Goal: Task Accomplishment & Management: Manage account settings

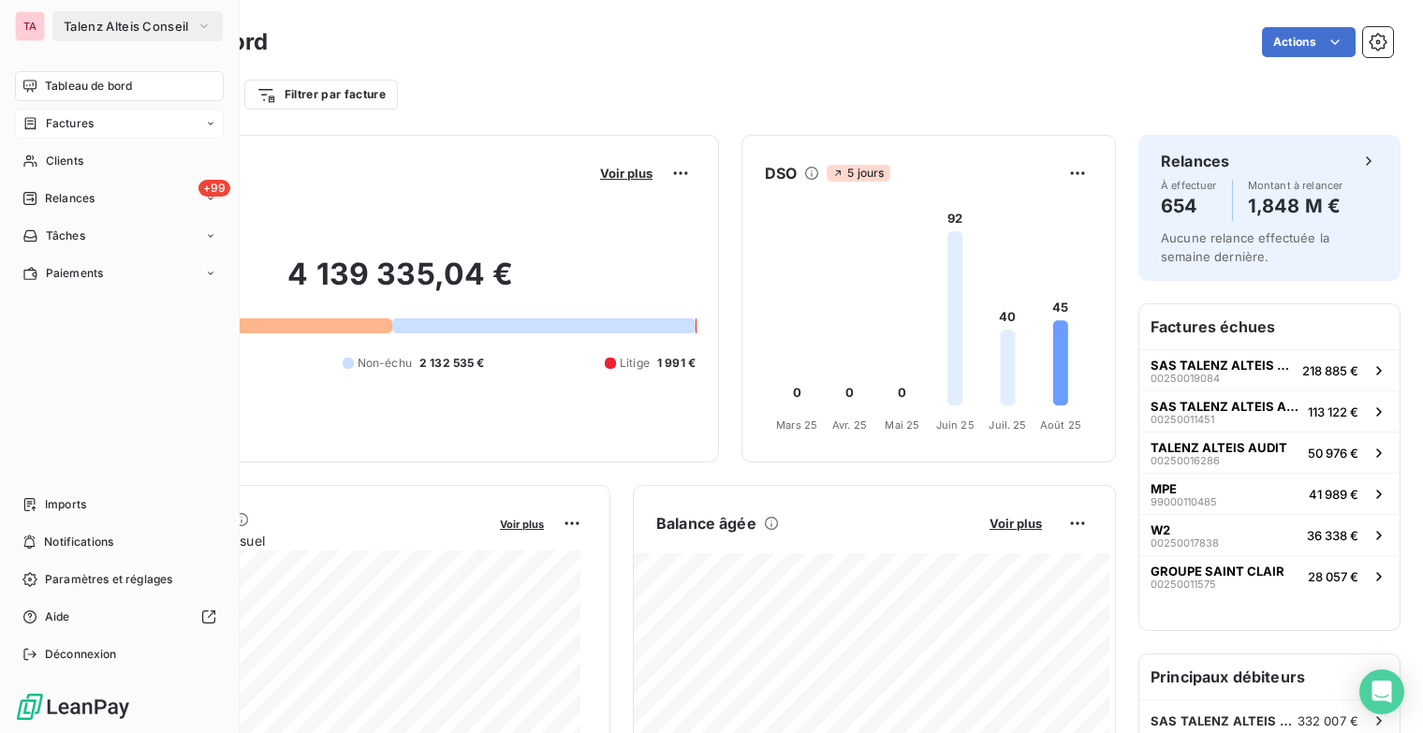
click at [72, 125] on span "Factures" at bounding box center [70, 123] width 48 height 17
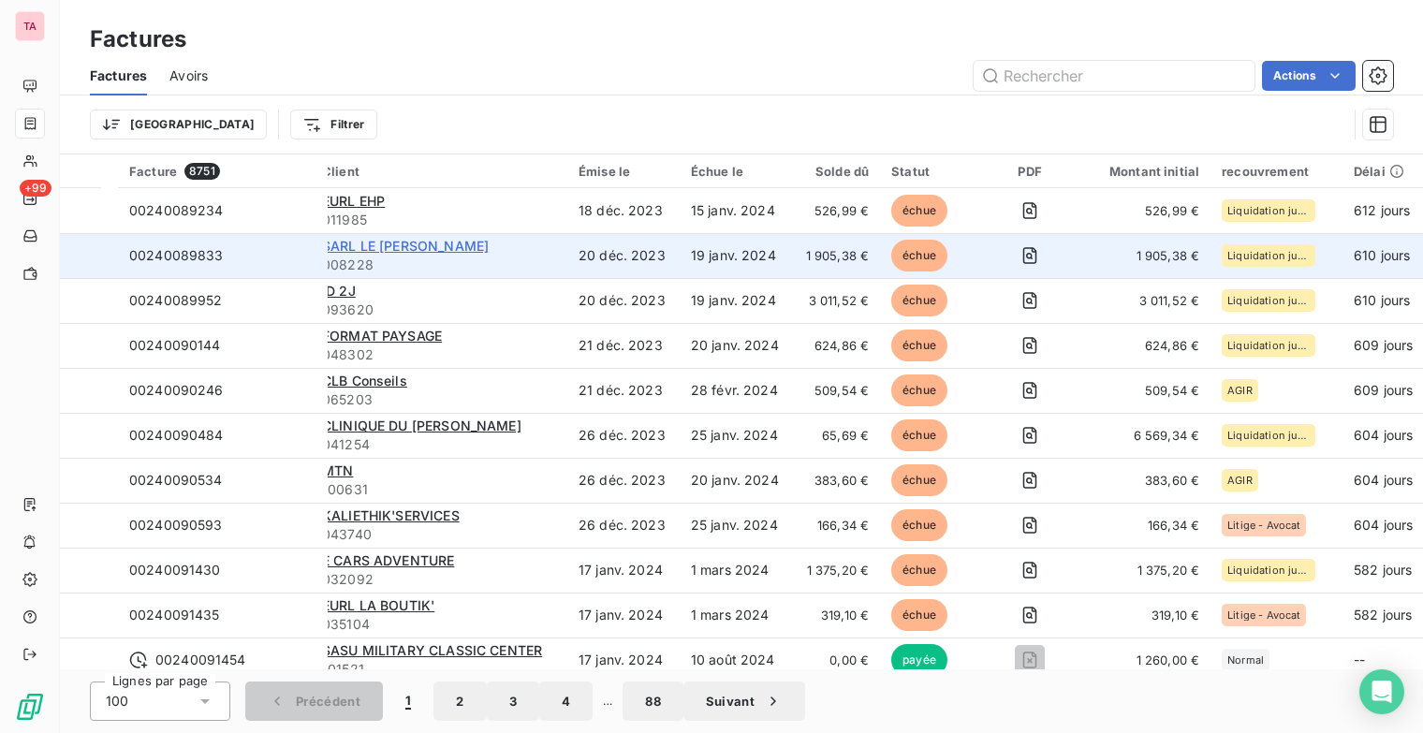
drag, startPoint x: 404, startPoint y: 244, endPoint x: 358, endPoint y: 250, distance: 47.1
click at [358, 250] on span "SARL LE [PERSON_NAME]" at bounding box center [405, 246] width 167 height 16
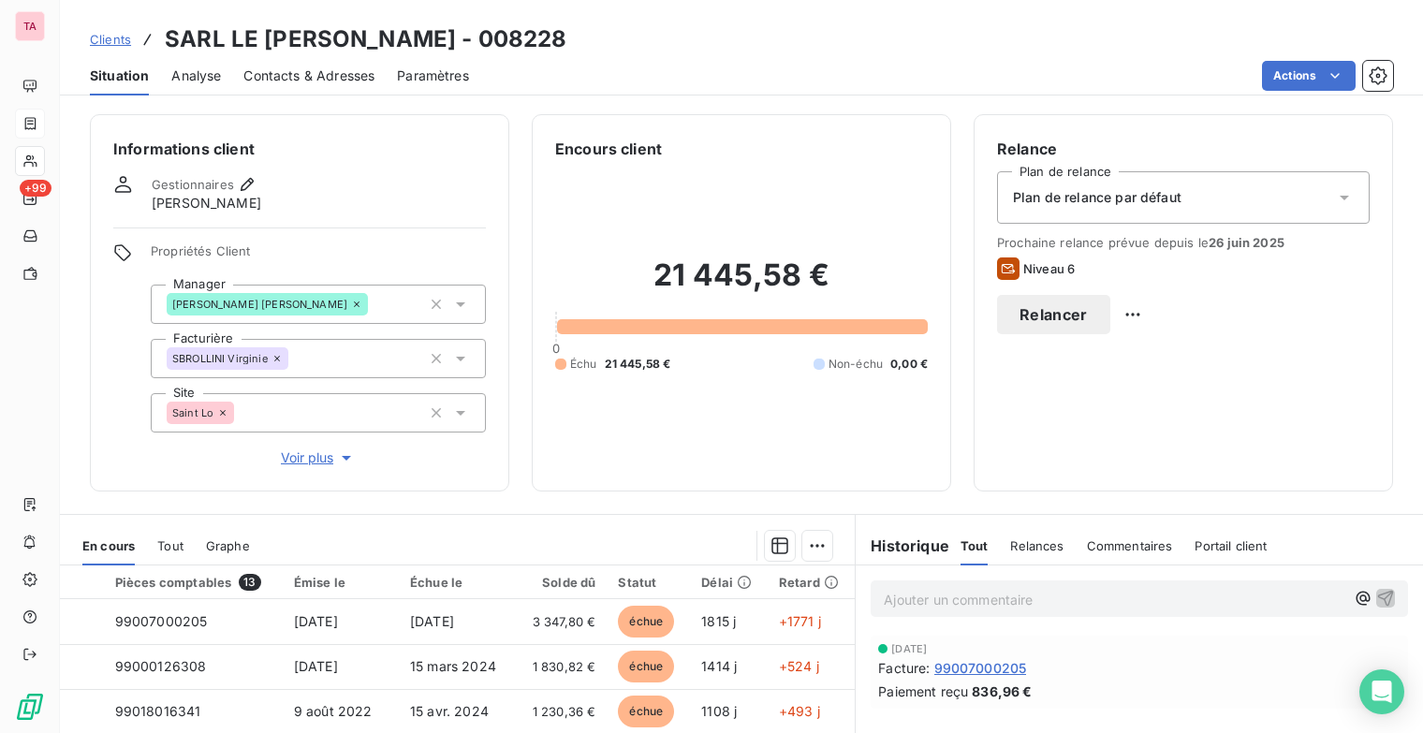
drag, startPoint x: 1336, startPoint y: 71, endPoint x: 1385, endPoint y: 140, distance: 85.2
click at [1385, 140] on div "Informations client Gestionnaires [PERSON_NAME] Propriétés Client Manager [PERS…" at bounding box center [741, 302] width 1363 height 377
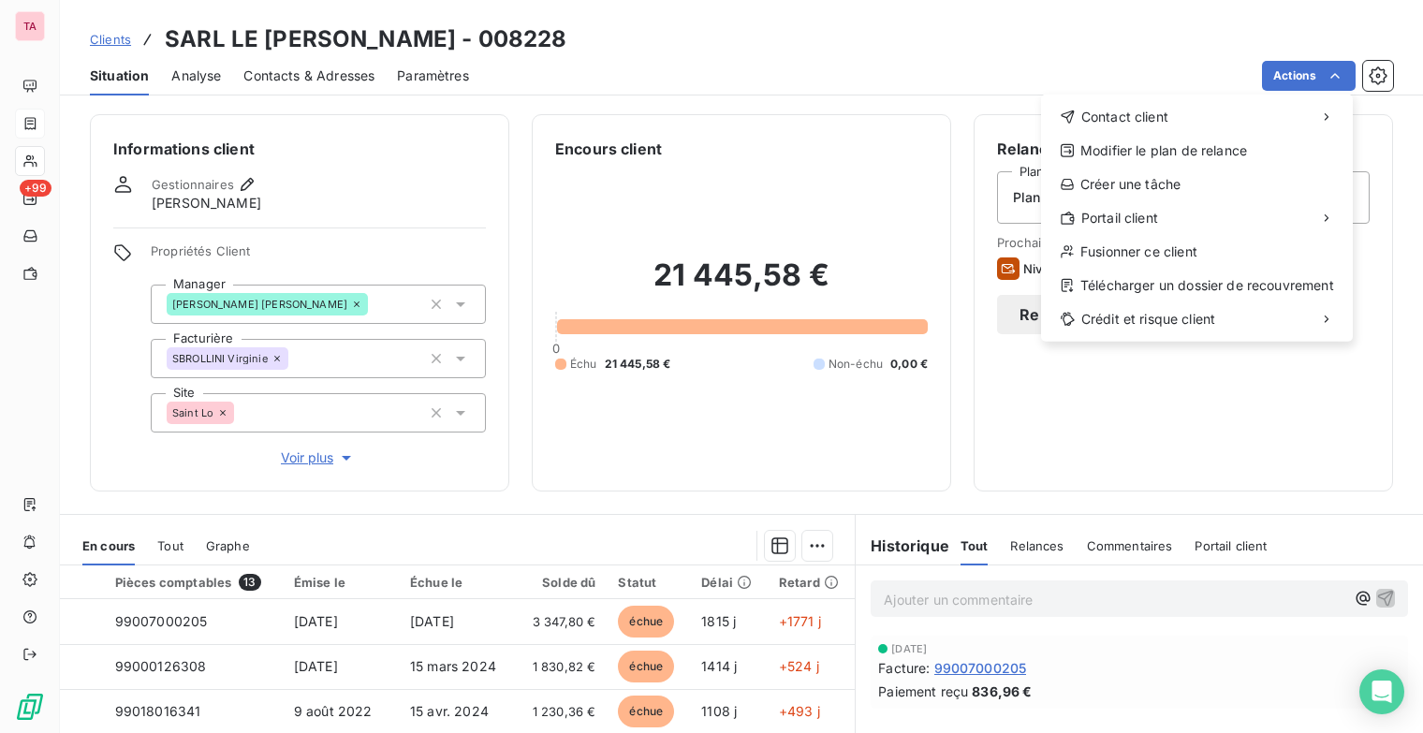
click at [1234, 394] on html "TA +99 Clients SARL LE [PERSON_NAME] - 008228 Situation Analyse Contacts & Adre…" at bounding box center [711, 366] width 1423 height 733
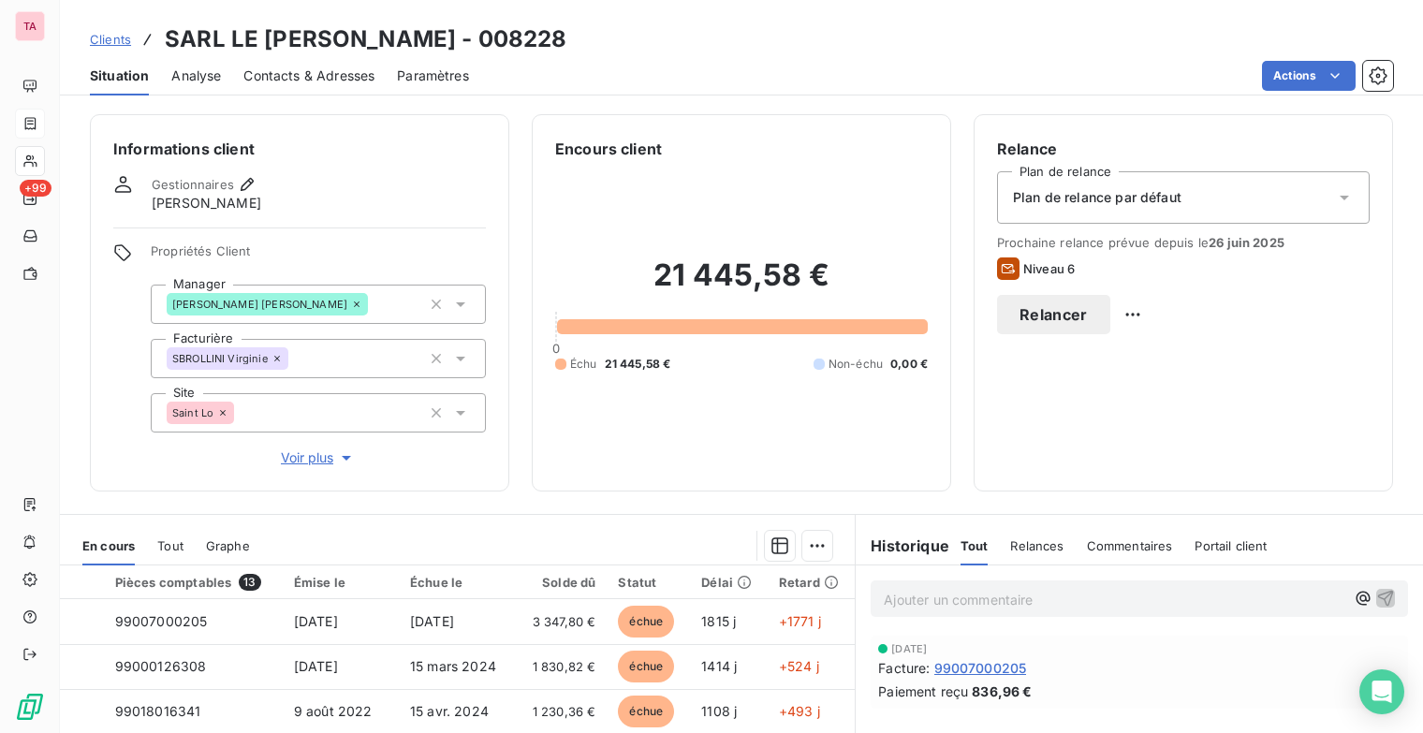
click at [1110, 317] on button "Relancer" at bounding box center [1053, 314] width 113 height 39
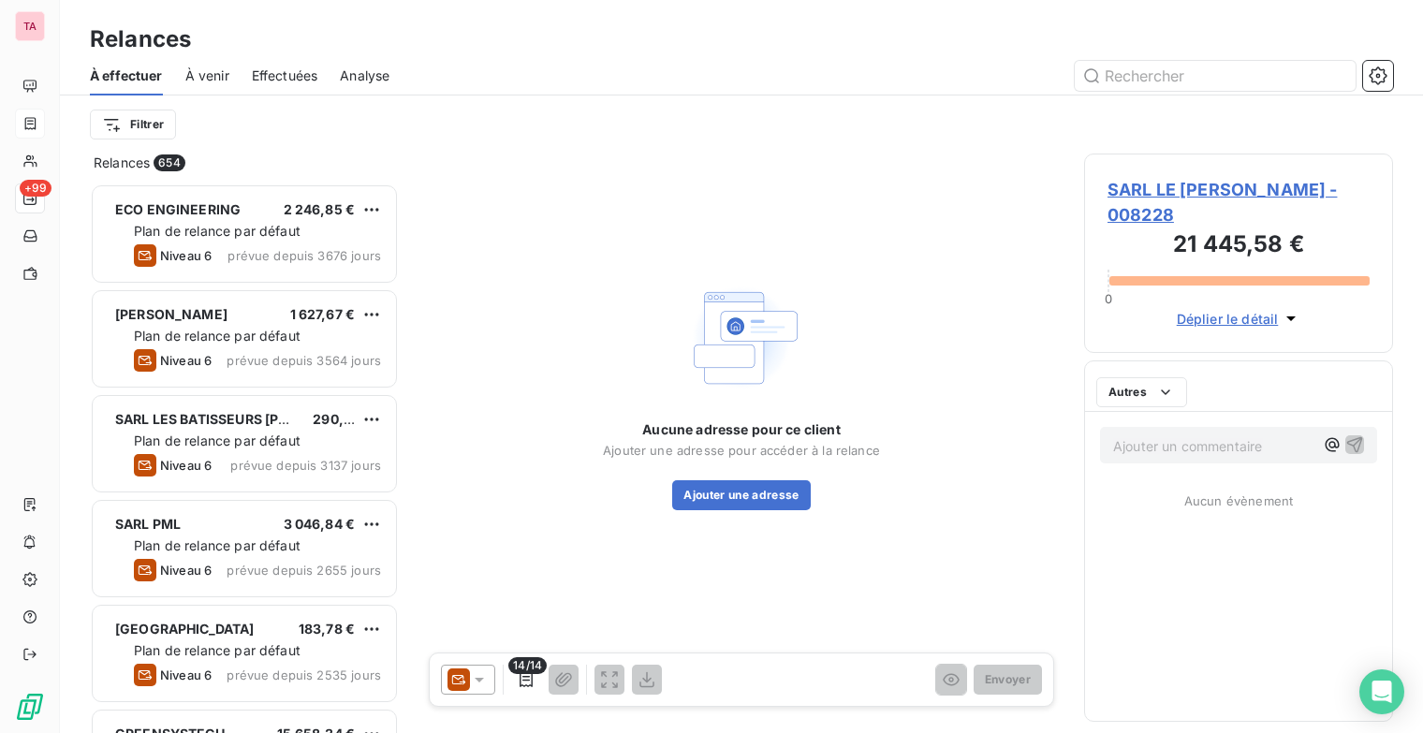
scroll to position [535, 294]
click at [478, 684] on icon at bounding box center [479, 679] width 19 height 19
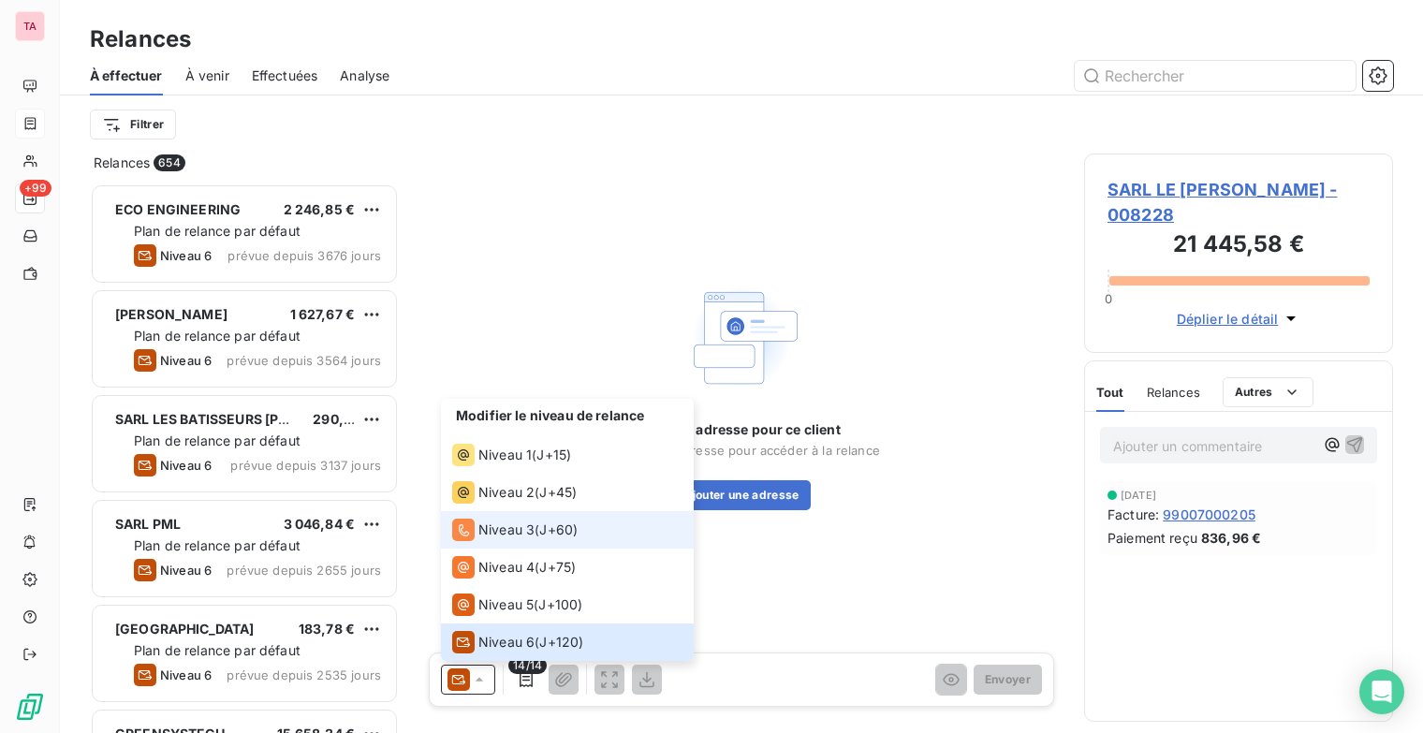
click at [515, 531] on span "Niveau 3" at bounding box center [506, 529] width 56 height 19
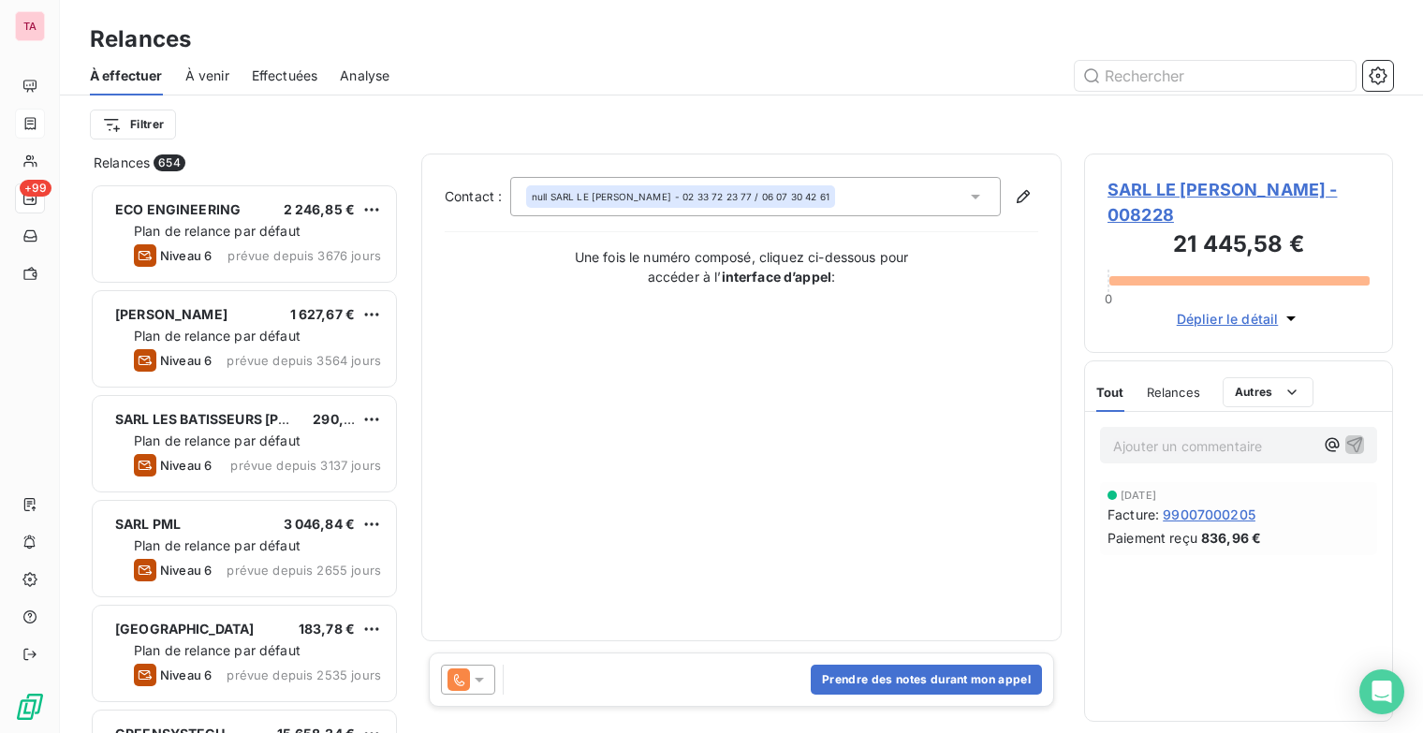
click at [476, 680] on icon at bounding box center [479, 679] width 19 height 19
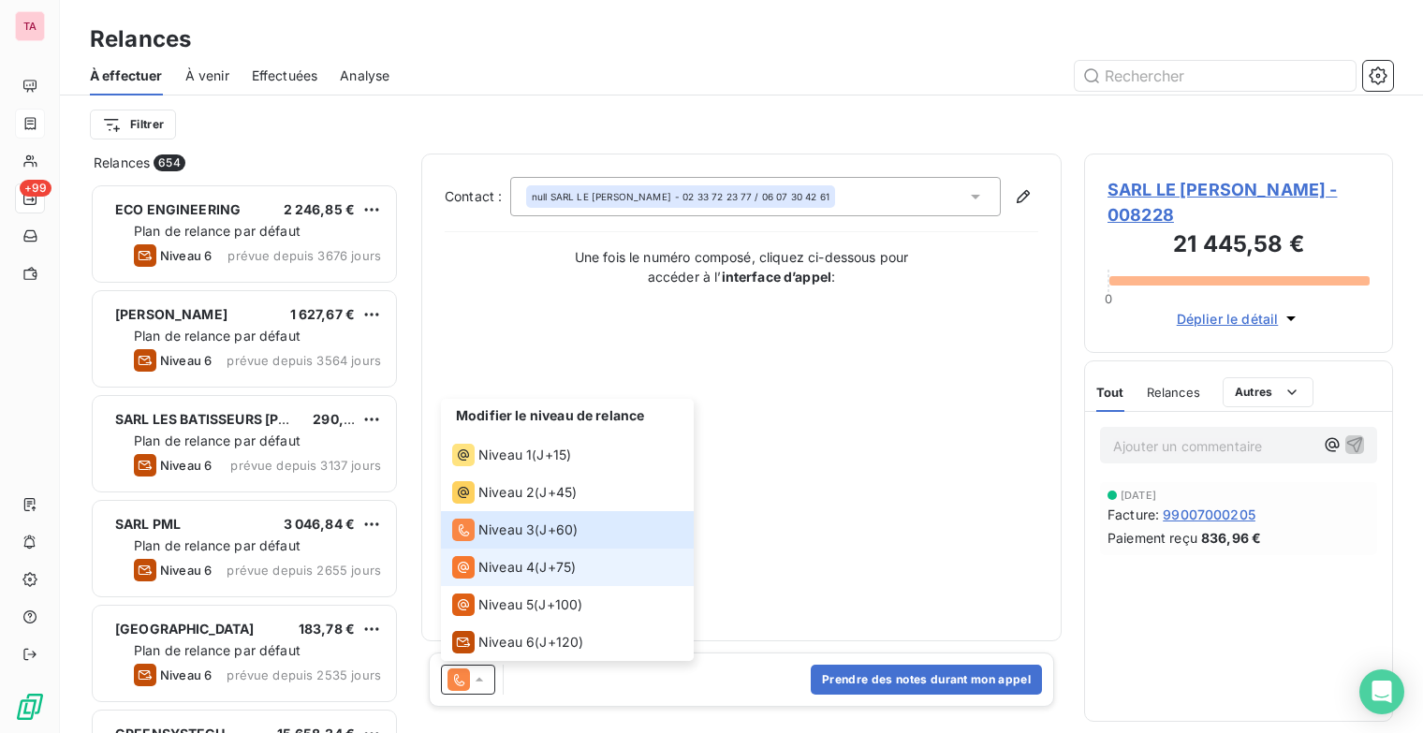
click at [483, 574] on span "Niveau 4" at bounding box center [506, 567] width 56 height 19
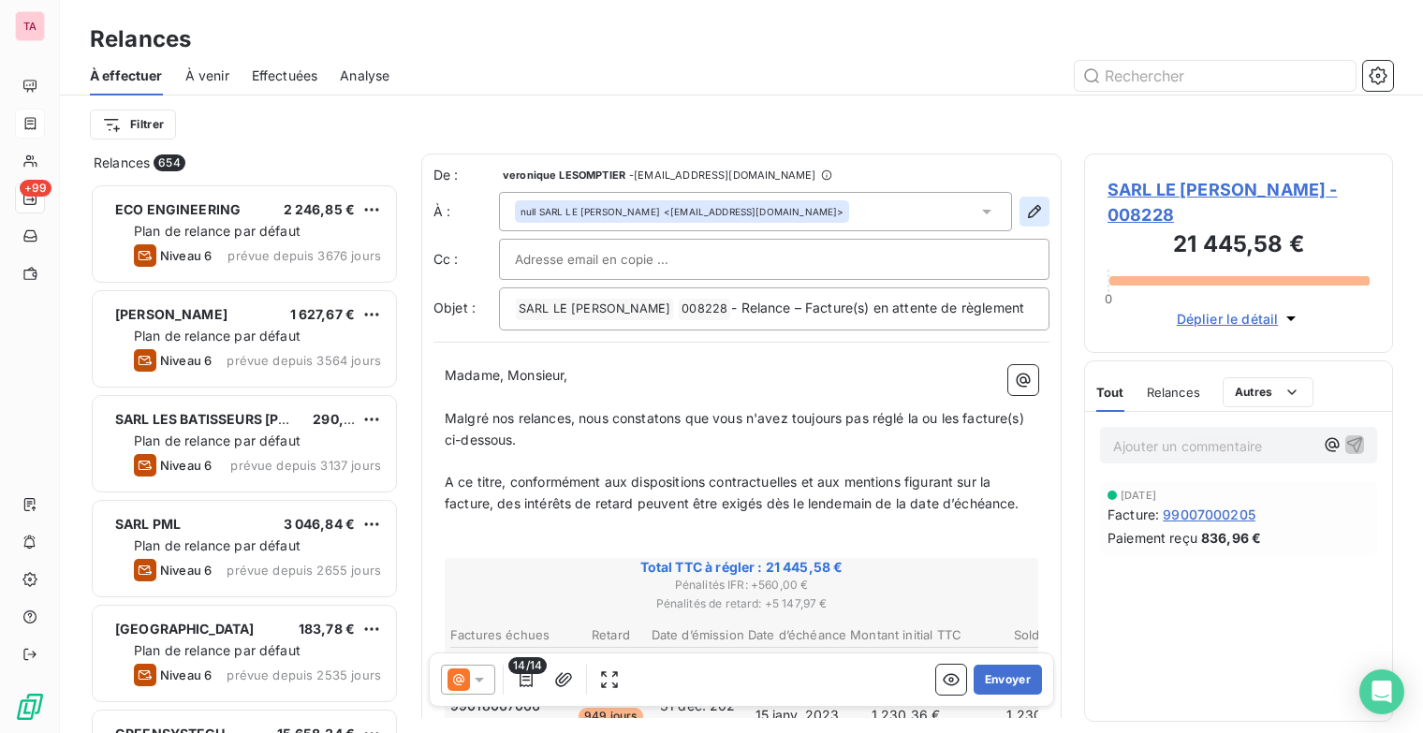
click at [1025, 206] on icon "button" at bounding box center [1034, 211] width 19 height 19
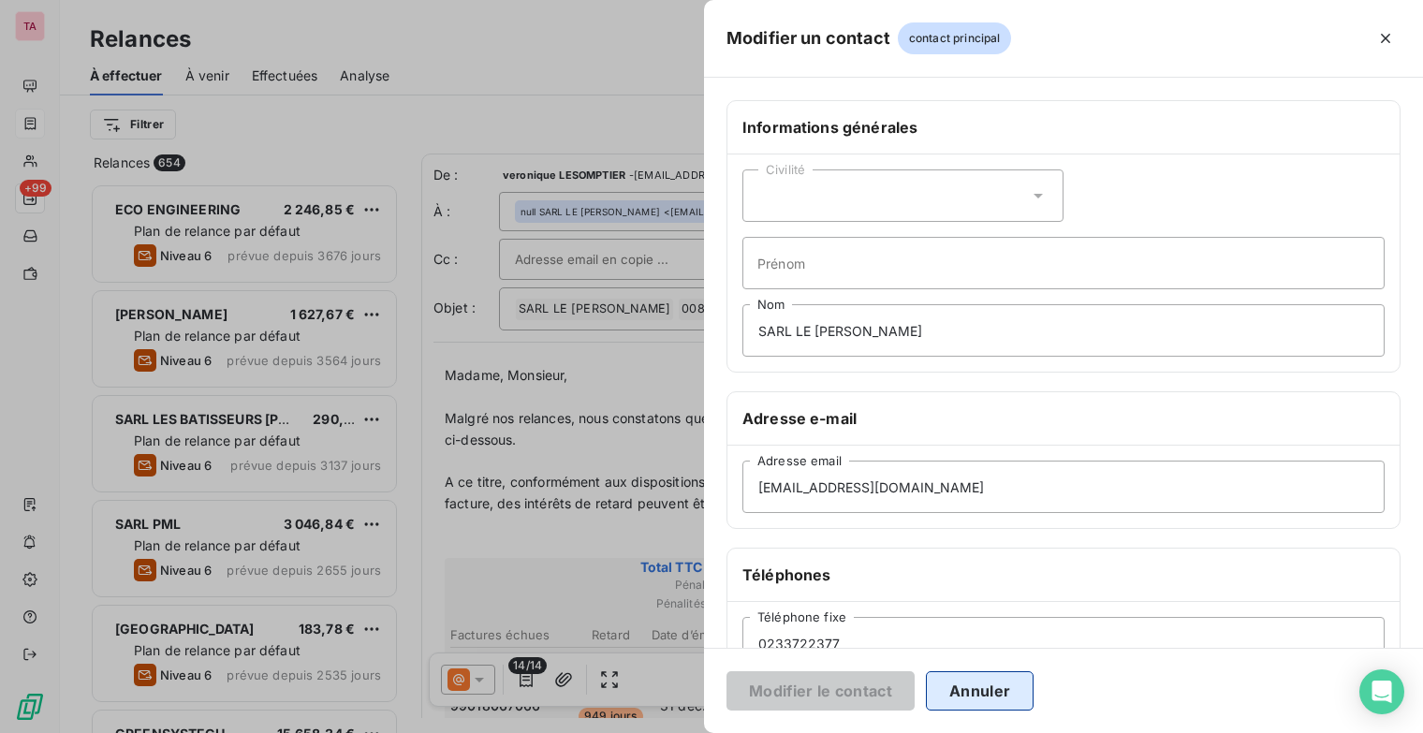
click at [984, 693] on button "Annuler" at bounding box center [980, 690] width 108 height 39
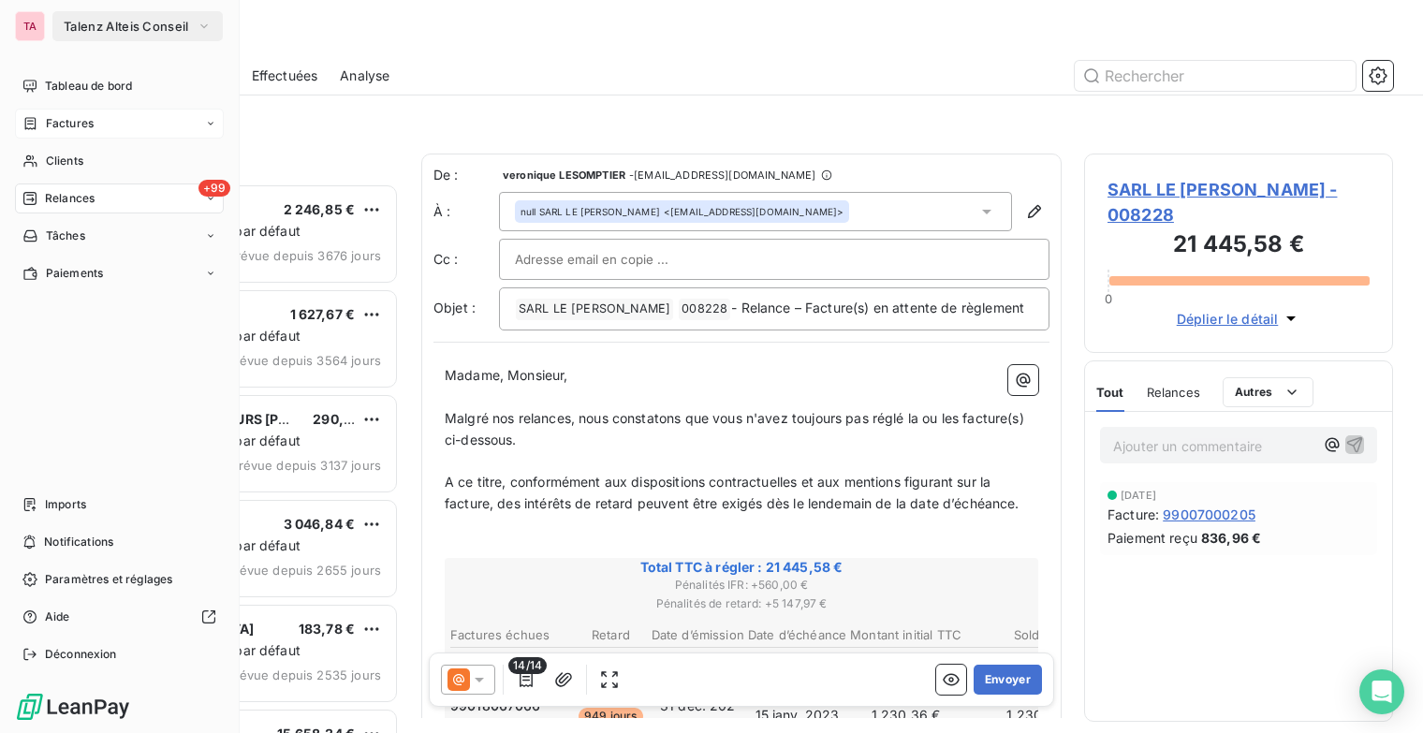
click at [75, 115] on span "Factures" at bounding box center [70, 123] width 48 height 17
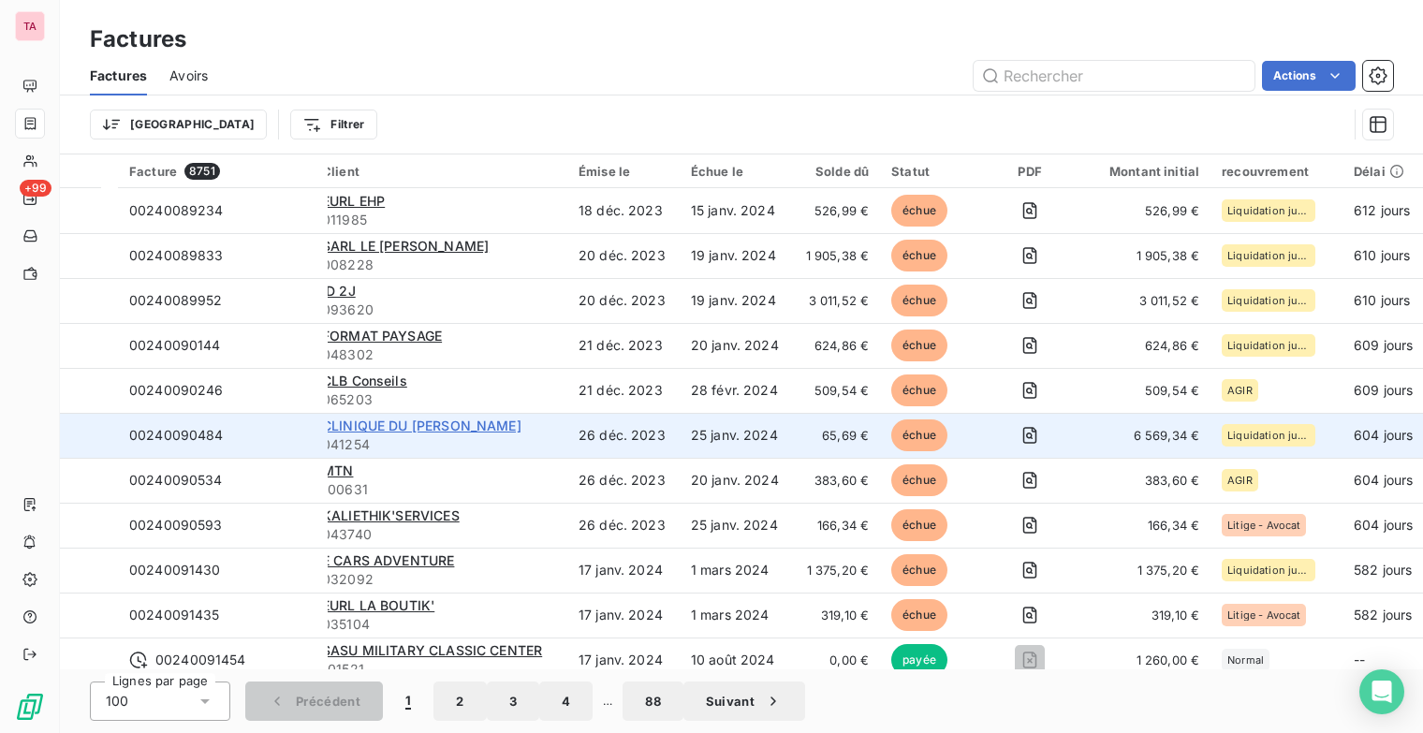
click at [446, 427] on span "CLINIQUE DU [PERSON_NAME]" at bounding box center [421, 426] width 199 height 16
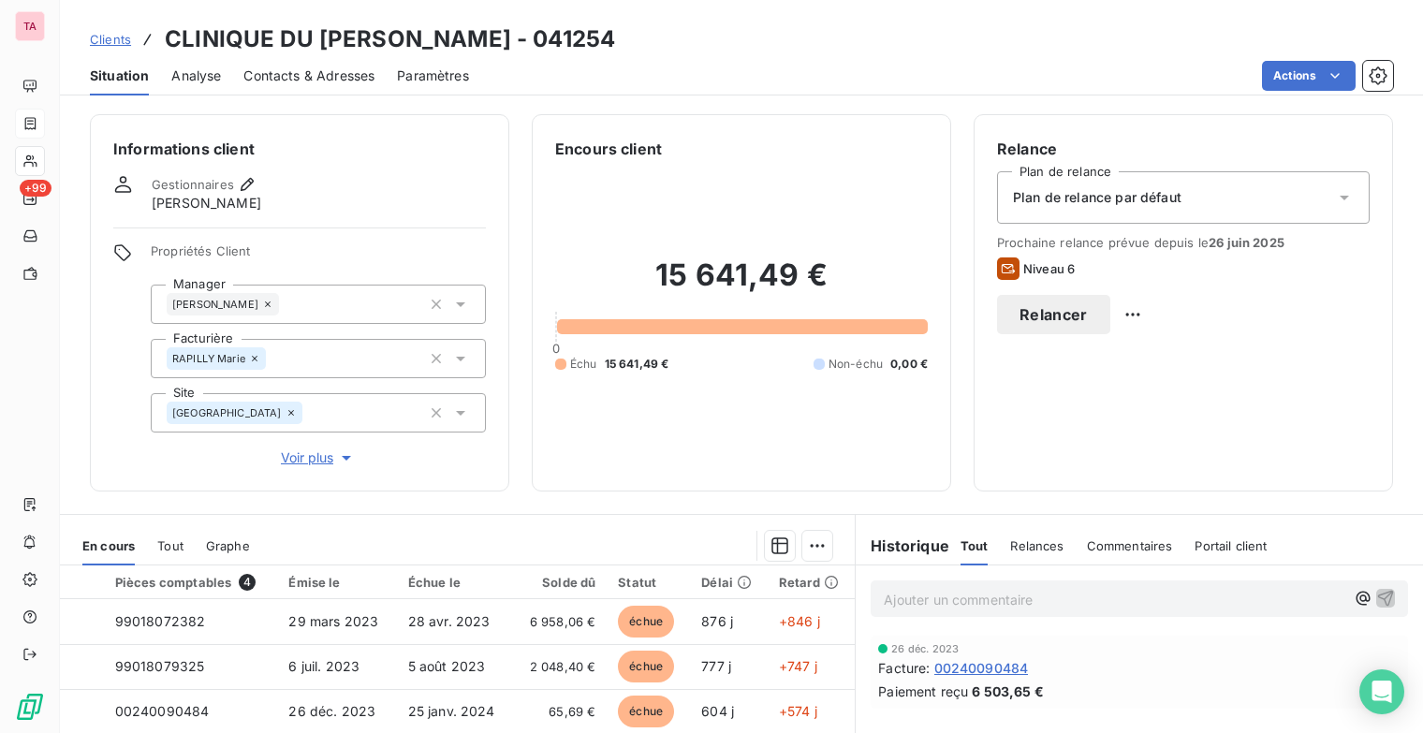
drag, startPoint x: 1142, startPoint y: 314, endPoint x: 1198, endPoint y: 321, distance: 56.7
click at [1110, 321] on button "Relancer" at bounding box center [1053, 314] width 113 height 39
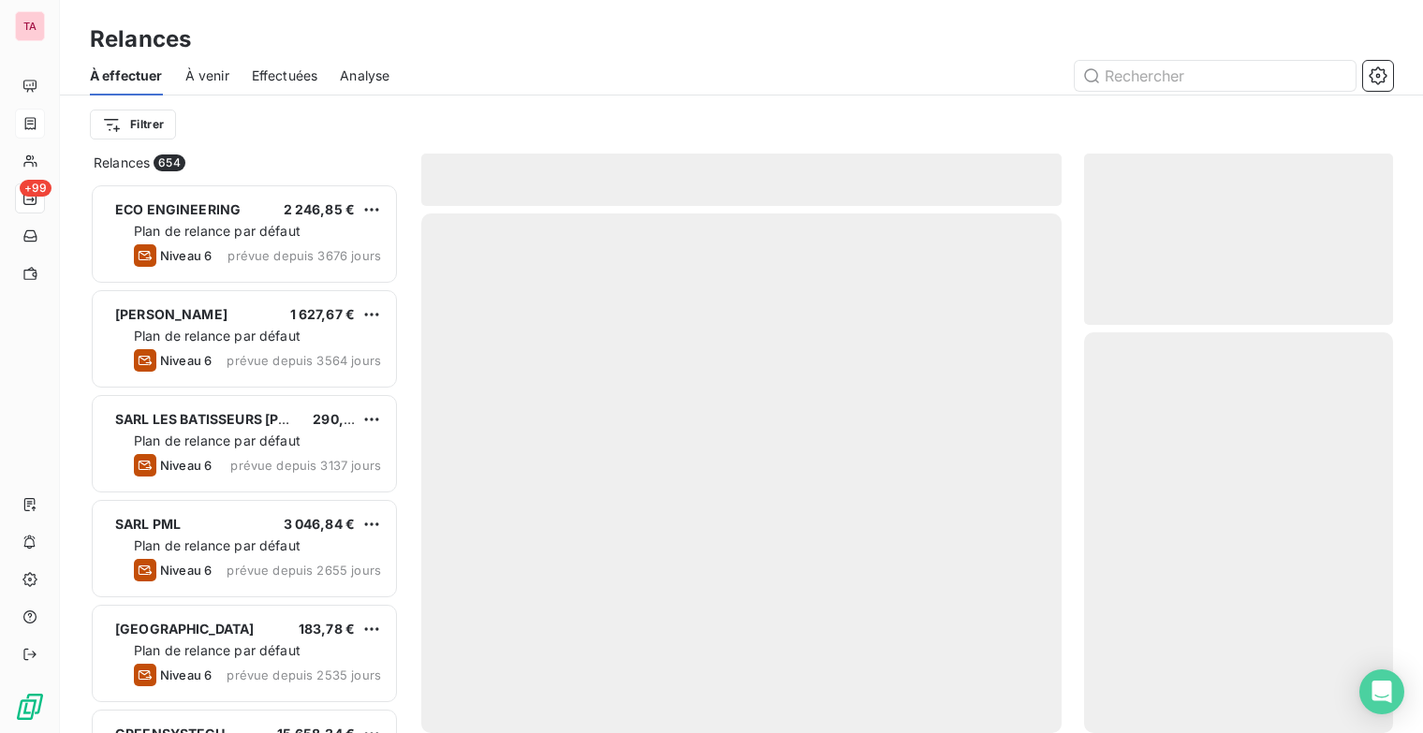
scroll to position [535, 294]
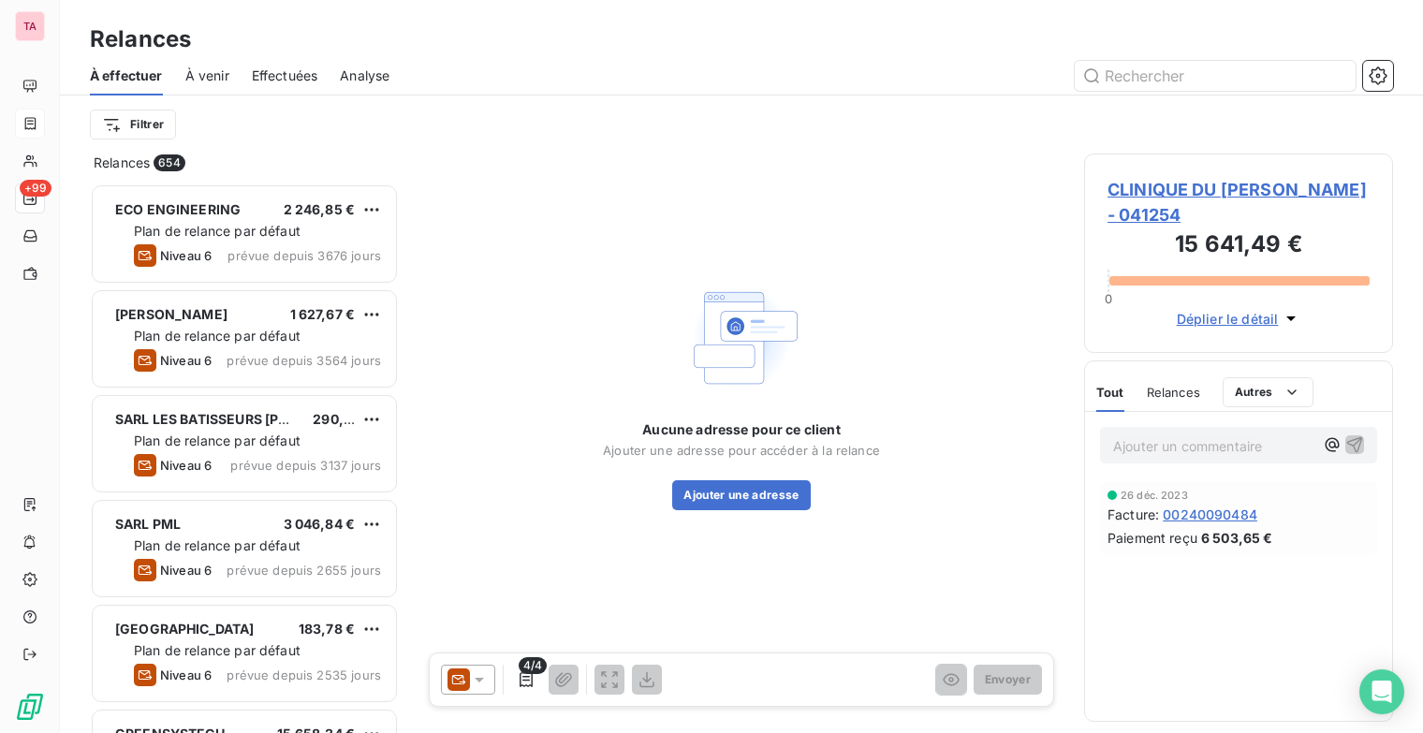
click at [479, 680] on icon at bounding box center [479, 680] width 9 height 5
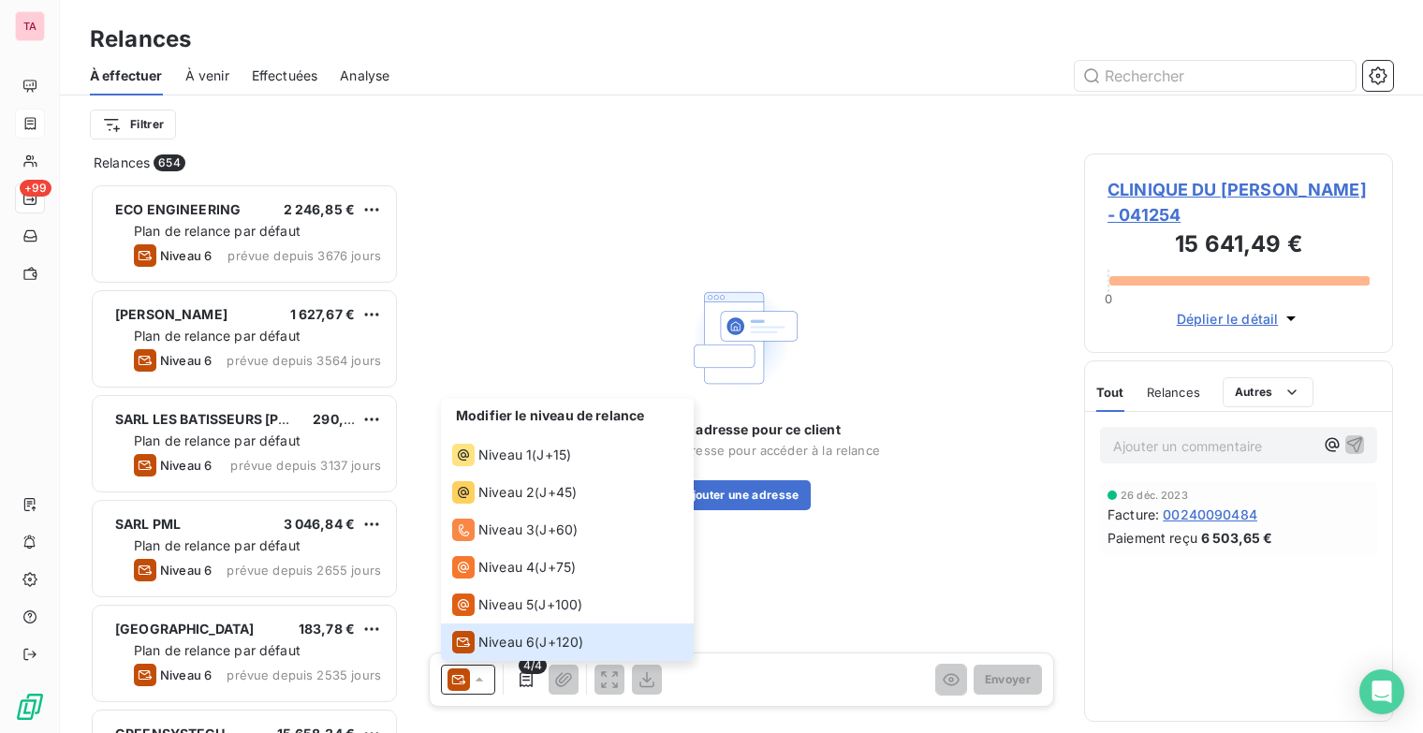
click at [775, 565] on div "Aucune adresse pour ce client Ajouter une adresse pour accéder à la relance Ajo…" at bounding box center [741, 394] width 640 height 480
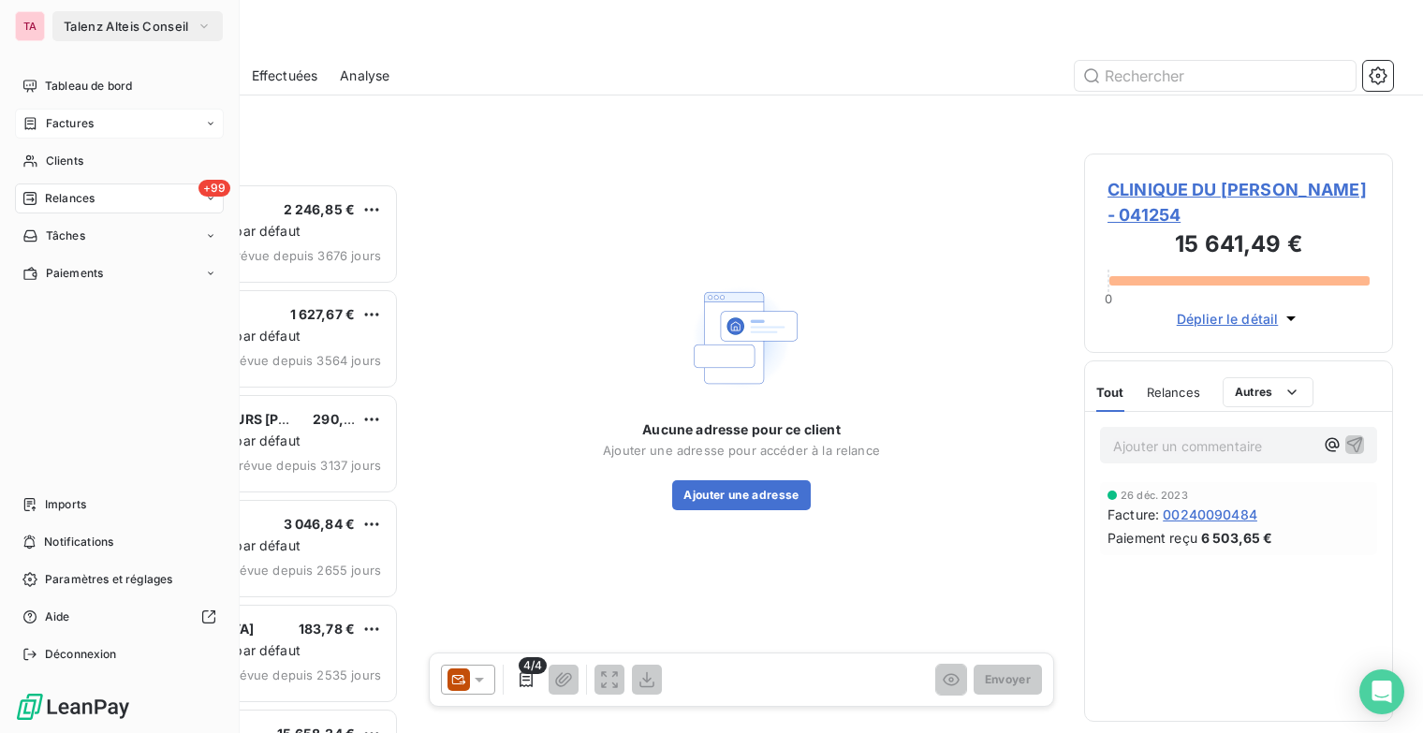
click at [56, 125] on span "Factures" at bounding box center [70, 123] width 48 height 17
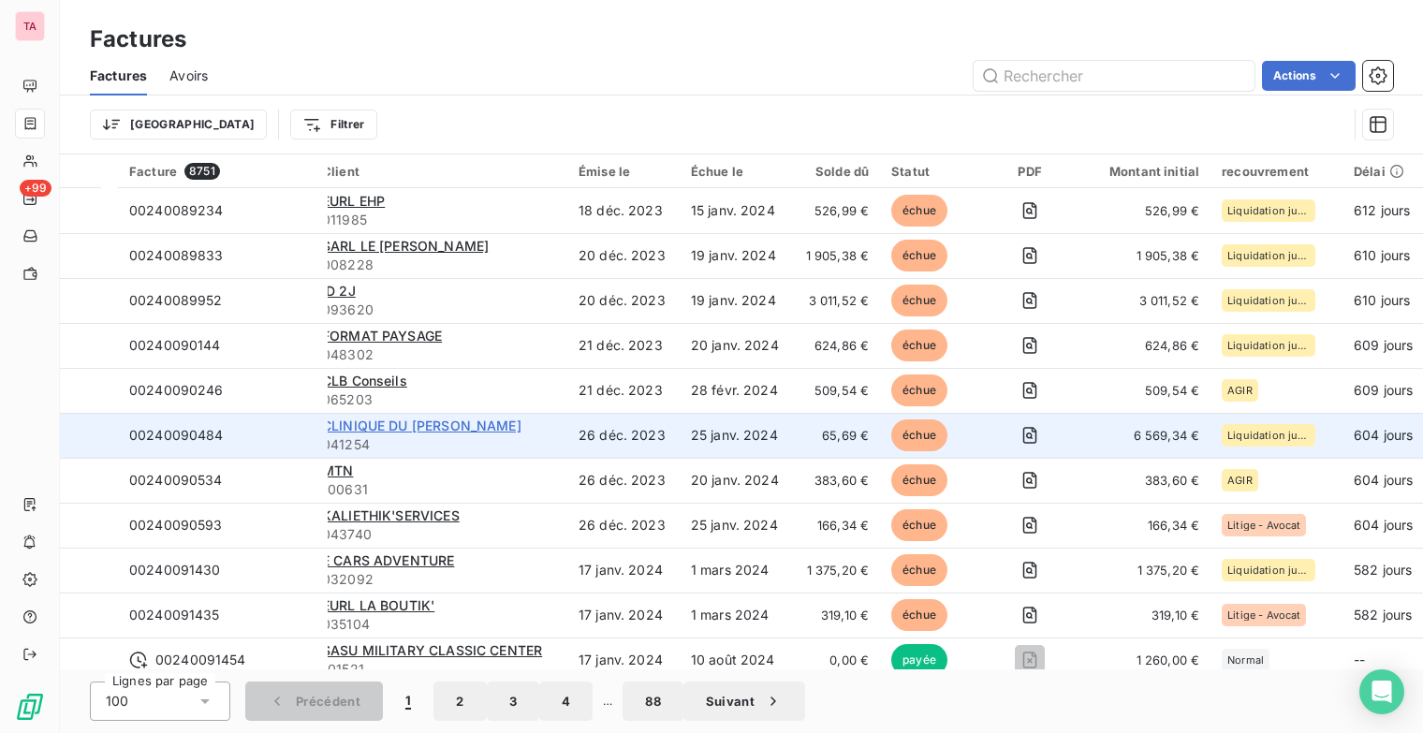
click at [400, 419] on span "CLINIQUE DU [PERSON_NAME]" at bounding box center [421, 426] width 199 height 16
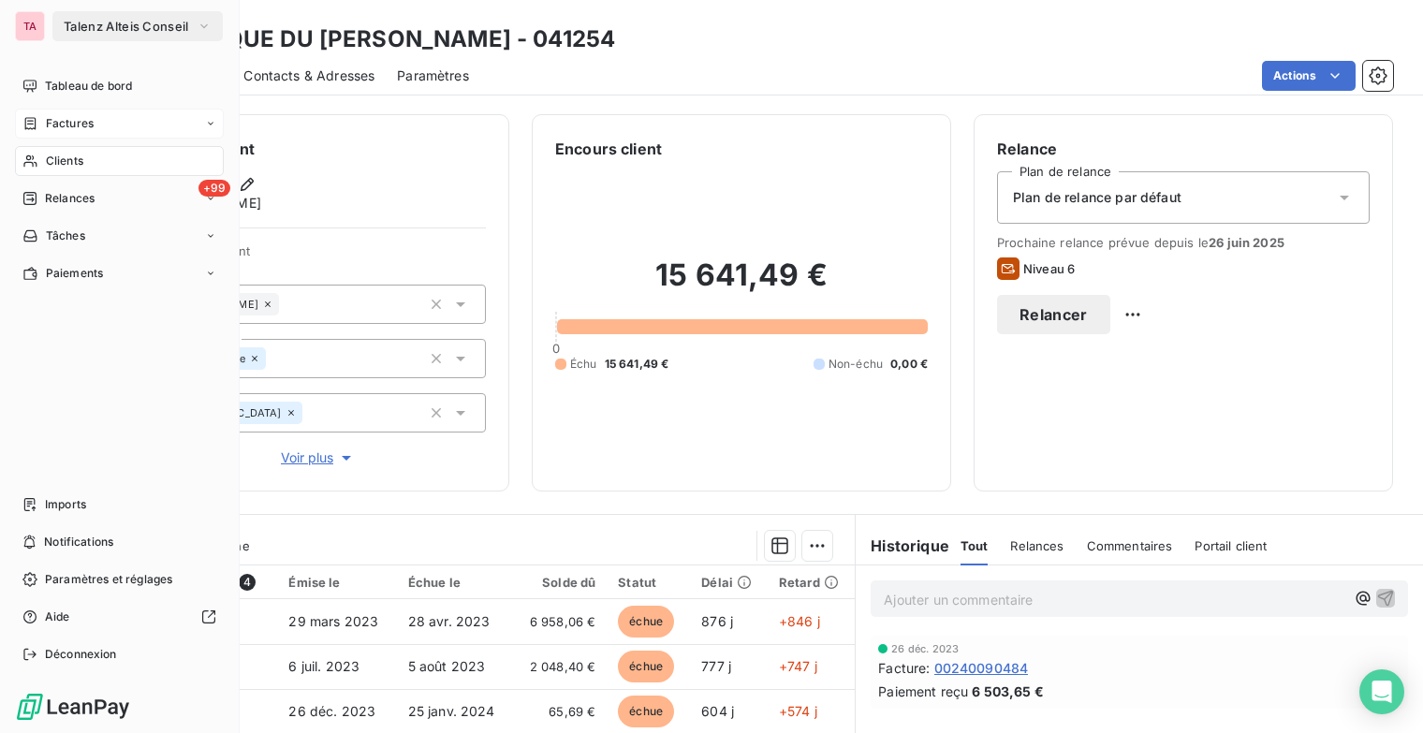
click at [88, 164] on div "Clients" at bounding box center [119, 161] width 209 height 30
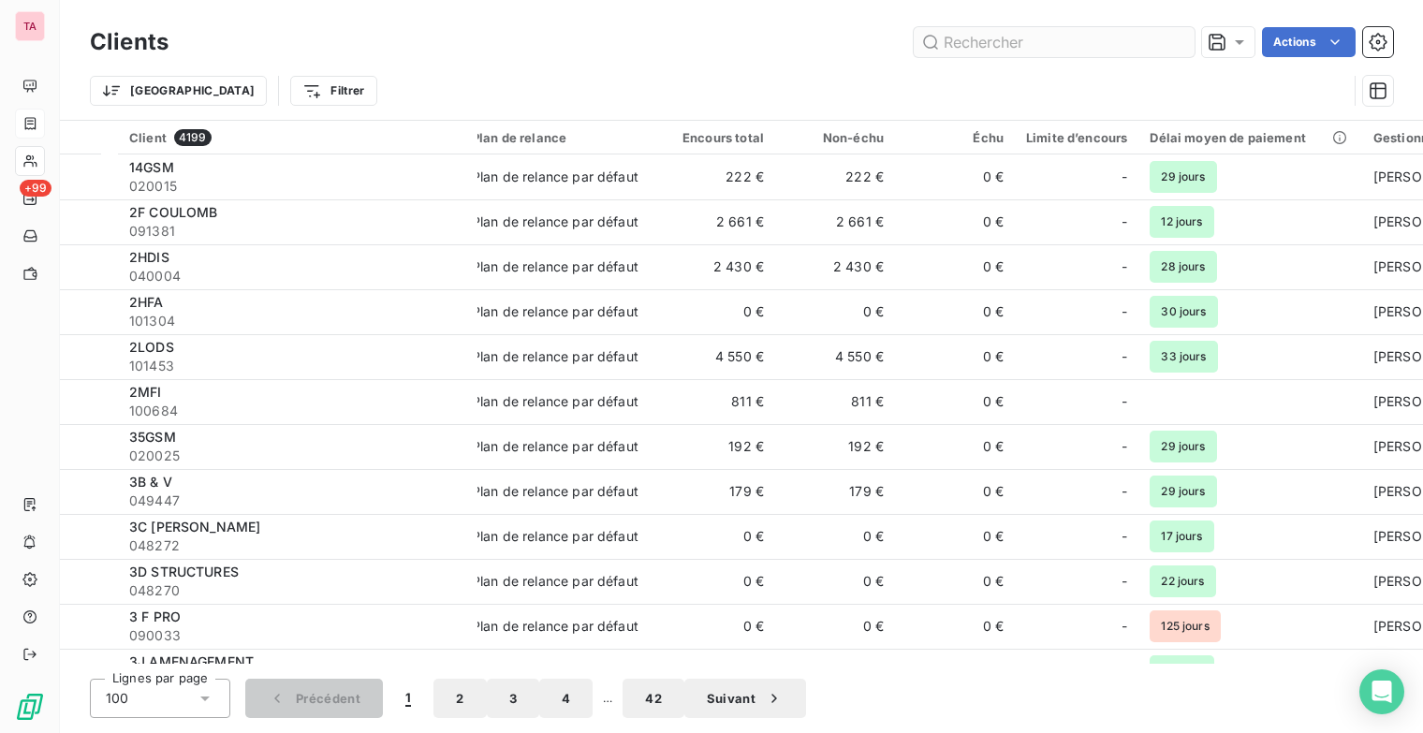
click at [956, 31] on input "text" at bounding box center [1054, 42] width 281 height 30
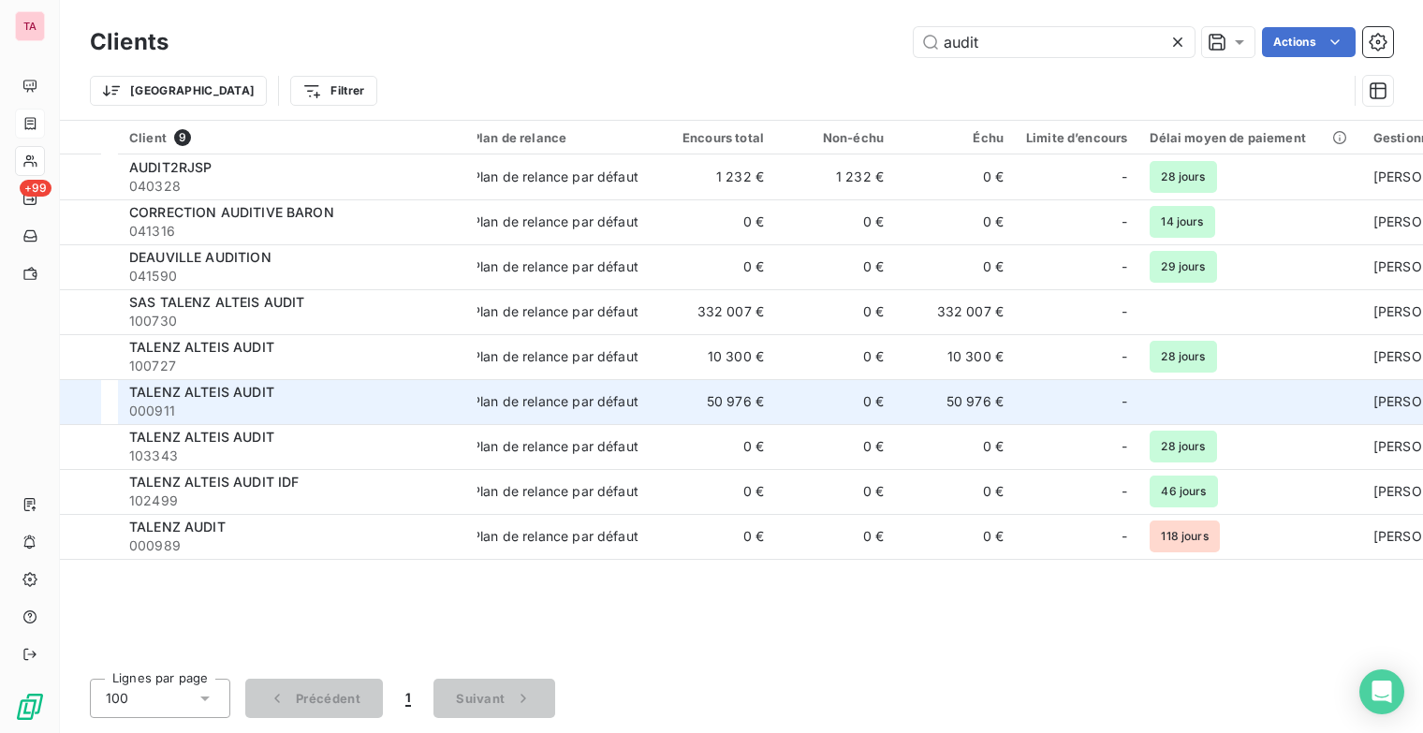
type input "audit"
click at [195, 392] on span "TALENZ ALTEIS AUDIT" at bounding box center [201, 392] width 145 height 16
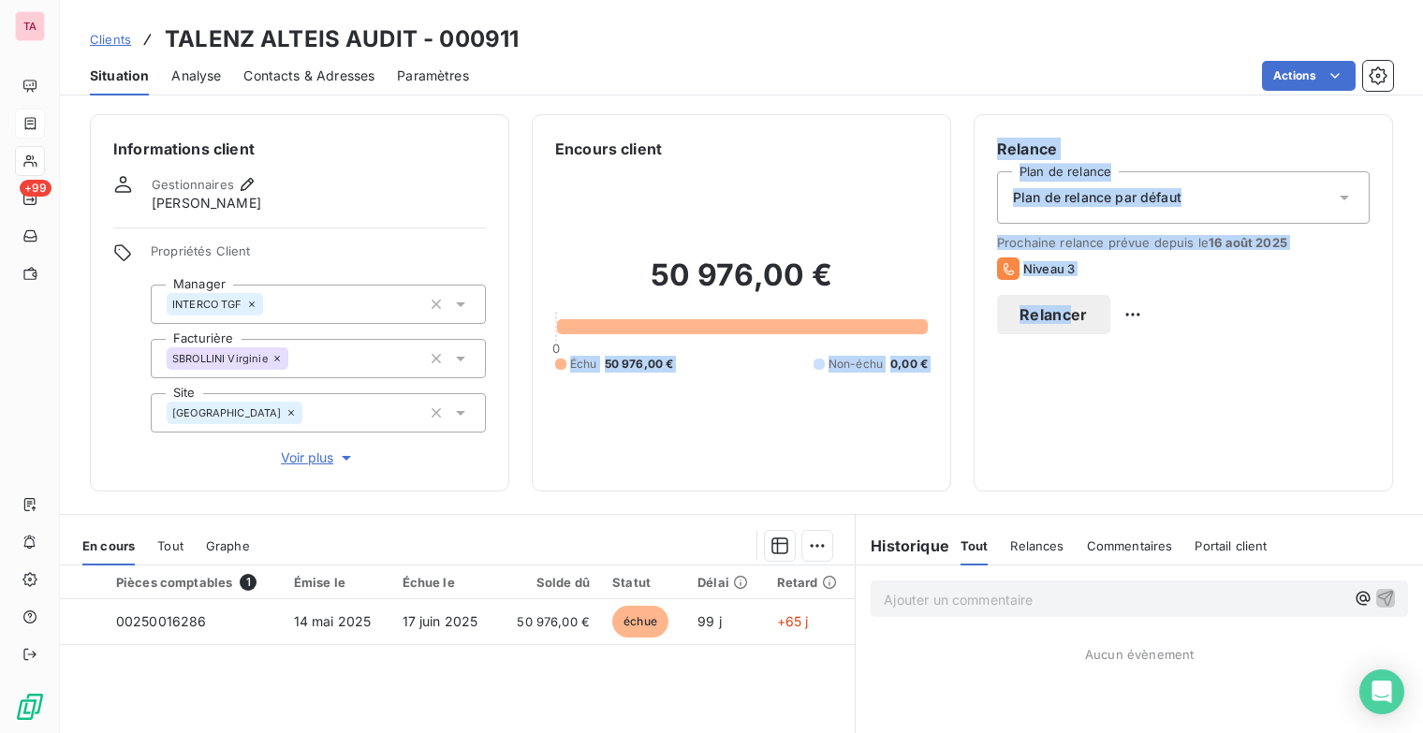
drag, startPoint x: 568, startPoint y: 418, endPoint x: 1168, endPoint y: 310, distance: 609.8
click at [1168, 310] on div "Informations client Gestionnaires [PERSON_NAME] Propriétés Client Manager INTER…" at bounding box center [741, 302] width 1363 height 377
click at [1163, 374] on div "Relance Plan de relance Plan de relance par défaut Prochaine relance prévue dep…" at bounding box center [1183, 303] width 373 height 330
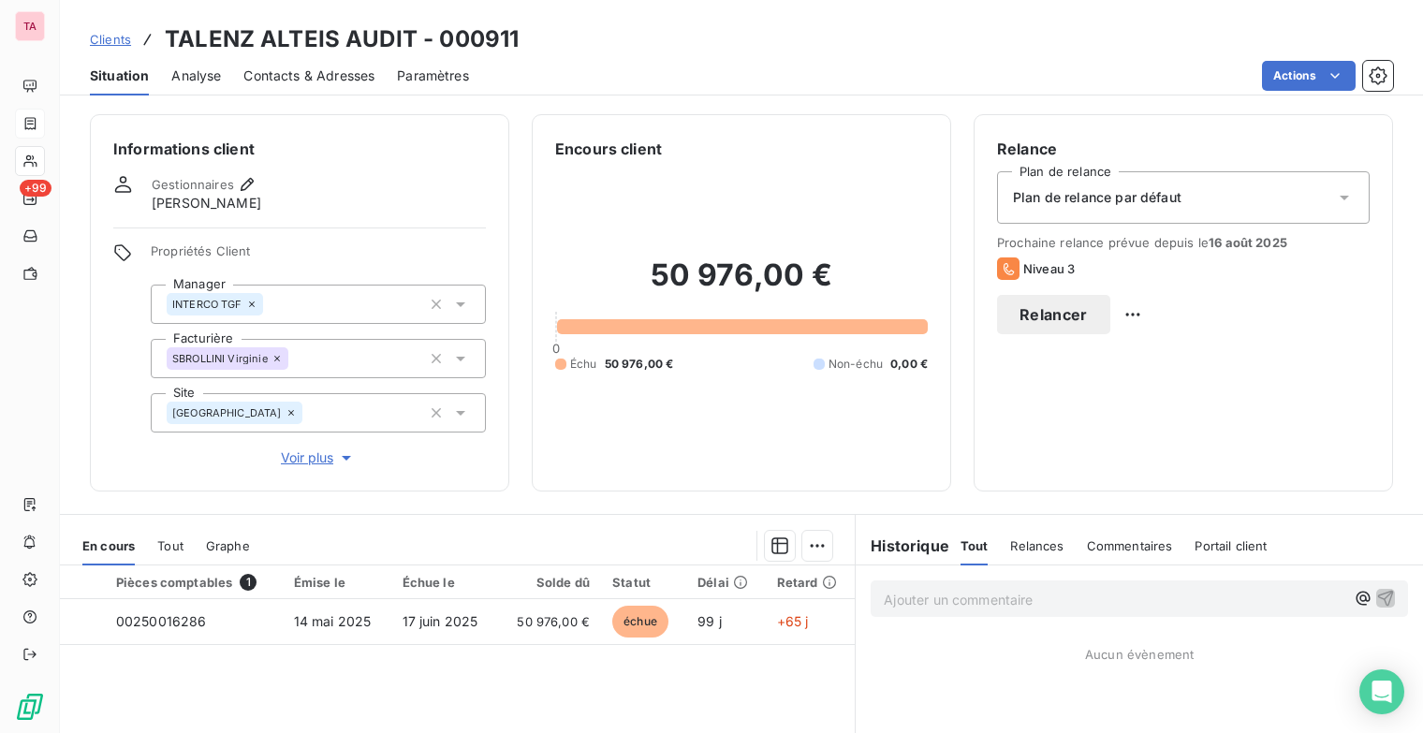
click at [1110, 320] on button "Relancer" at bounding box center [1053, 314] width 113 height 39
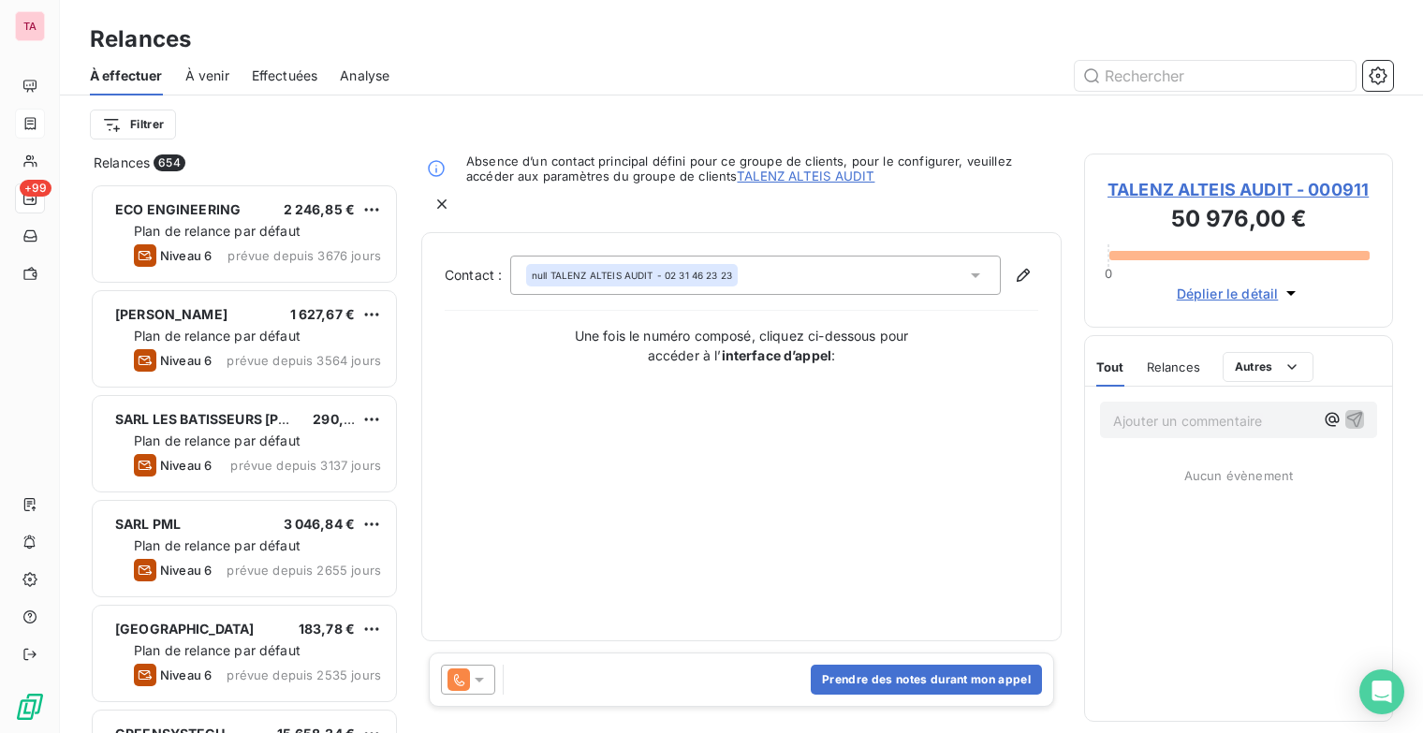
scroll to position [535, 294]
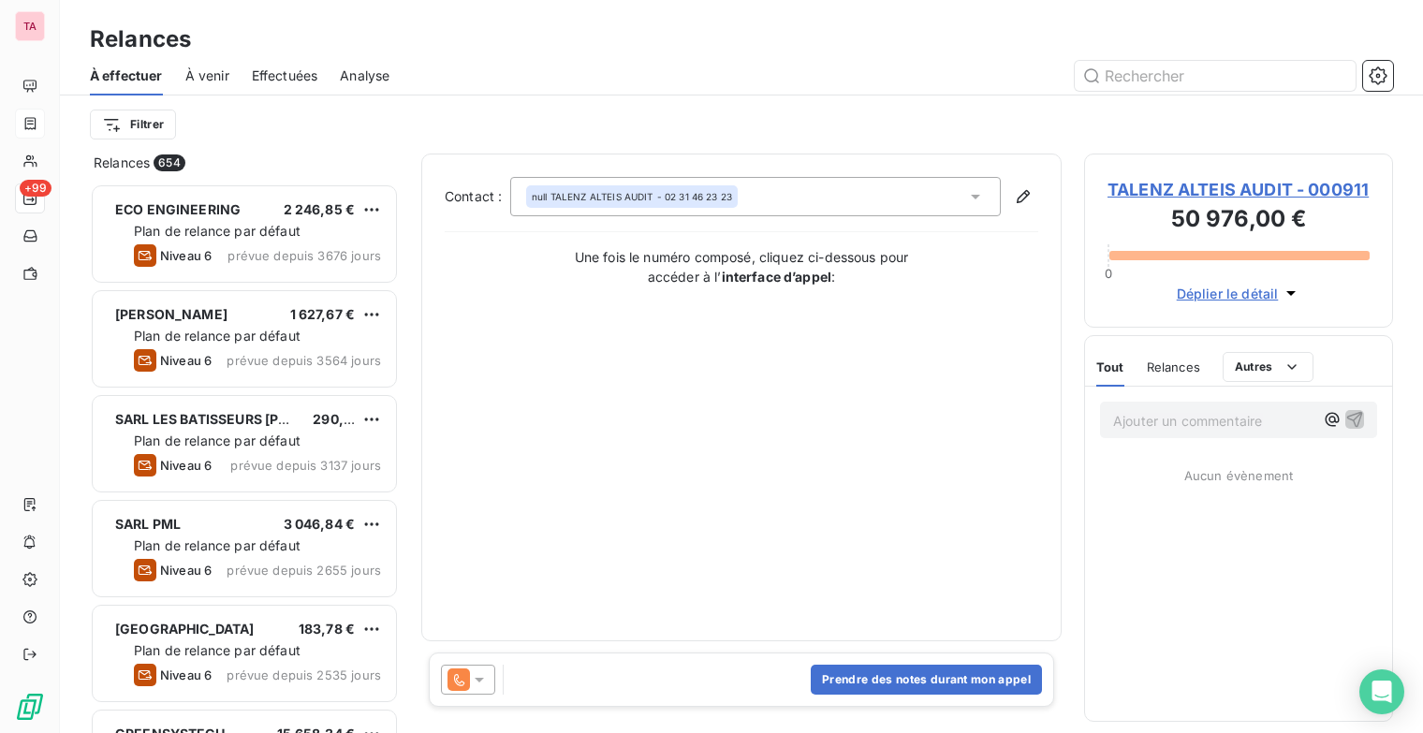
click at [482, 677] on icon at bounding box center [479, 679] width 19 height 19
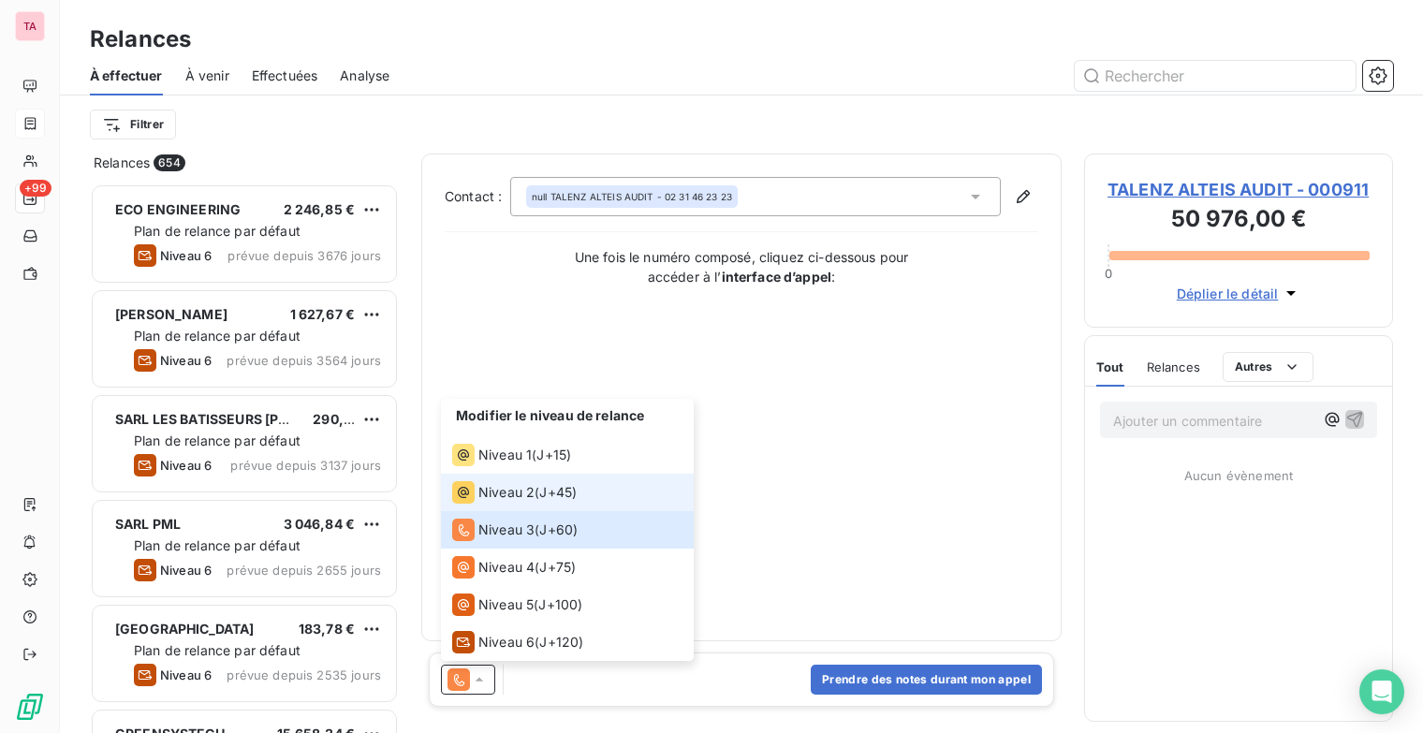
click at [504, 486] on span "Niveau 2" at bounding box center [506, 492] width 56 height 19
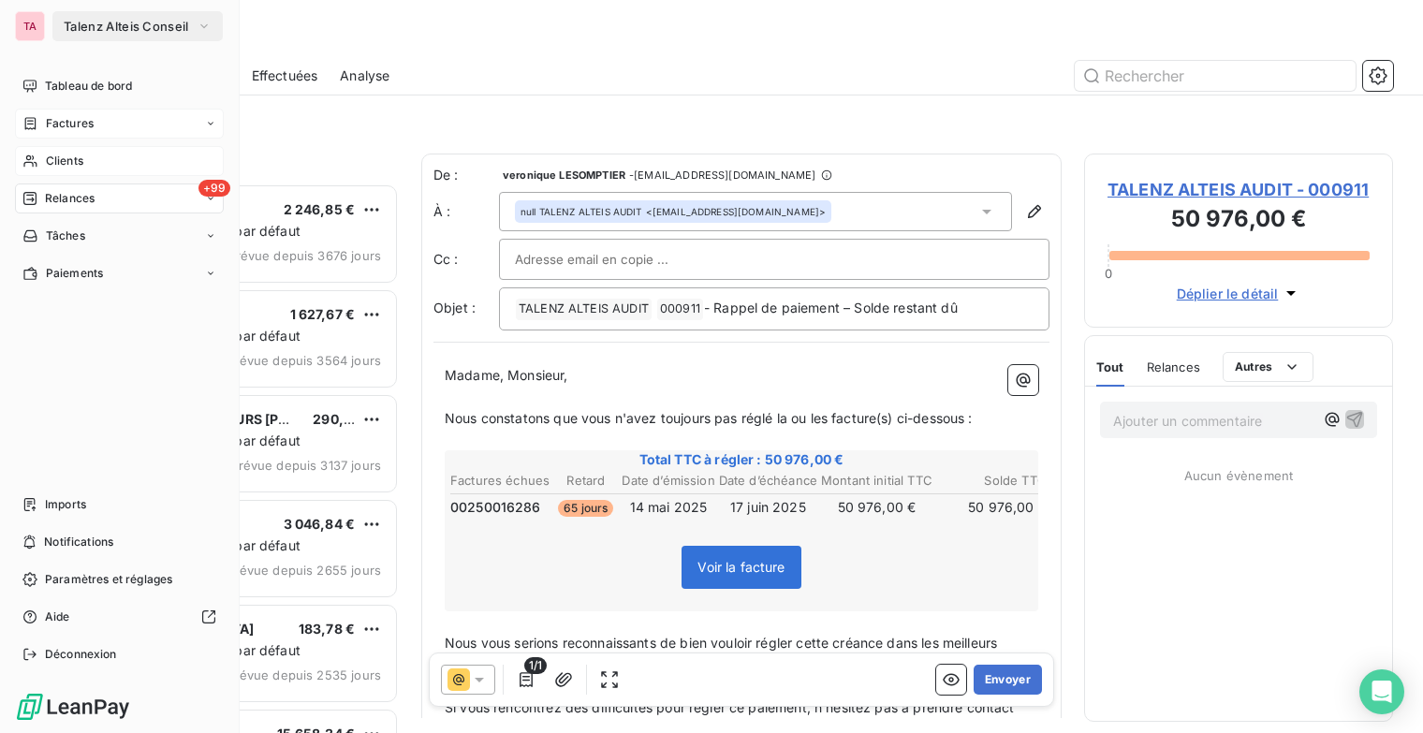
click at [67, 152] on div "Clients" at bounding box center [119, 161] width 209 height 30
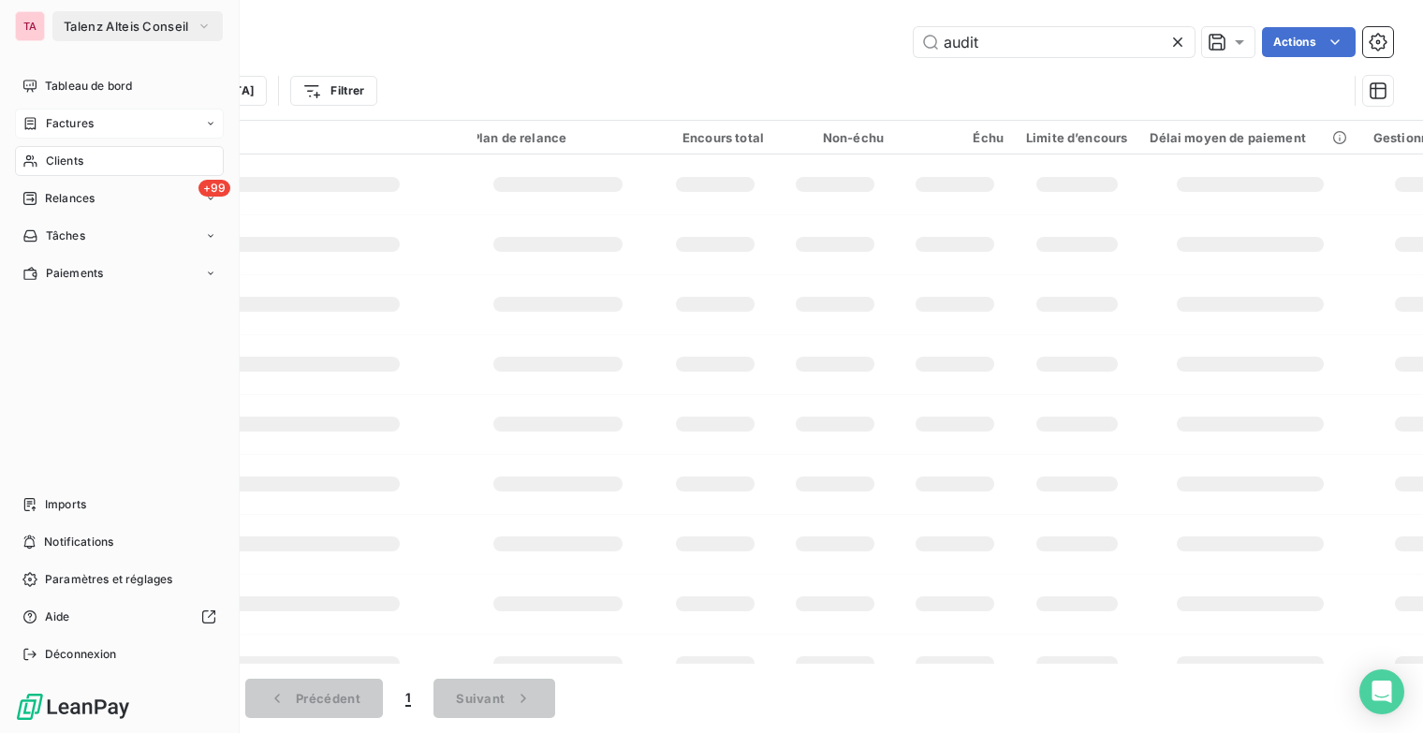
click at [67, 152] on div "Clients" at bounding box center [119, 161] width 209 height 30
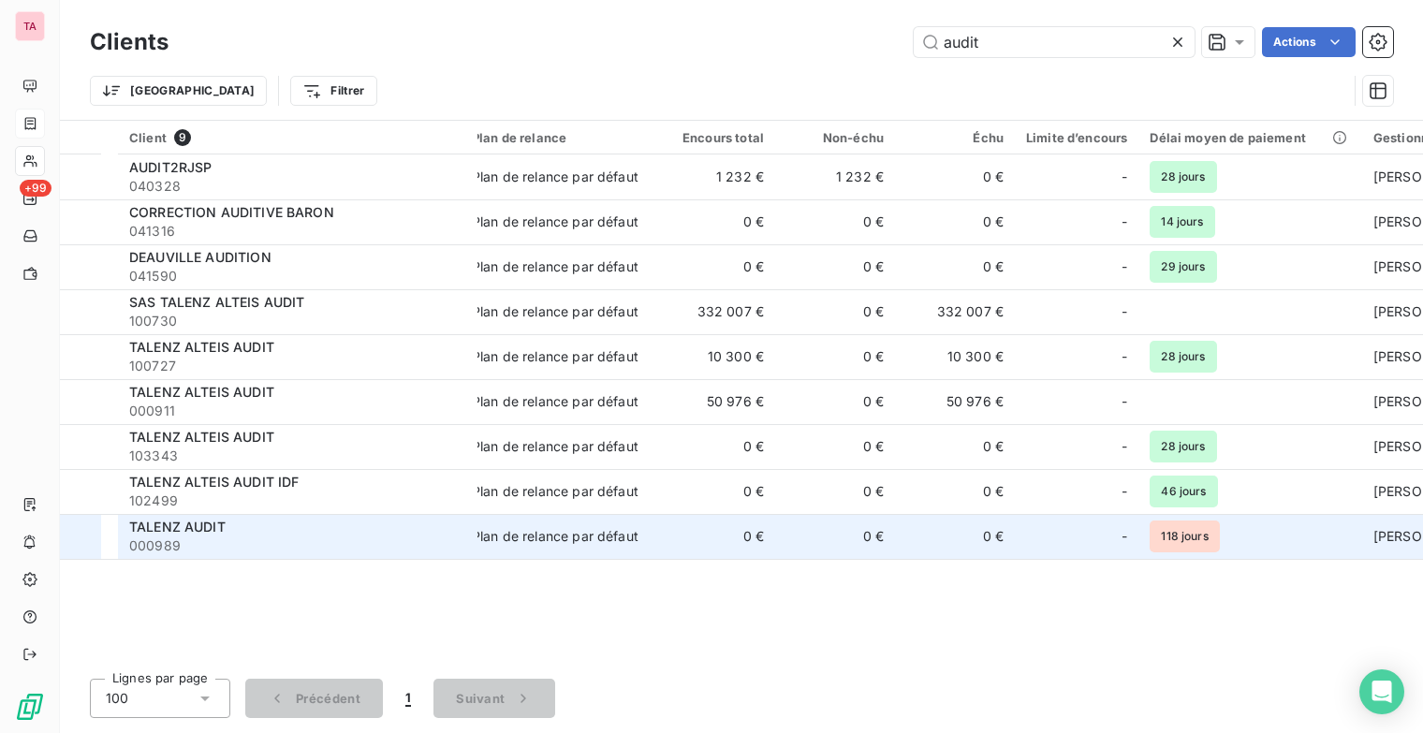
click at [209, 520] on span "TALENZ AUDIT" at bounding box center [177, 527] width 96 height 16
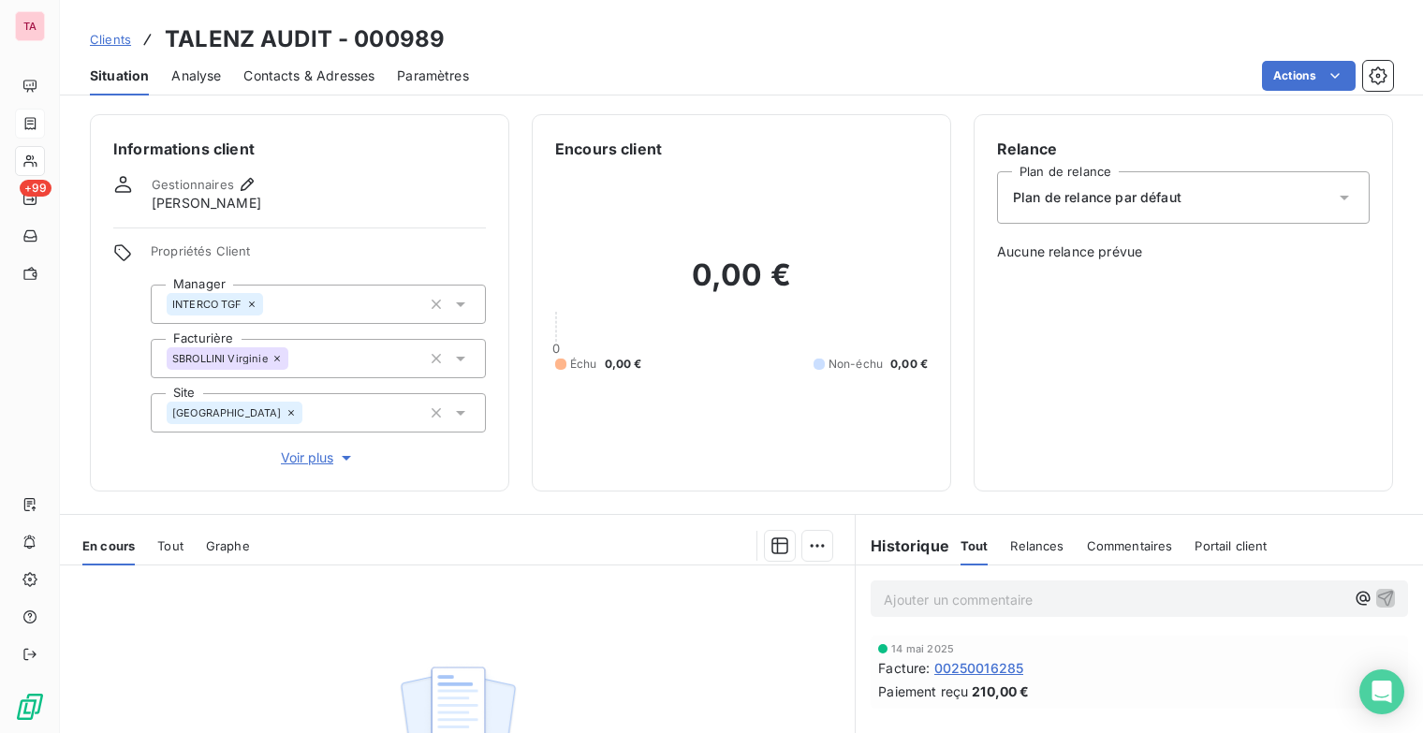
drag, startPoint x: 330, startPoint y: 461, endPoint x: 290, endPoint y: 467, distance: 40.6
click at [290, 467] on span "Voir plus" at bounding box center [318, 457] width 75 height 19
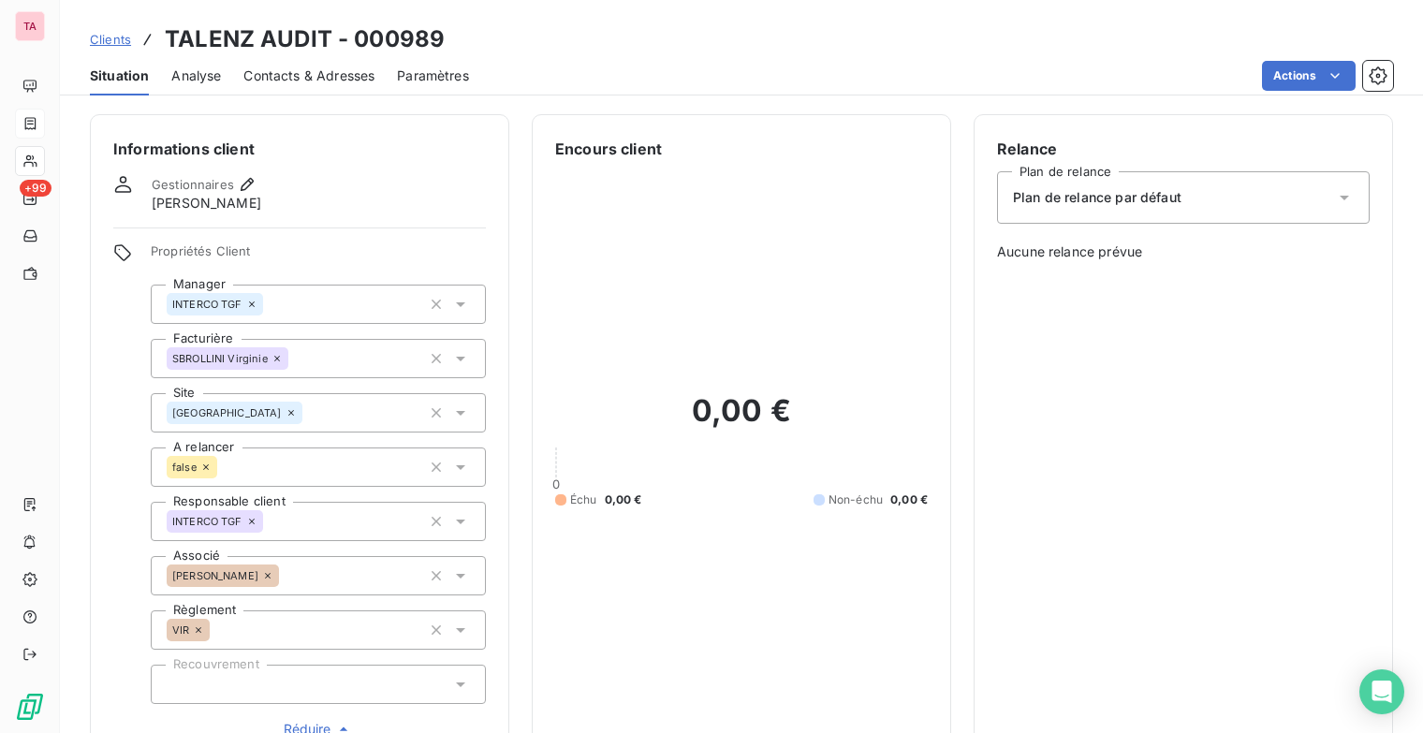
click at [263, 79] on span "Contacts & Adresses" at bounding box center [308, 75] width 131 height 19
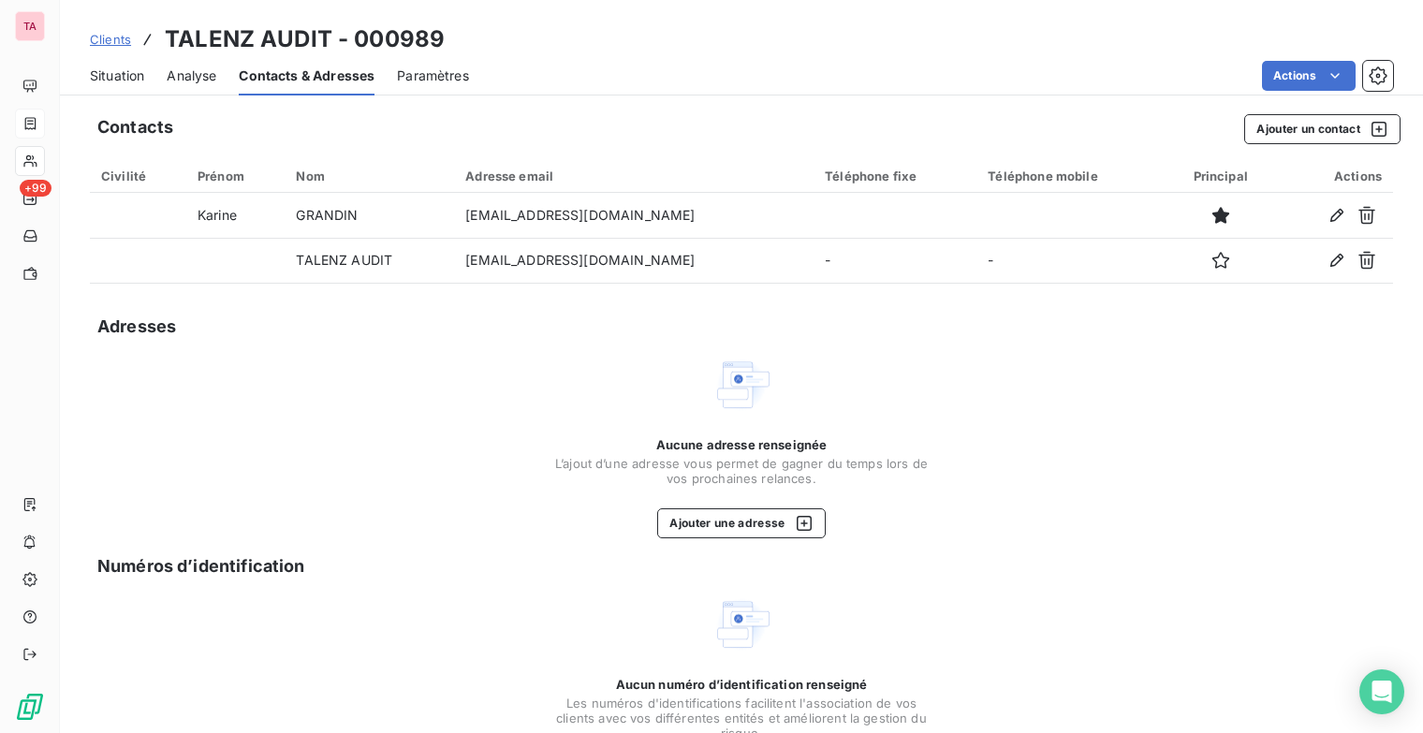
click at [143, 81] on span "Situation" at bounding box center [117, 75] width 54 height 19
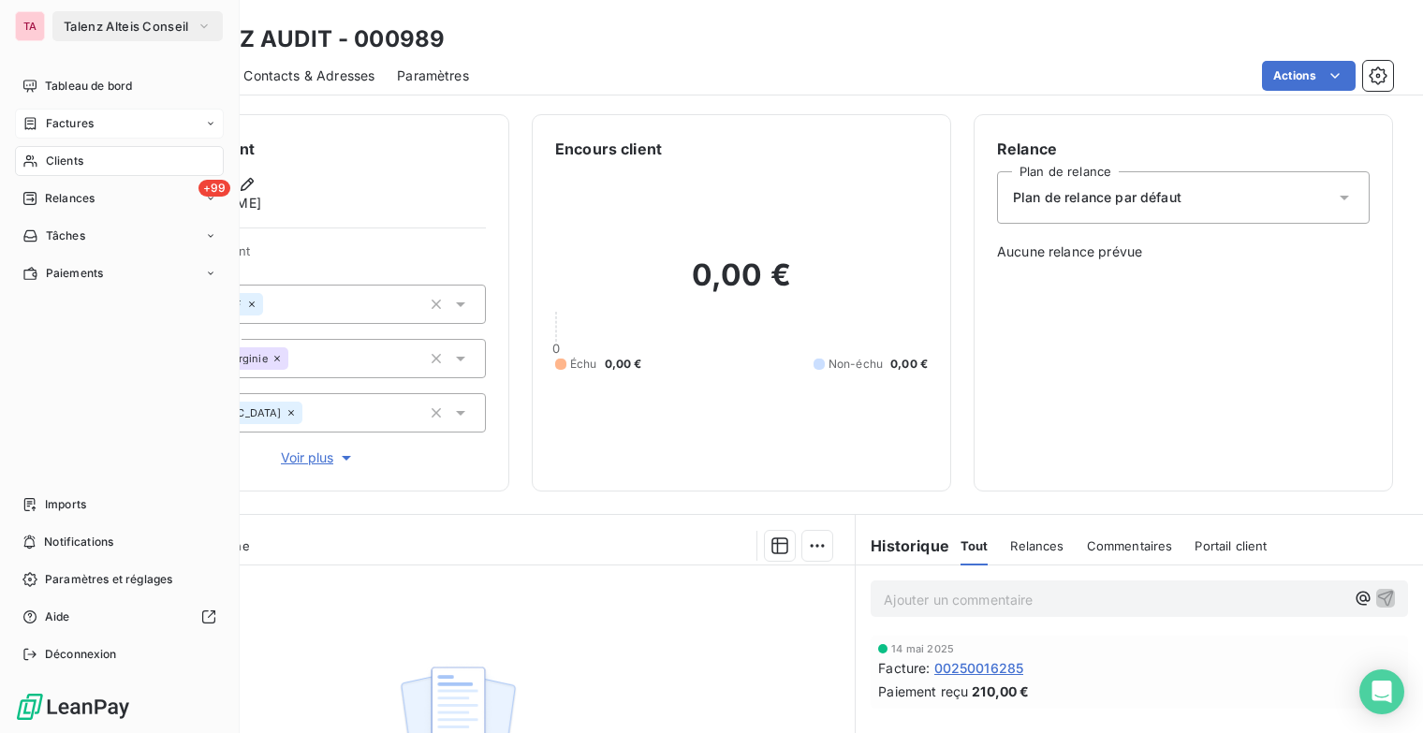
click at [65, 153] on span "Clients" at bounding box center [64, 161] width 37 height 17
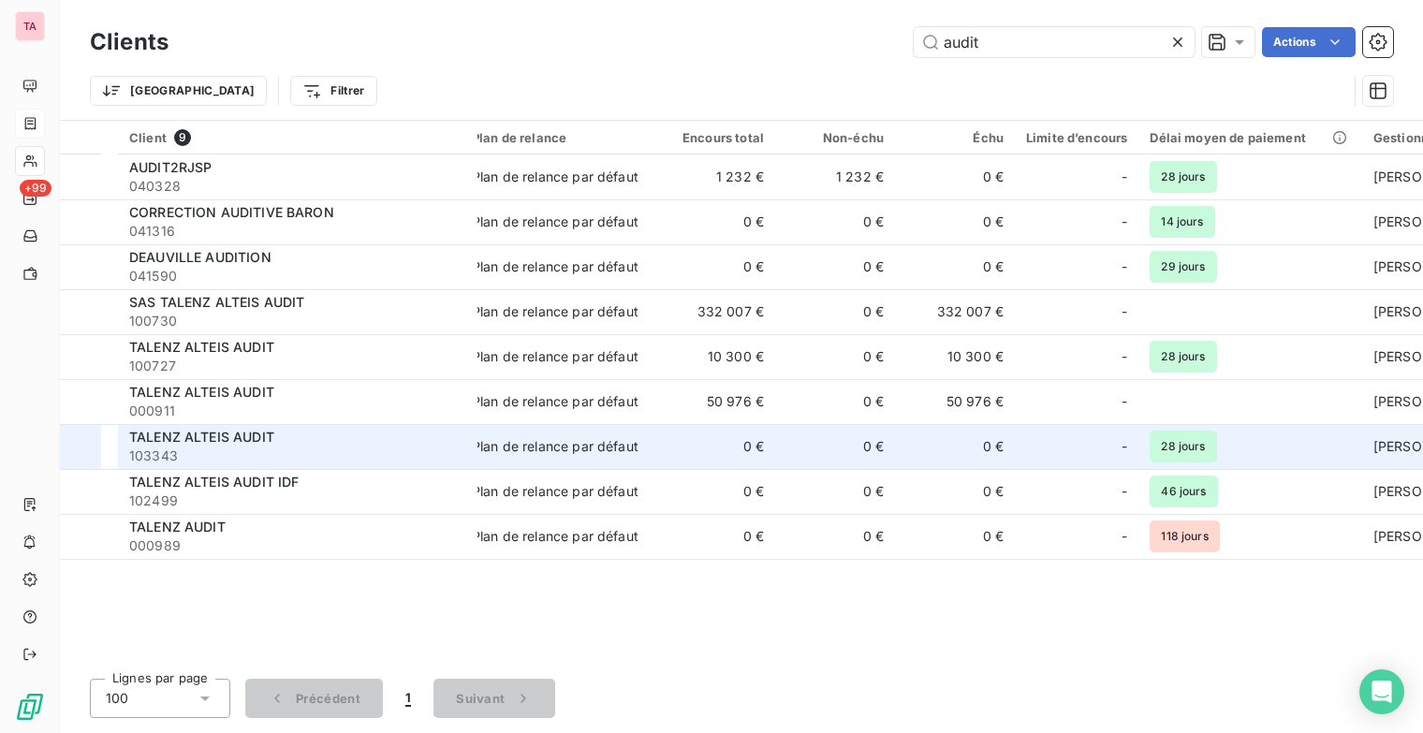
click at [141, 440] on span "TALENZ ALTEIS AUDIT" at bounding box center [201, 437] width 145 height 16
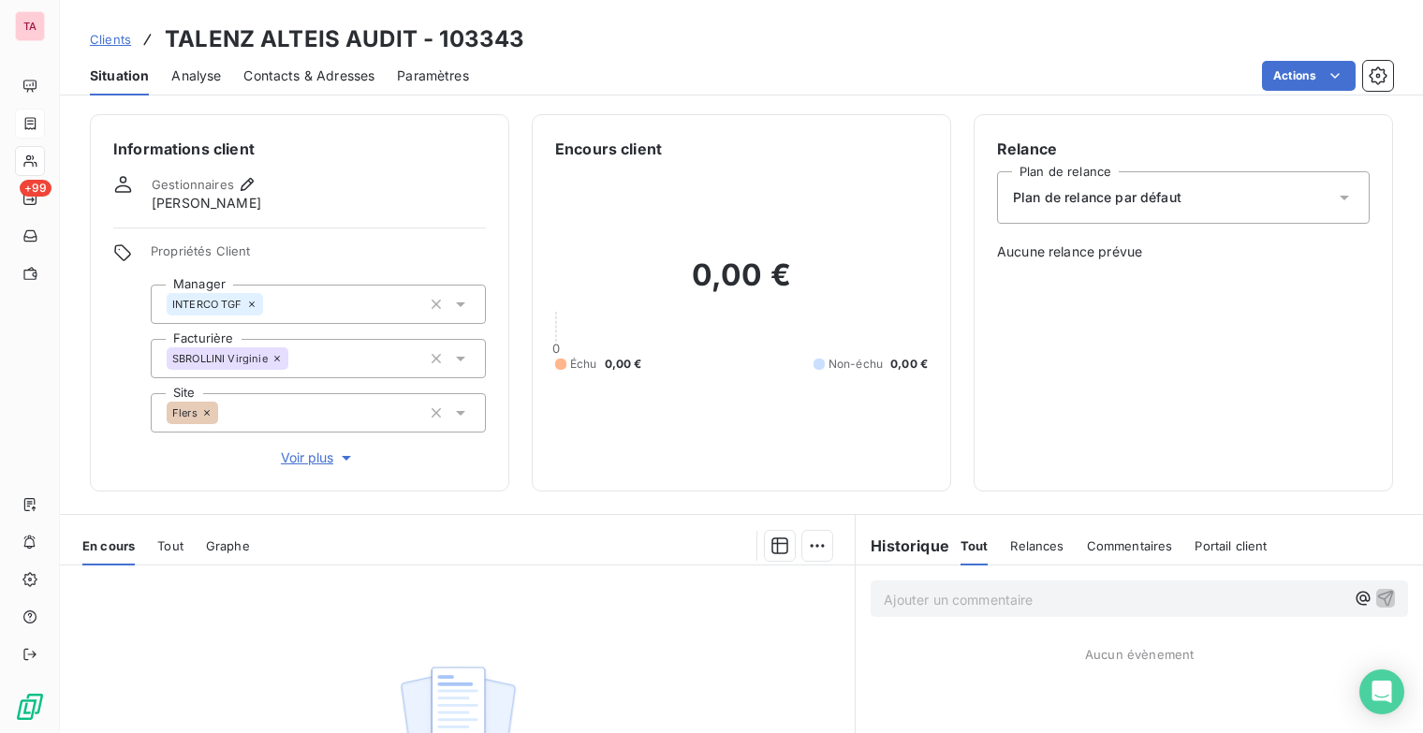
click at [103, 37] on span "Clients" at bounding box center [110, 39] width 41 height 15
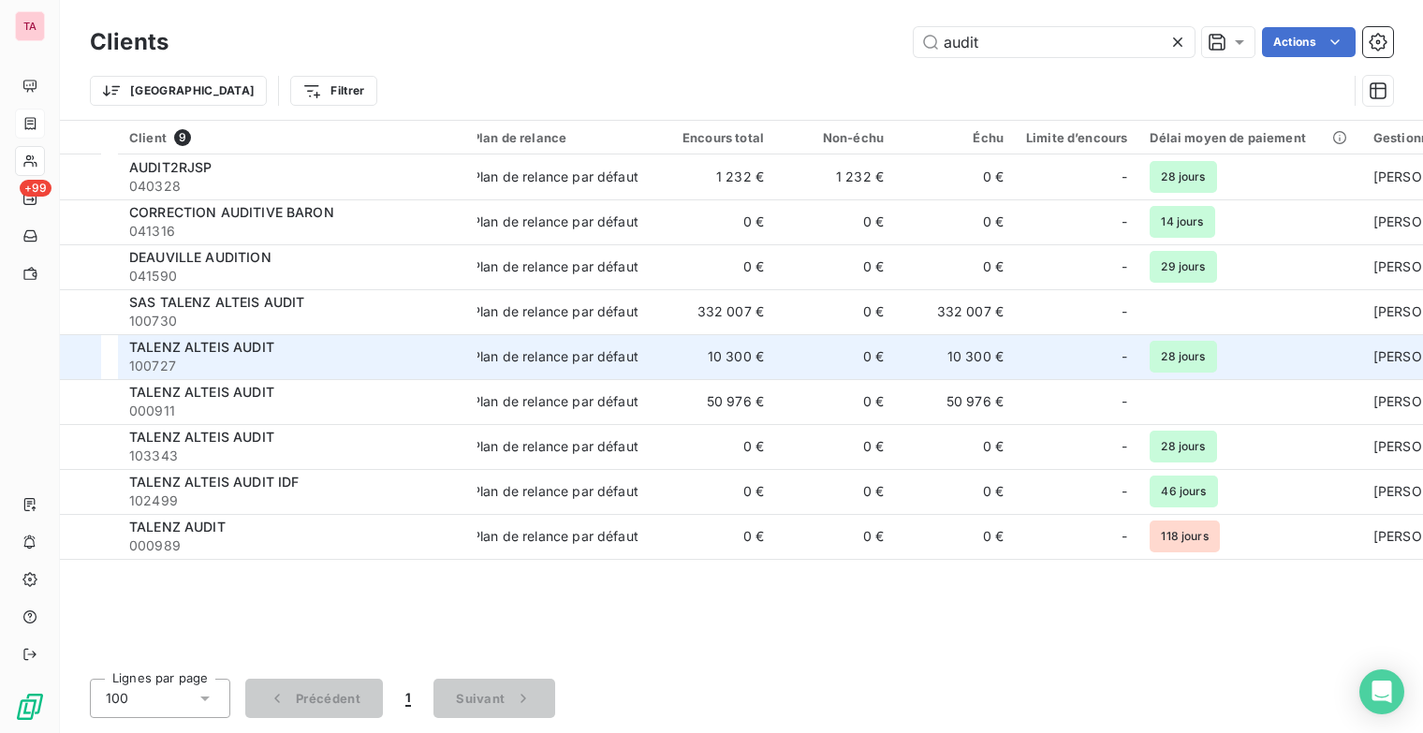
click at [240, 336] on td "TALENZ ALTEIS AUDIT 100727" at bounding box center [297, 356] width 359 height 45
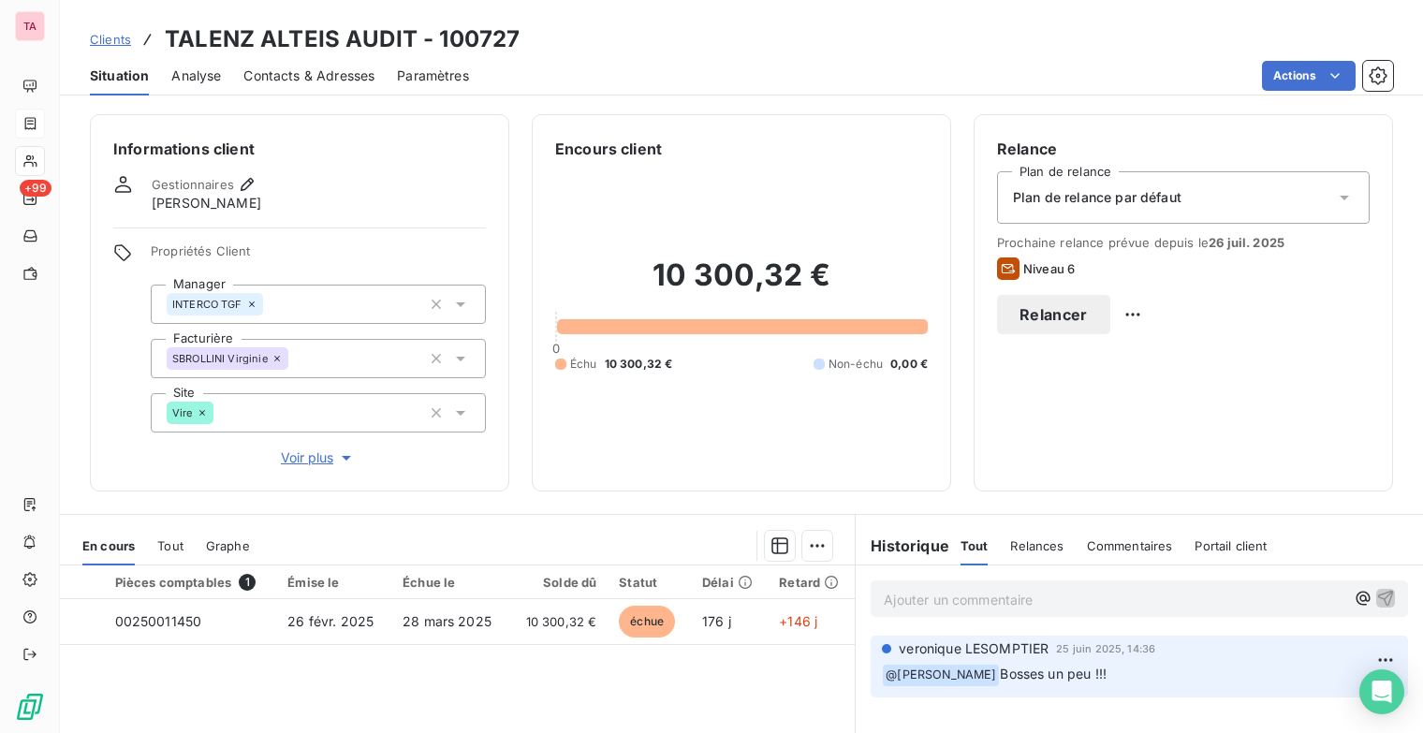
click at [294, 63] on div "Contacts & Adresses" at bounding box center [308, 75] width 131 height 39
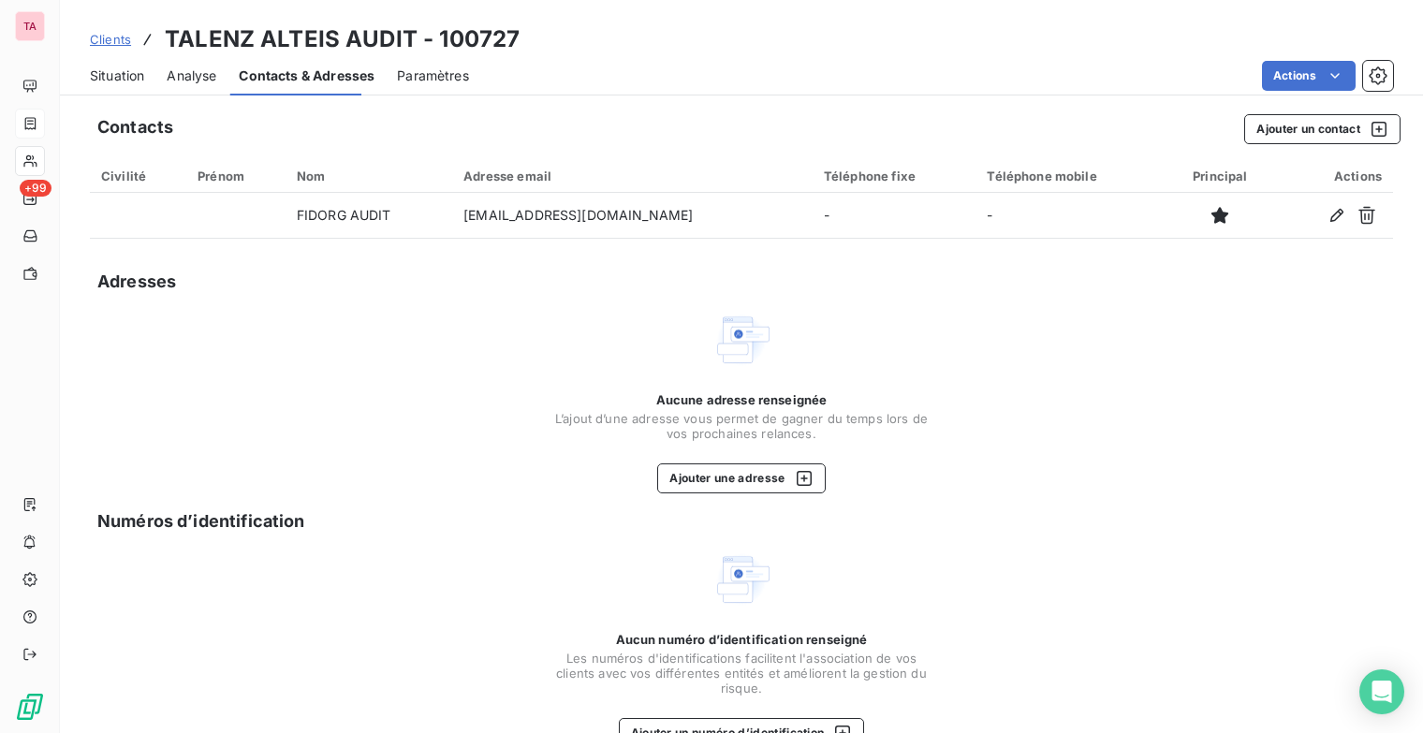
click at [294, 63] on div "Contacts & Adresses" at bounding box center [307, 75] width 136 height 39
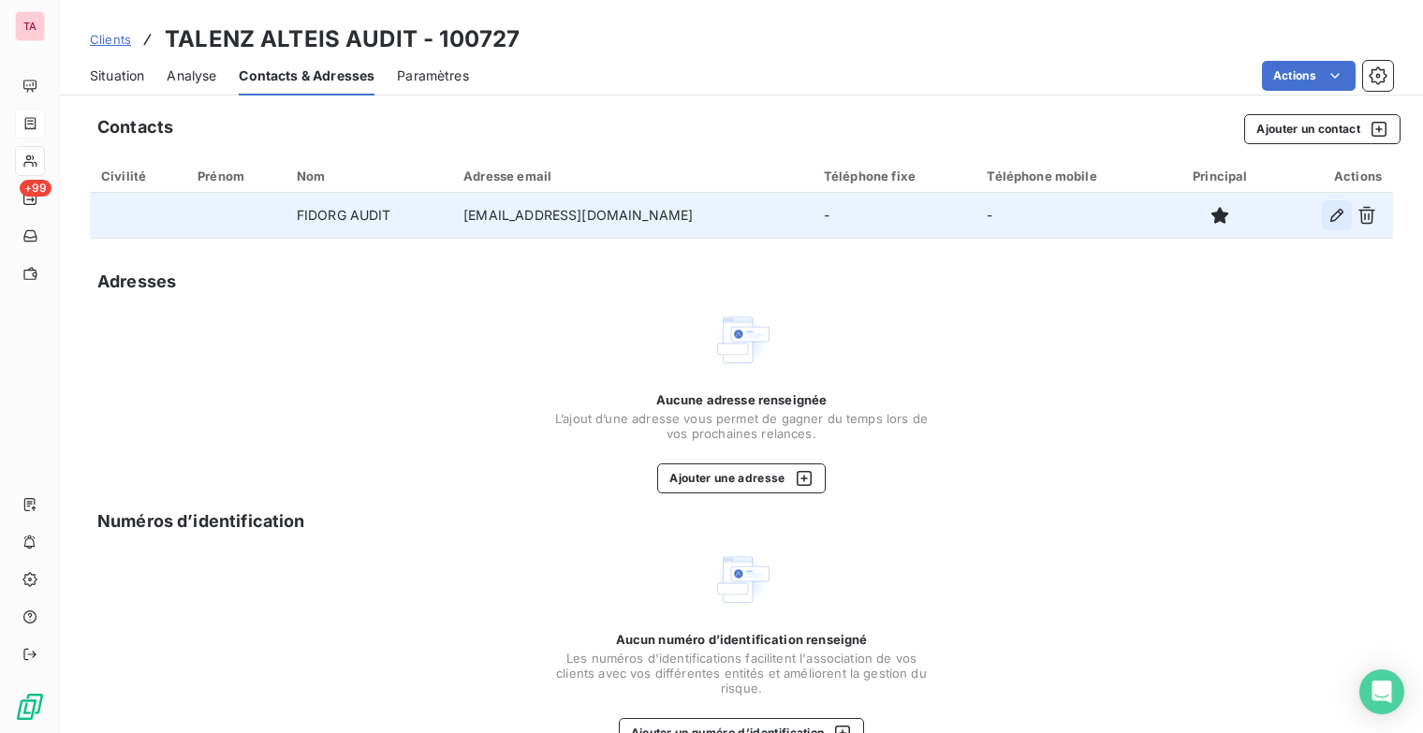
click at [1324, 204] on button "button" at bounding box center [1337, 215] width 30 height 30
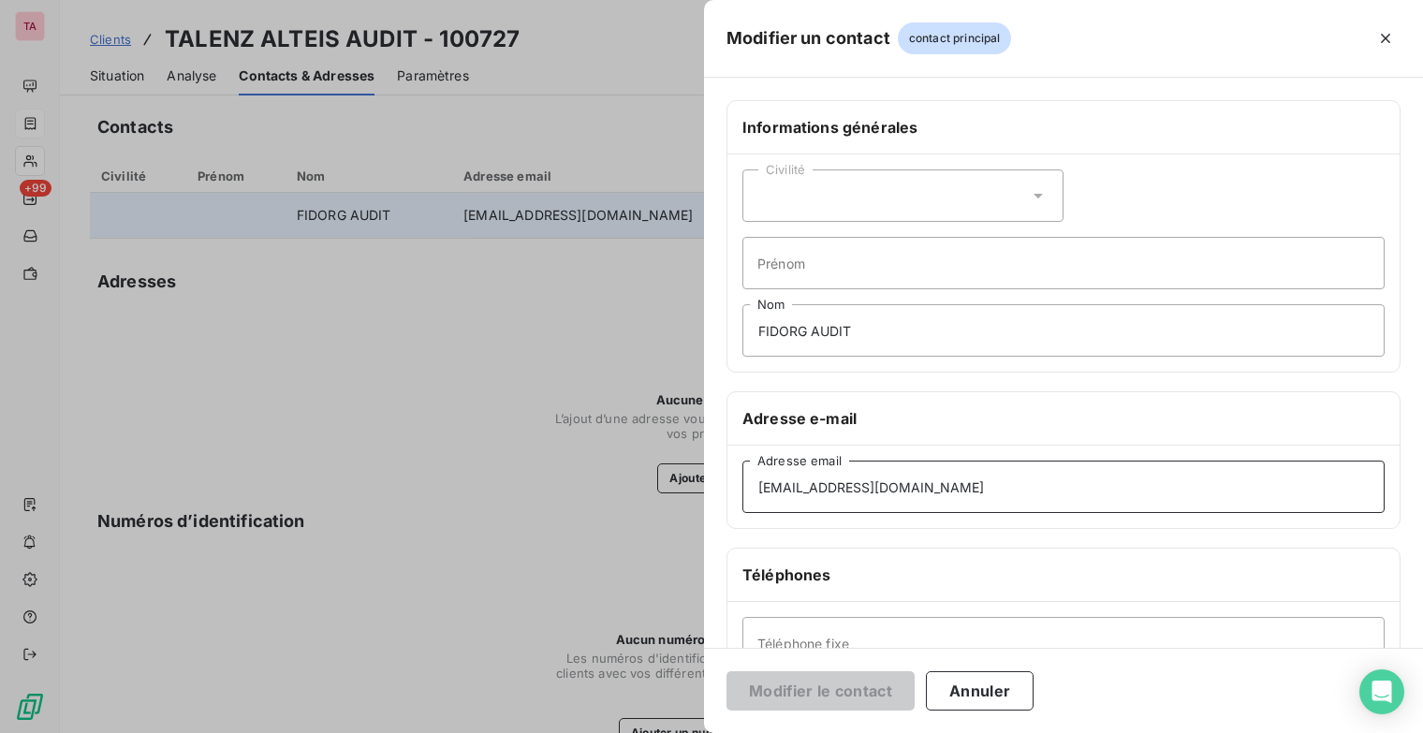
click at [813, 480] on input "[EMAIL_ADDRESS][DOMAIN_NAME]" at bounding box center [1063, 487] width 642 height 52
click at [927, 492] on input "[EMAIL_ADDRESS][DOMAIN_NAME]" at bounding box center [1063, 487] width 642 height 52
type input "[EMAIL_ADDRESS][DOMAIN_NAME]"
click at [801, 696] on button "Modifier le contact" at bounding box center [820, 690] width 188 height 39
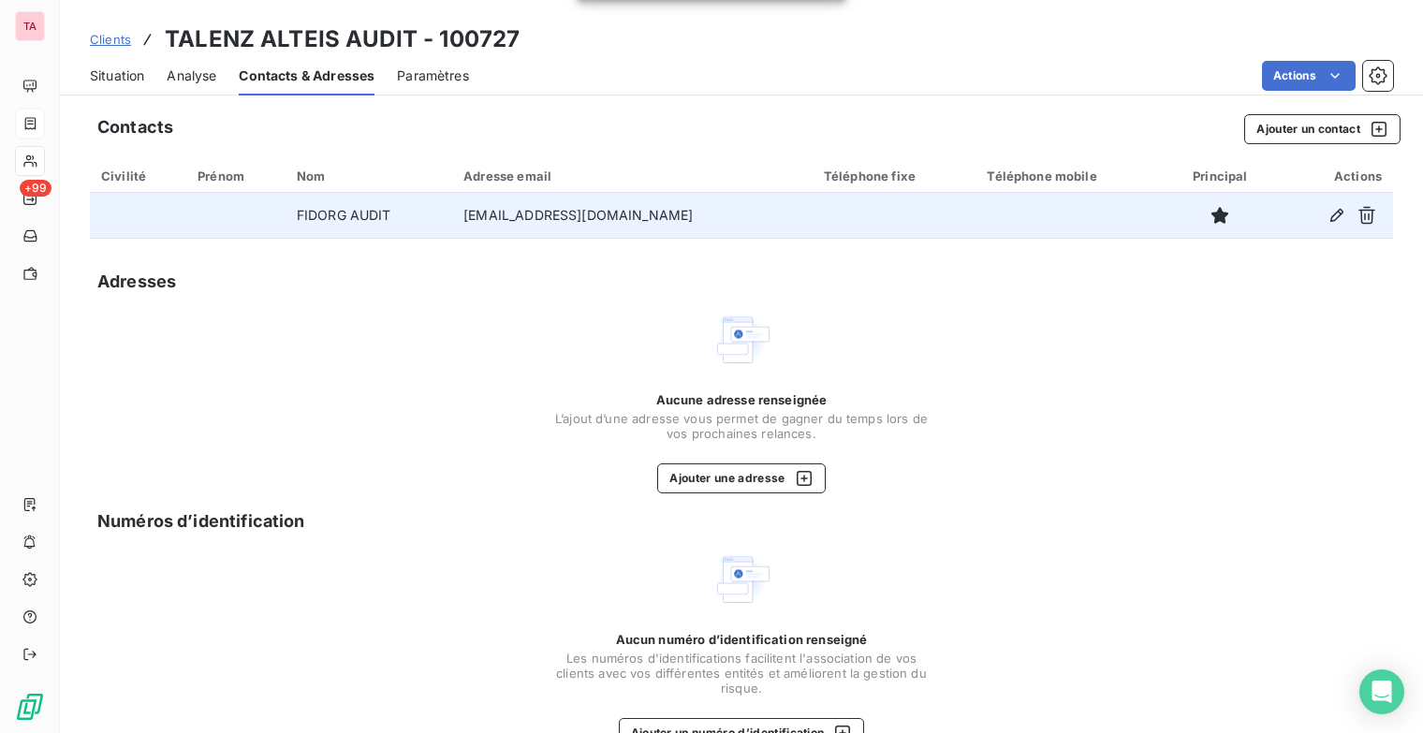
click at [116, 79] on span "Situation" at bounding box center [117, 75] width 54 height 19
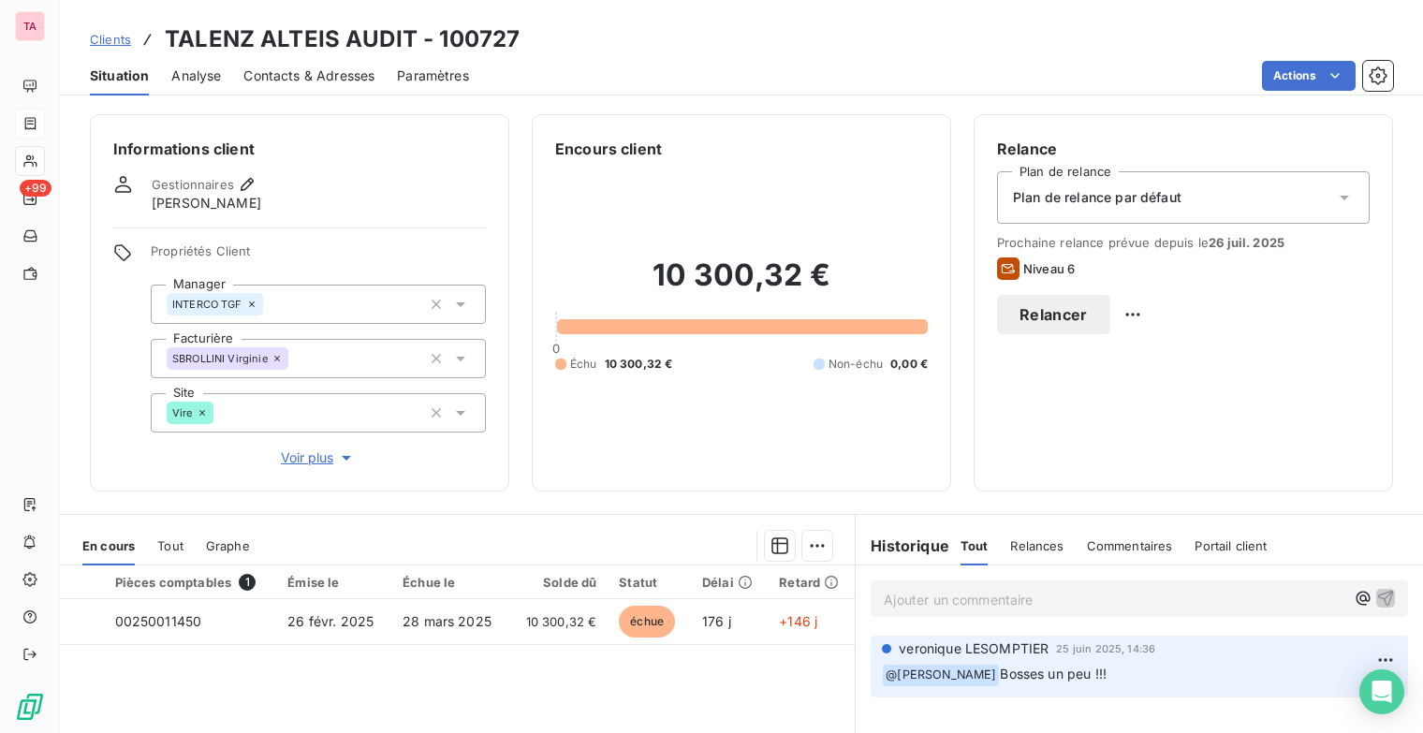
click at [1030, 302] on button "Relancer" at bounding box center [1053, 314] width 113 height 39
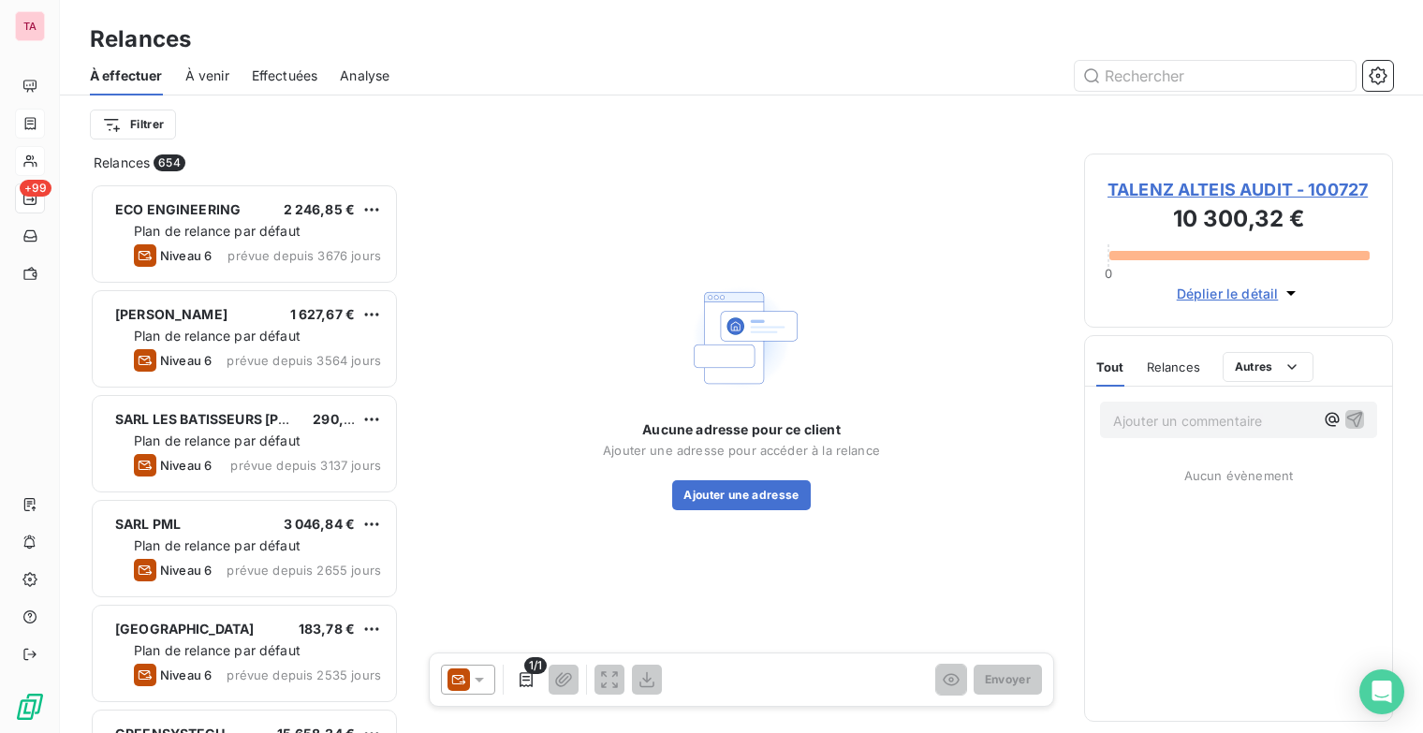
scroll to position [535, 294]
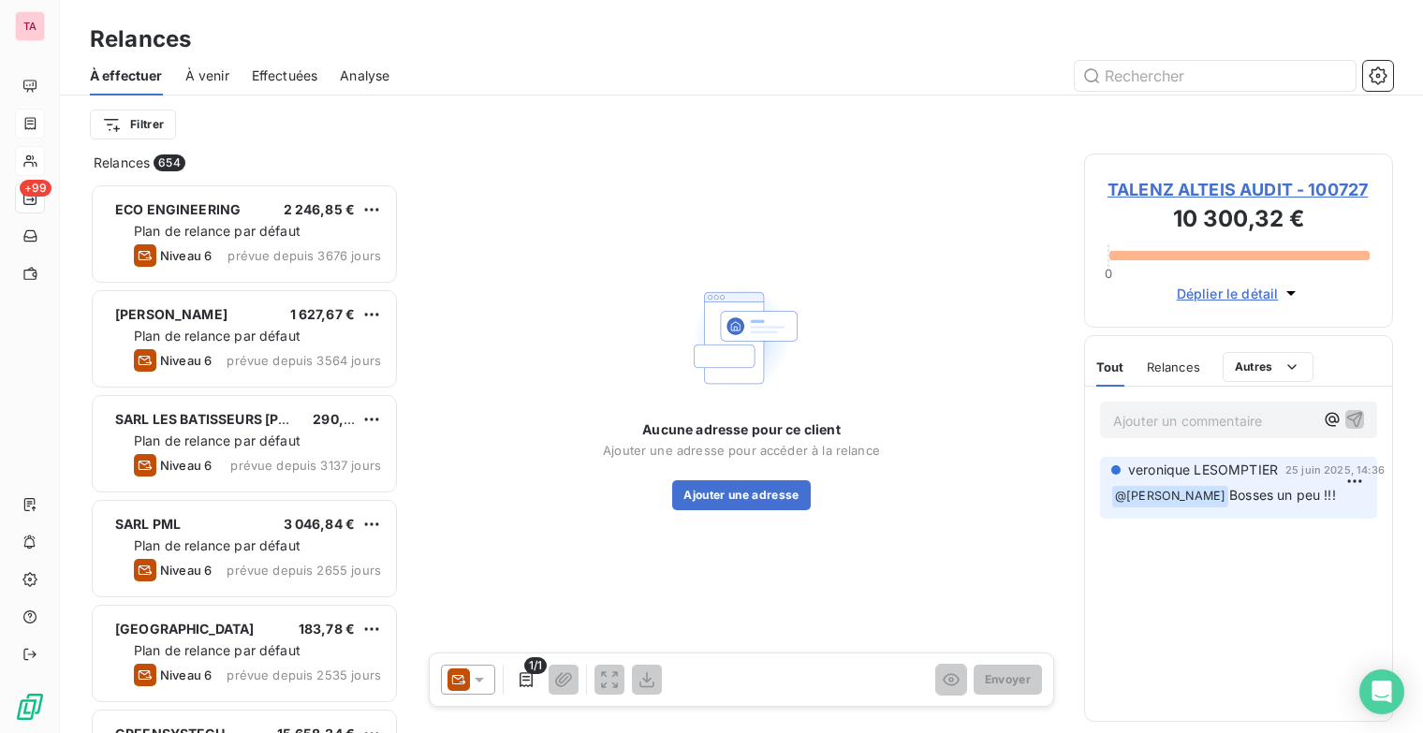
click at [478, 680] on icon at bounding box center [479, 680] width 9 height 5
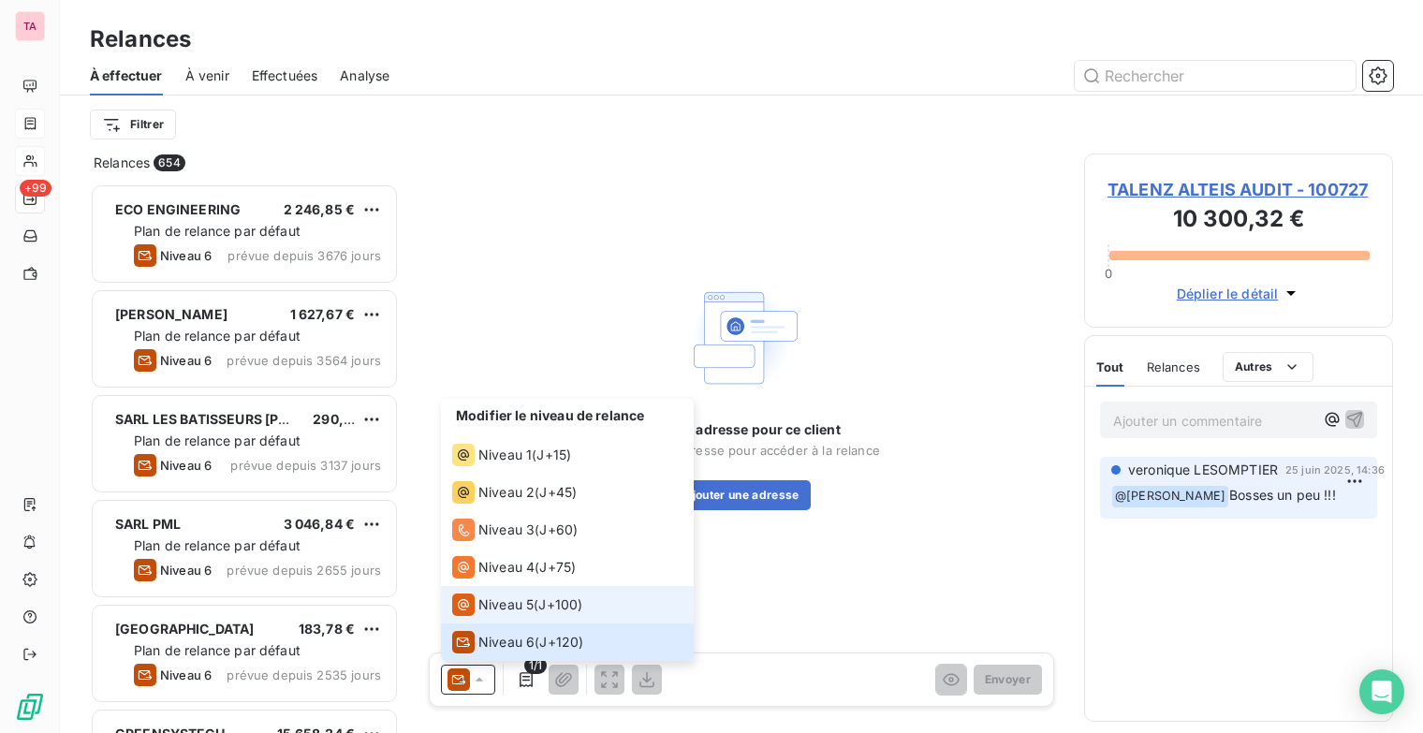
click at [505, 603] on span "Niveau 5" at bounding box center [505, 604] width 55 height 19
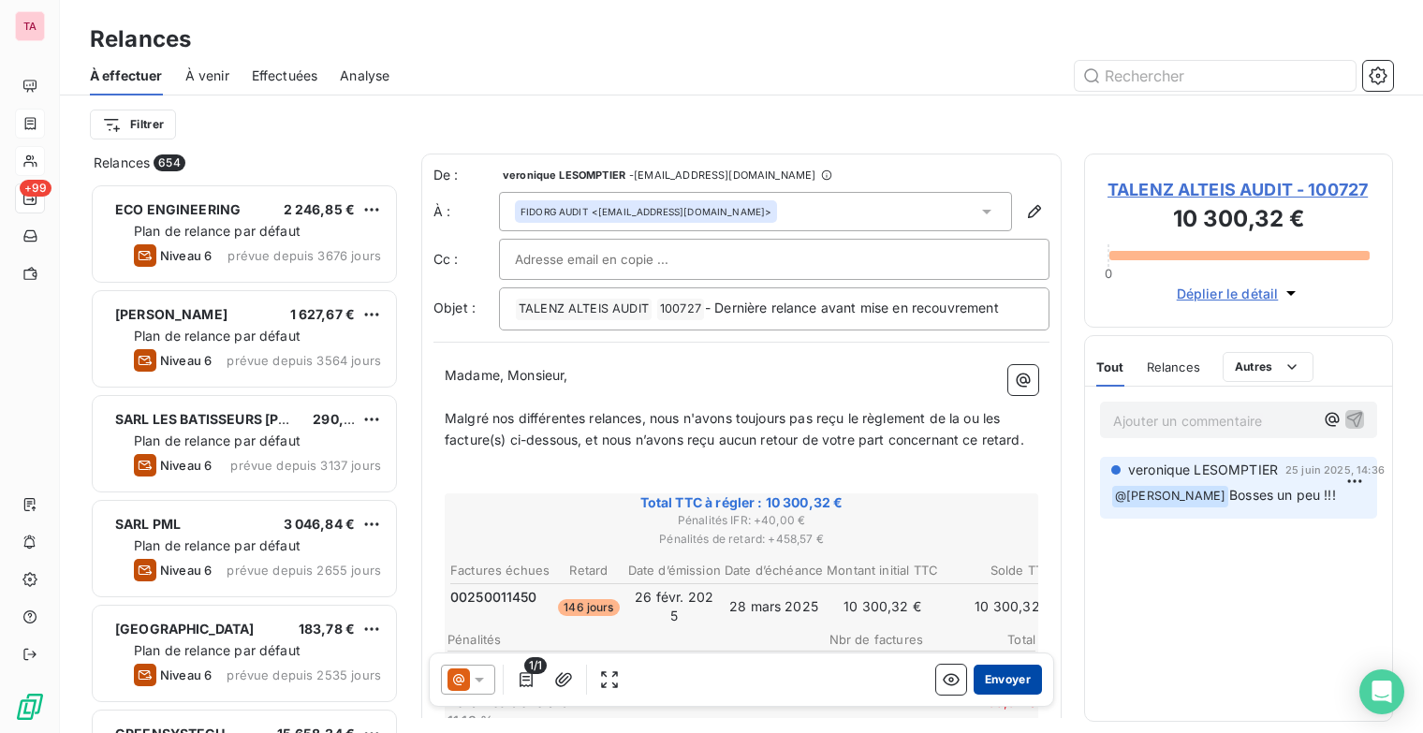
click at [989, 682] on button "Envoyer" at bounding box center [1008, 680] width 68 height 30
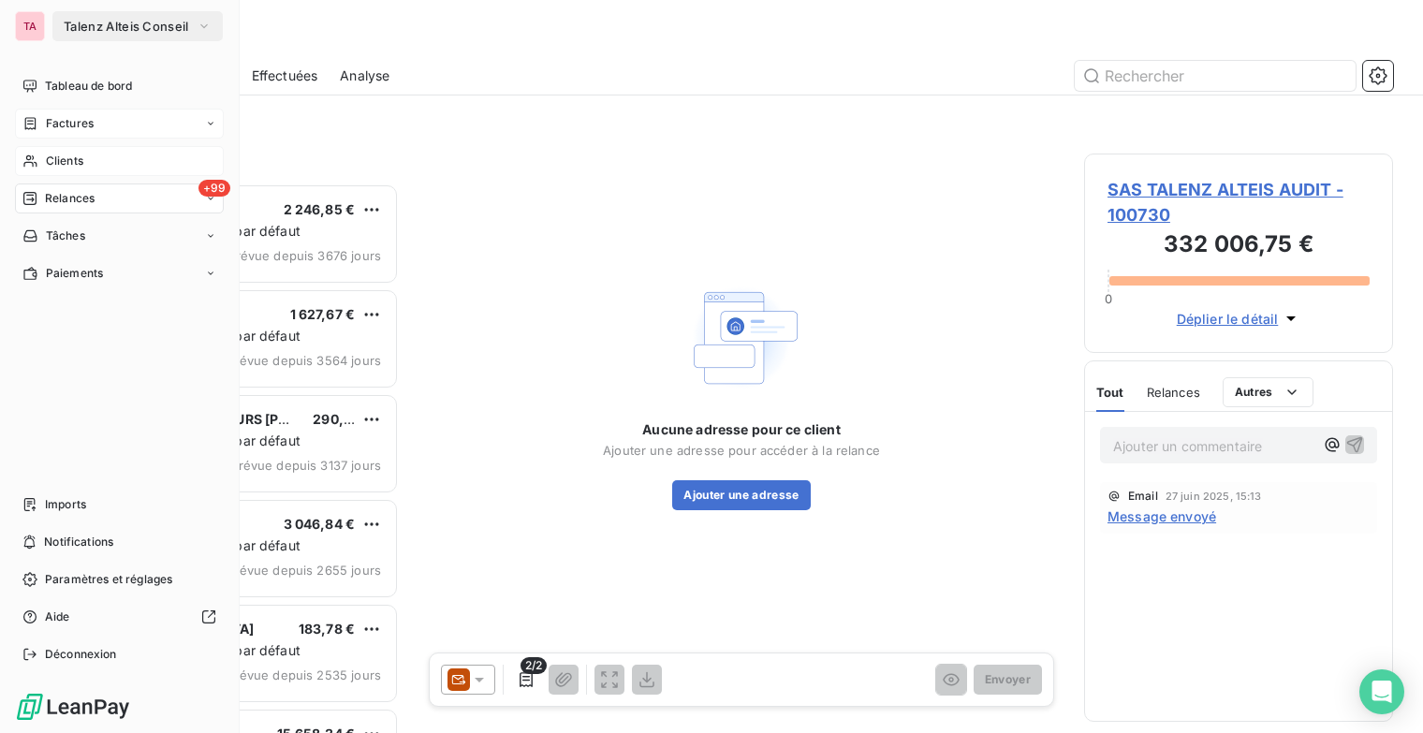
click at [57, 163] on span "Clients" at bounding box center [64, 161] width 37 height 17
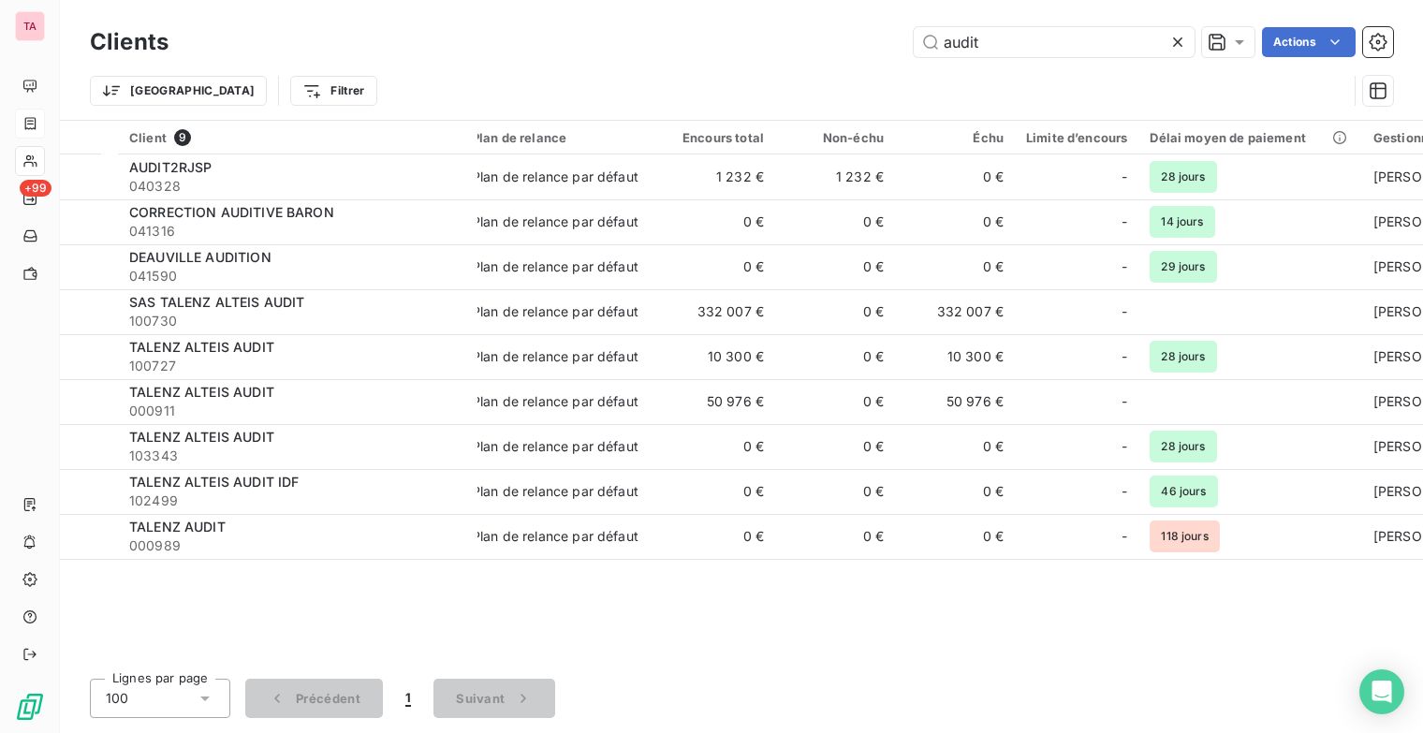
click at [1175, 42] on icon at bounding box center [1177, 42] width 19 height 19
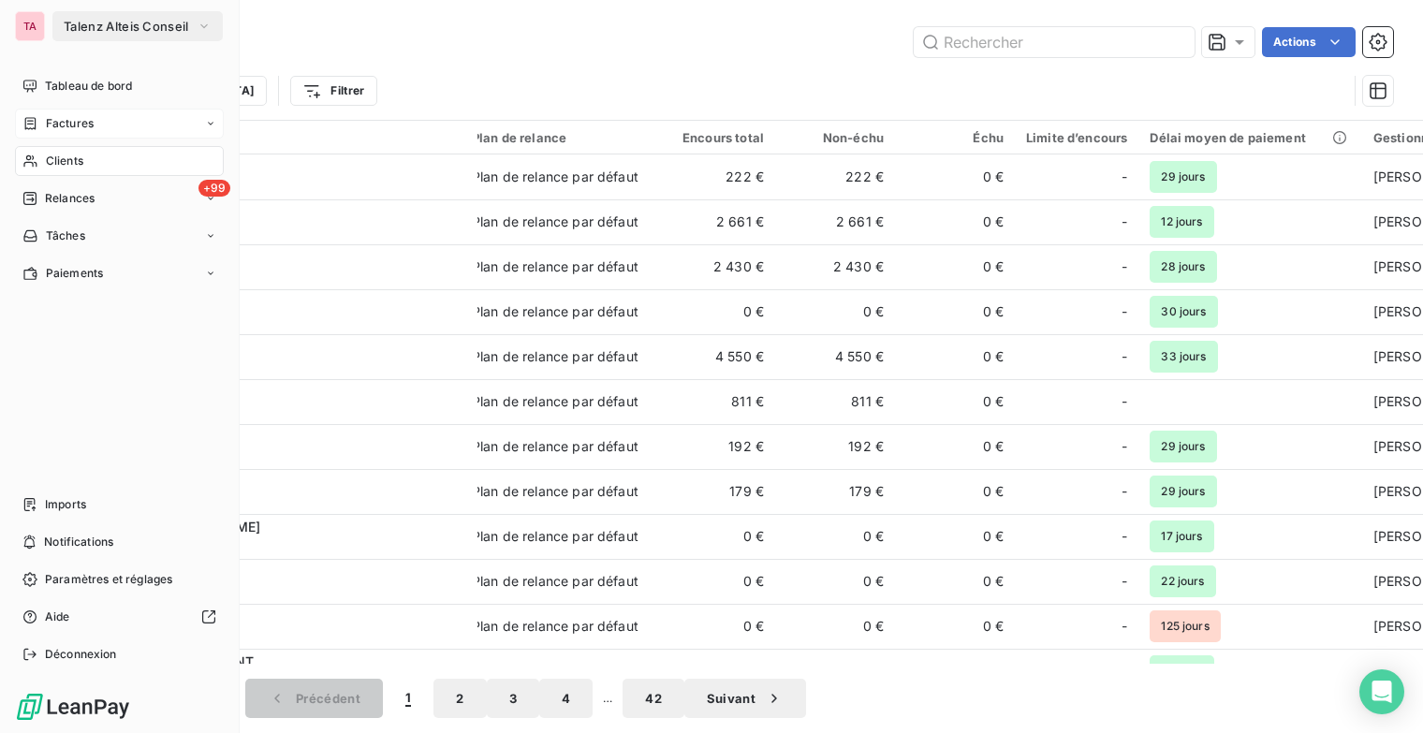
click at [65, 131] on span "Factures" at bounding box center [70, 123] width 48 height 17
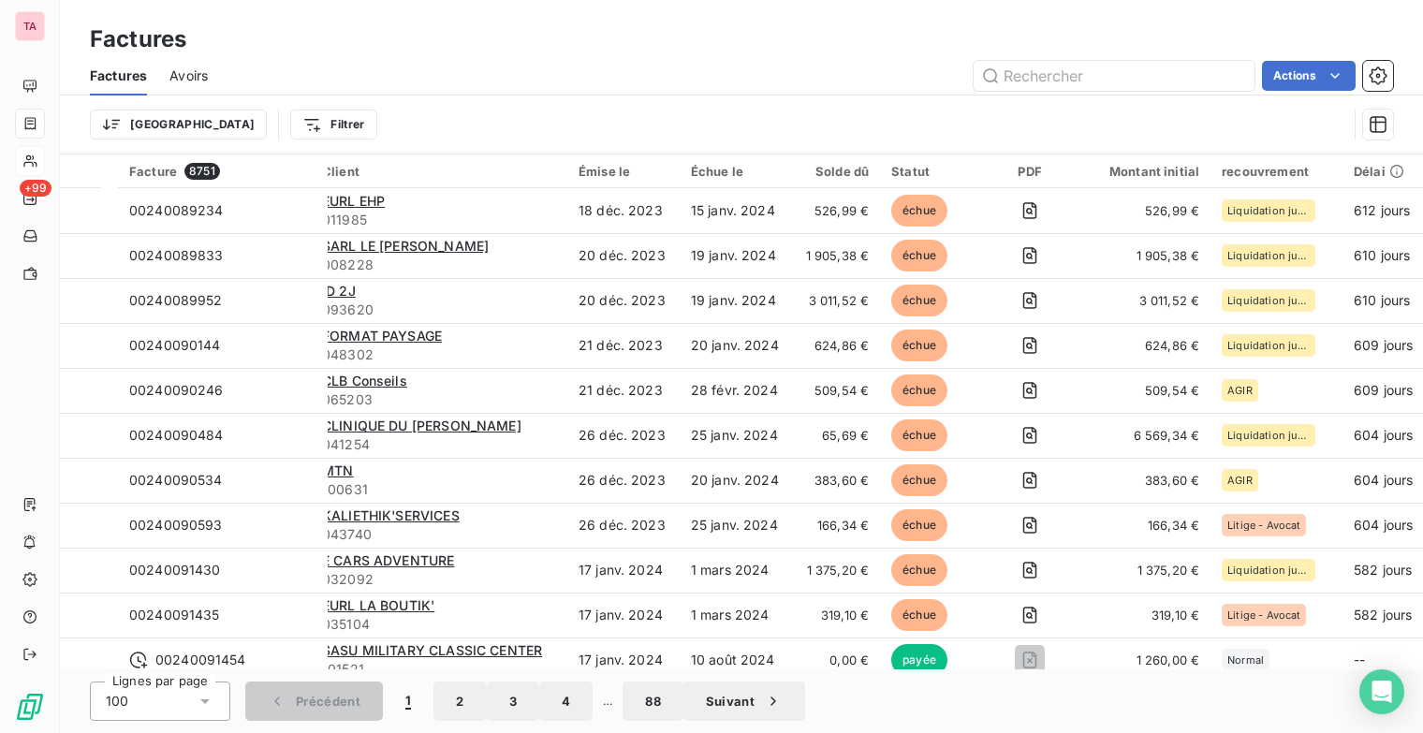
click at [1054, 670] on div "Lignes par page 100 Précédent 1 2 3 4 … 88 Suivant" at bounding box center [741, 701] width 1363 height 64
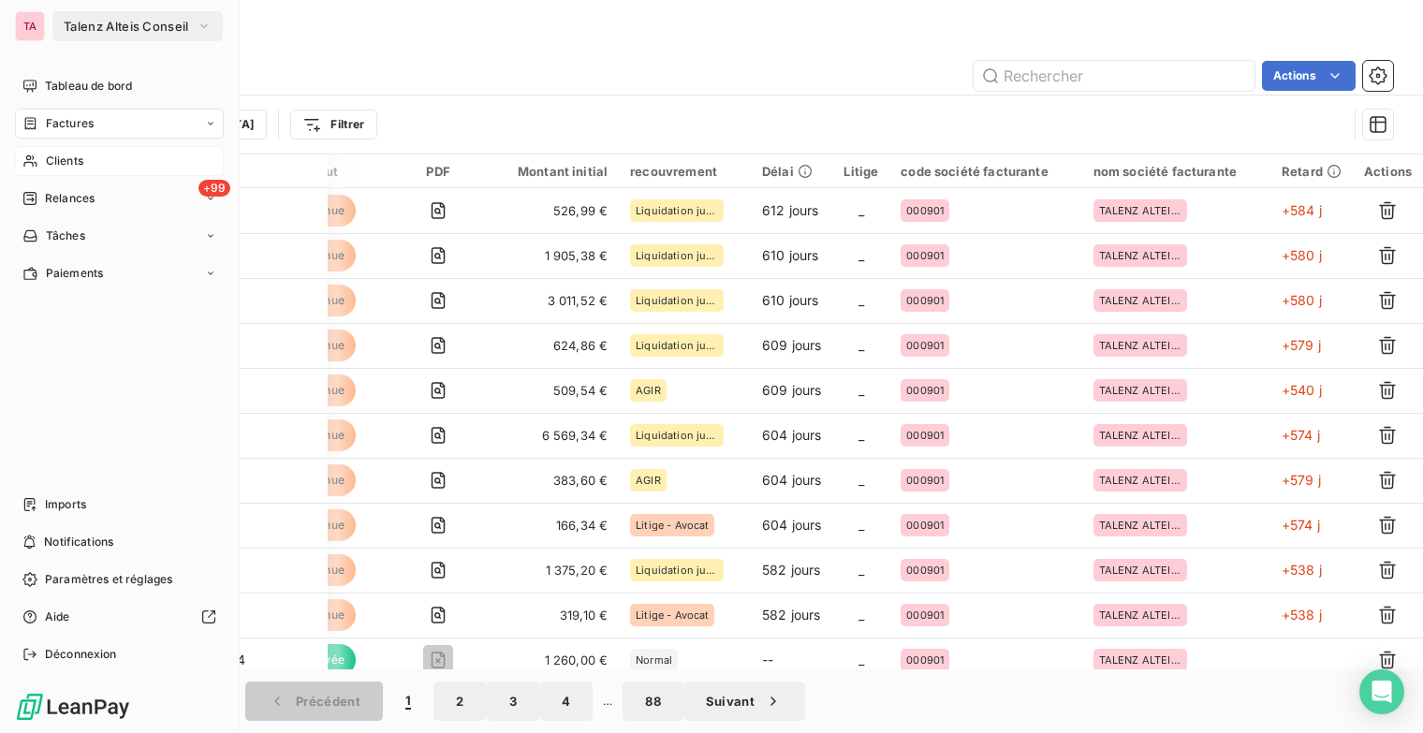
click at [52, 158] on span "Clients" at bounding box center [64, 161] width 37 height 17
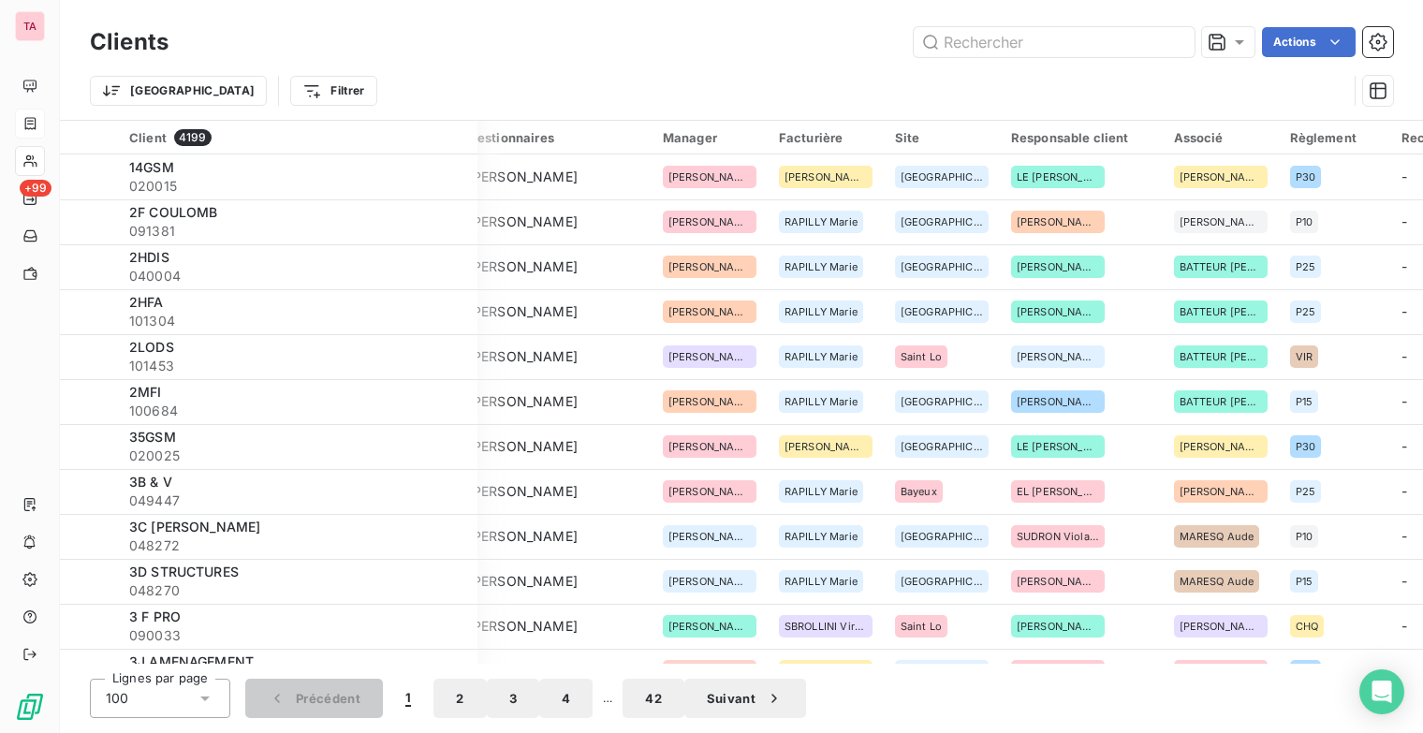
scroll to position [0, 1093]
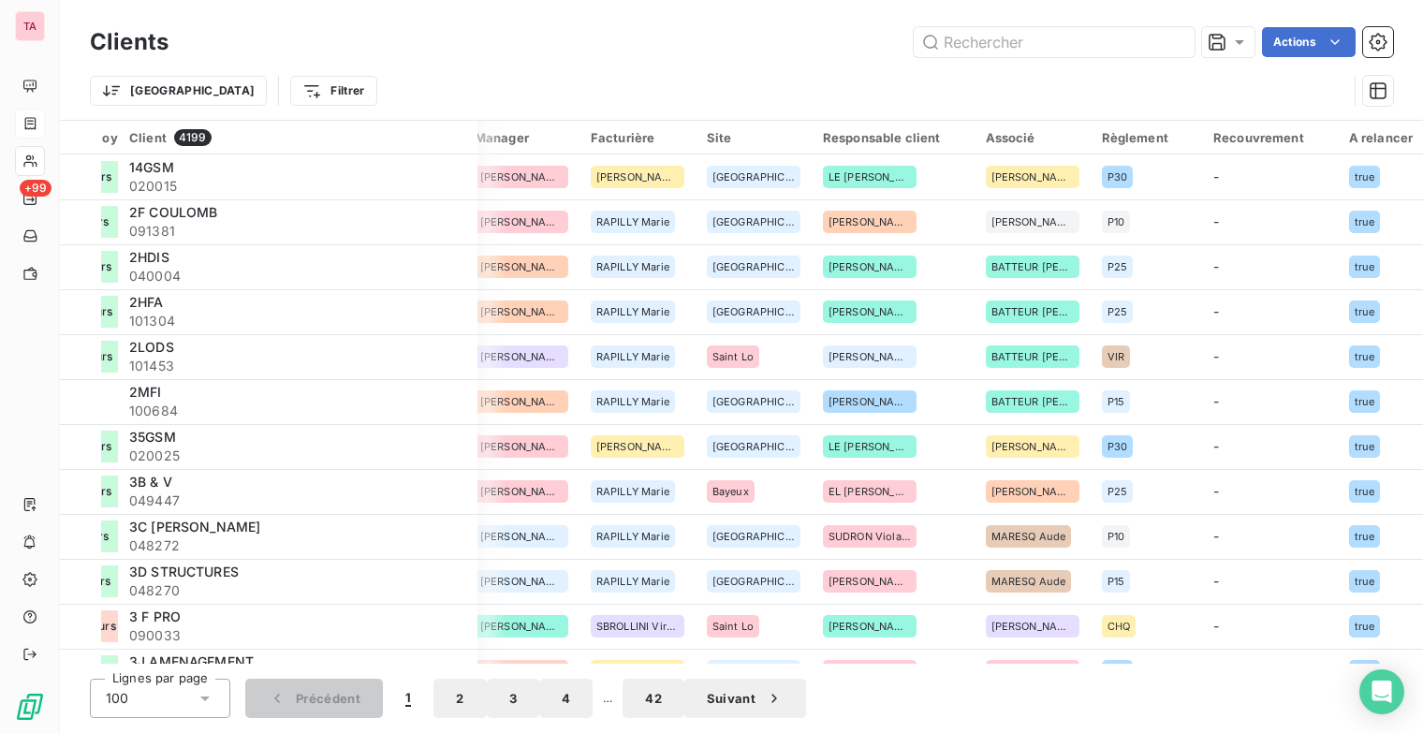
drag, startPoint x: 1329, startPoint y: 666, endPoint x: 1345, endPoint y: 659, distance: 17.2
click at [1345, 659] on div "Clients Actions Trier Filtrer Client 4199 Plan de relance Encours total Non-éch…" at bounding box center [741, 366] width 1363 height 733
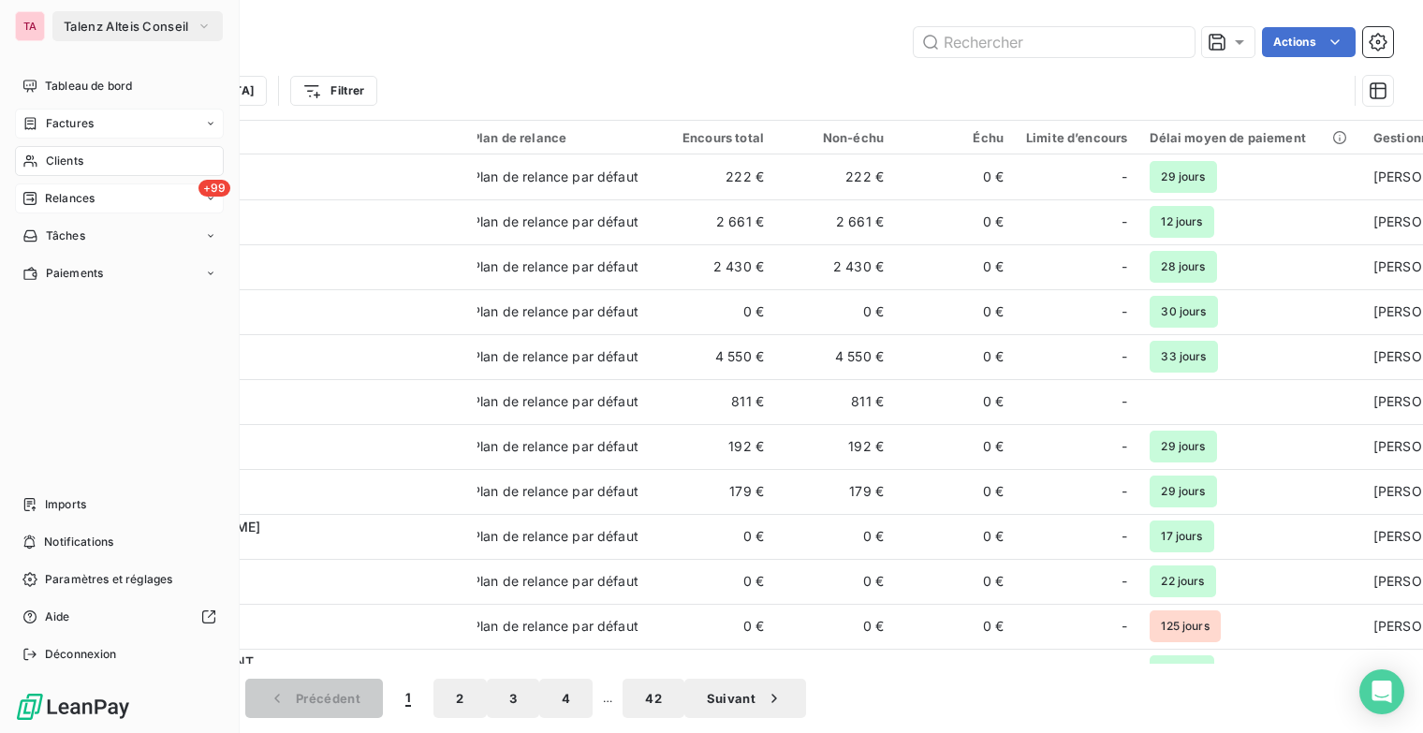
click at [51, 194] on span "Relances" at bounding box center [70, 198] width 50 height 17
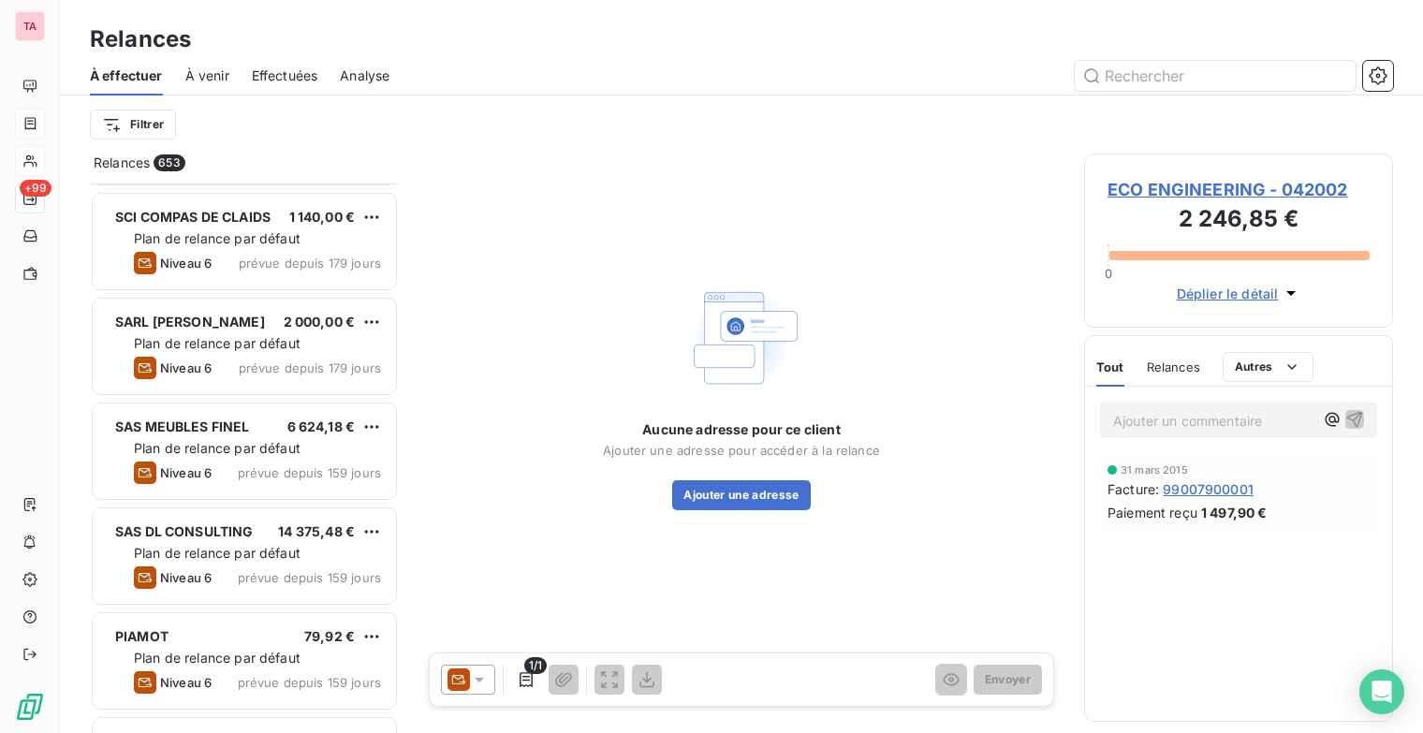
scroll to position [14149, 0]
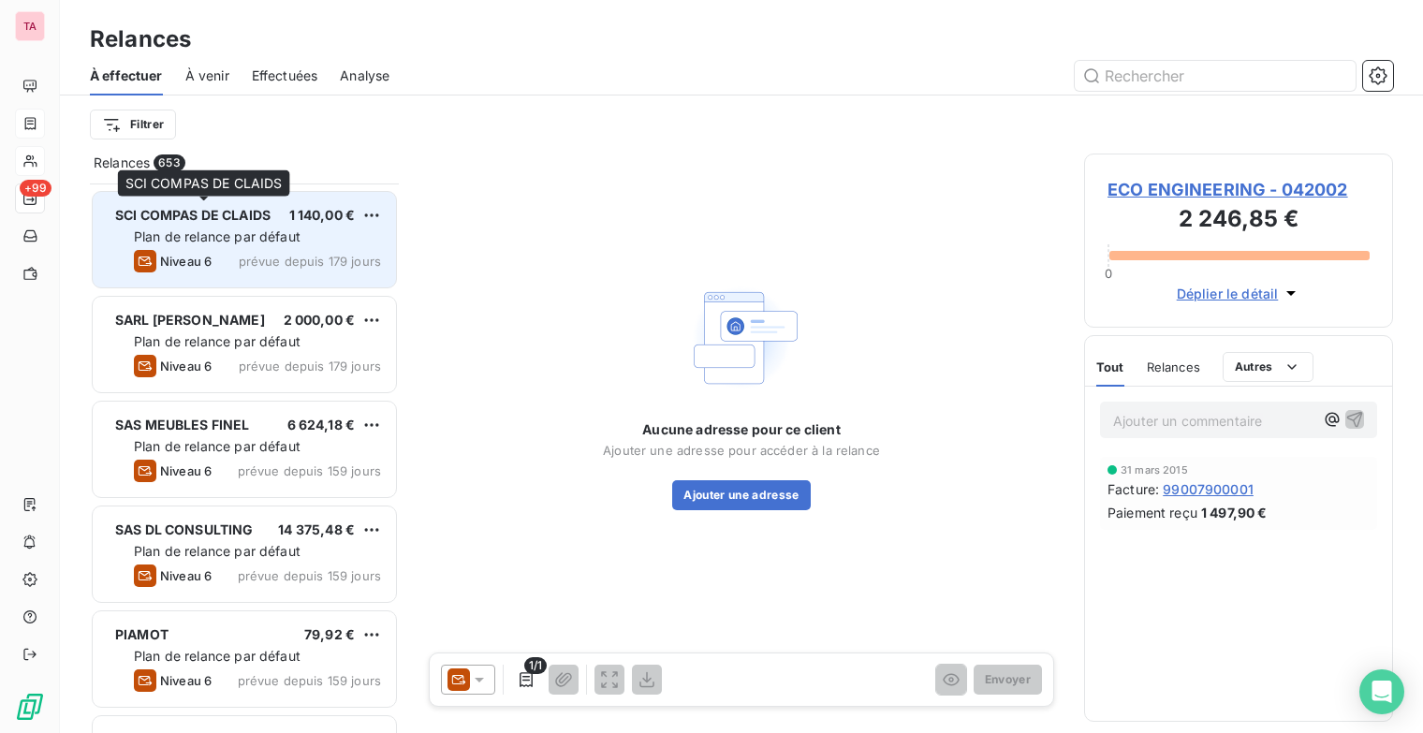
click at [177, 219] on span "SCI COMPAS DE CLAIDS" at bounding box center [192, 215] width 155 height 16
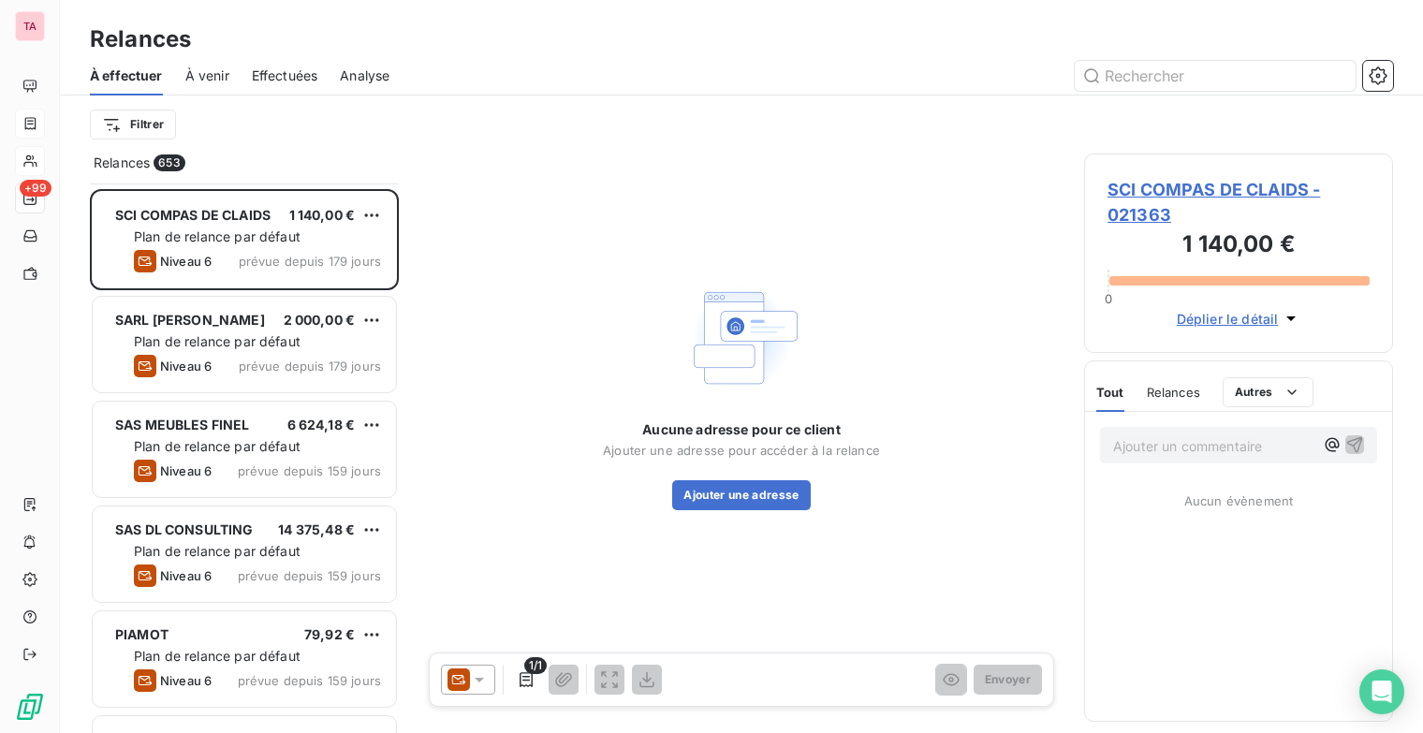
drag, startPoint x: 478, startPoint y: 677, endPoint x: 453, endPoint y: 668, distance: 26.6
click at [453, 668] on div at bounding box center [468, 680] width 54 height 30
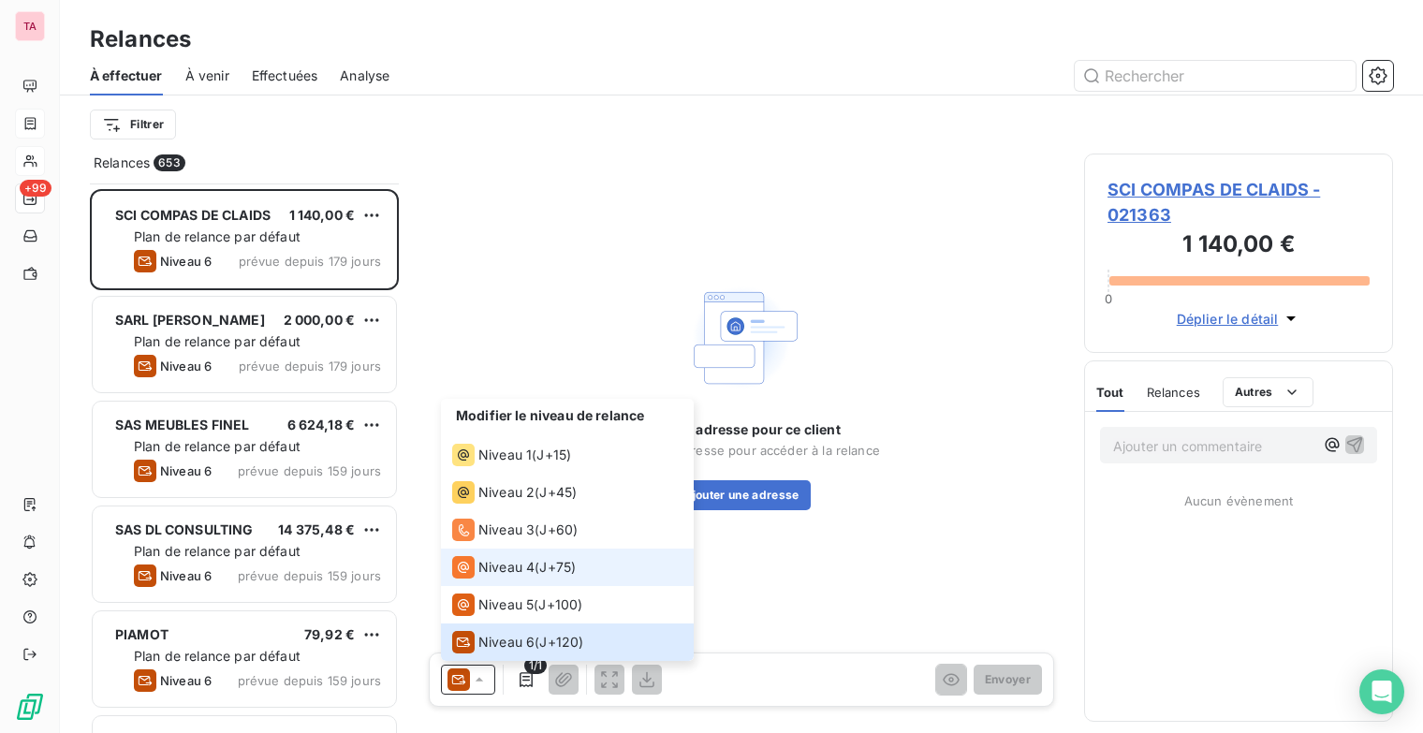
click at [490, 564] on span "Niveau 4" at bounding box center [506, 567] width 56 height 19
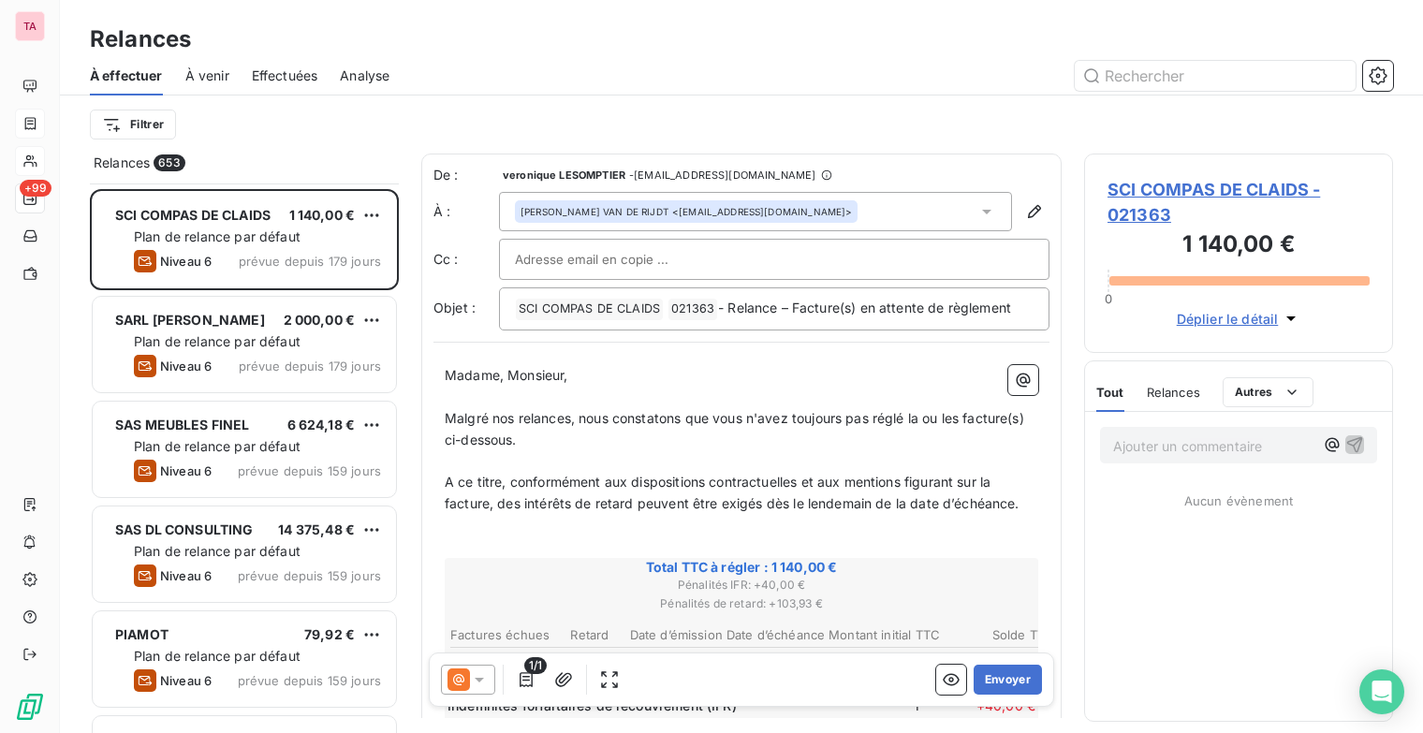
click at [597, 55] on div "Relances" at bounding box center [741, 39] width 1363 height 34
click at [1378, 80] on icon "button" at bounding box center [1378, 75] width 19 height 19
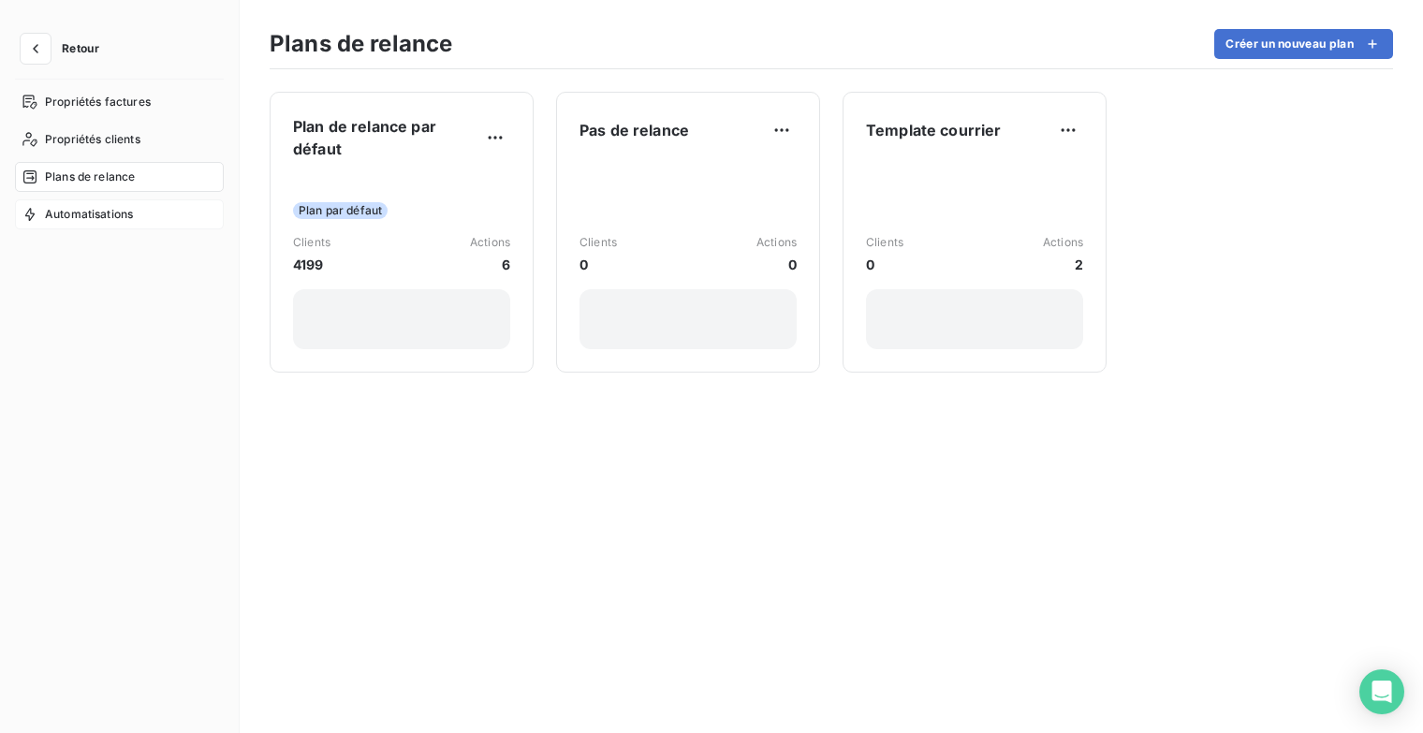
click at [126, 223] on div "Automatisations" at bounding box center [119, 214] width 209 height 30
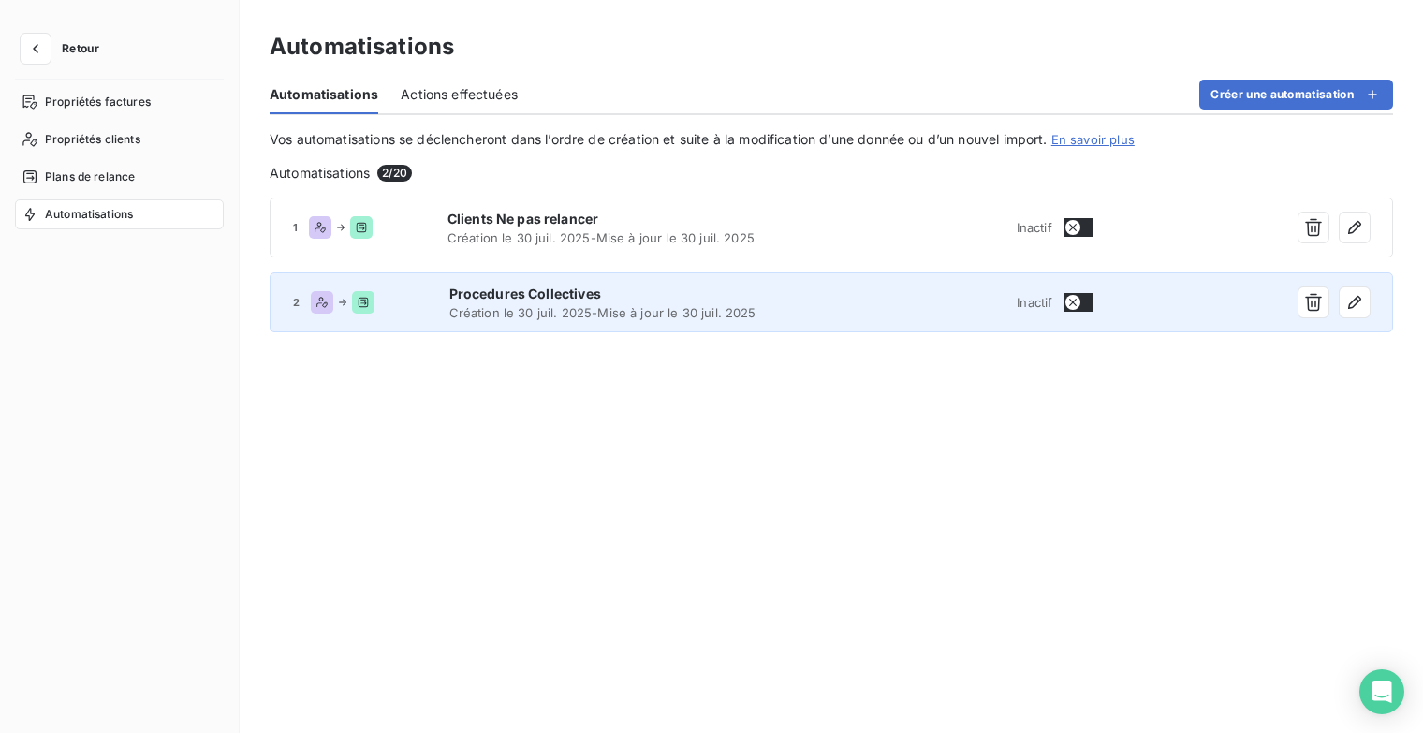
click at [491, 312] on span "Création le 30 juil. 2025 - Mise à jour le 30 juil. 2025" at bounding box center [639, 312] width 380 height 15
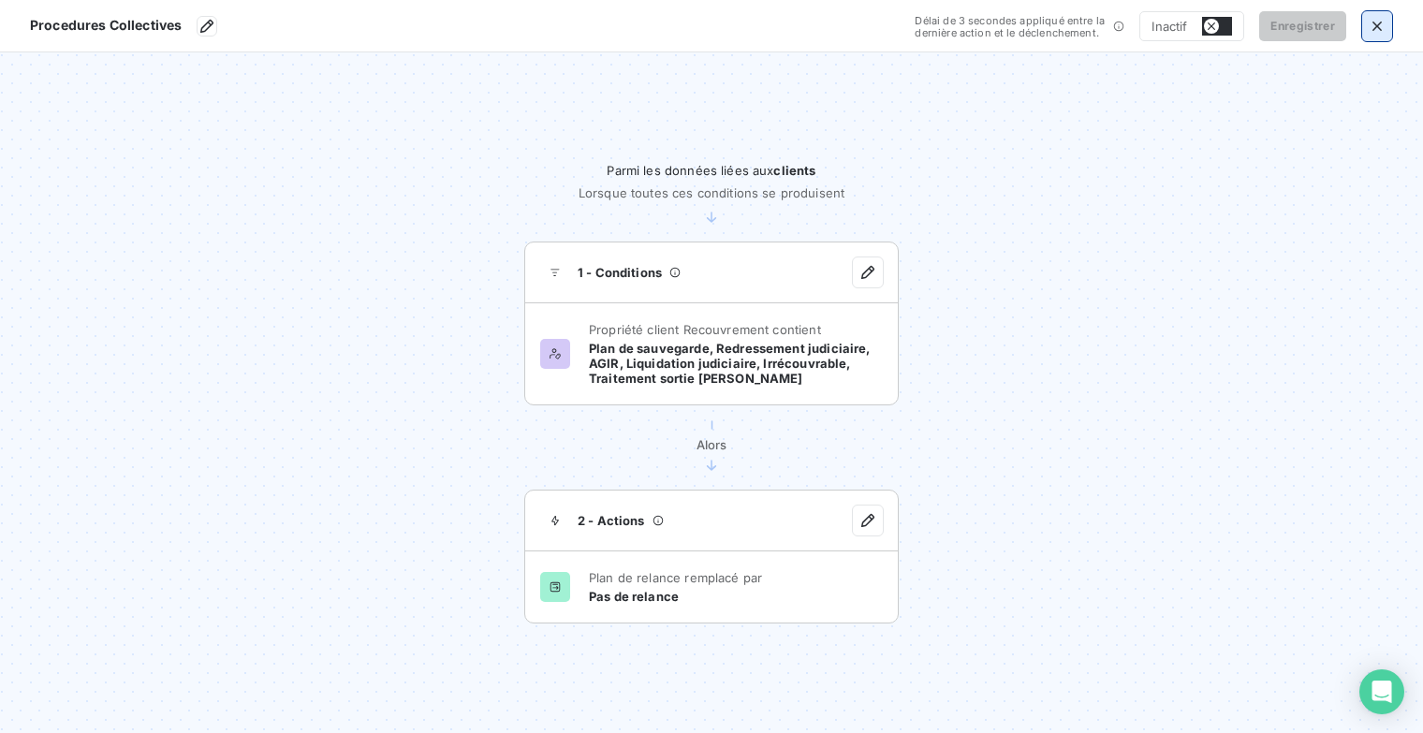
click at [1382, 22] on icon "button" at bounding box center [1377, 26] width 19 height 19
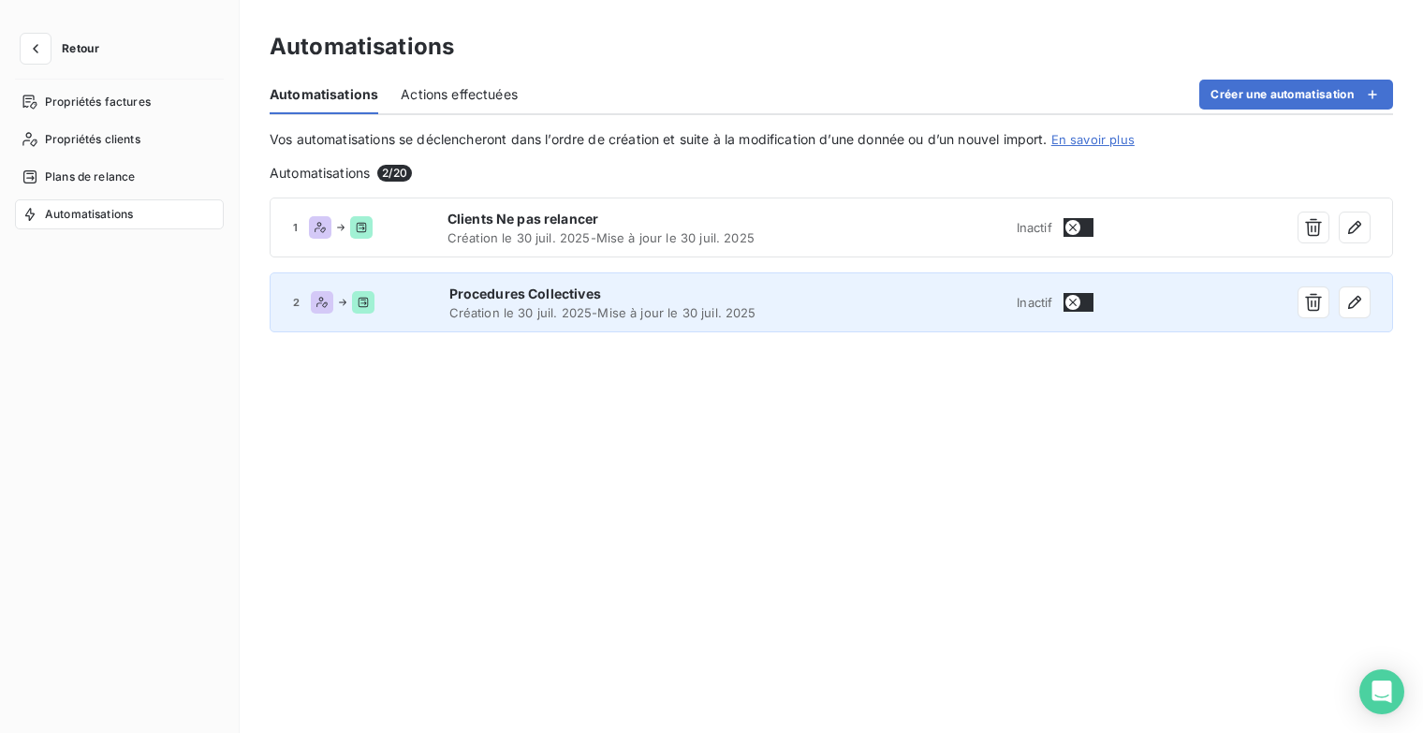
click at [450, 300] on span "Procedures Collectives" at bounding box center [639, 294] width 380 height 19
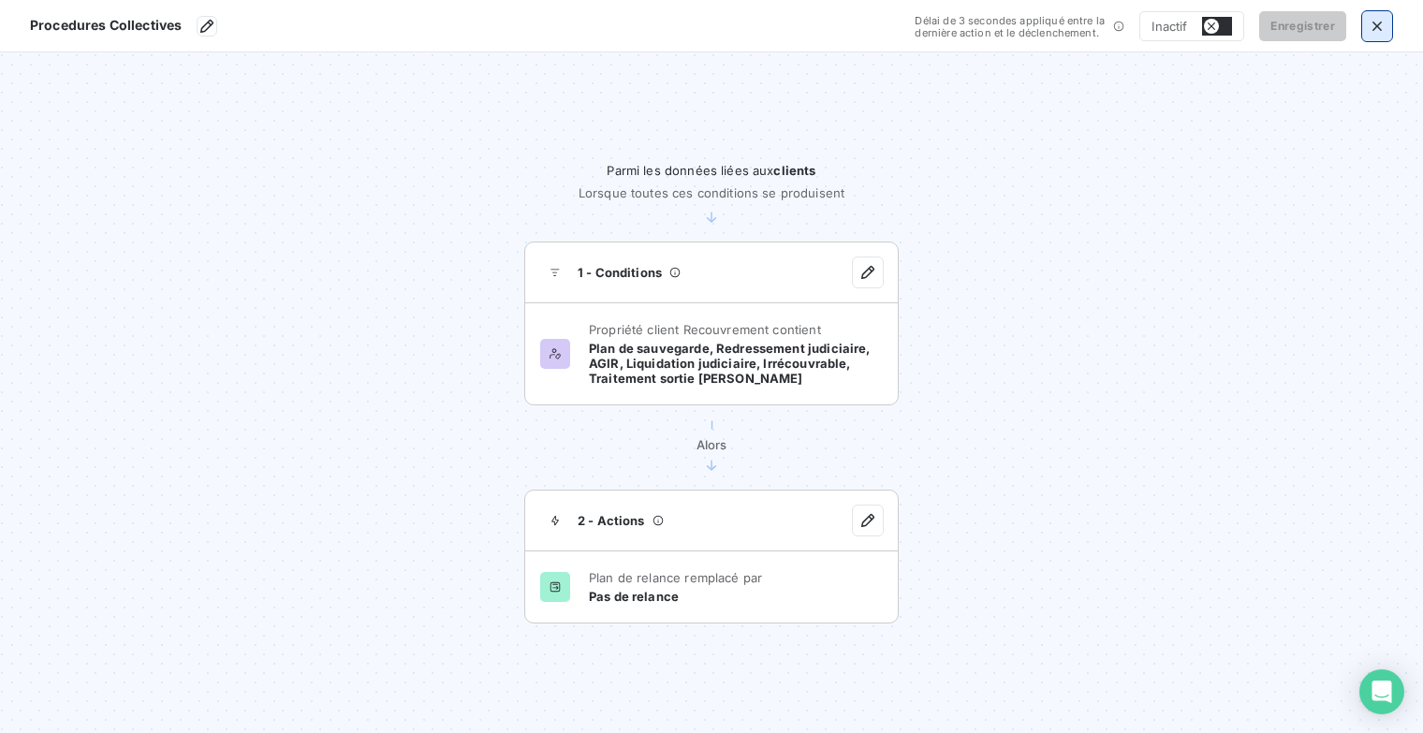
click at [1383, 22] on icon "button" at bounding box center [1377, 26] width 19 height 19
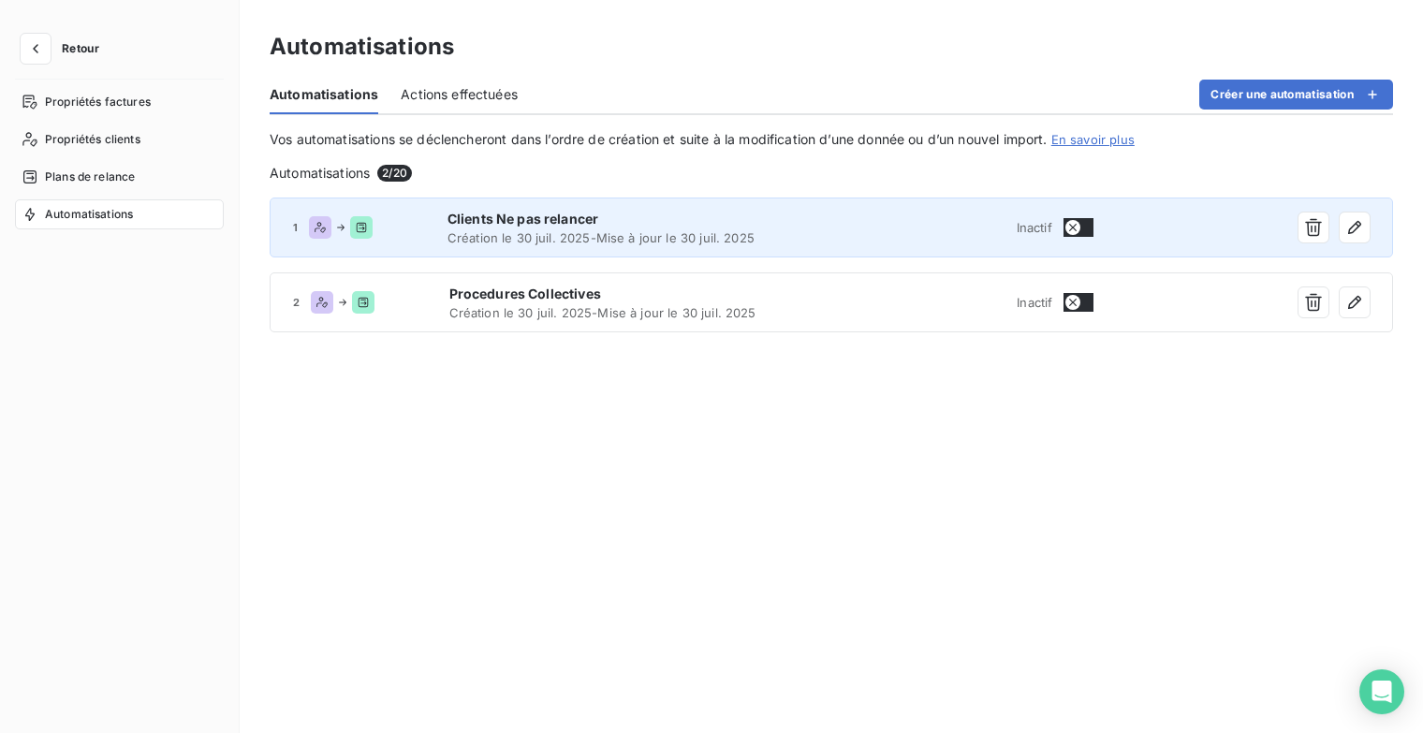
click at [535, 213] on span "Clients Ne pas relancer" at bounding box center [637, 219] width 381 height 19
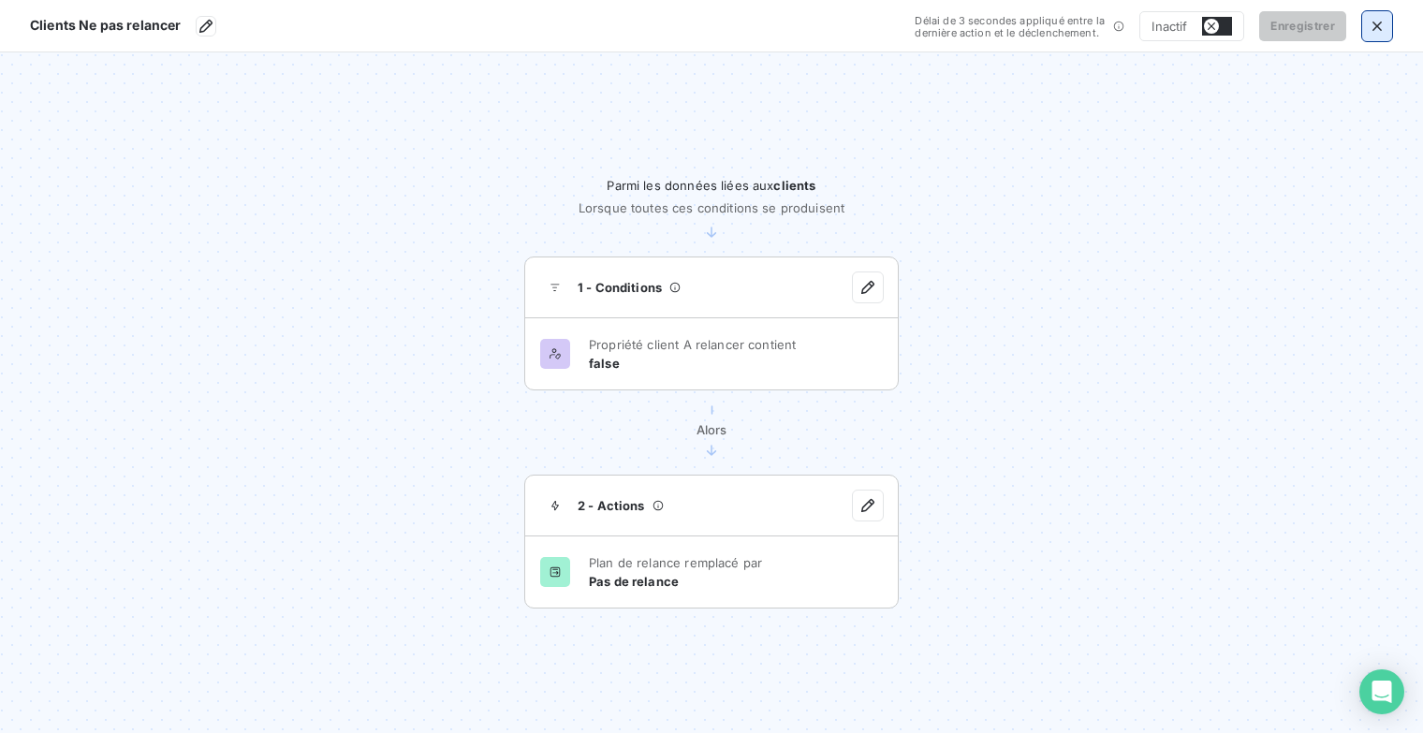
click at [1373, 30] on icon "button" at bounding box center [1377, 26] width 19 height 19
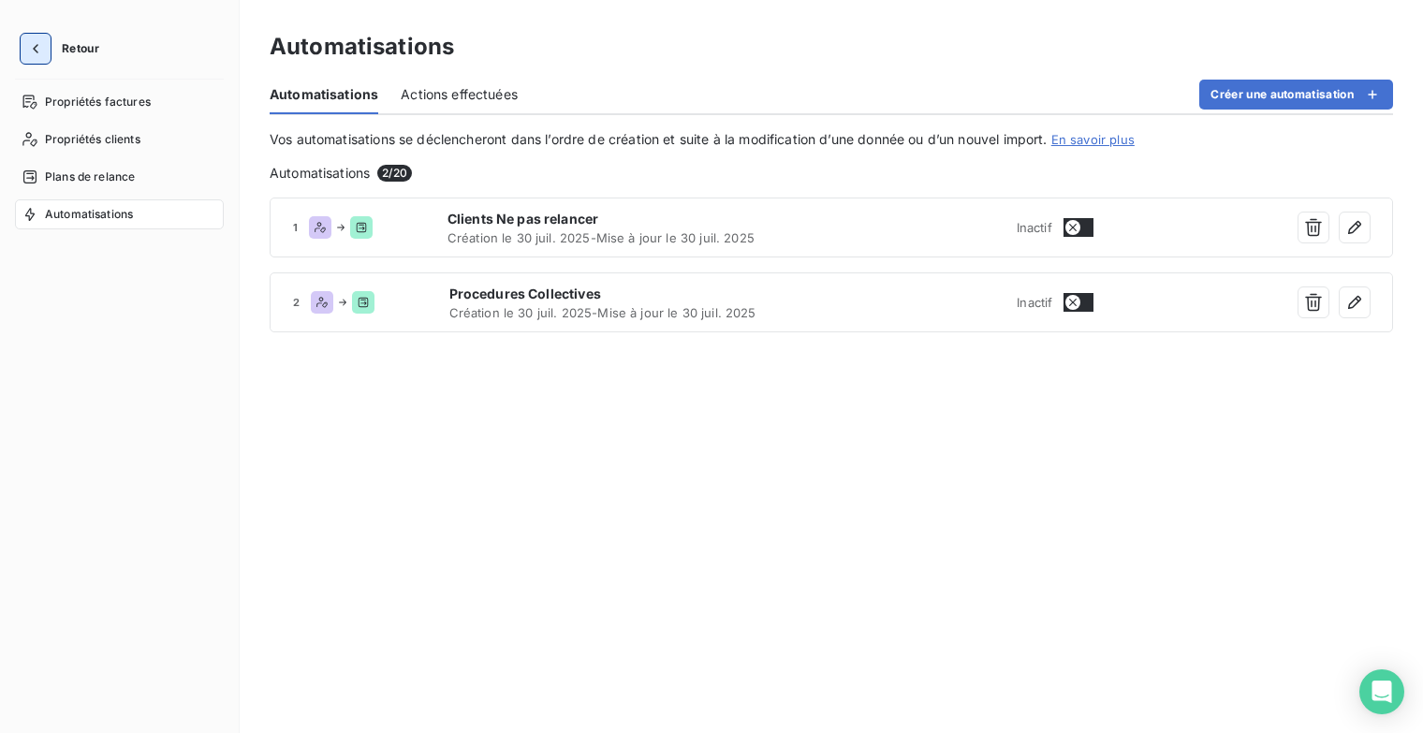
click at [39, 39] on icon "button" at bounding box center [35, 48] width 19 height 19
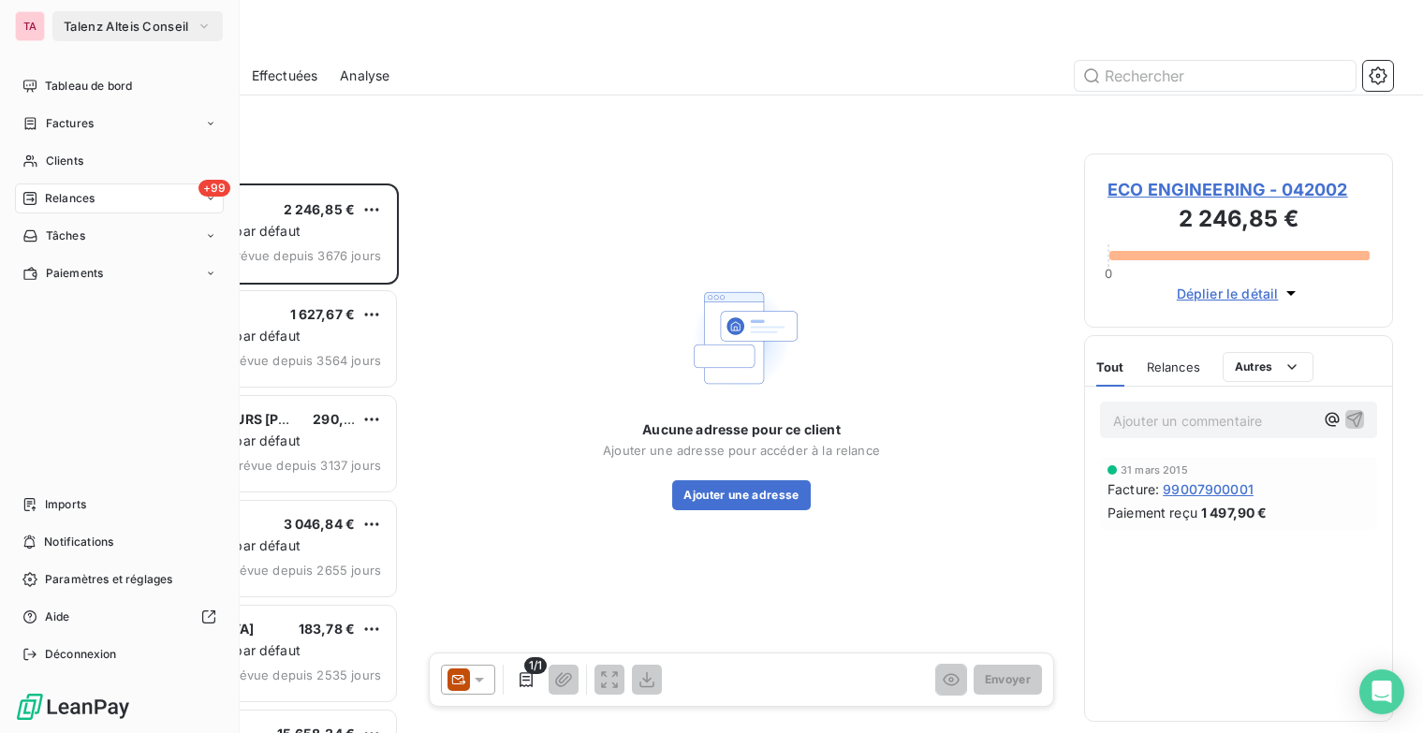
scroll to position [535, 294]
click at [60, 125] on span "Factures" at bounding box center [70, 123] width 48 height 17
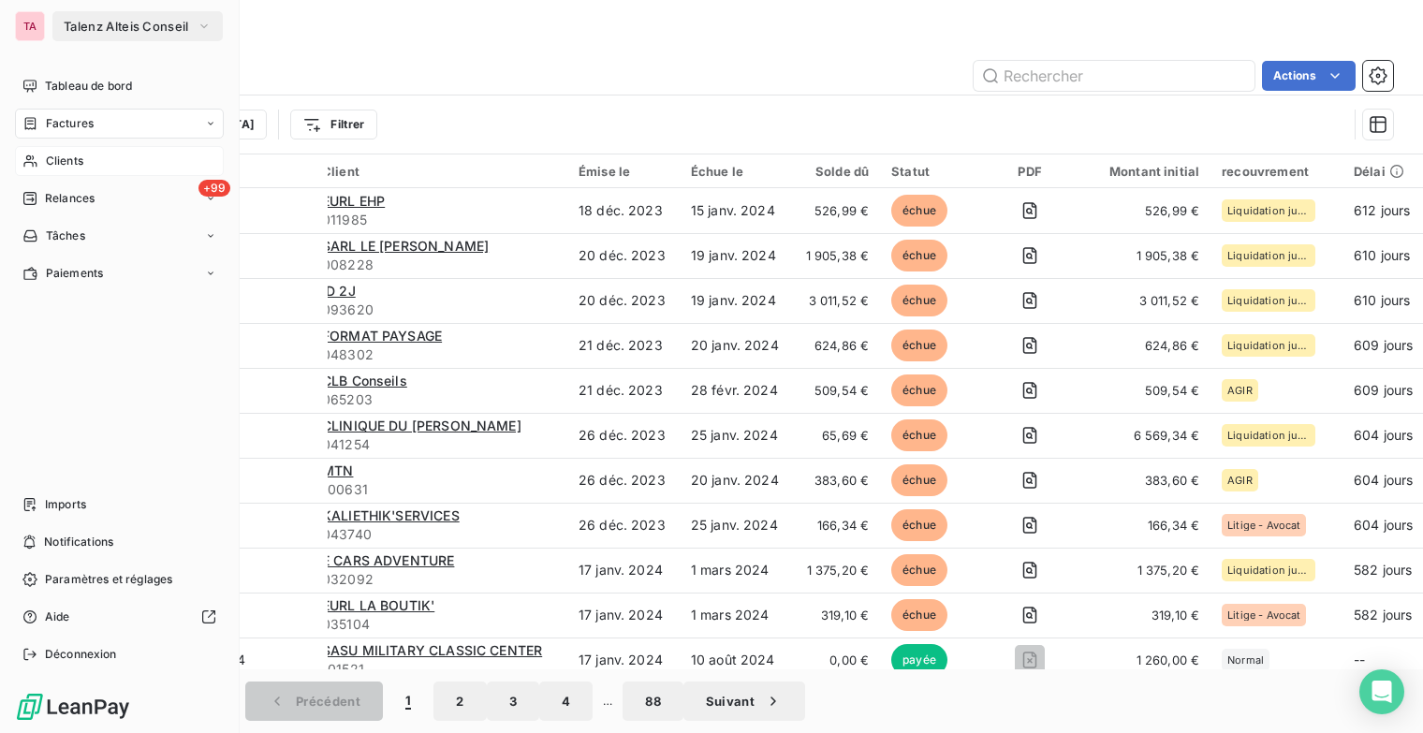
click at [64, 160] on span "Clients" at bounding box center [64, 161] width 37 height 17
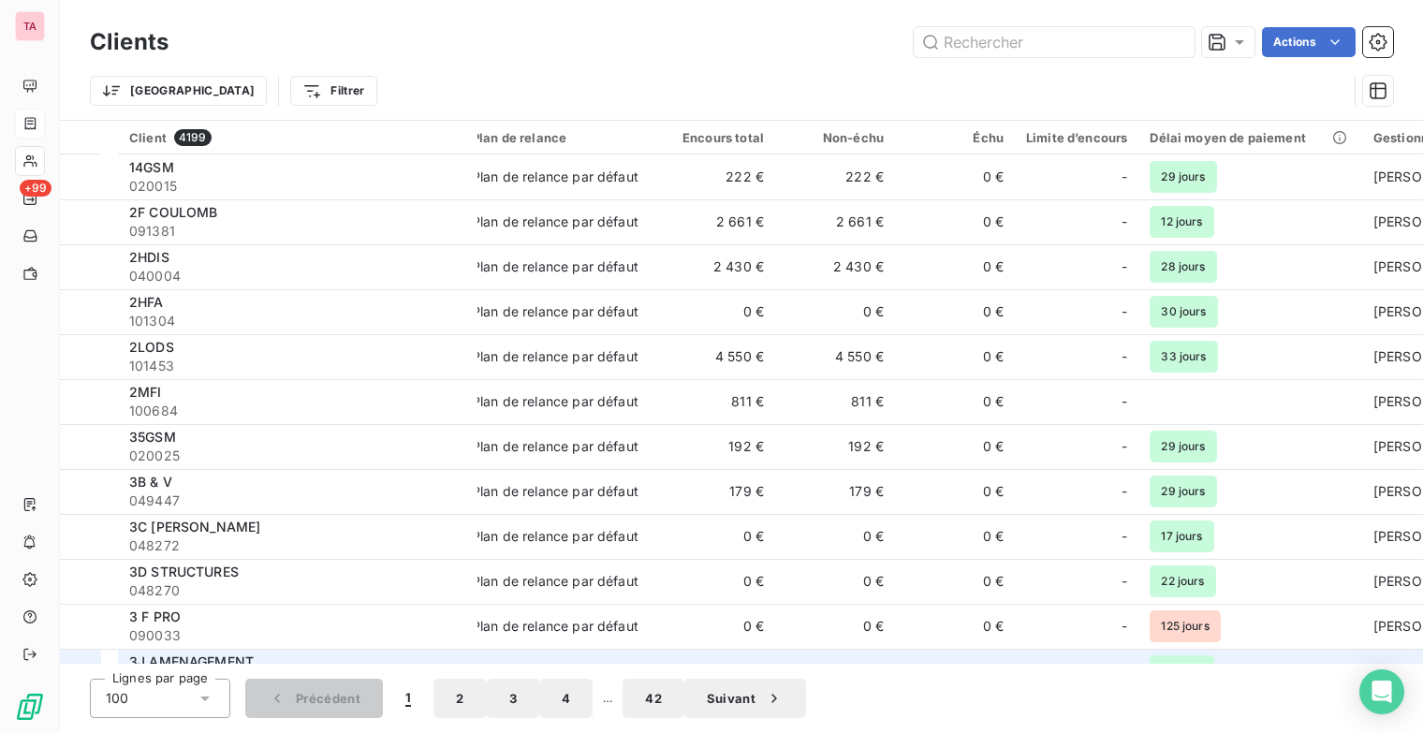
click at [1183, 653] on td "21 jours" at bounding box center [1249, 671] width 223 height 45
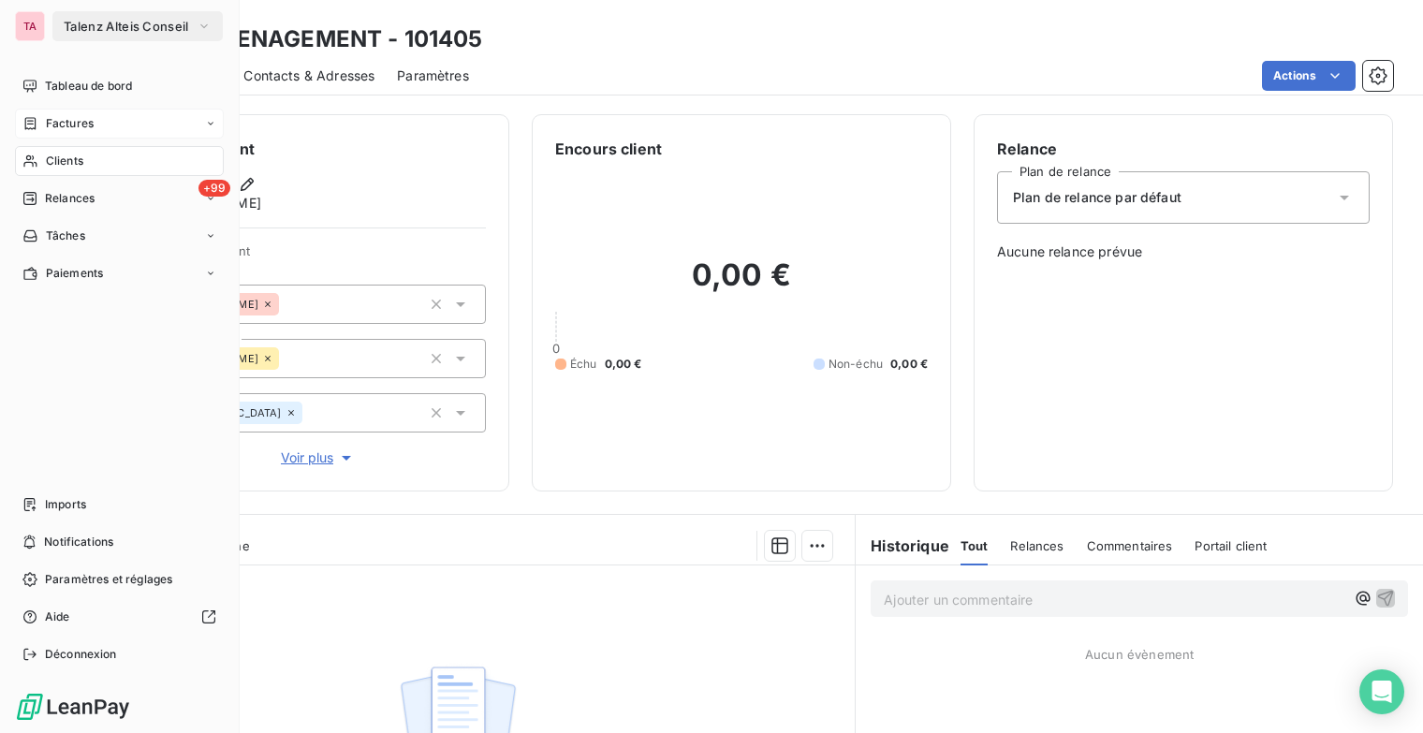
click at [69, 121] on span "Factures" at bounding box center [70, 123] width 48 height 17
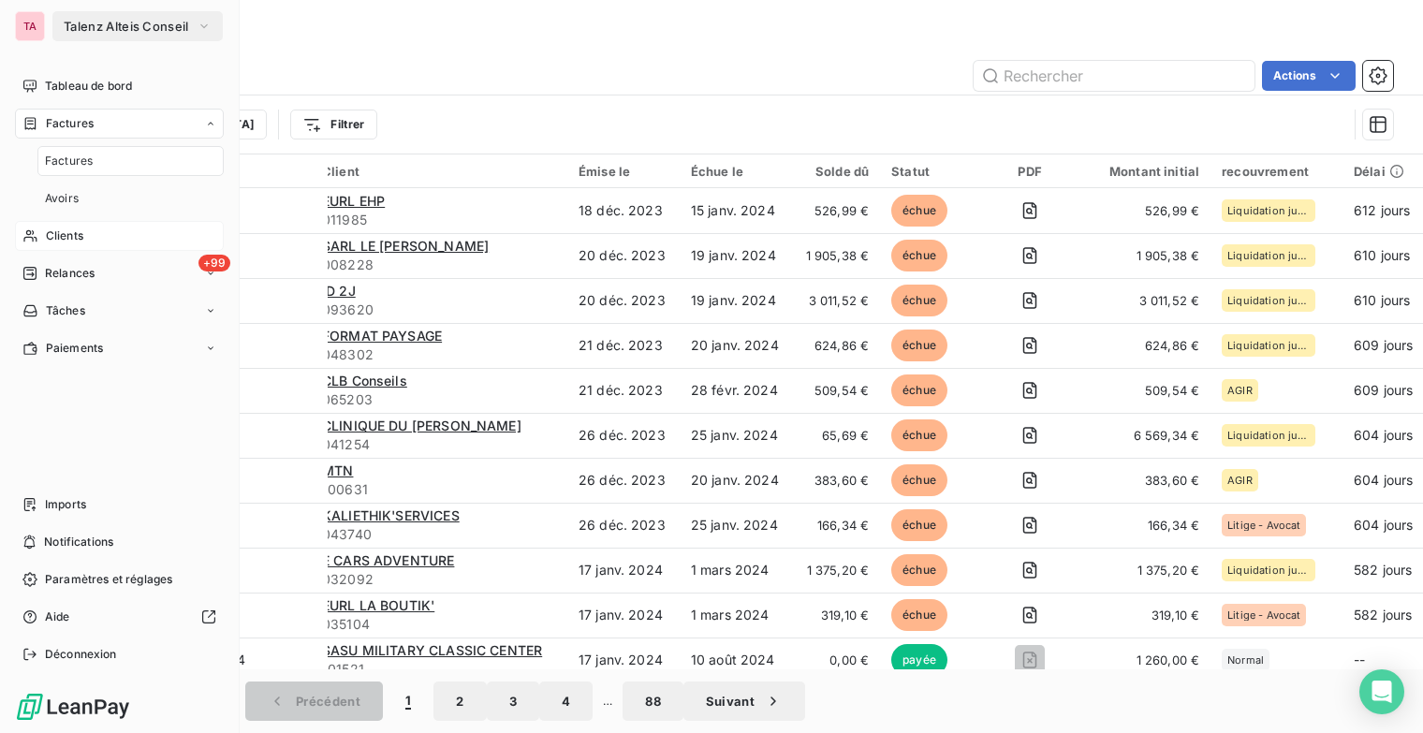
click at [68, 236] on span "Clients" at bounding box center [64, 235] width 37 height 17
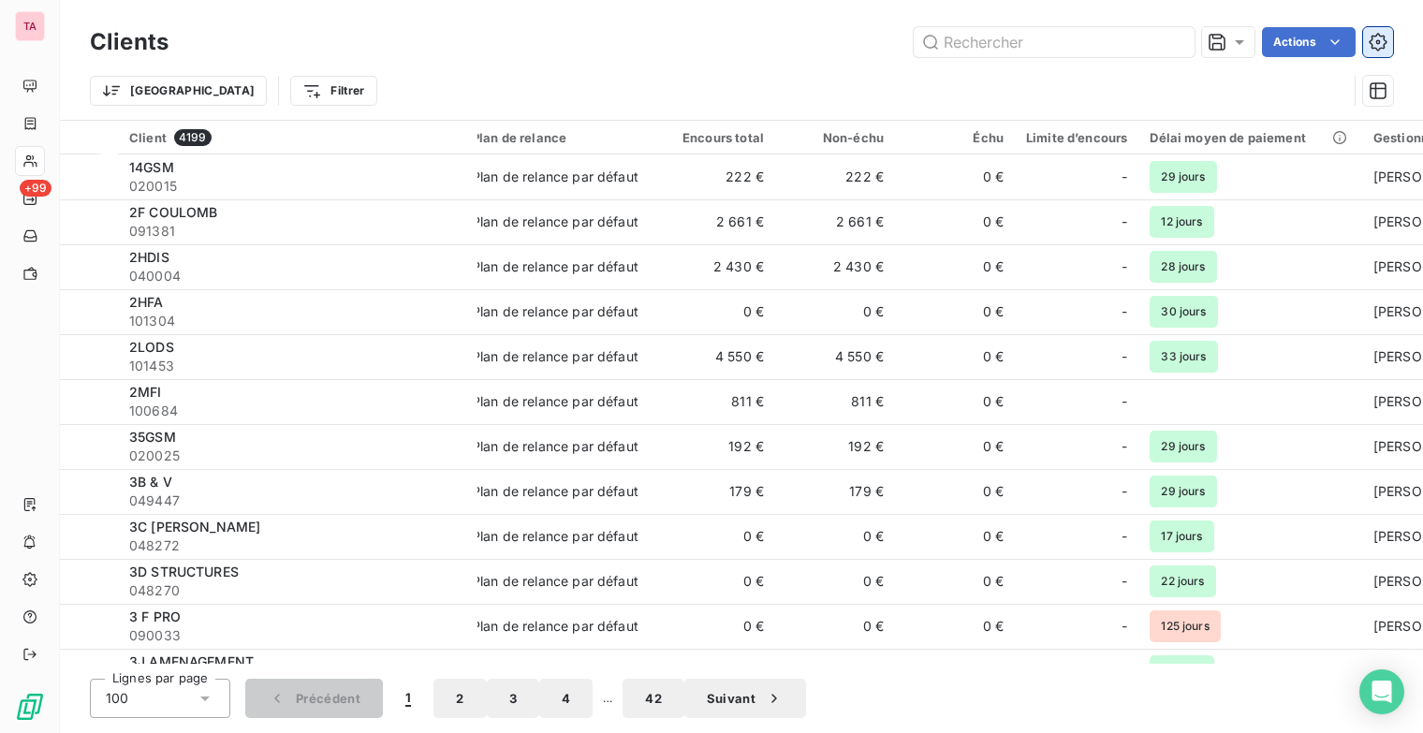
click at [1376, 38] on icon "button" at bounding box center [1378, 42] width 19 height 19
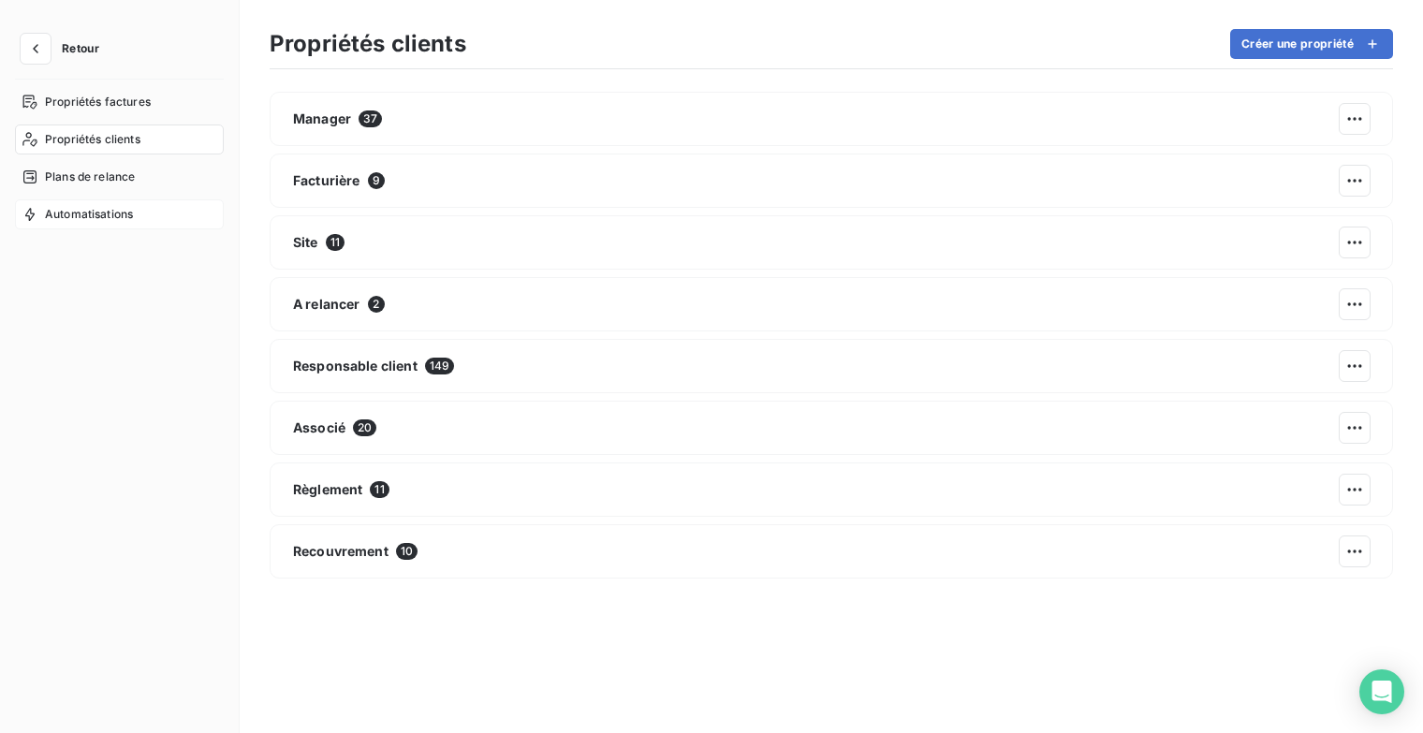
click at [146, 218] on div "Automatisations" at bounding box center [119, 214] width 209 height 30
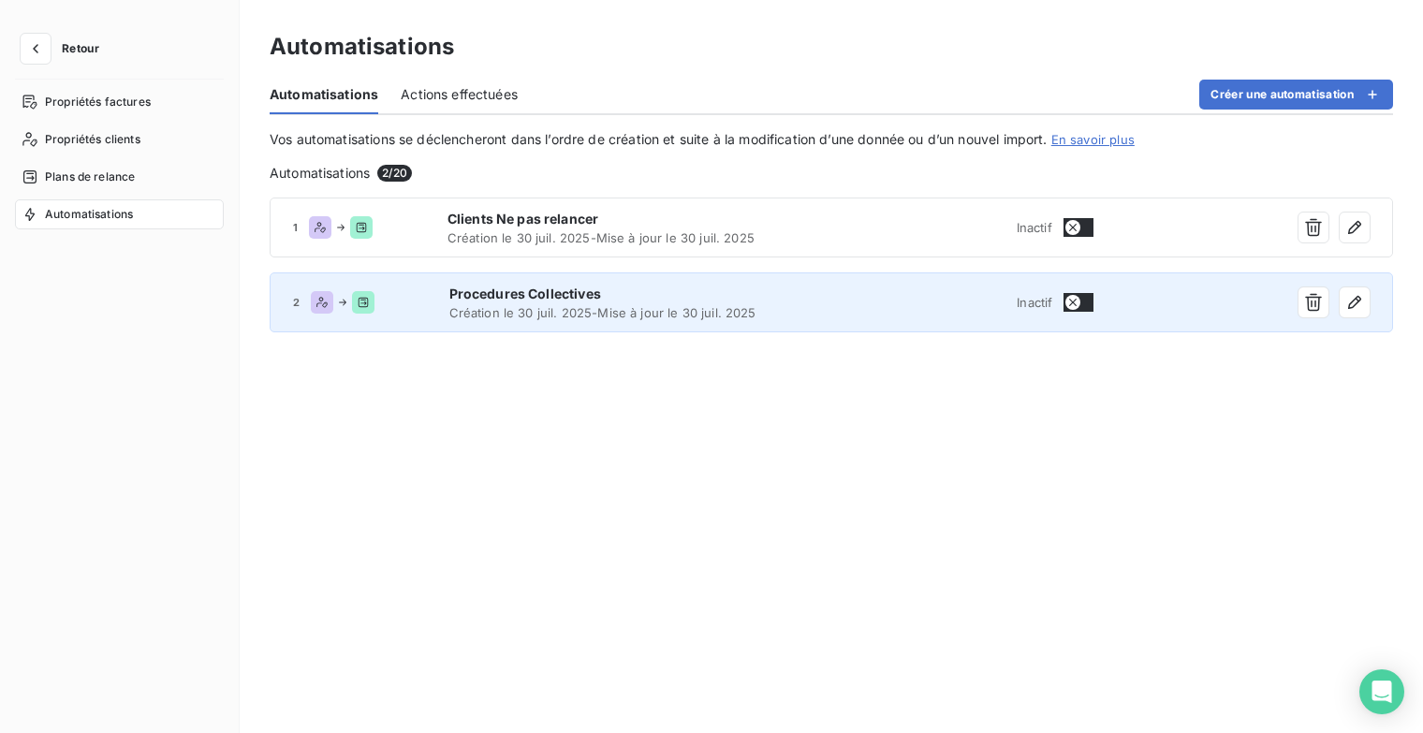
click at [734, 299] on span "Procedures Collectives" at bounding box center [639, 294] width 380 height 19
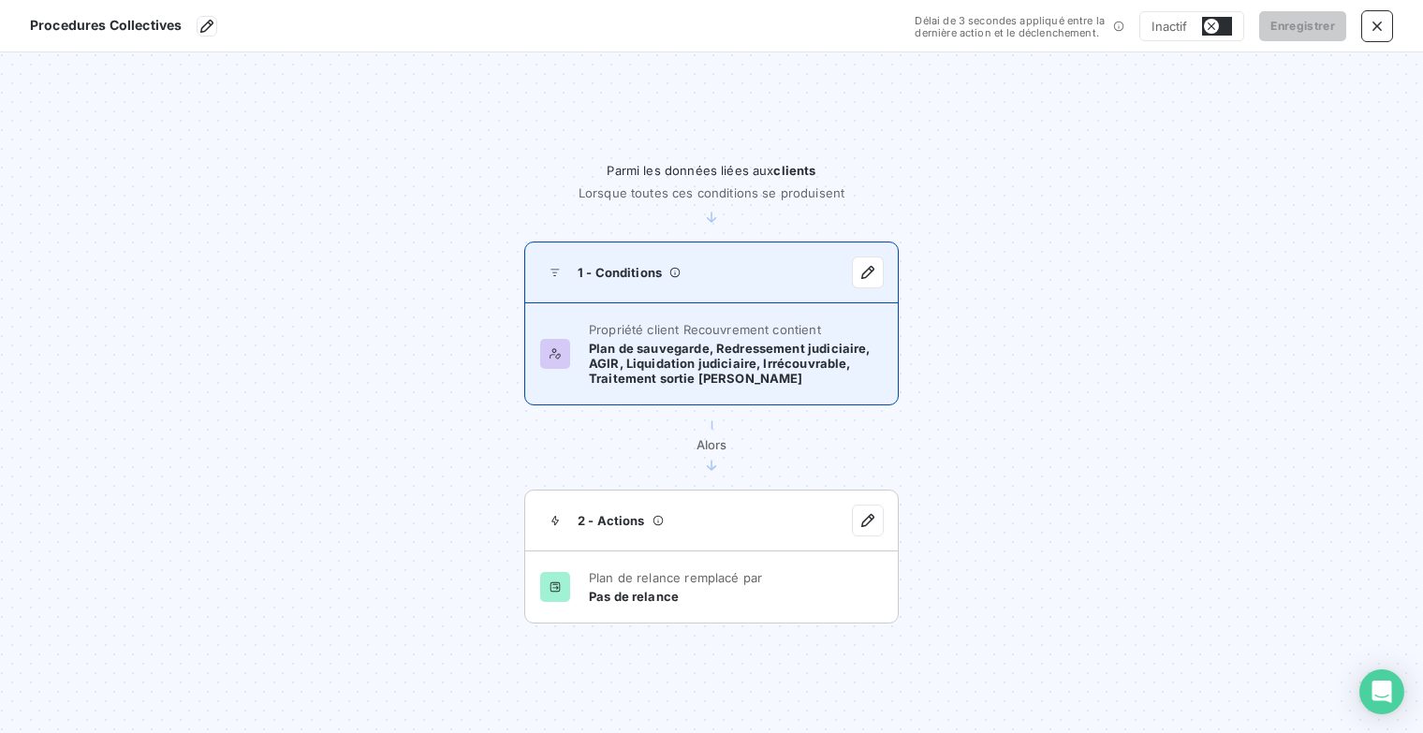
click at [736, 348] on span "Plan de sauvegarde, Redressement judiciaire, AGIR, Liquidation judiciaire, Irré…" at bounding box center [736, 363] width 294 height 45
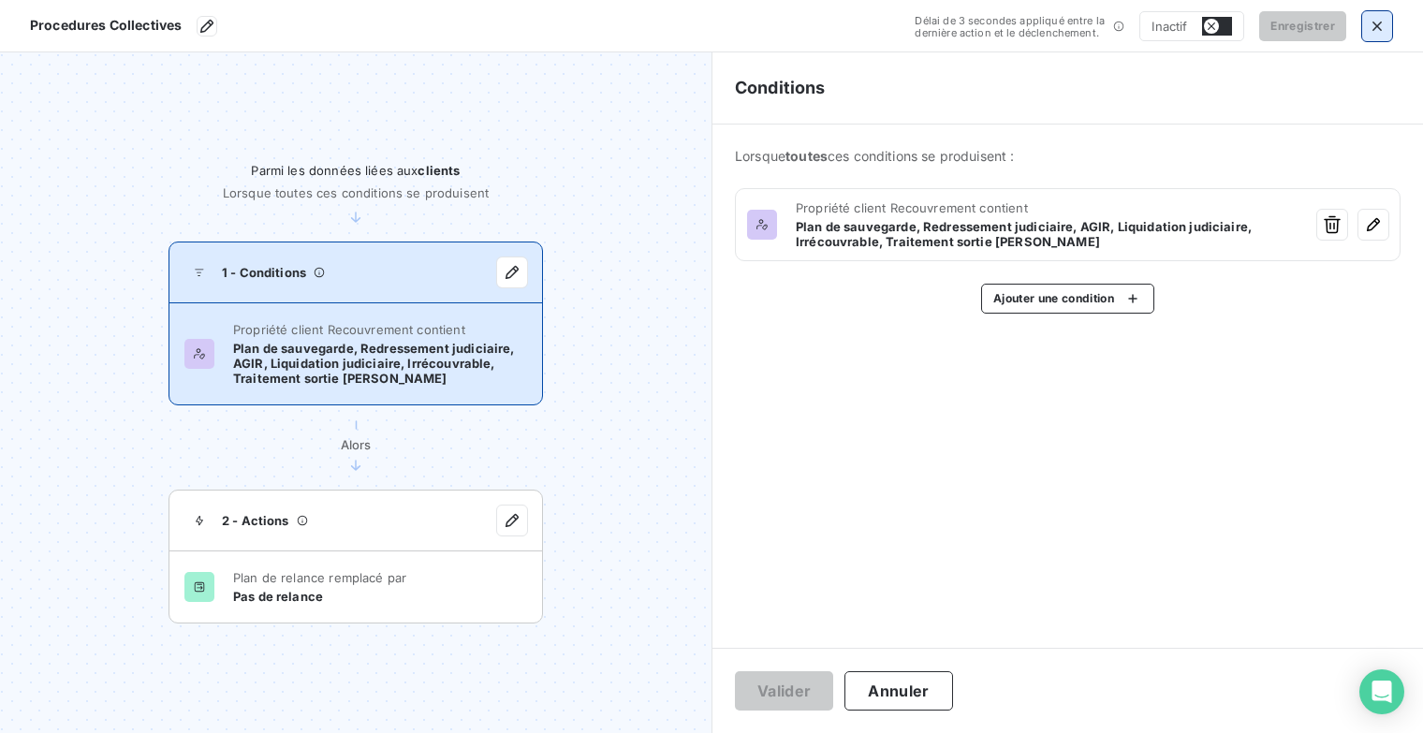
click at [1370, 30] on icon "button" at bounding box center [1377, 26] width 19 height 19
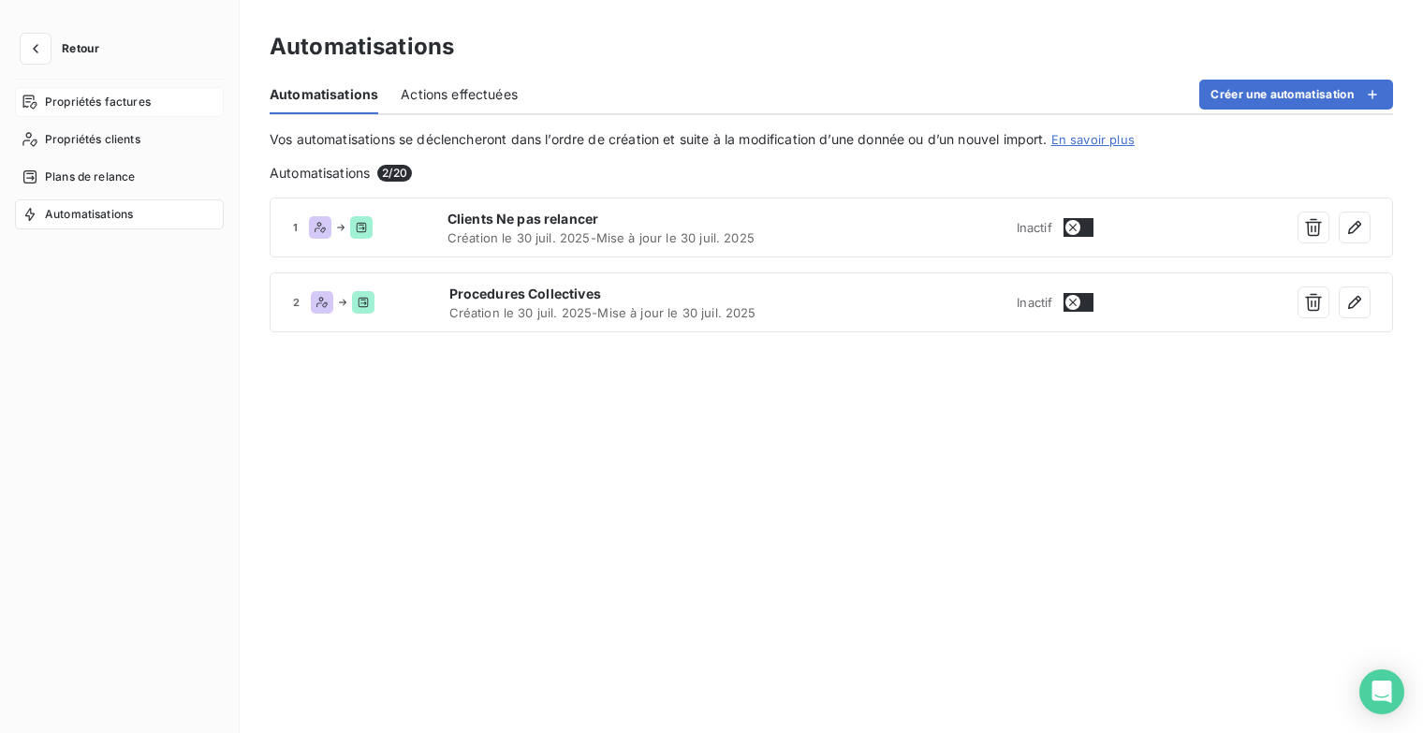
click at [52, 101] on span "Propriétés factures" at bounding box center [98, 102] width 106 height 17
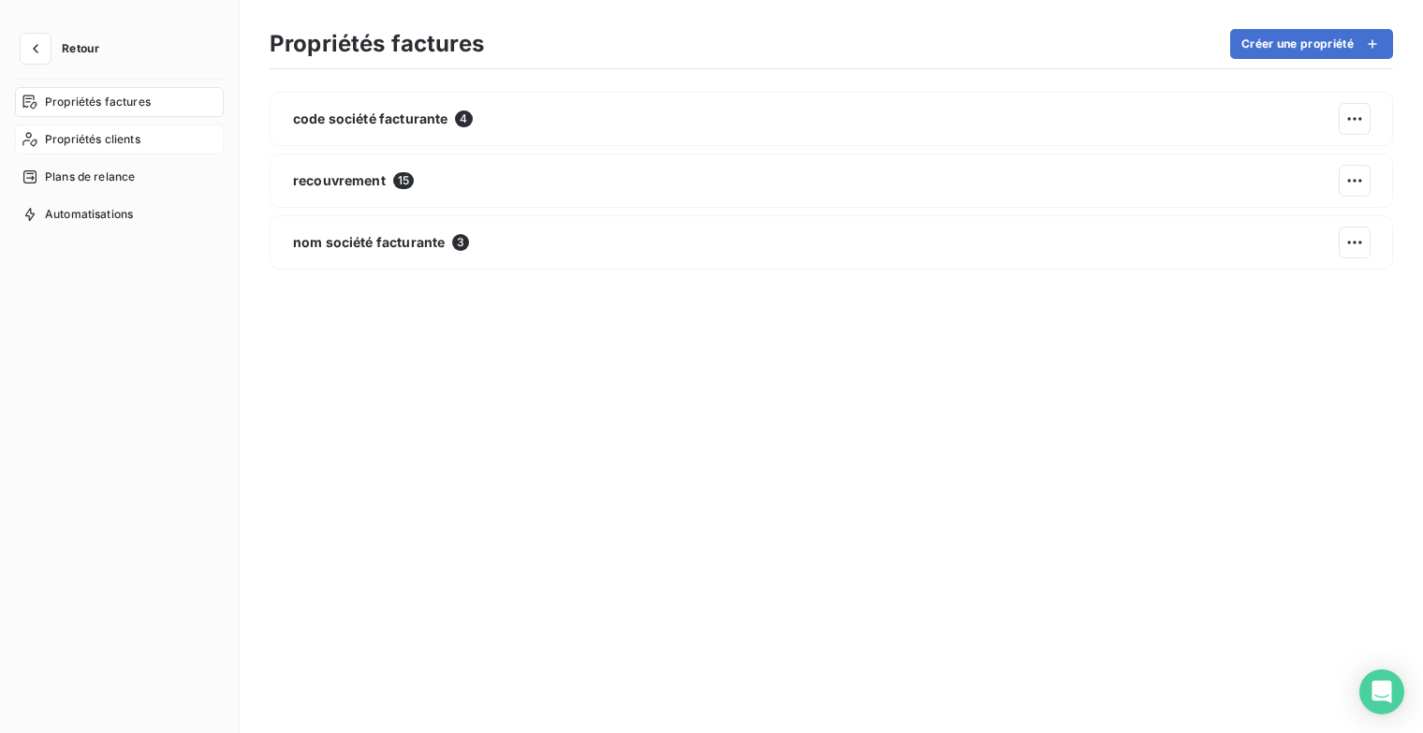
click at [118, 133] on span "Propriétés clients" at bounding box center [92, 139] width 95 height 17
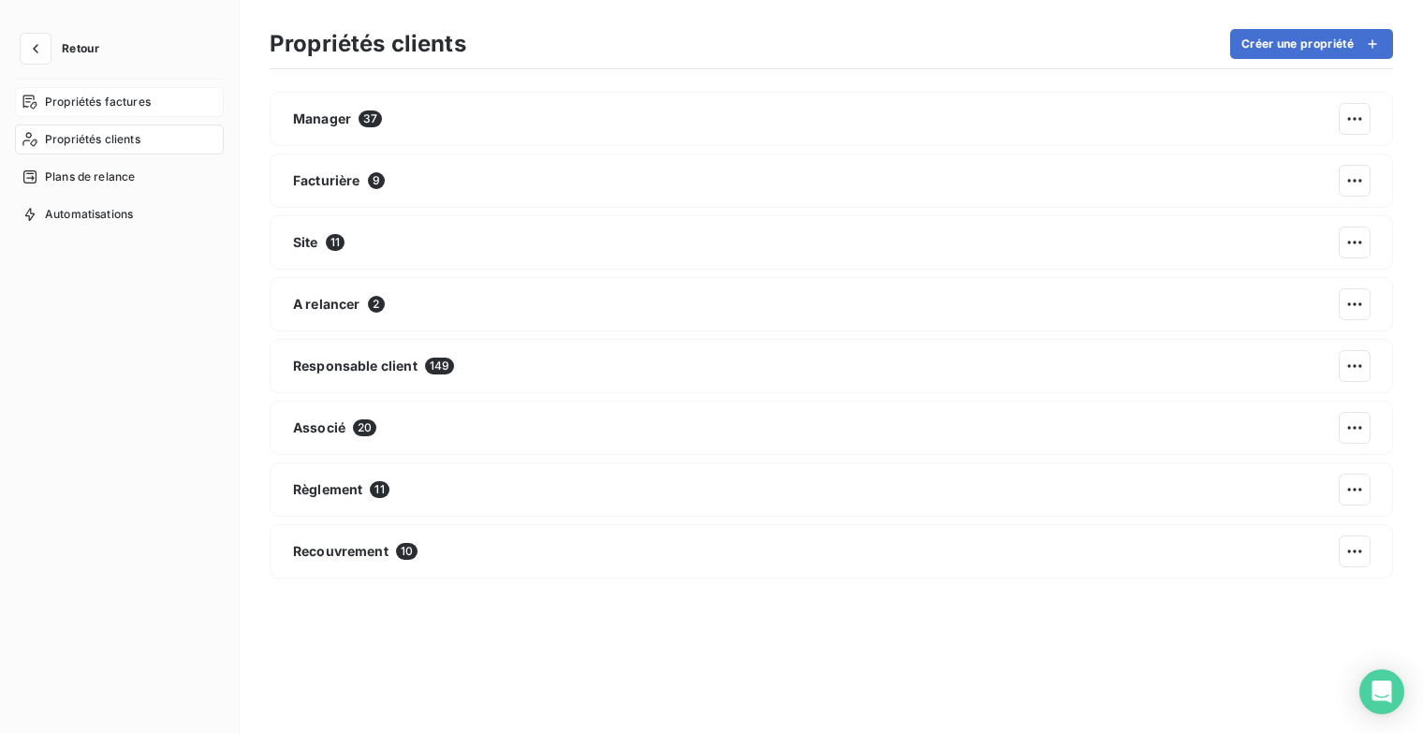
click at [121, 108] on span "Propriétés factures" at bounding box center [98, 102] width 106 height 17
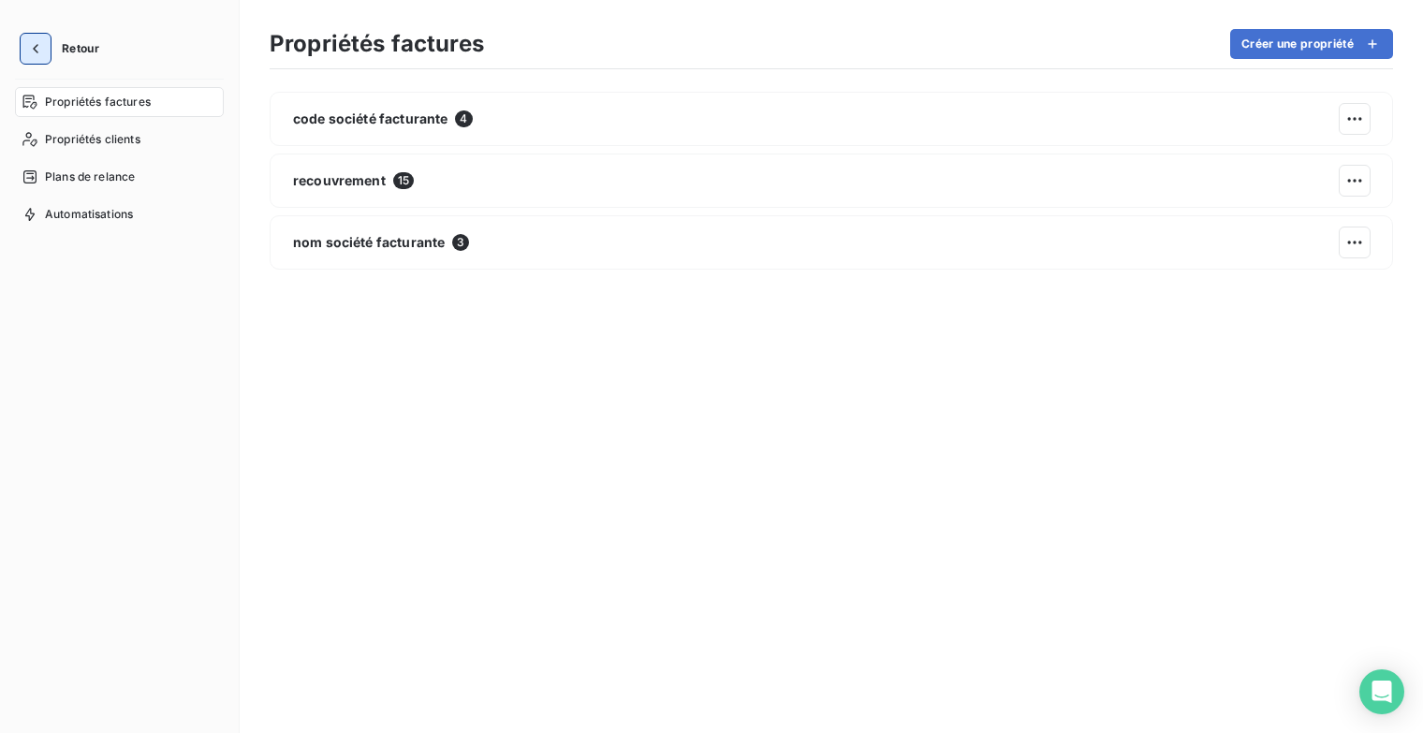
click at [39, 54] on icon "button" at bounding box center [35, 48] width 19 height 19
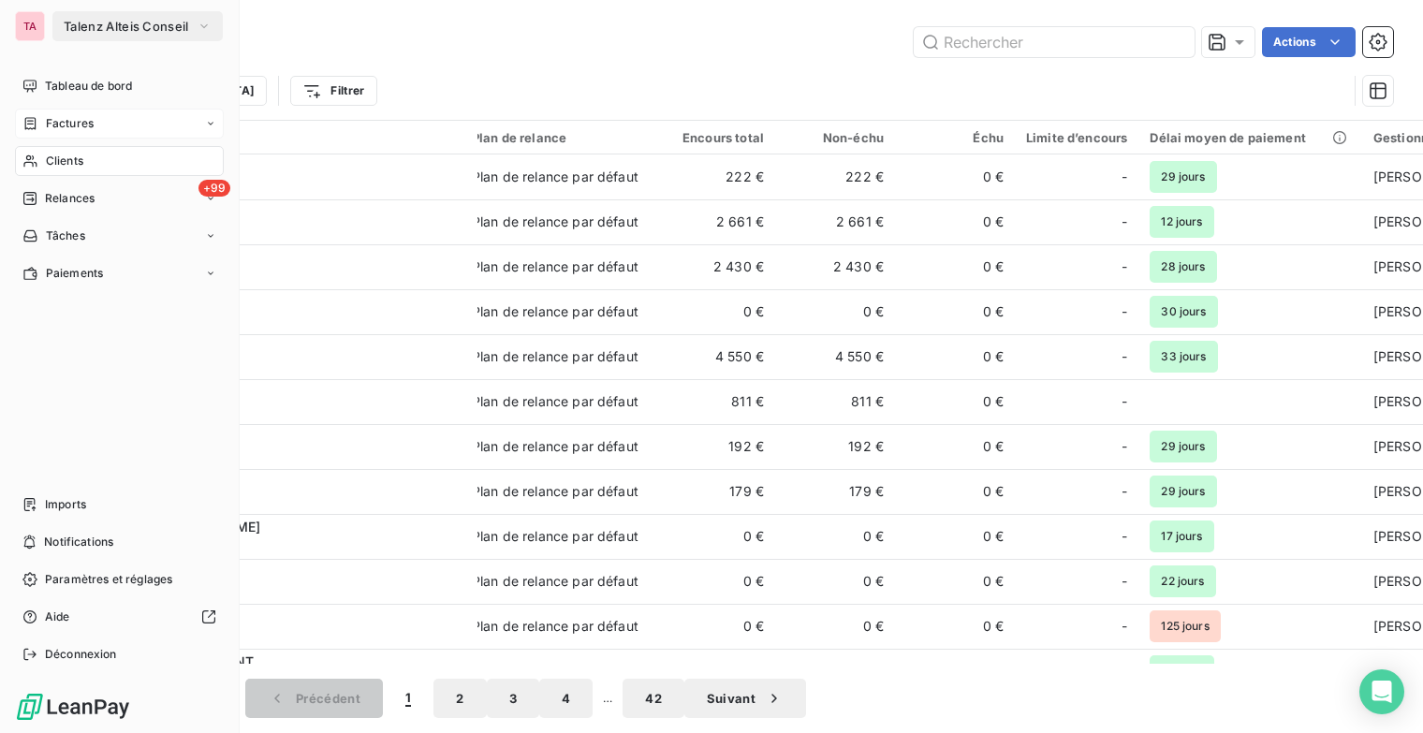
click at [71, 119] on span "Factures" at bounding box center [70, 123] width 48 height 17
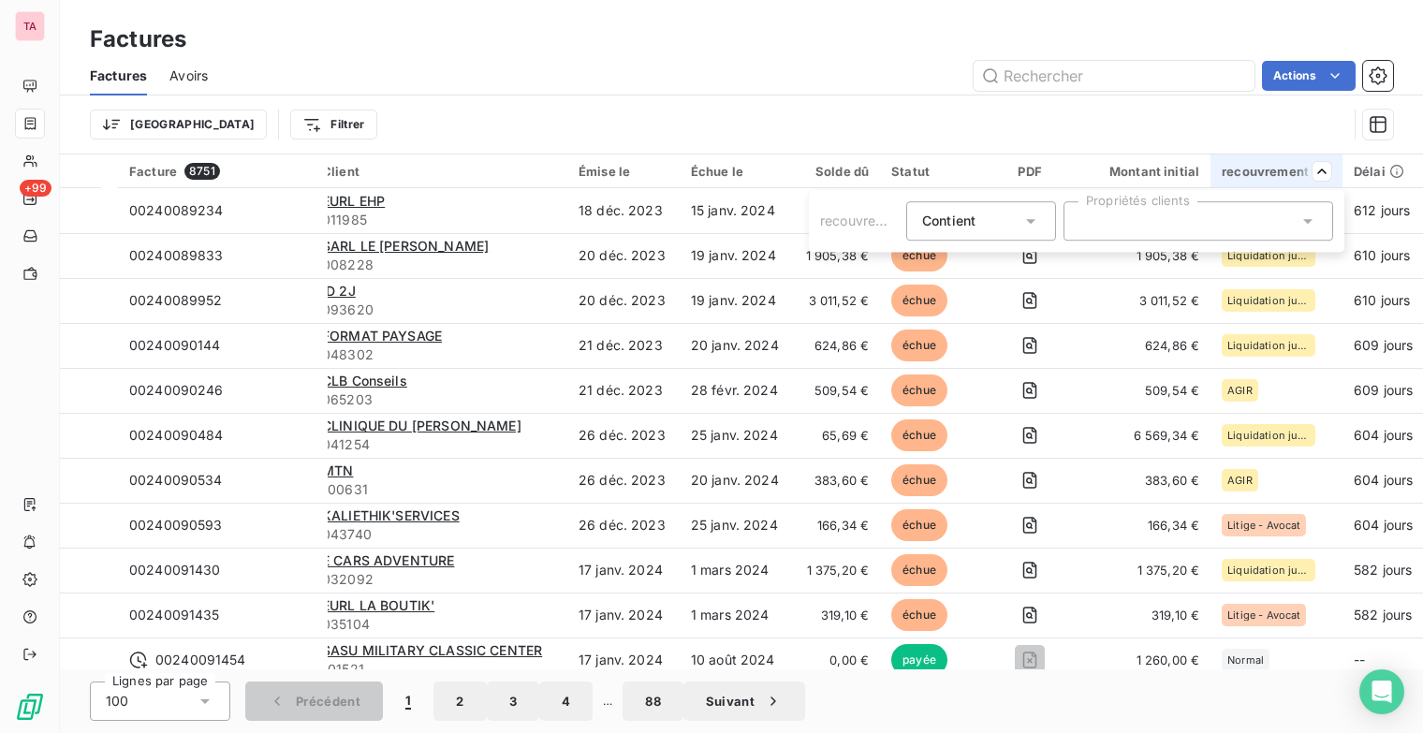
click at [1308, 224] on icon at bounding box center [1307, 221] width 19 height 19
click at [1310, 220] on icon at bounding box center [1307, 221] width 9 height 5
click at [1303, 225] on icon at bounding box center [1307, 221] width 19 height 19
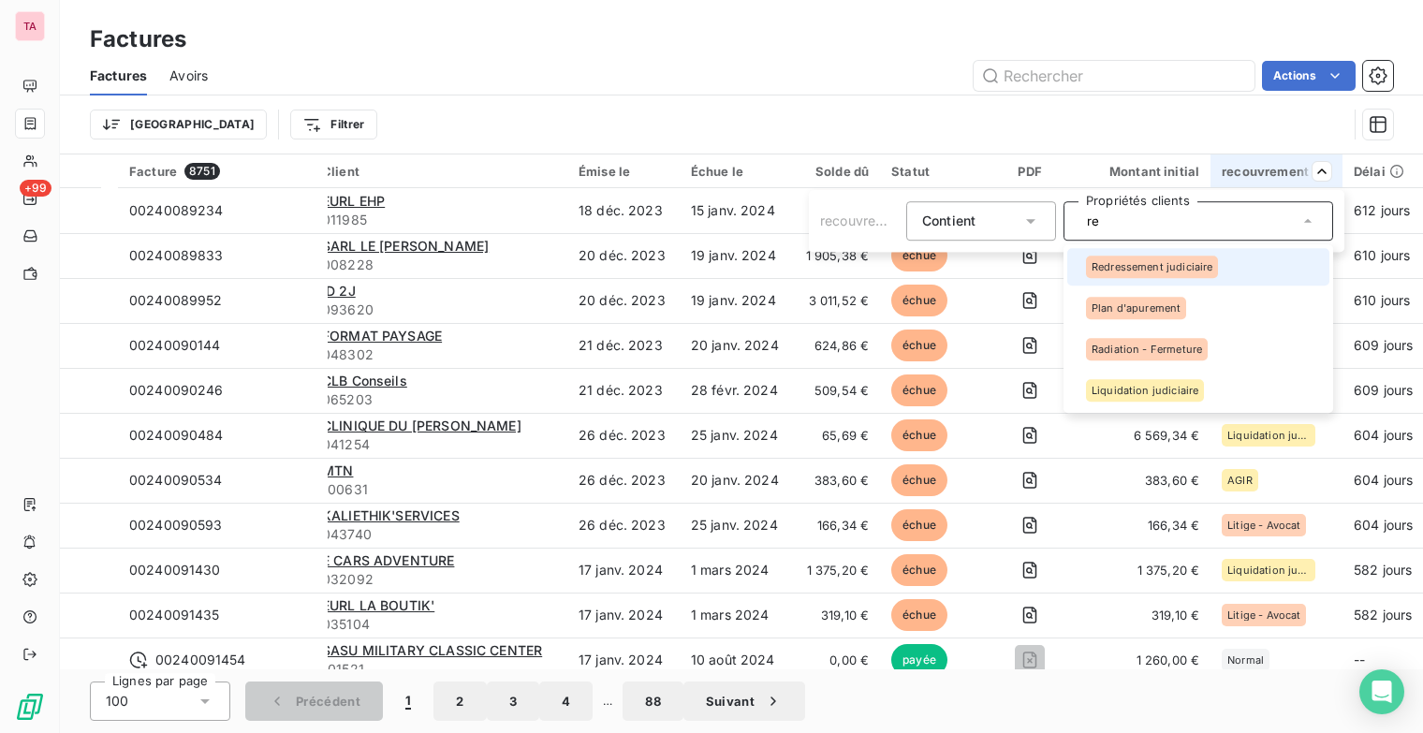
type input "re"
click at [1078, 267] on div at bounding box center [1078, 267] width 0 height 0
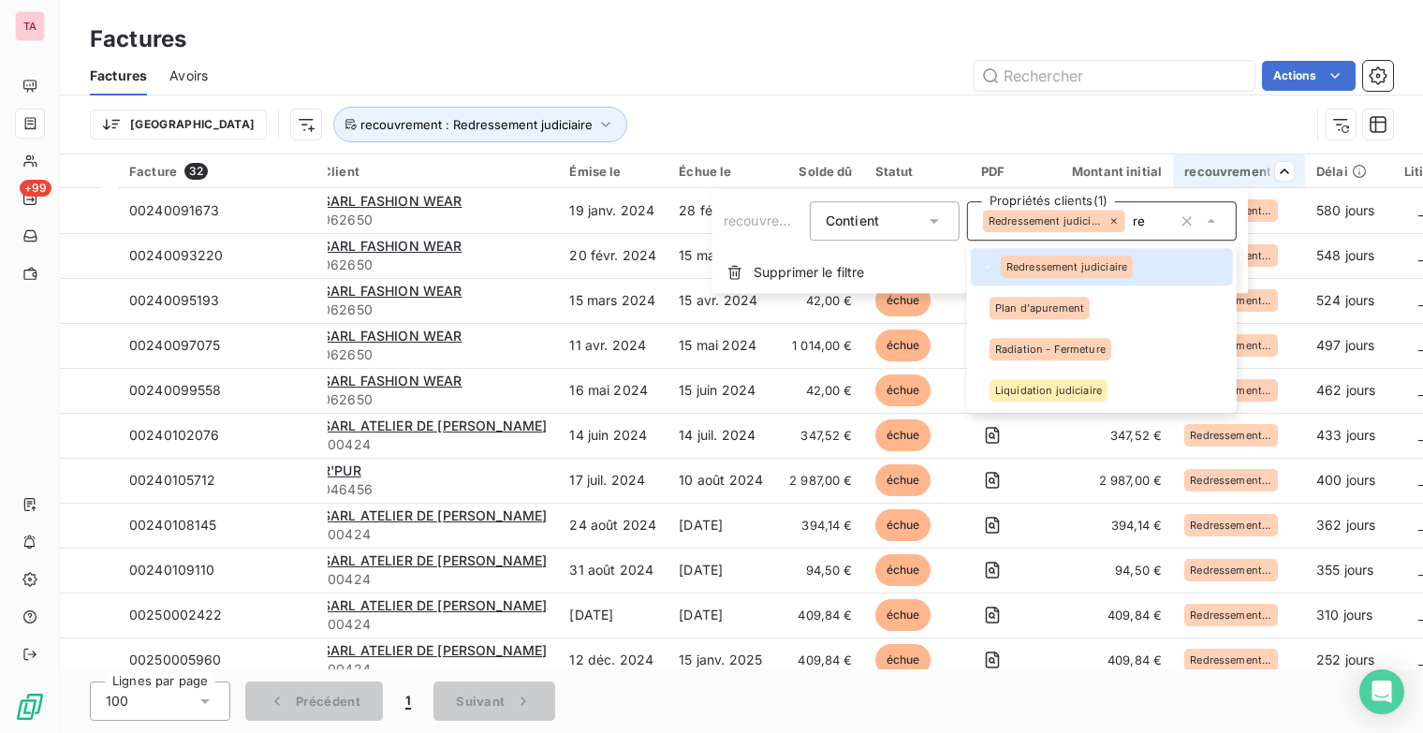
click at [1161, 126] on html "TA +99 Factures Factures Avoirs Actions Trier recouvrement : Redressement judic…" at bounding box center [711, 366] width 1423 height 733
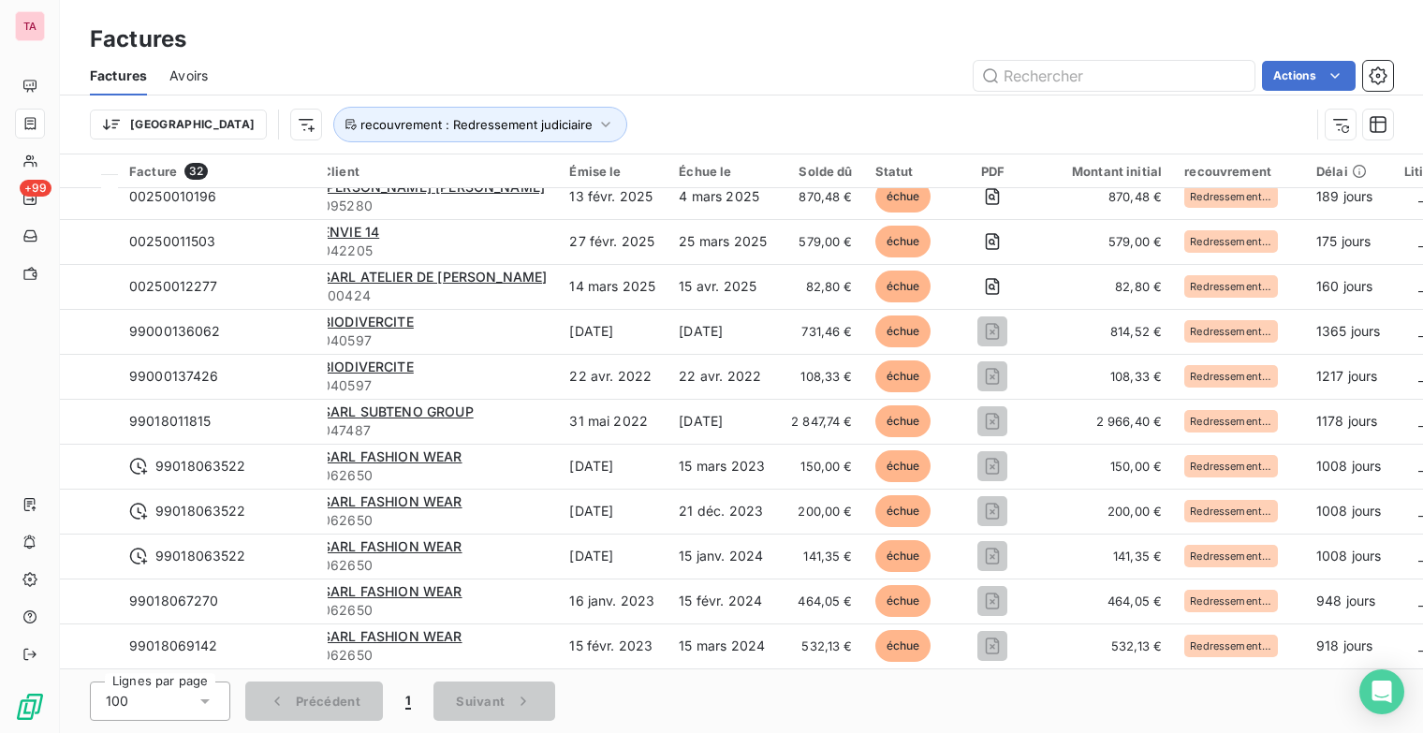
scroll to position [598, 0]
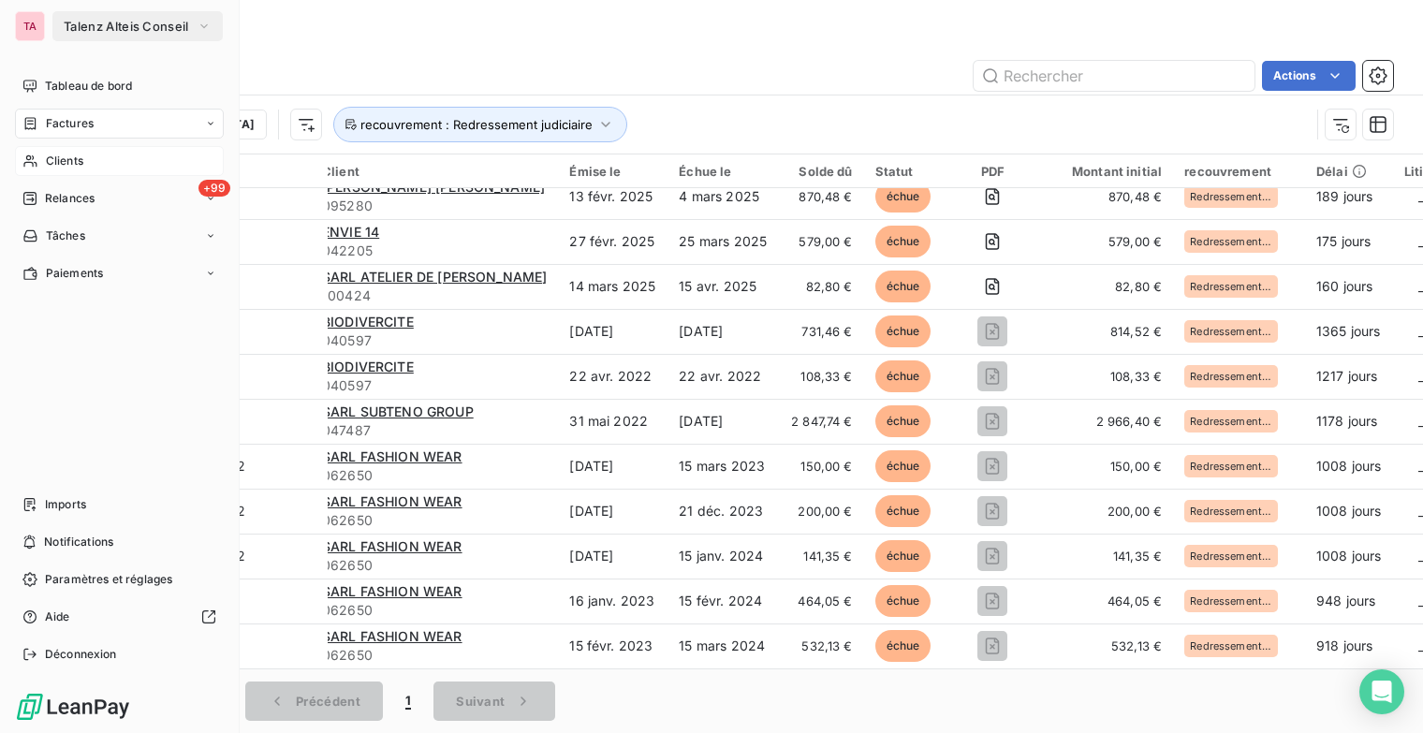
click at [51, 159] on span "Clients" at bounding box center [64, 161] width 37 height 17
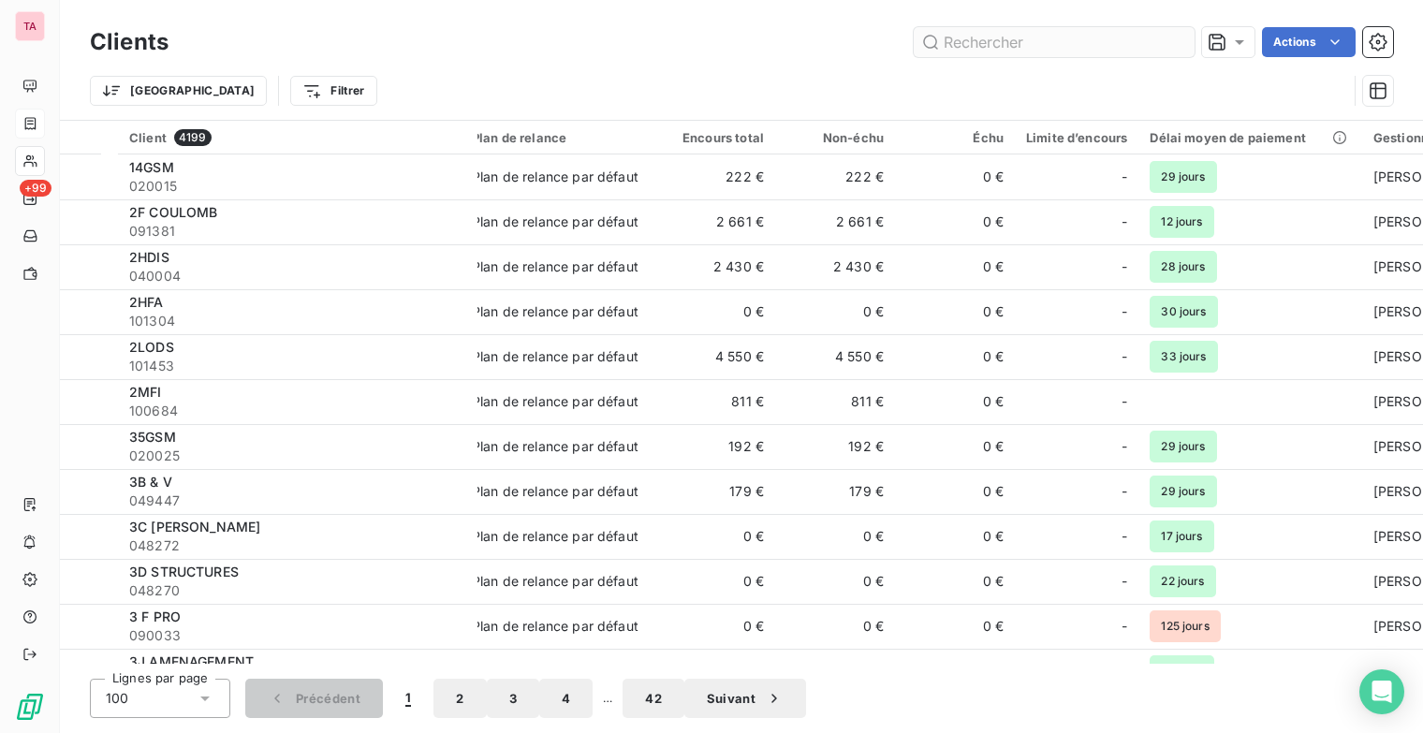
click at [975, 42] on input "text" at bounding box center [1054, 42] width 281 height 30
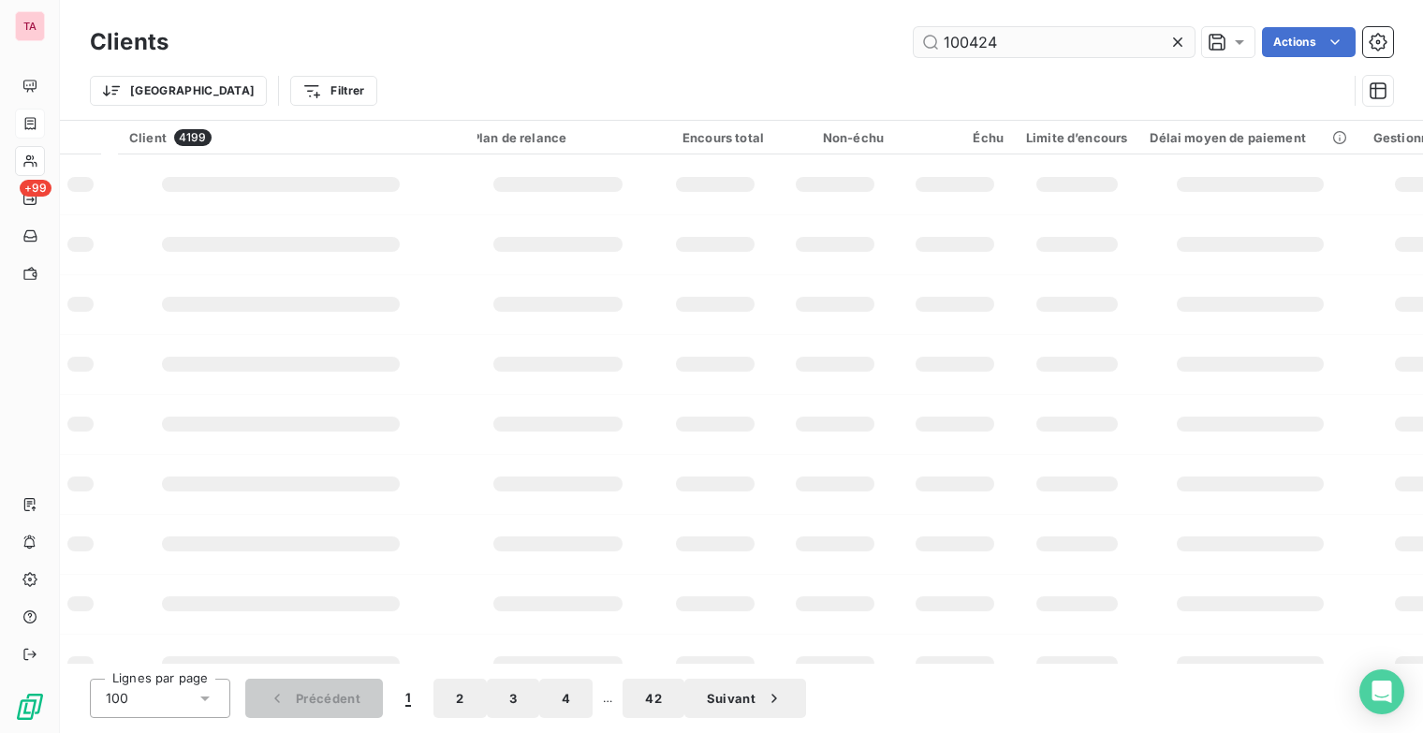
type input "100424"
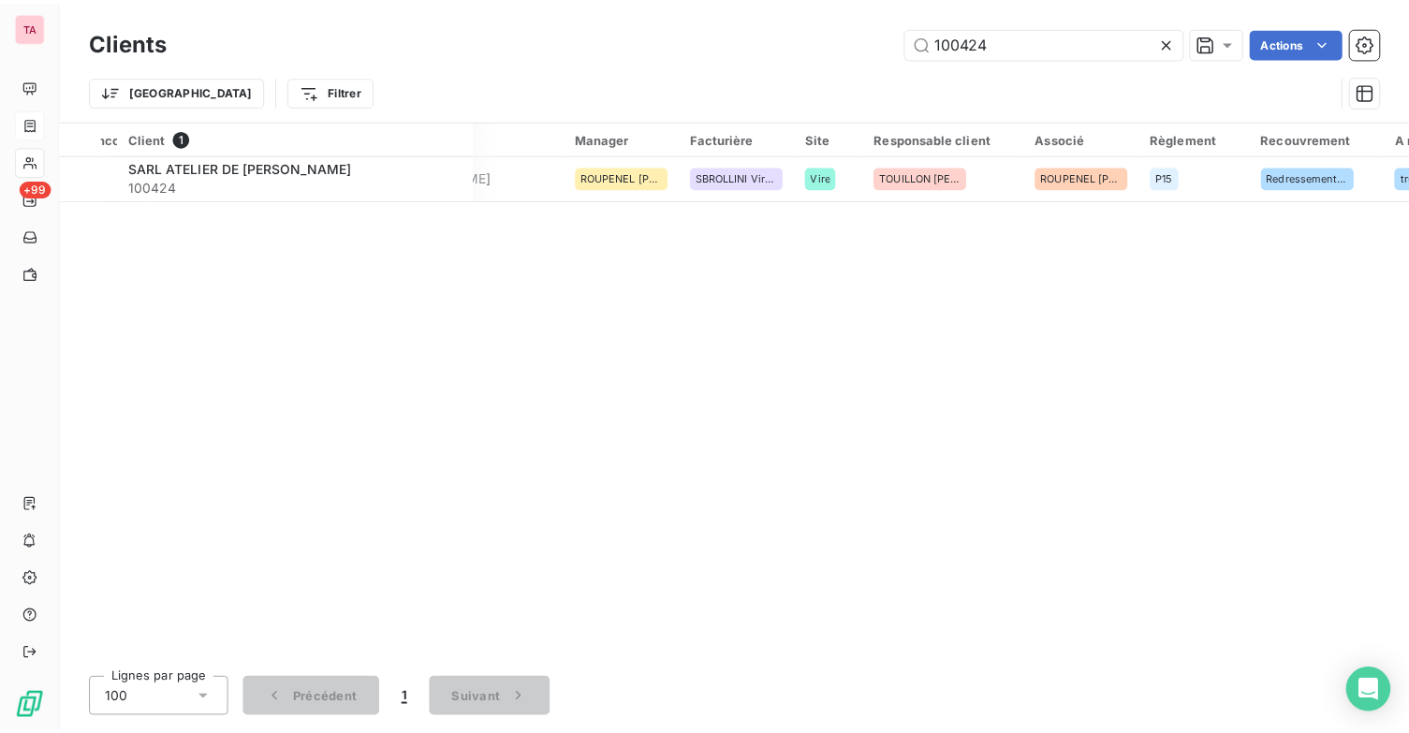
scroll to position [0, 992]
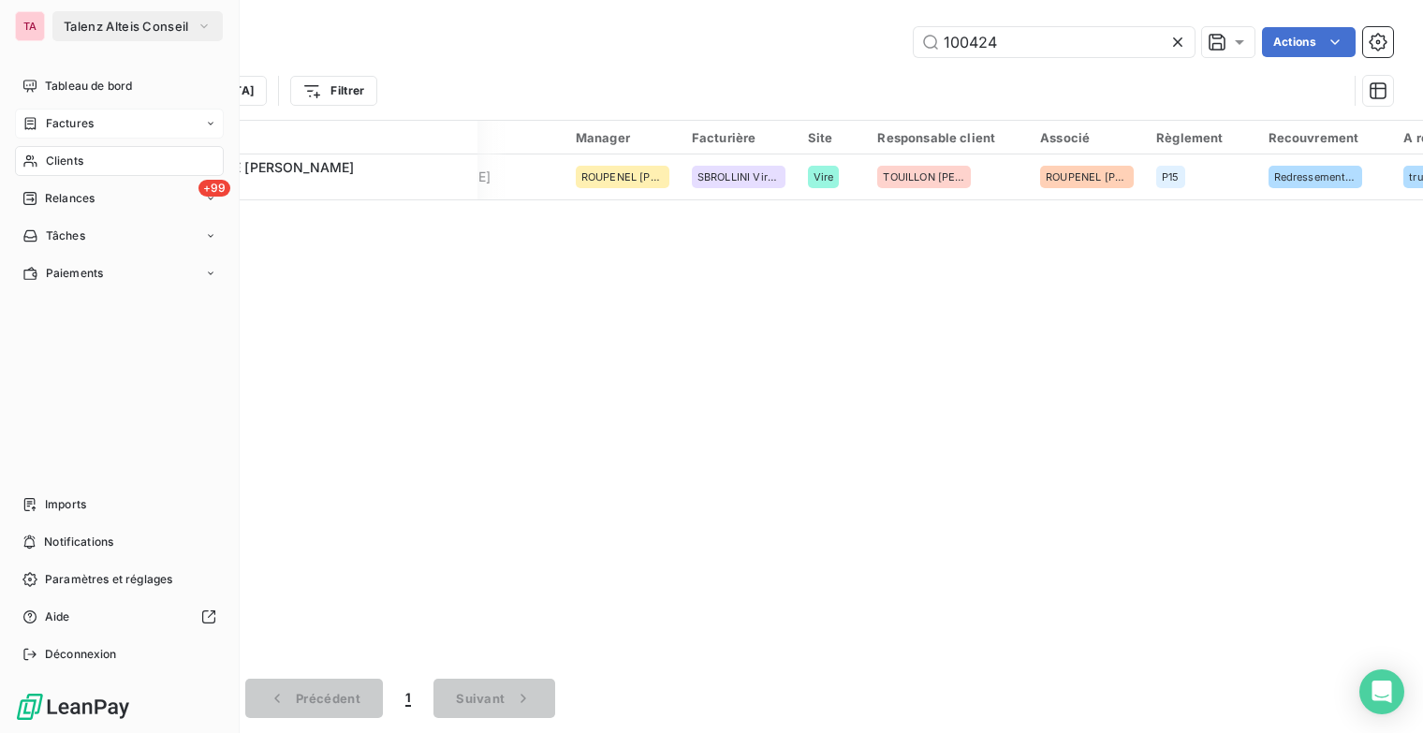
click at [64, 123] on span "Factures" at bounding box center [70, 123] width 48 height 17
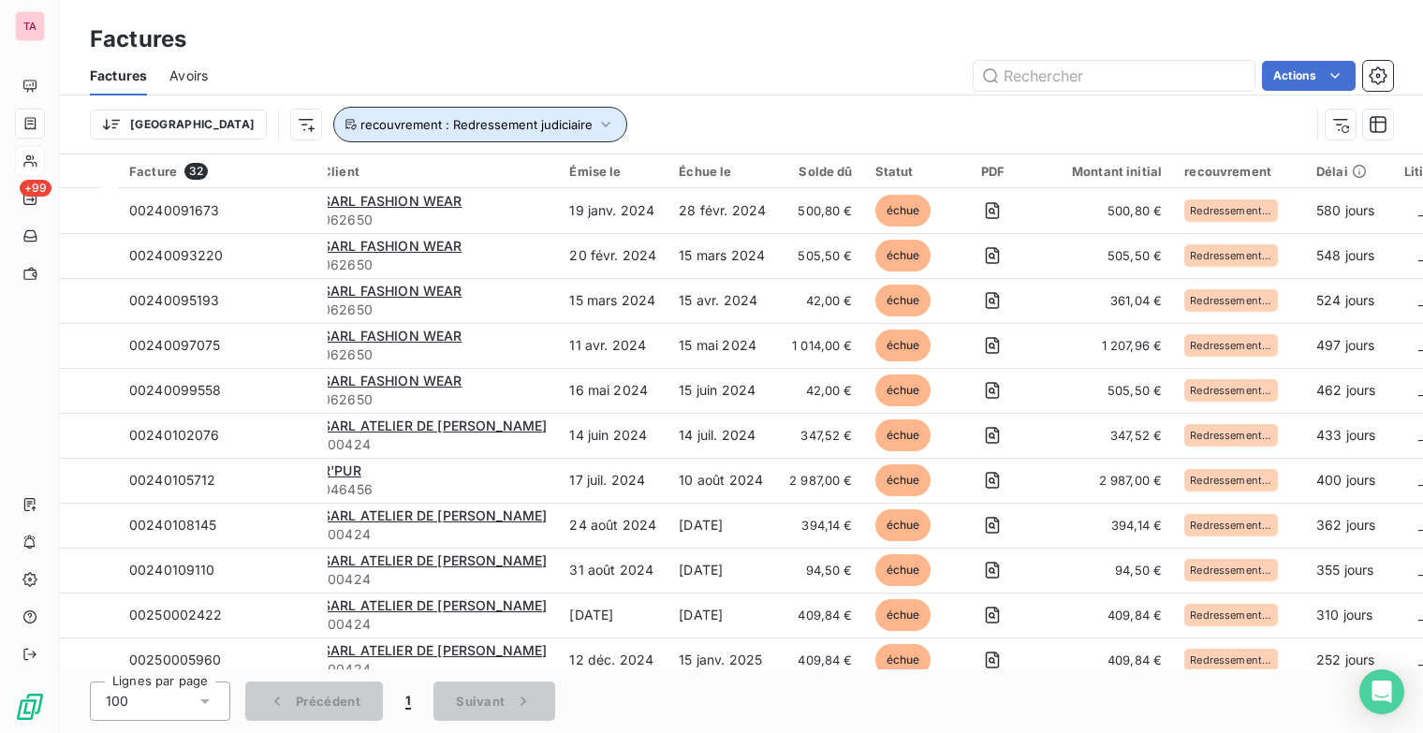
click at [596, 123] on icon "button" at bounding box center [605, 124] width 19 height 19
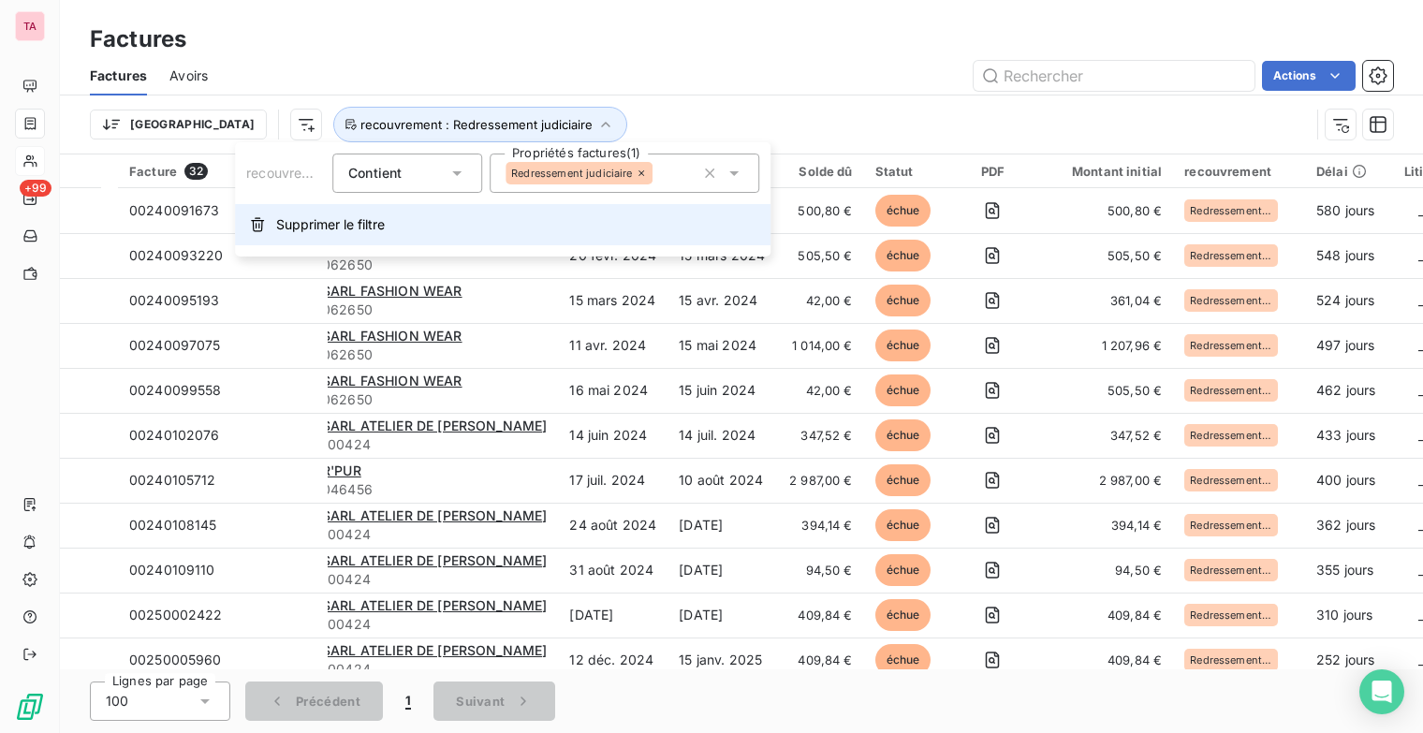
click at [349, 226] on span "Supprimer le filtre" at bounding box center [330, 224] width 109 height 19
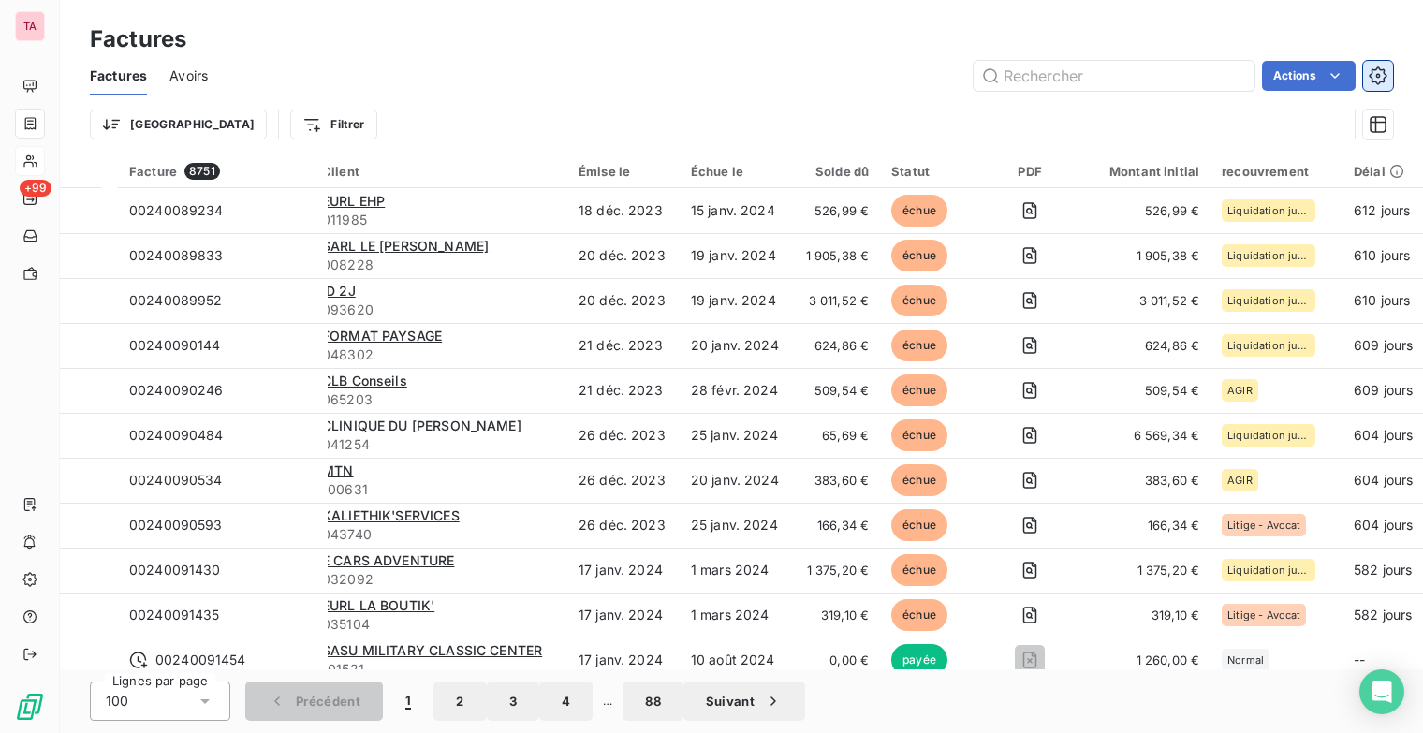
click at [1382, 68] on icon "button" at bounding box center [1378, 75] width 18 height 18
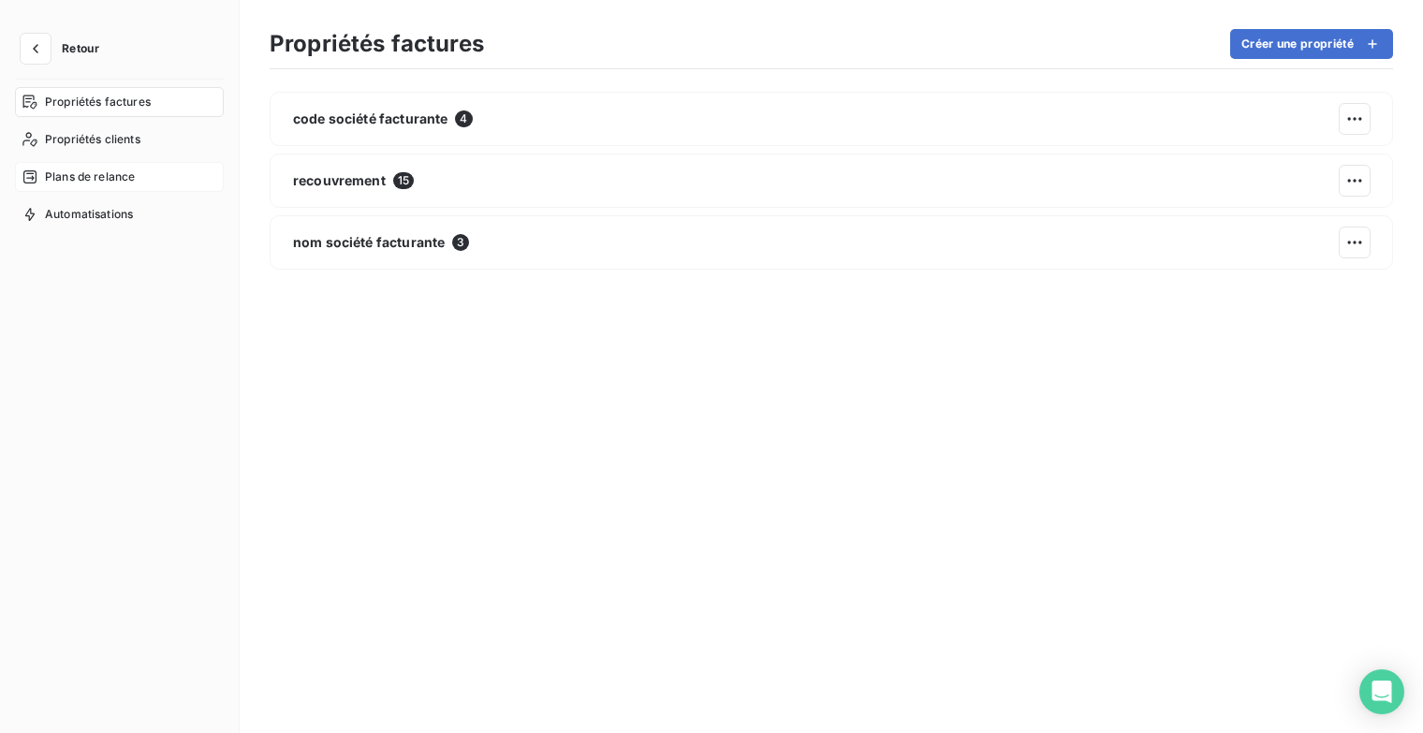
click at [99, 171] on span "Plans de relance" at bounding box center [90, 176] width 90 height 17
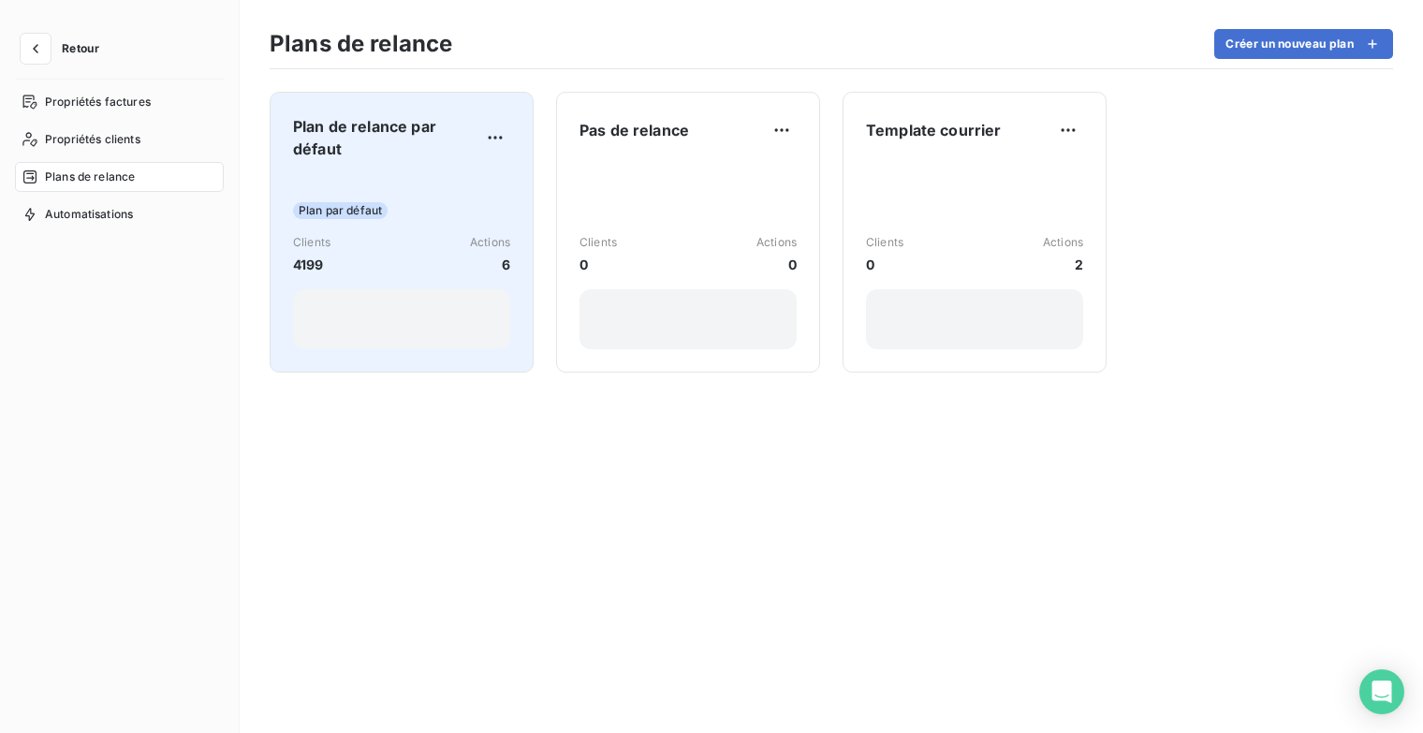
click at [334, 170] on div "Plan de relance par défaut Plan par défaut Clients 4199 Actions 6" at bounding box center [401, 232] width 217 height 234
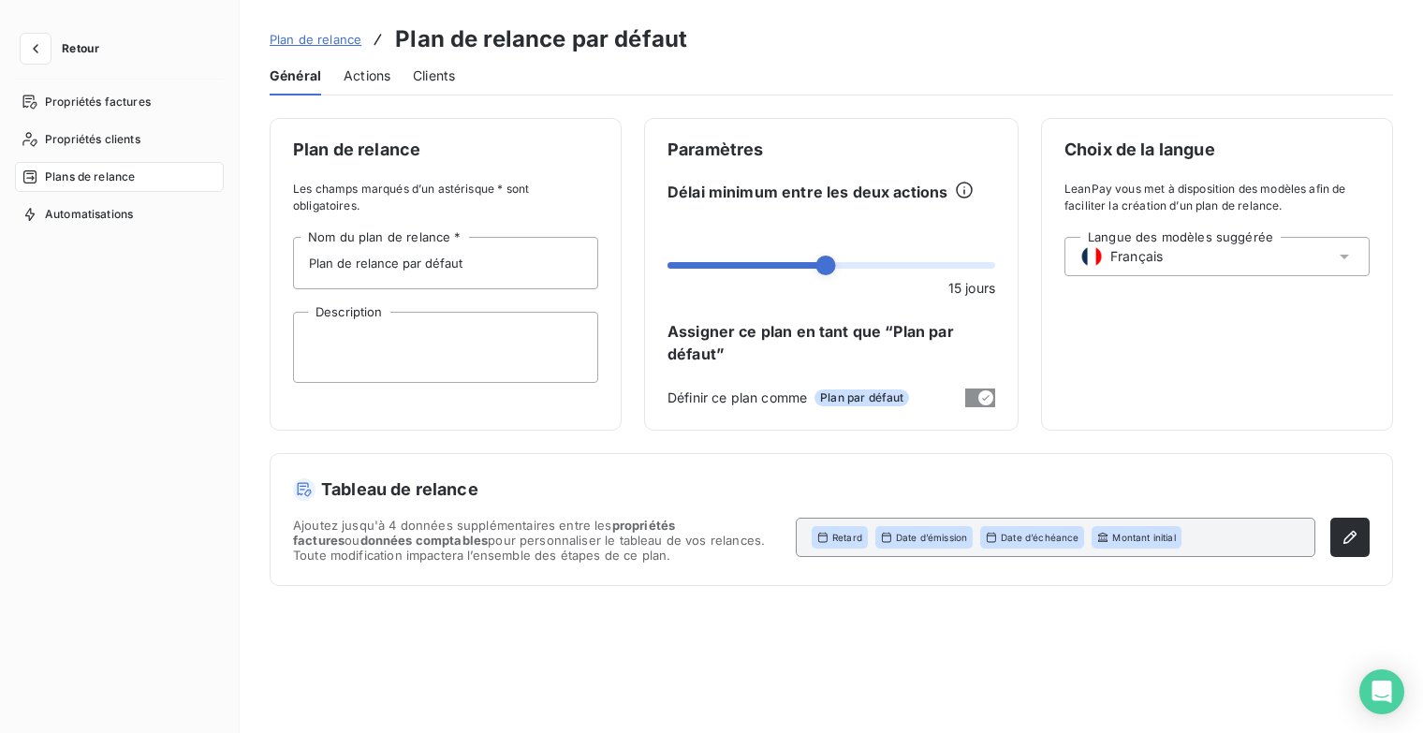
click at [358, 75] on span "Actions" at bounding box center [367, 75] width 47 height 19
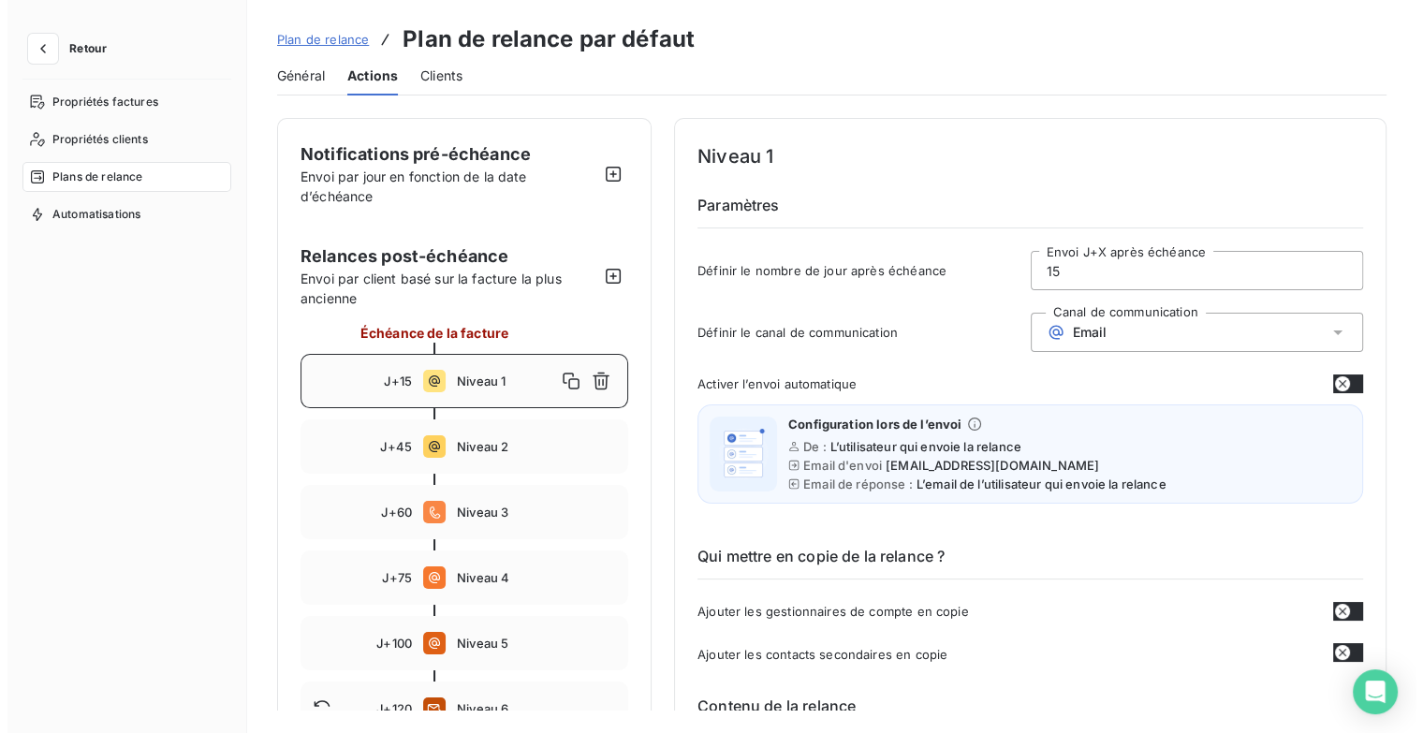
scroll to position [105, 0]
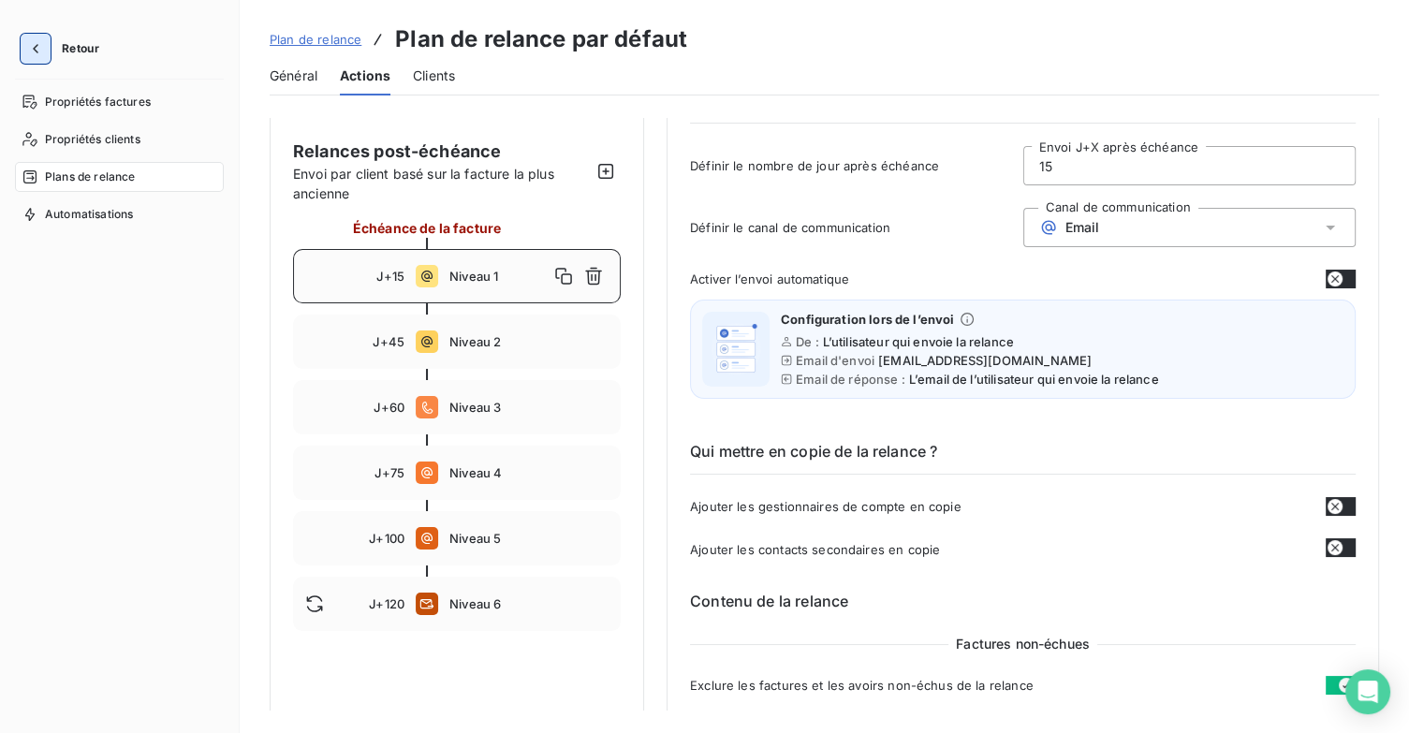
click at [39, 48] on icon "button" at bounding box center [35, 48] width 19 height 19
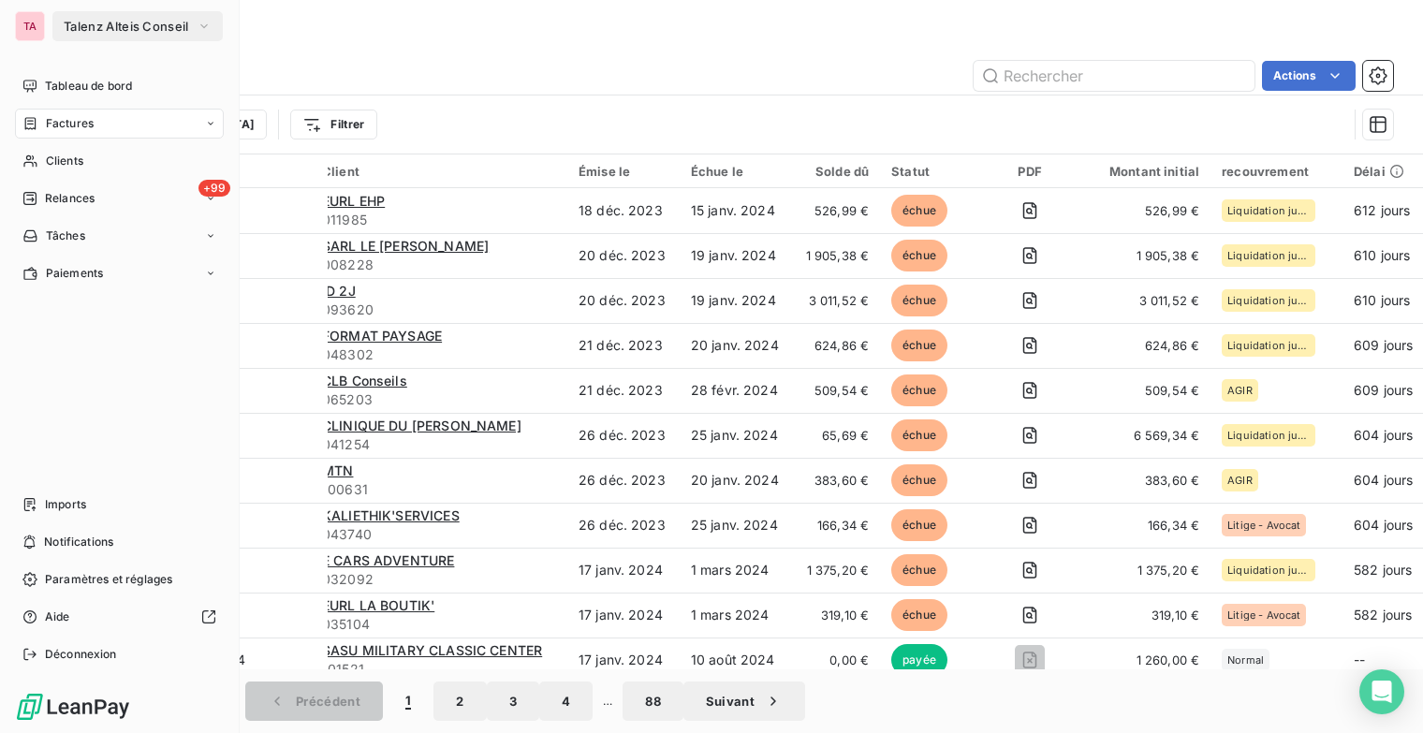
click at [213, 125] on icon at bounding box center [210, 123] width 11 height 11
click at [57, 157] on span "Clients" at bounding box center [64, 161] width 37 height 17
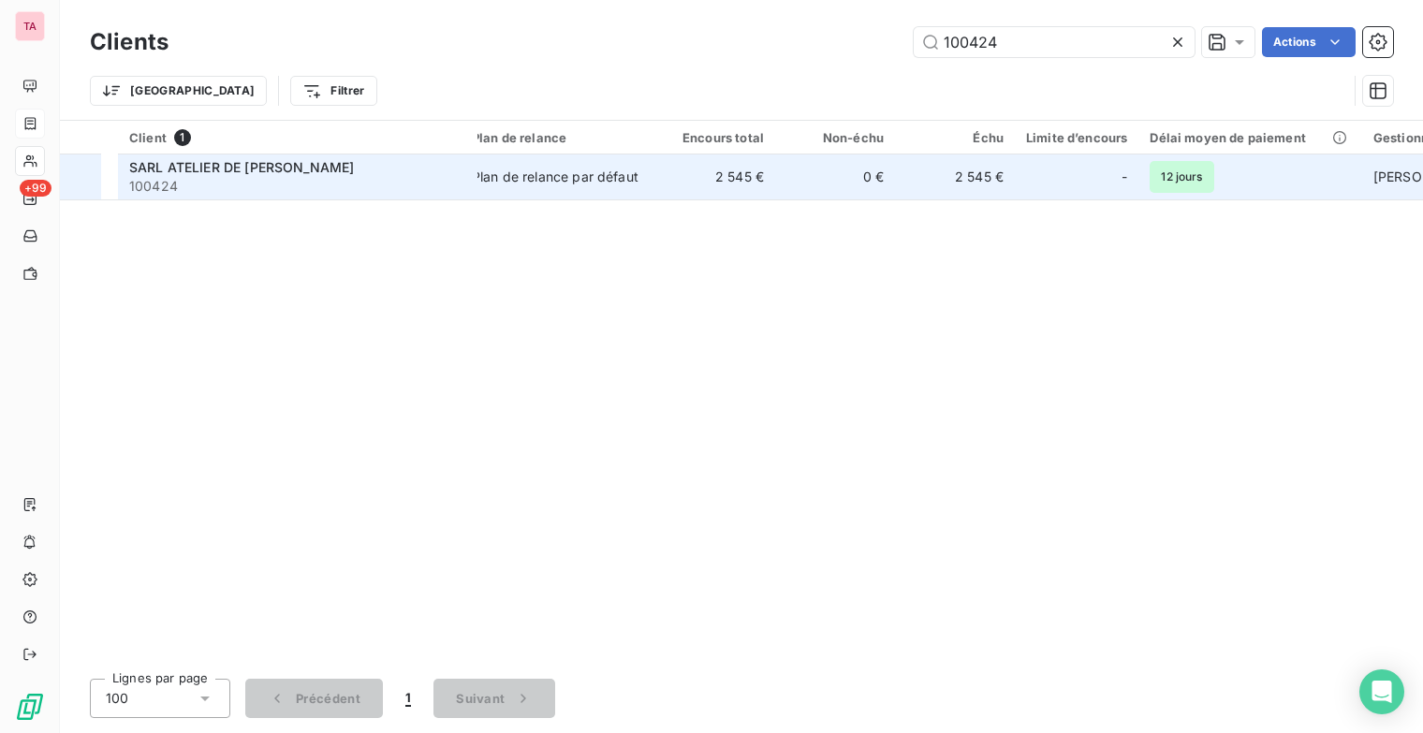
click at [270, 171] on span "SARL ATELIER DE [PERSON_NAME]" at bounding box center [241, 167] width 225 height 16
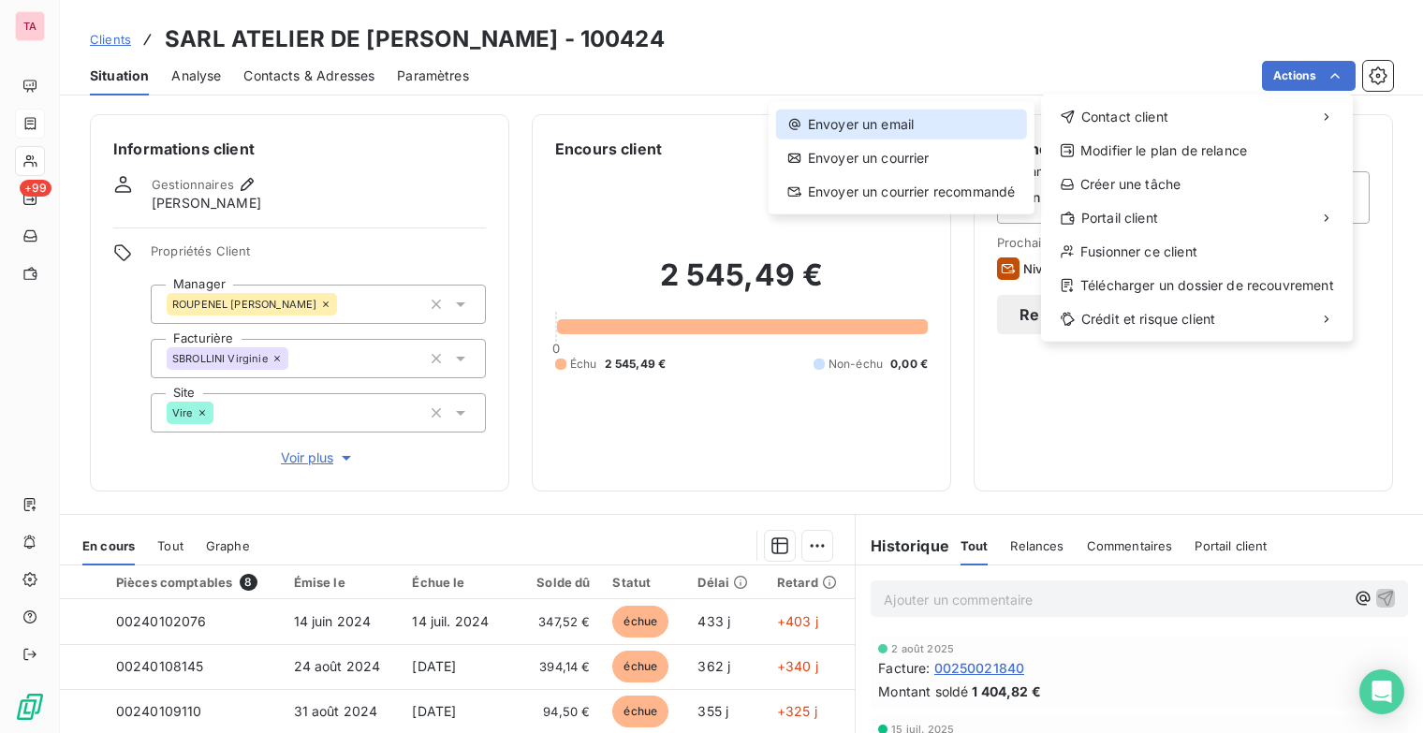
click at [981, 122] on div "Envoyer un email" at bounding box center [901, 125] width 251 height 30
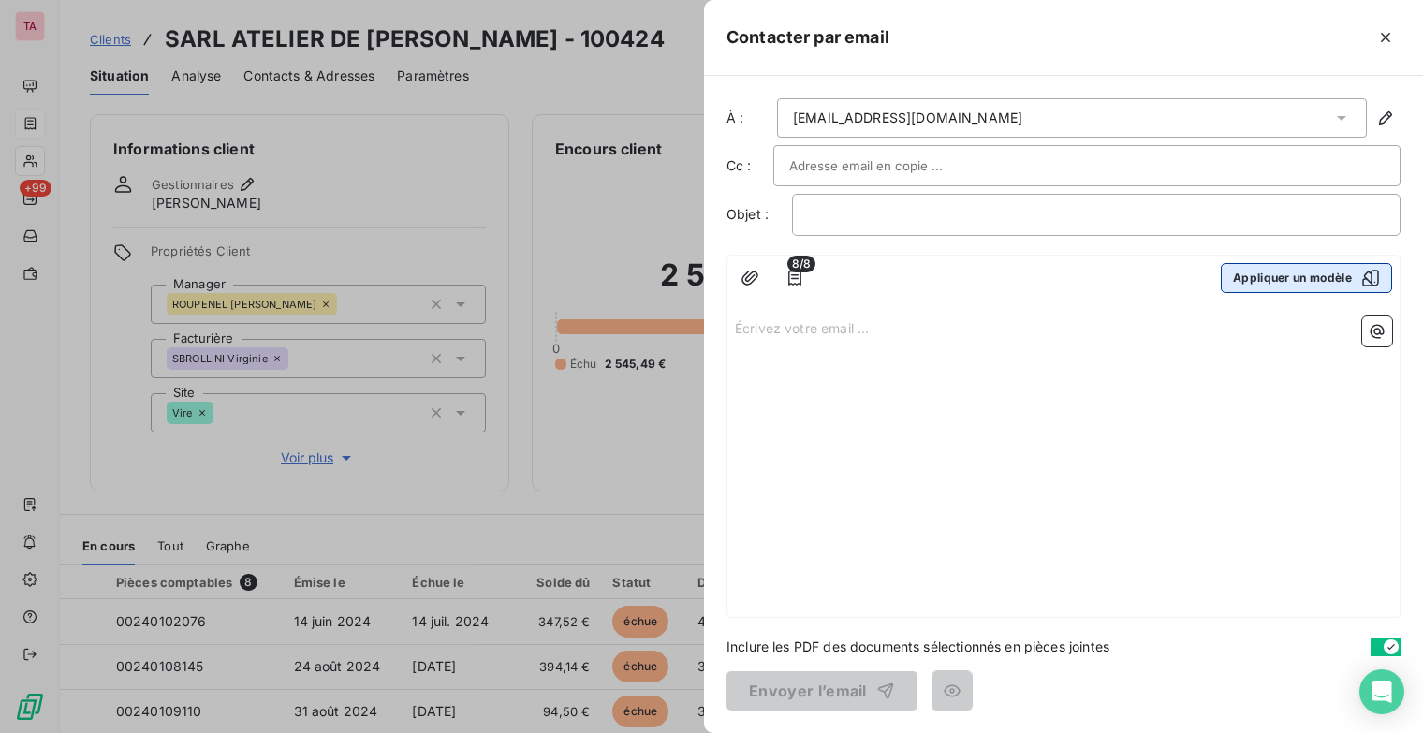
click at [1372, 279] on icon "button" at bounding box center [1370, 278] width 19 height 19
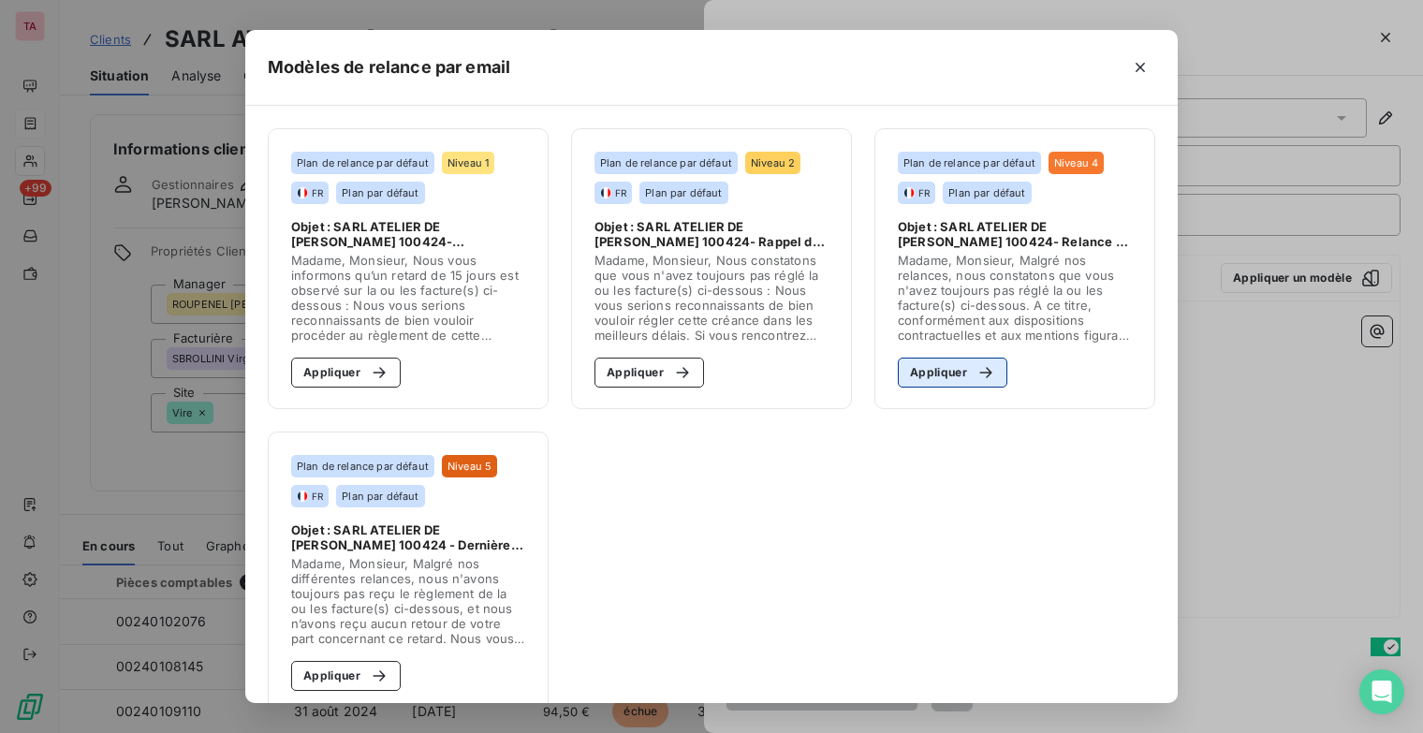
click at [907, 373] on button "Appliquer" at bounding box center [953, 373] width 110 height 30
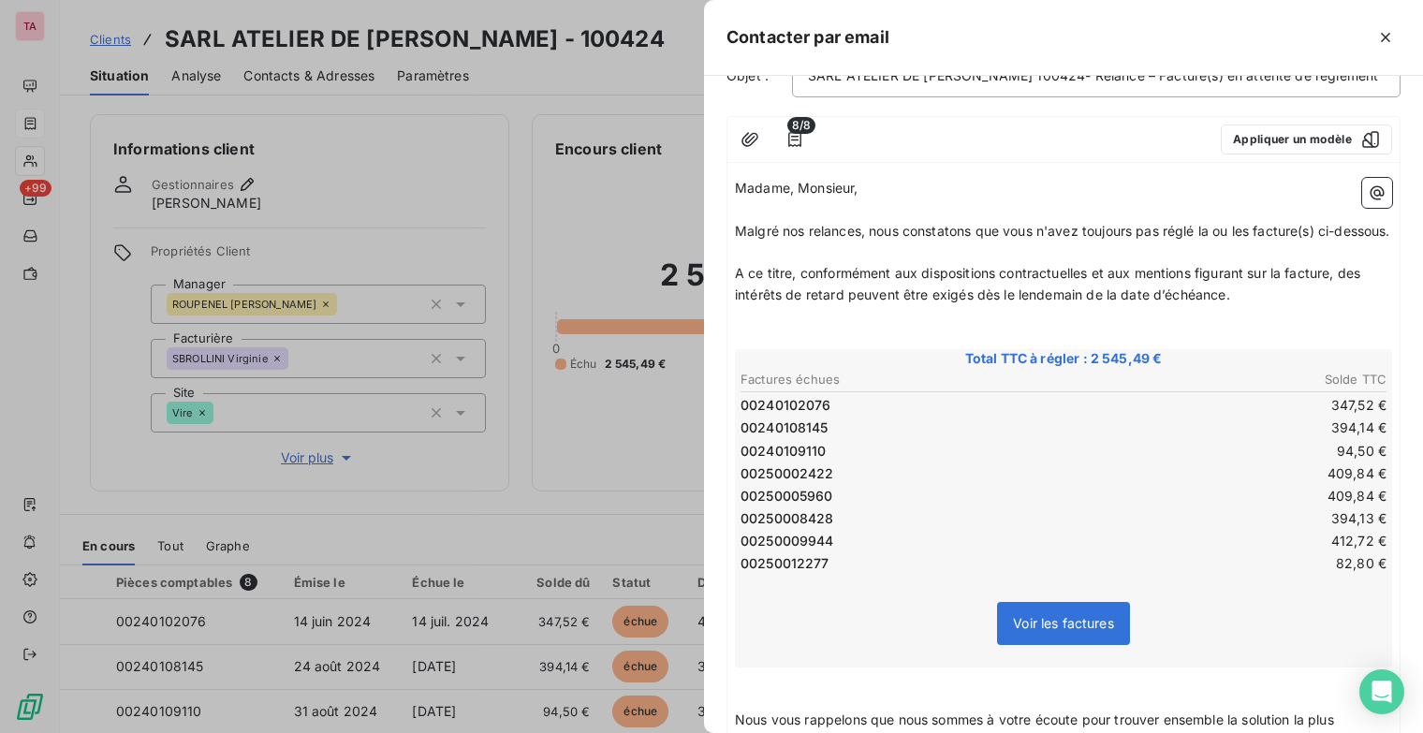
scroll to position [131, 0]
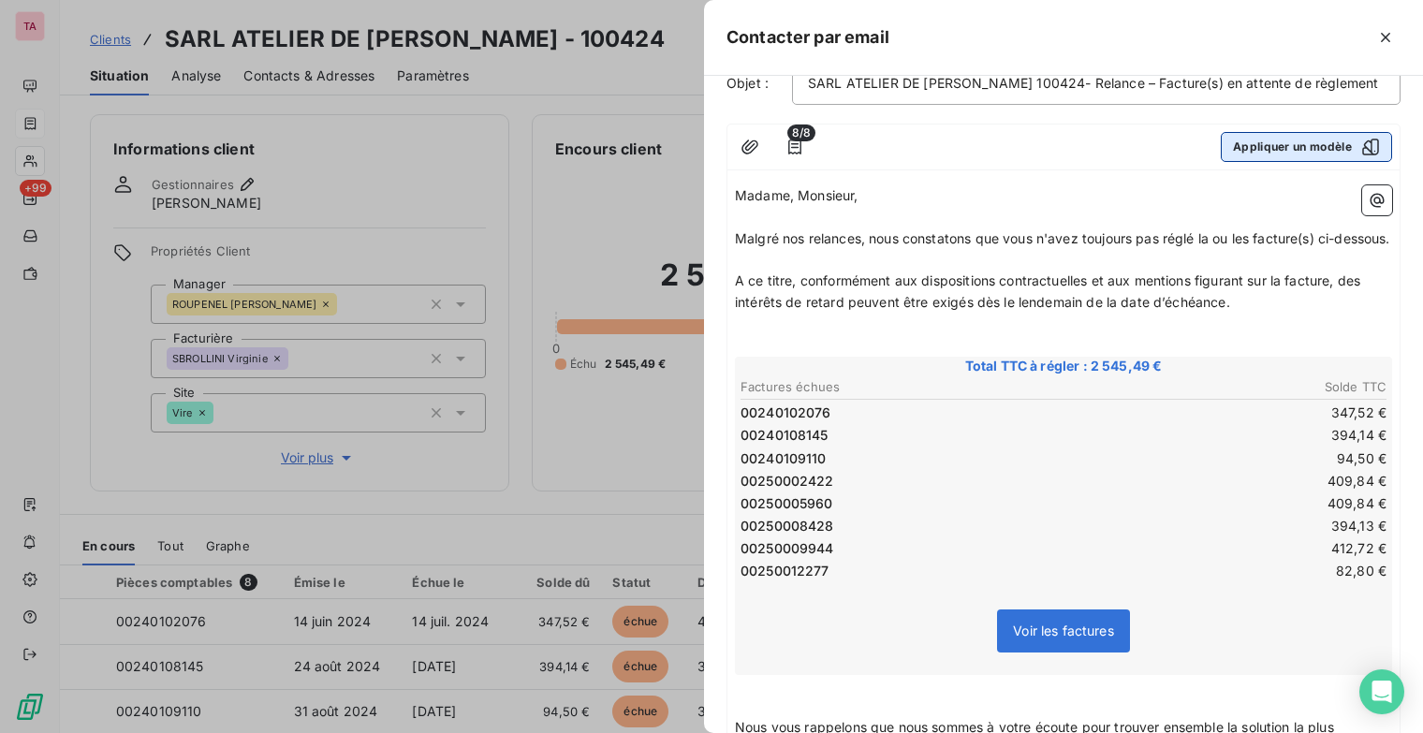
click at [1361, 145] on icon "button" at bounding box center [1370, 147] width 19 height 19
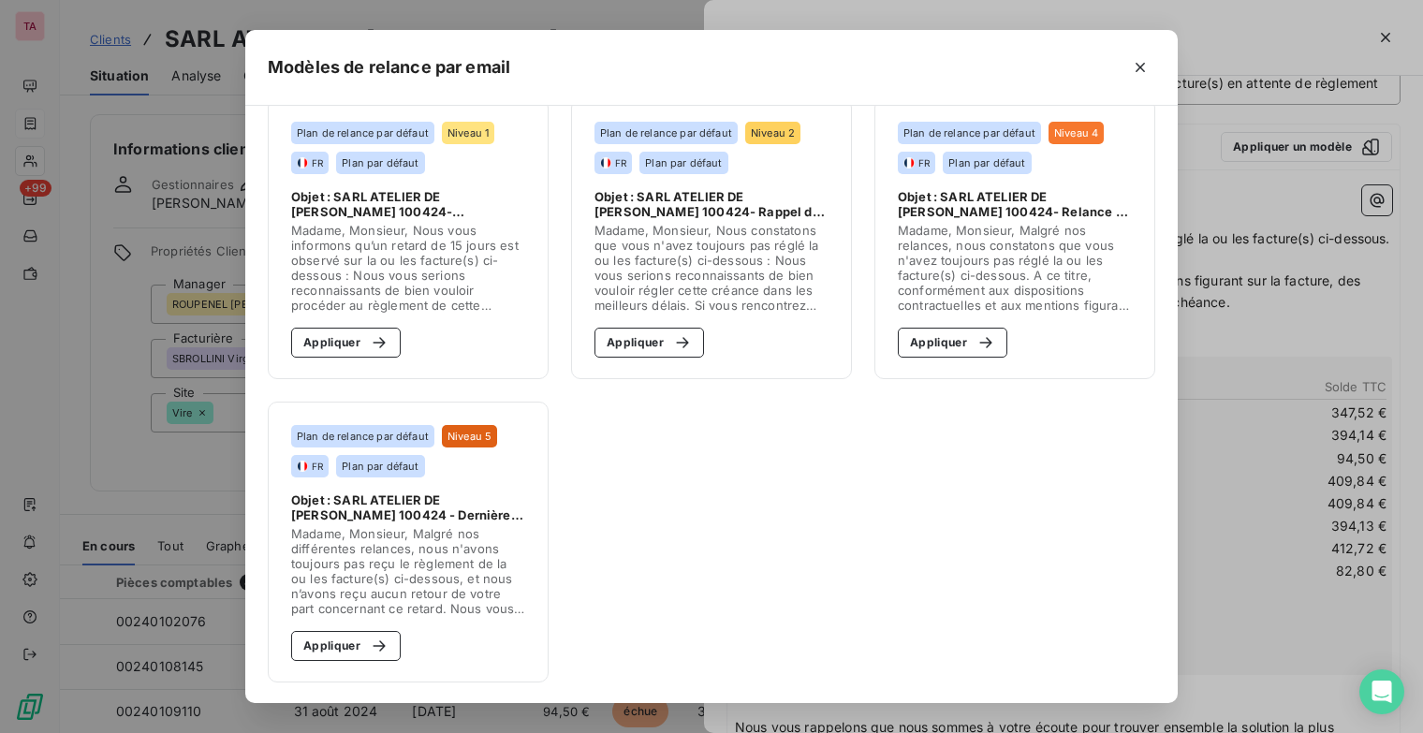
scroll to position [31, 0]
click at [360, 649] on div "button" at bounding box center [374, 645] width 28 height 19
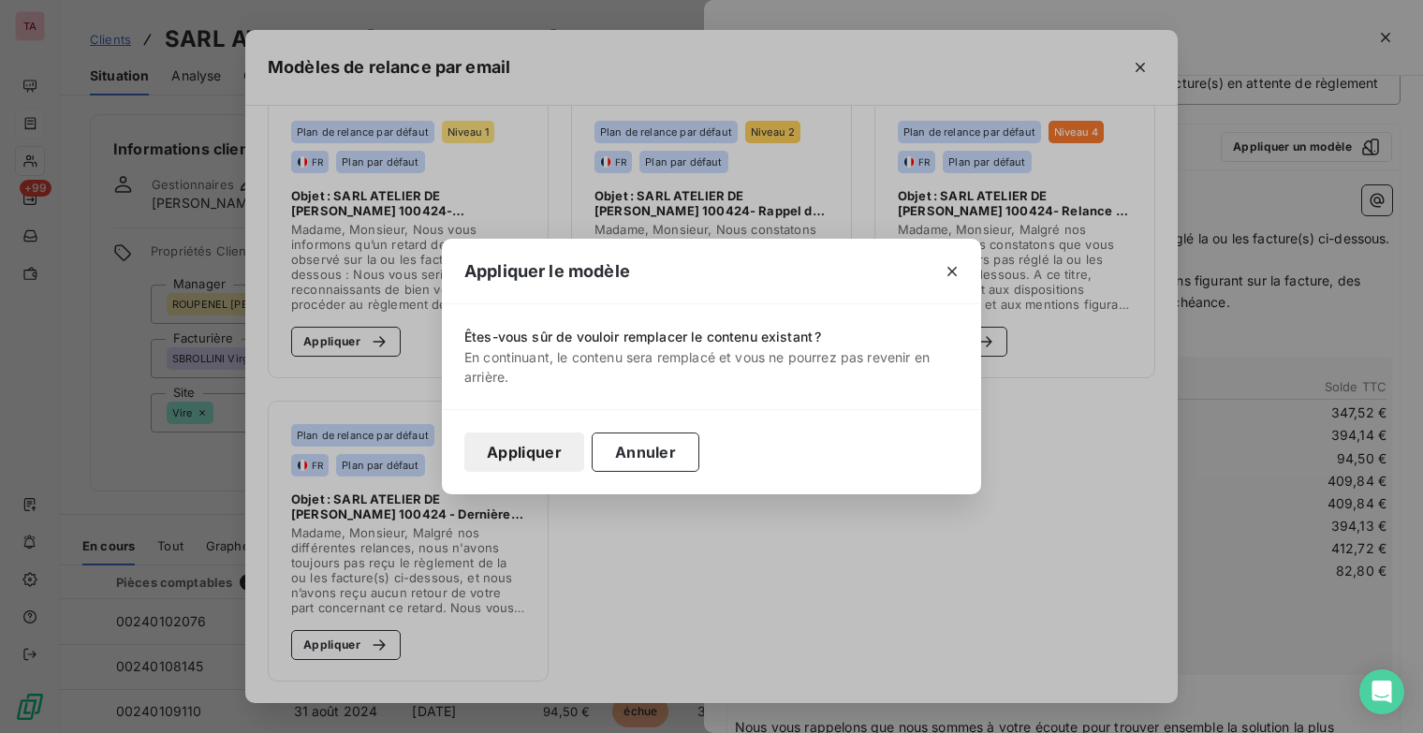
click at [487, 455] on button "Appliquer" at bounding box center [524, 451] width 120 height 39
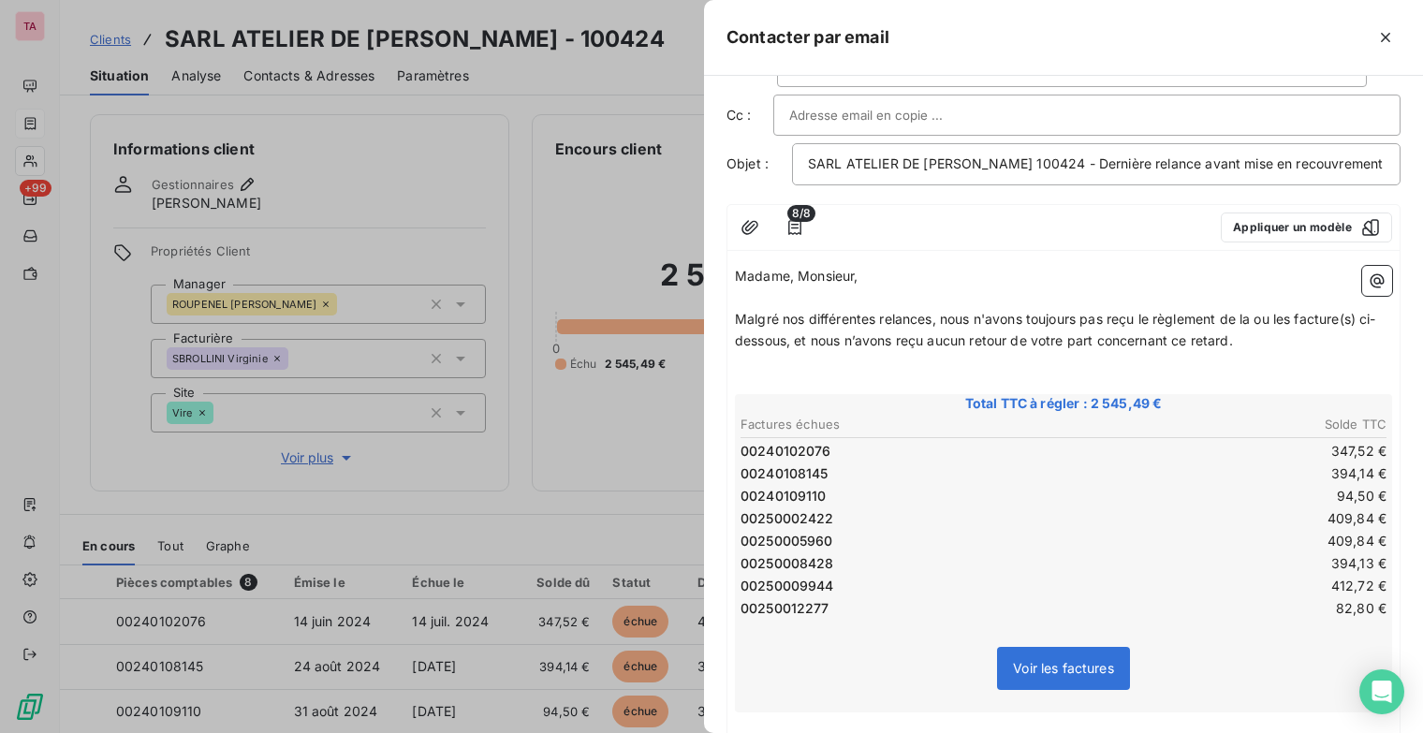
scroll to position [46, 0]
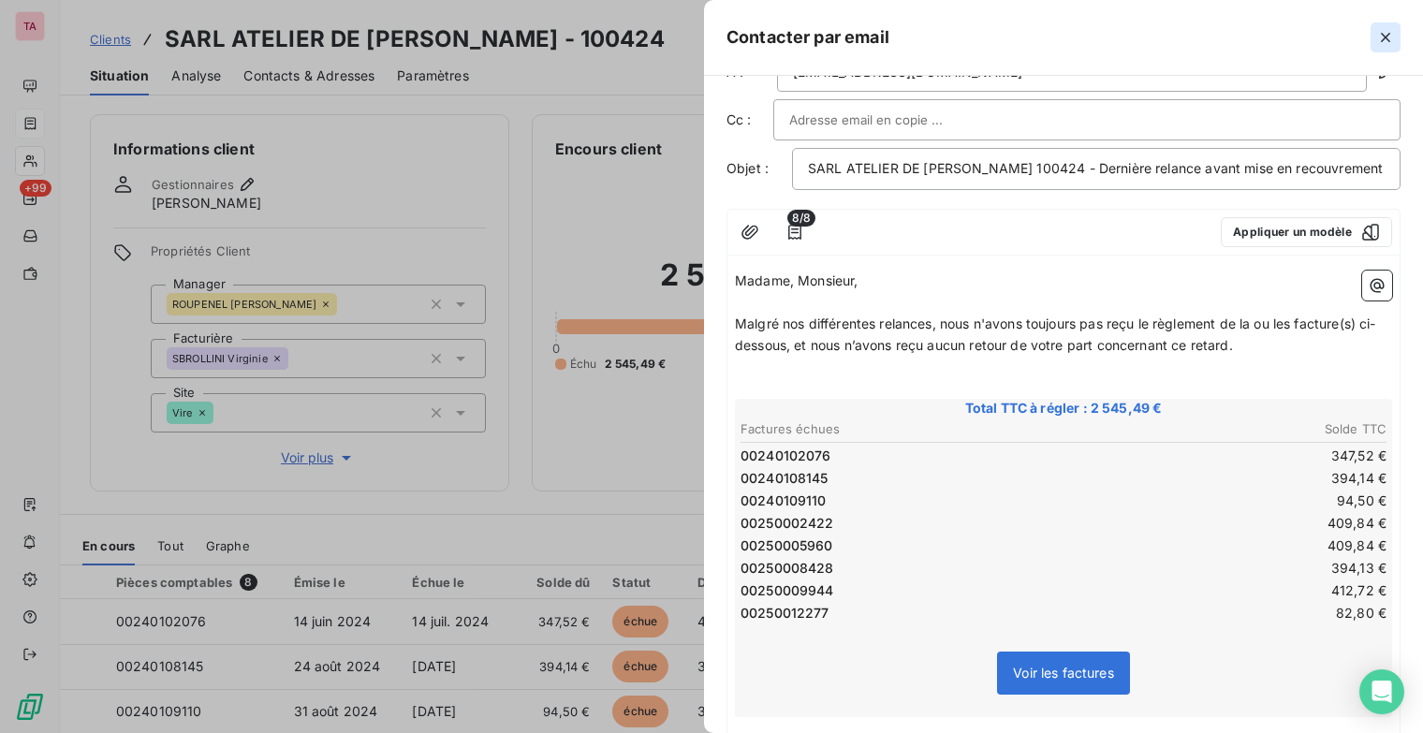
click at [1382, 43] on icon "button" at bounding box center [1385, 37] width 19 height 19
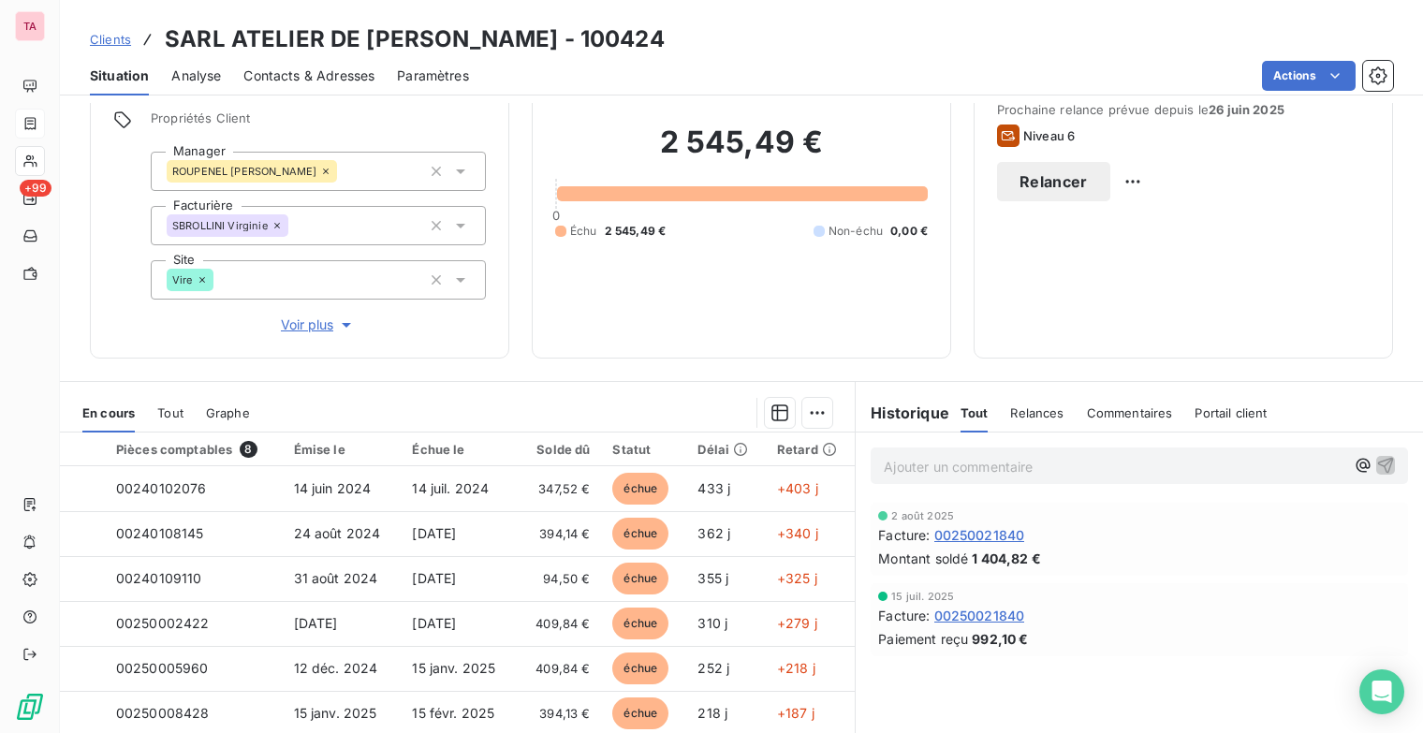
scroll to position [134, 0]
click at [1037, 422] on div "Relances" at bounding box center [1036, 411] width 53 height 39
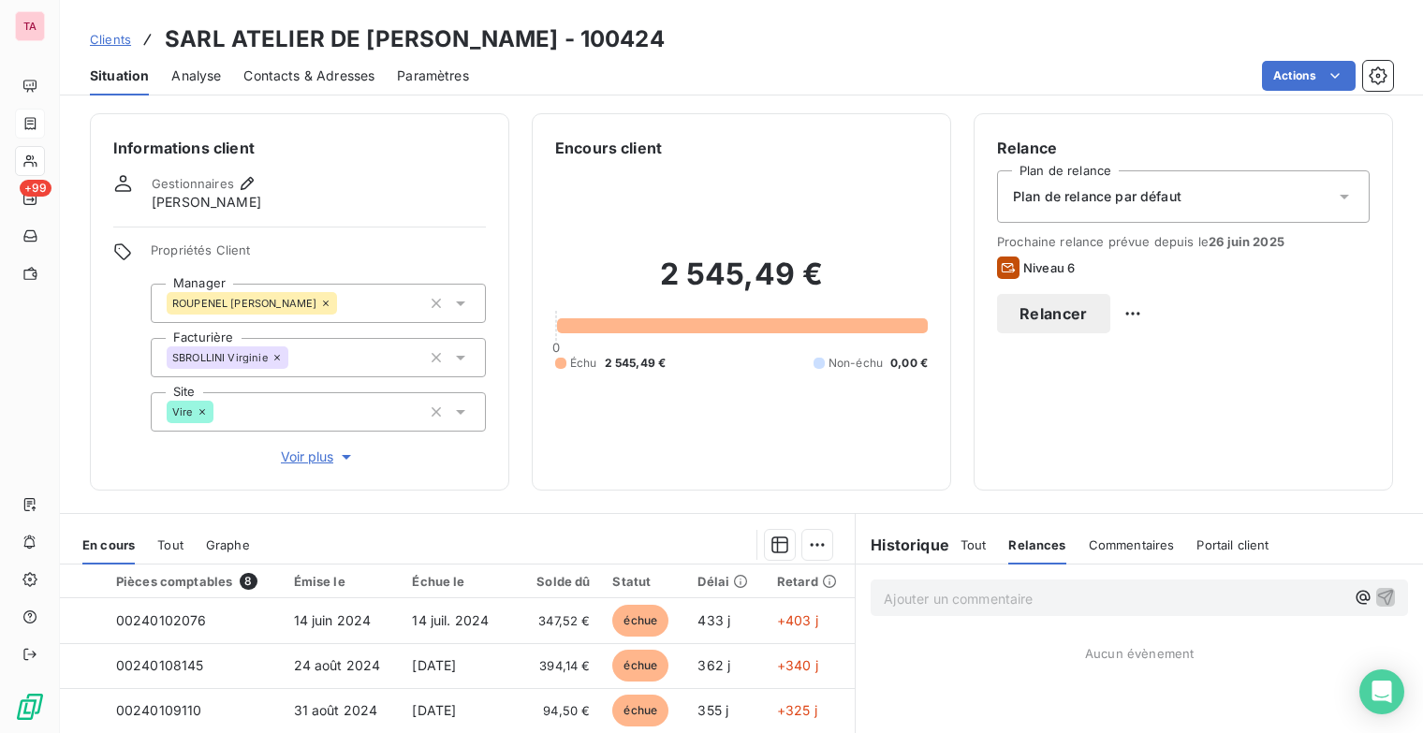
scroll to position [0, 0]
click at [1110, 304] on button "Relancer" at bounding box center [1053, 314] width 113 height 39
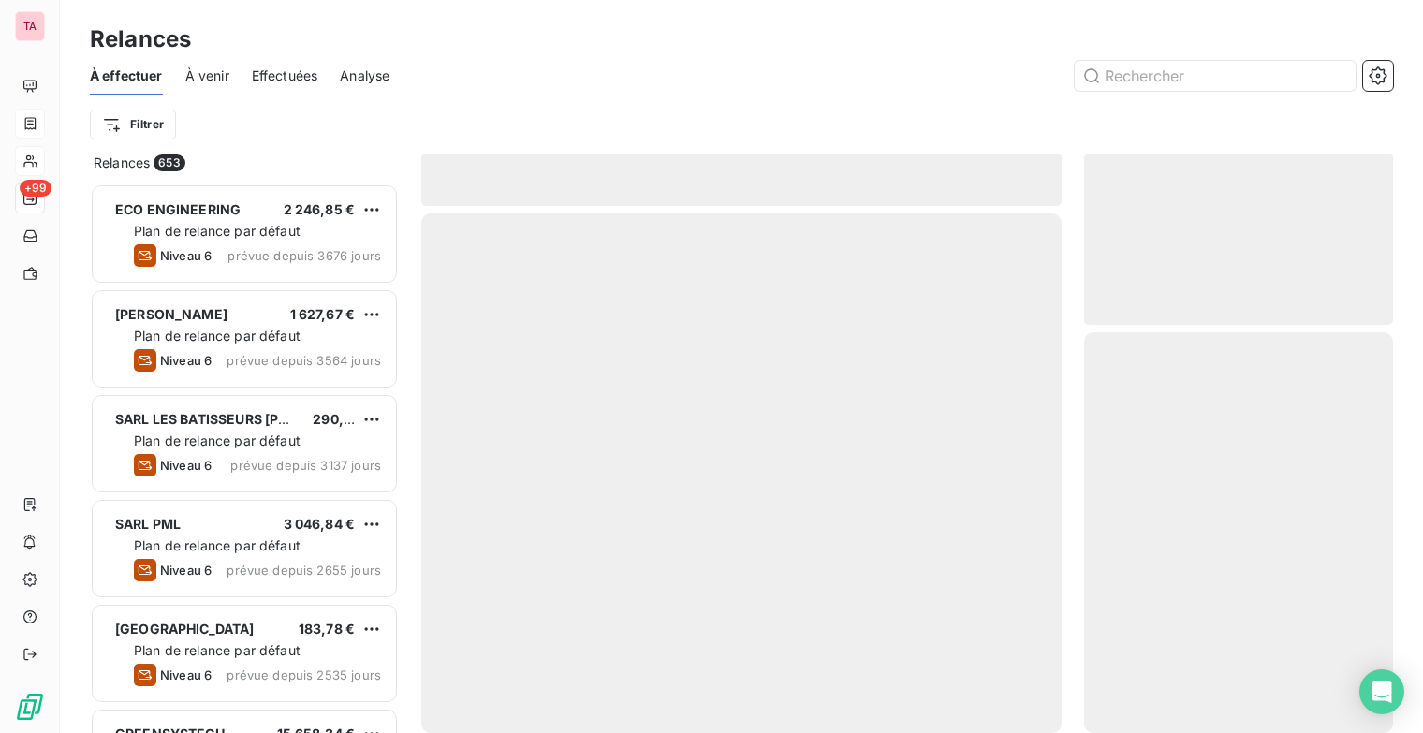
scroll to position [535, 294]
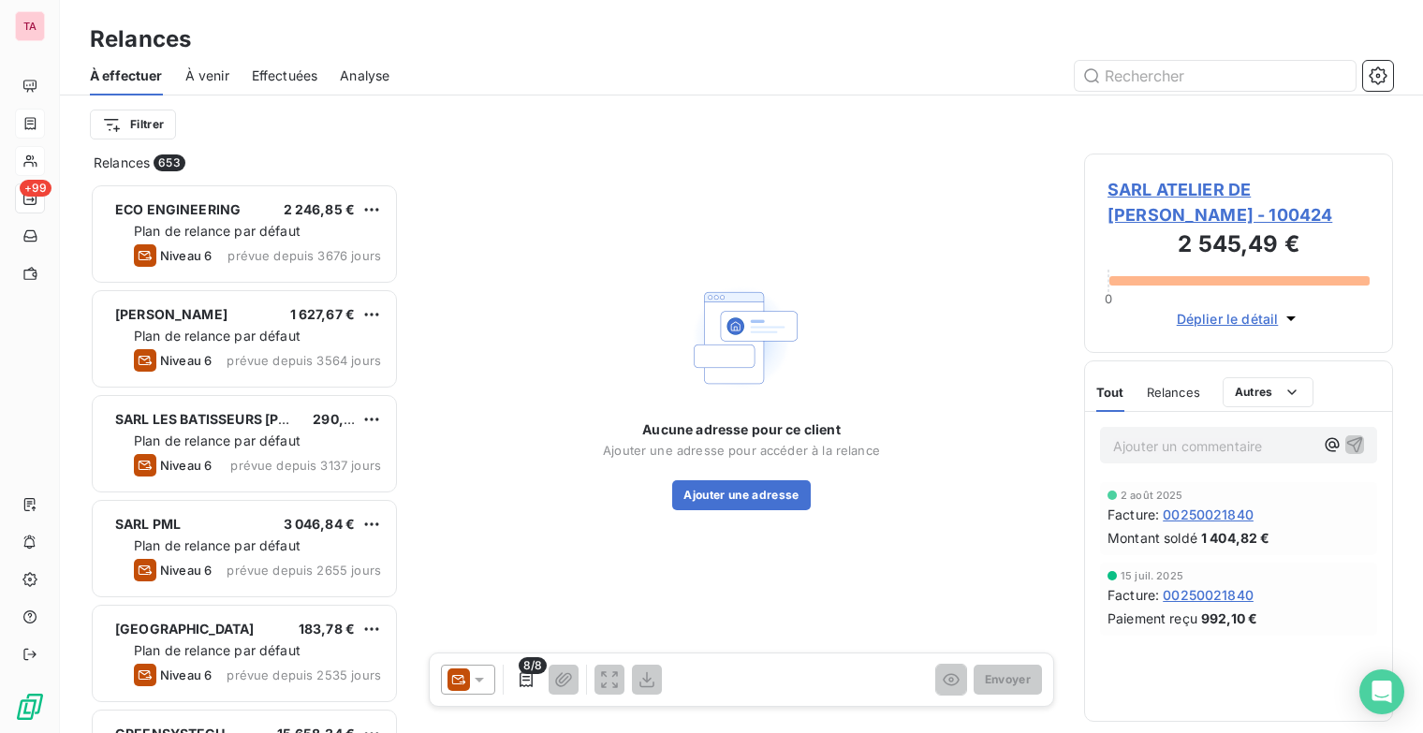
click at [479, 684] on icon at bounding box center [479, 679] width 19 height 19
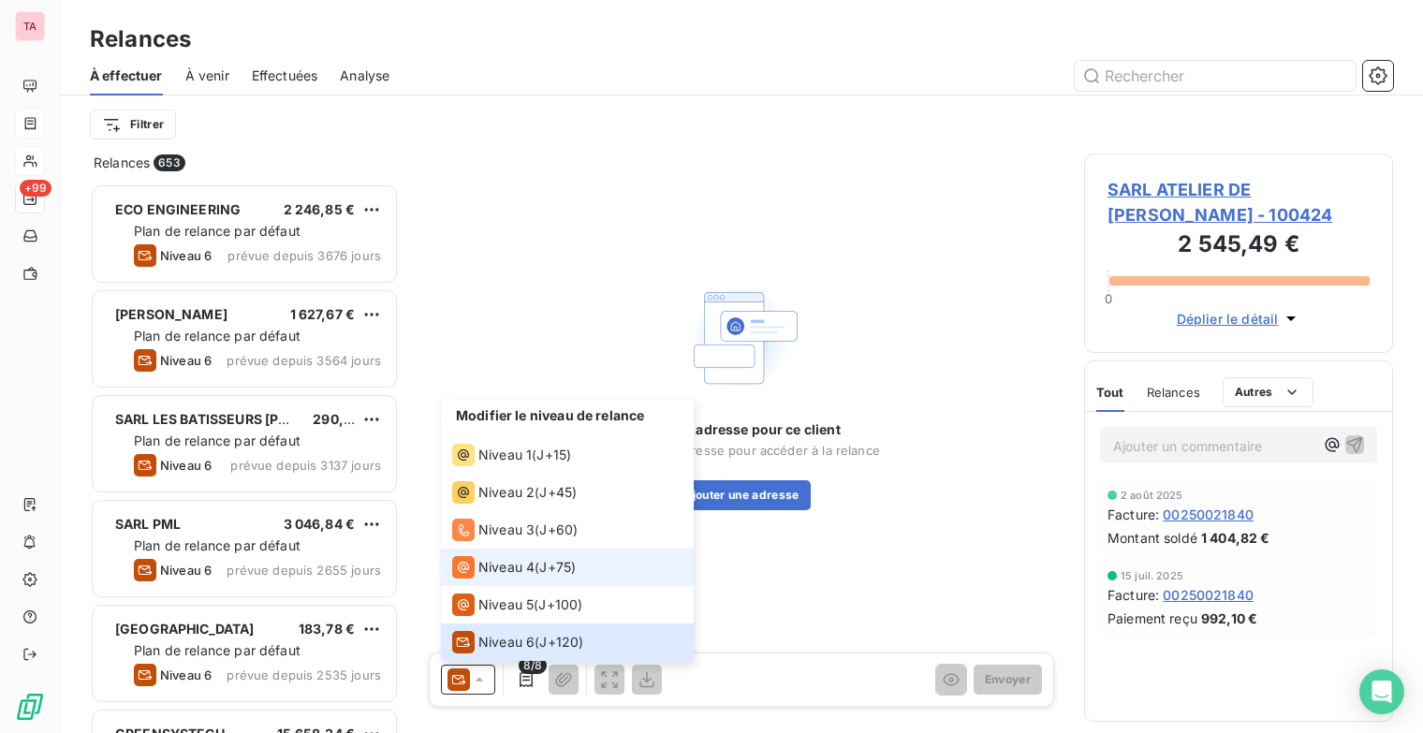
click at [505, 571] on span "Niveau 4" at bounding box center [506, 567] width 56 height 19
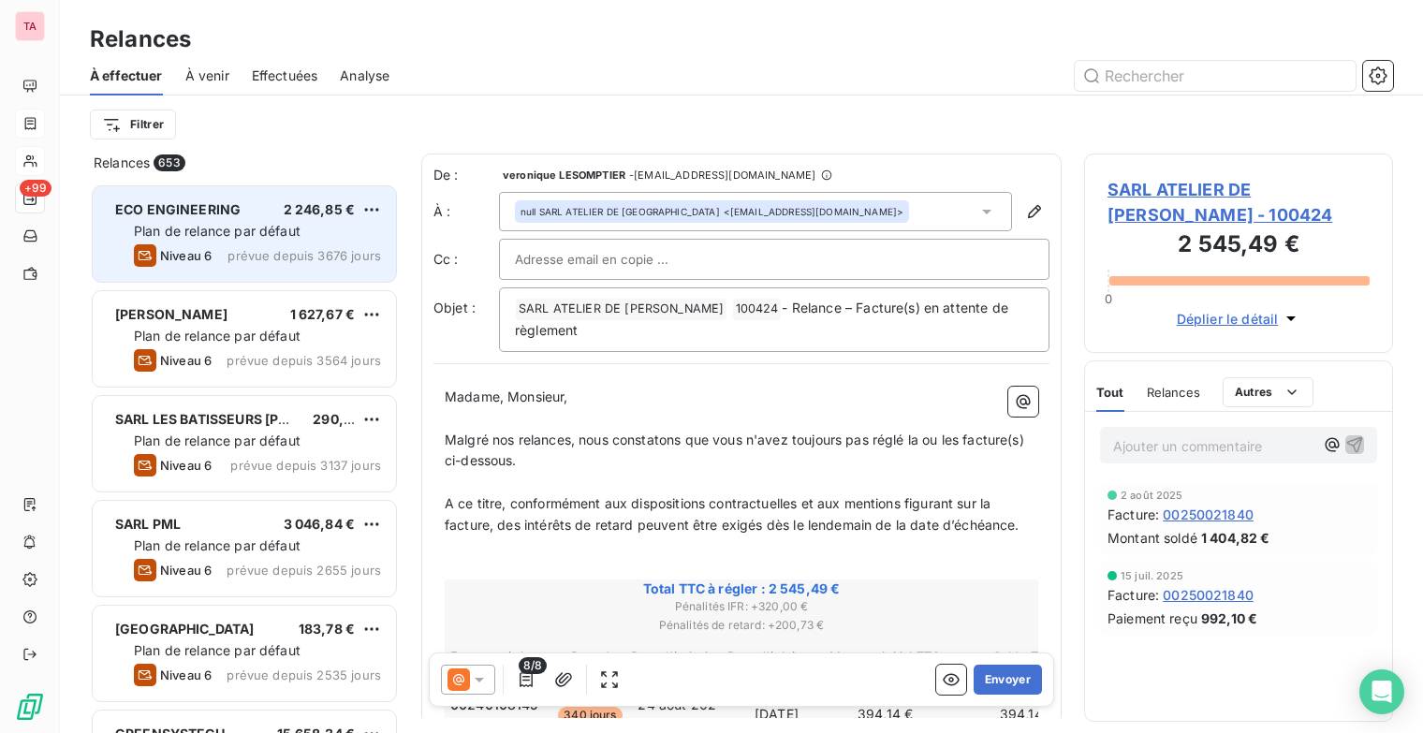
click at [277, 236] on span "Plan de relance par défaut" at bounding box center [217, 231] width 167 height 16
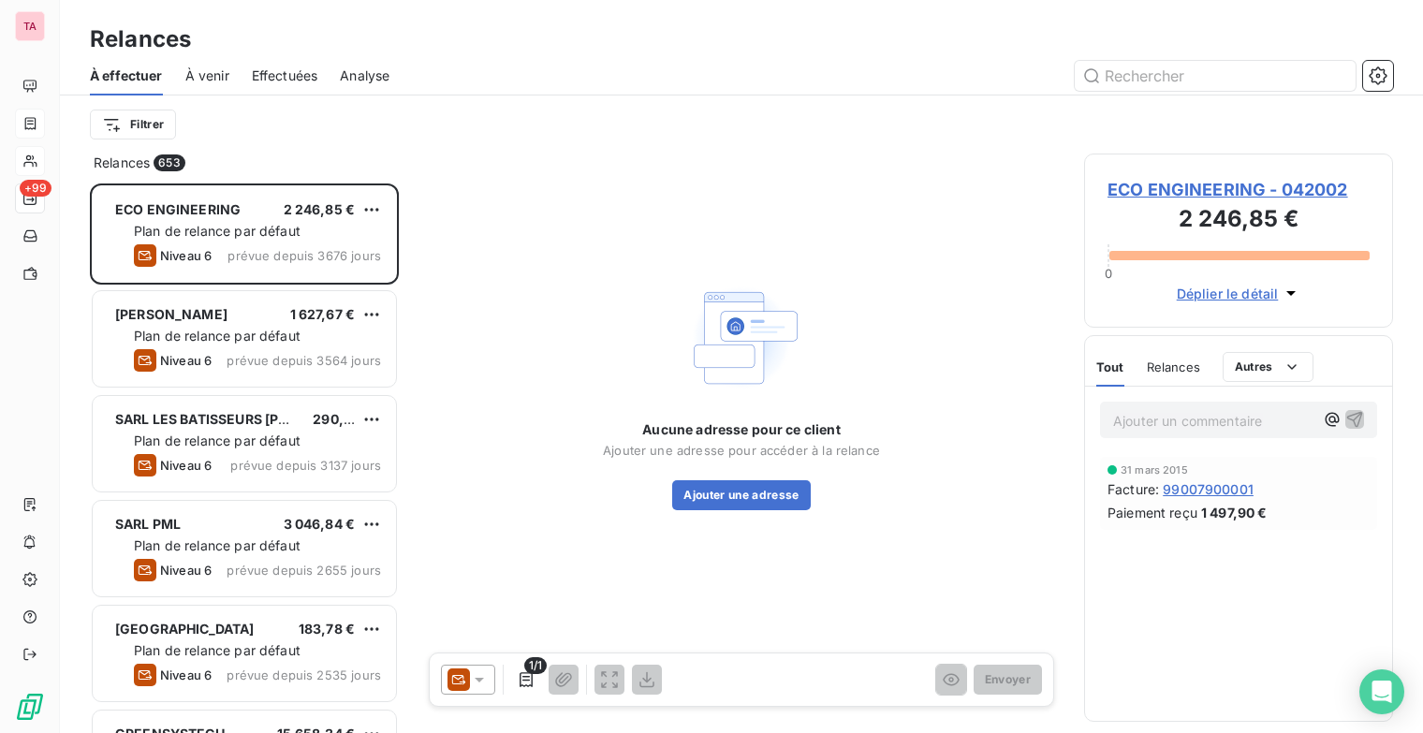
click at [483, 677] on icon at bounding box center [479, 679] width 19 height 19
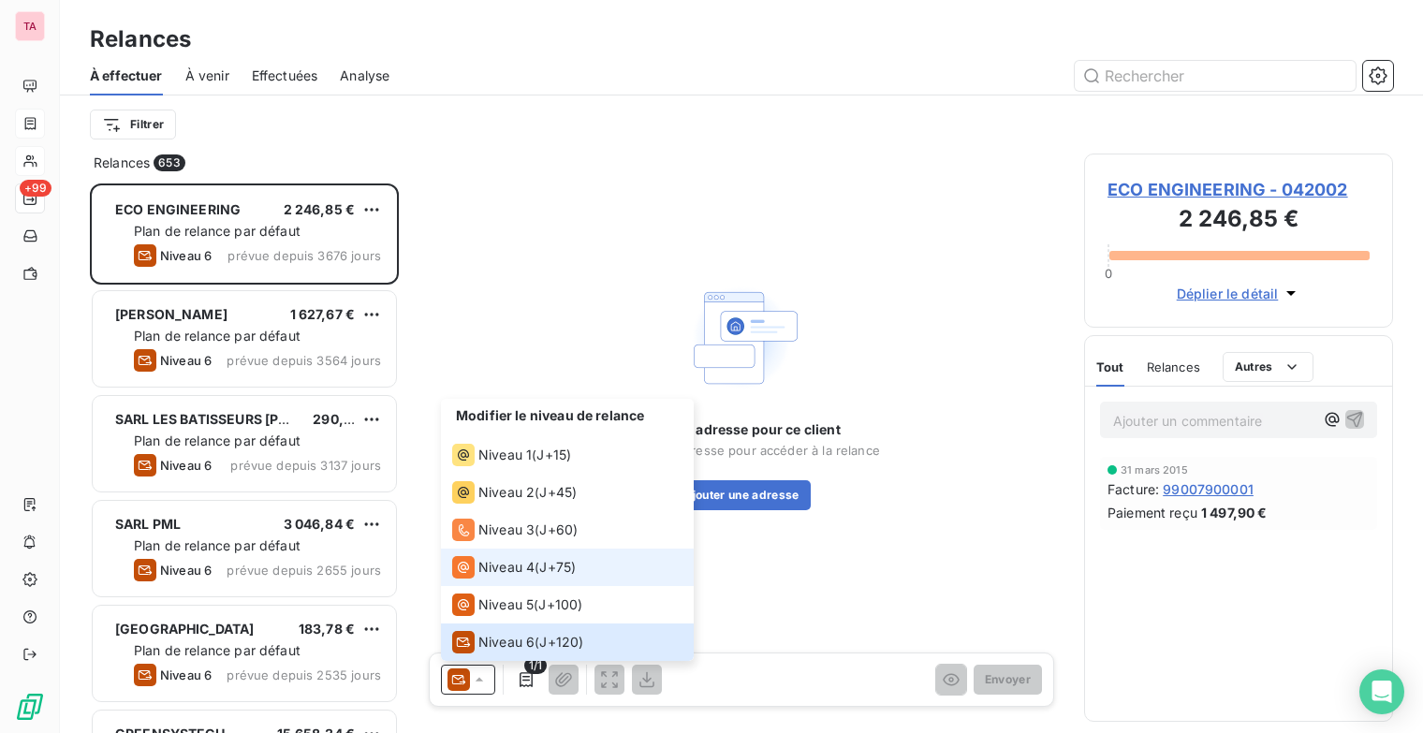
click at [500, 577] on div "Niveau 4" at bounding box center [493, 567] width 82 height 22
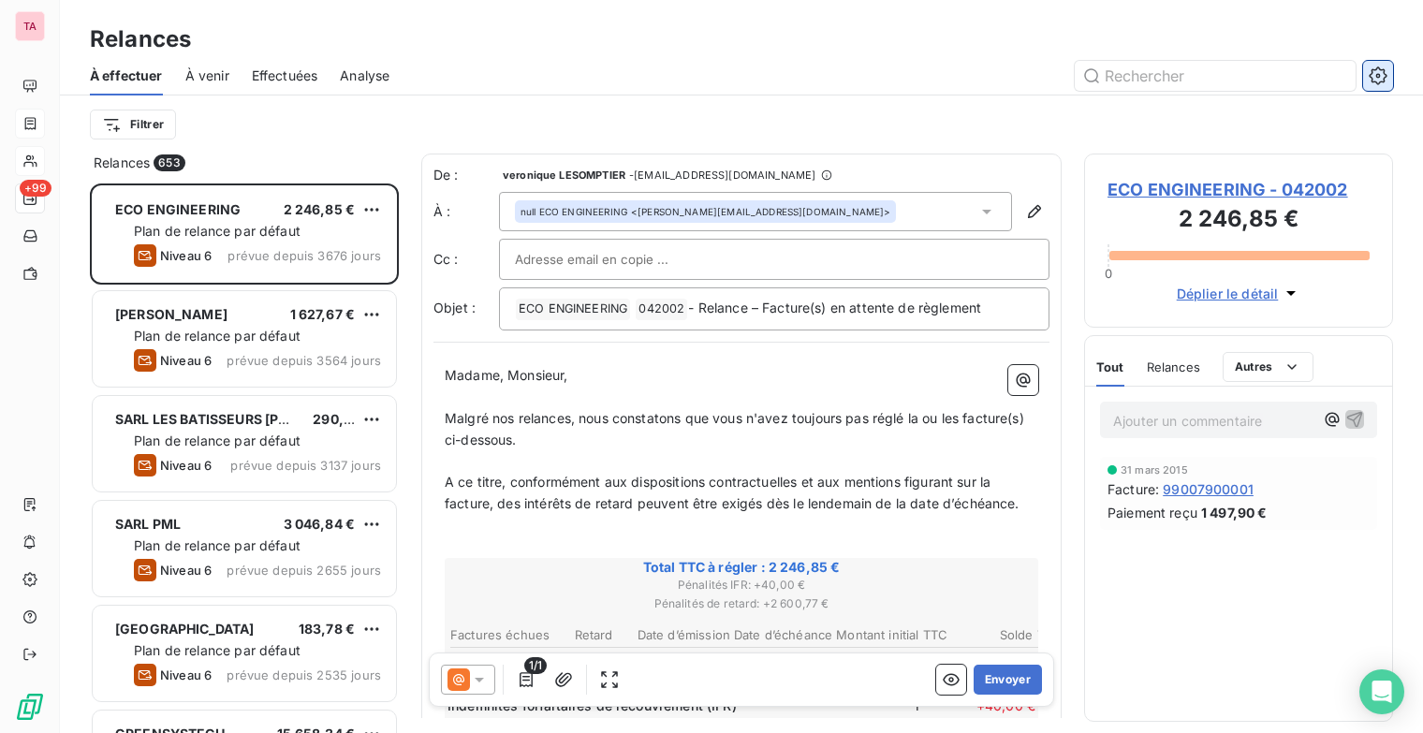
click at [1369, 78] on icon "button" at bounding box center [1378, 75] width 19 height 19
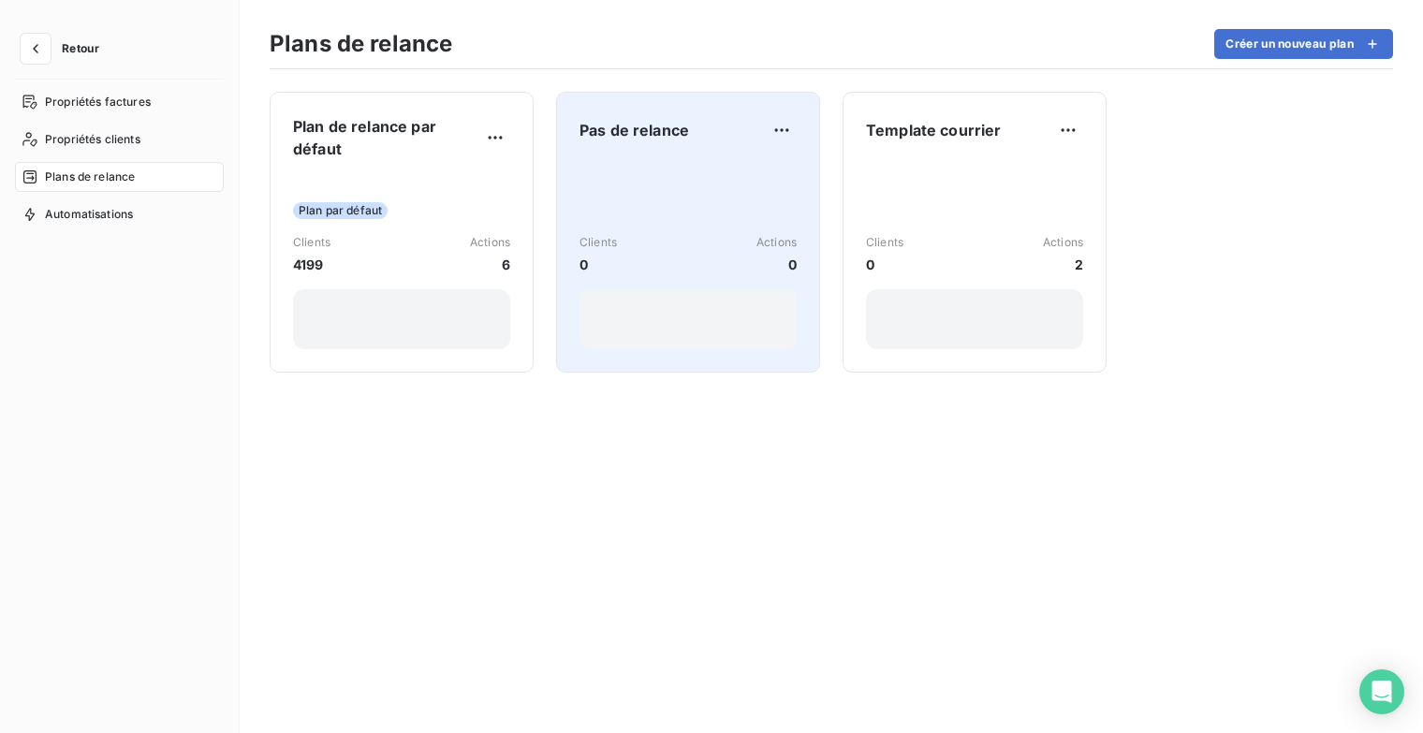
click at [599, 144] on div "Pas de relance" at bounding box center [687, 130] width 217 height 30
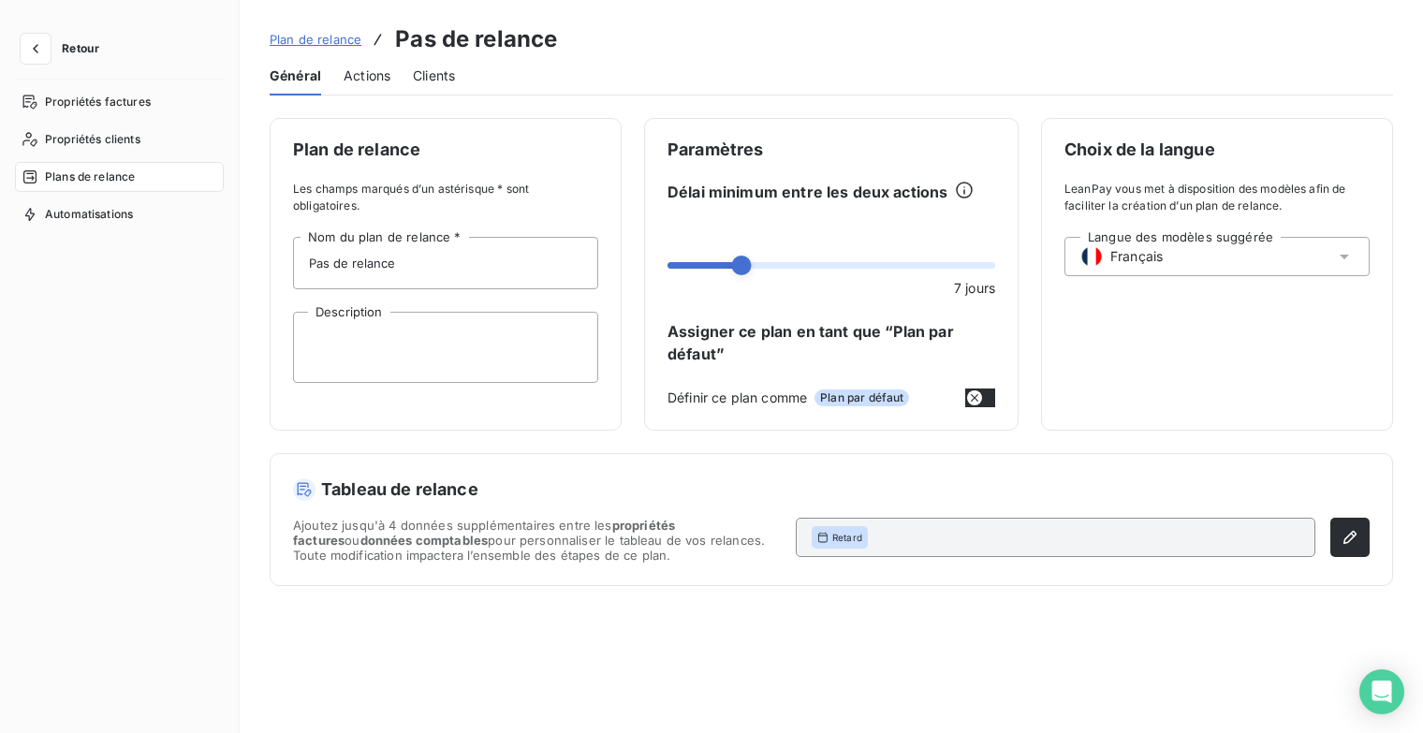
click at [373, 76] on span "Actions" at bounding box center [367, 75] width 47 height 19
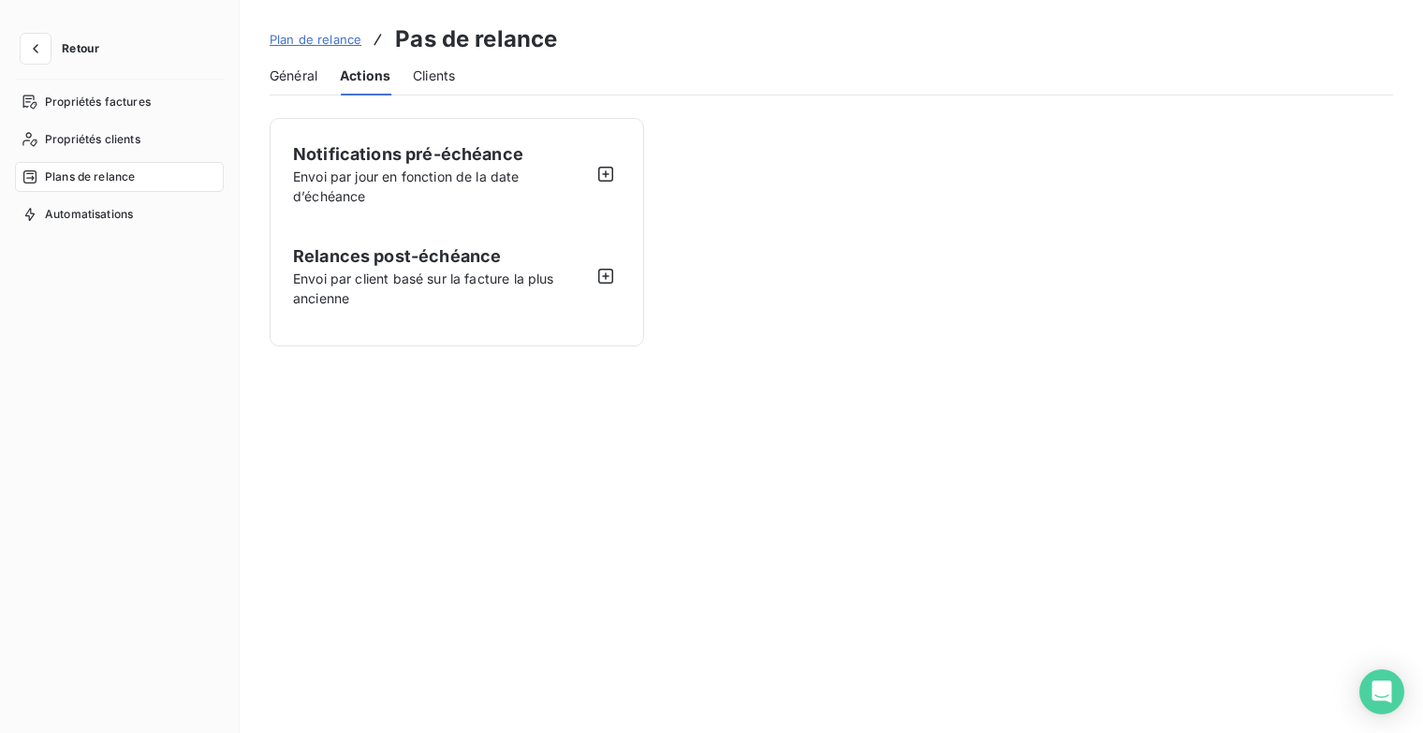
click at [373, 76] on span "Actions" at bounding box center [365, 75] width 51 height 19
click at [109, 207] on span "Automatisations" at bounding box center [89, 214] width 88 height 17
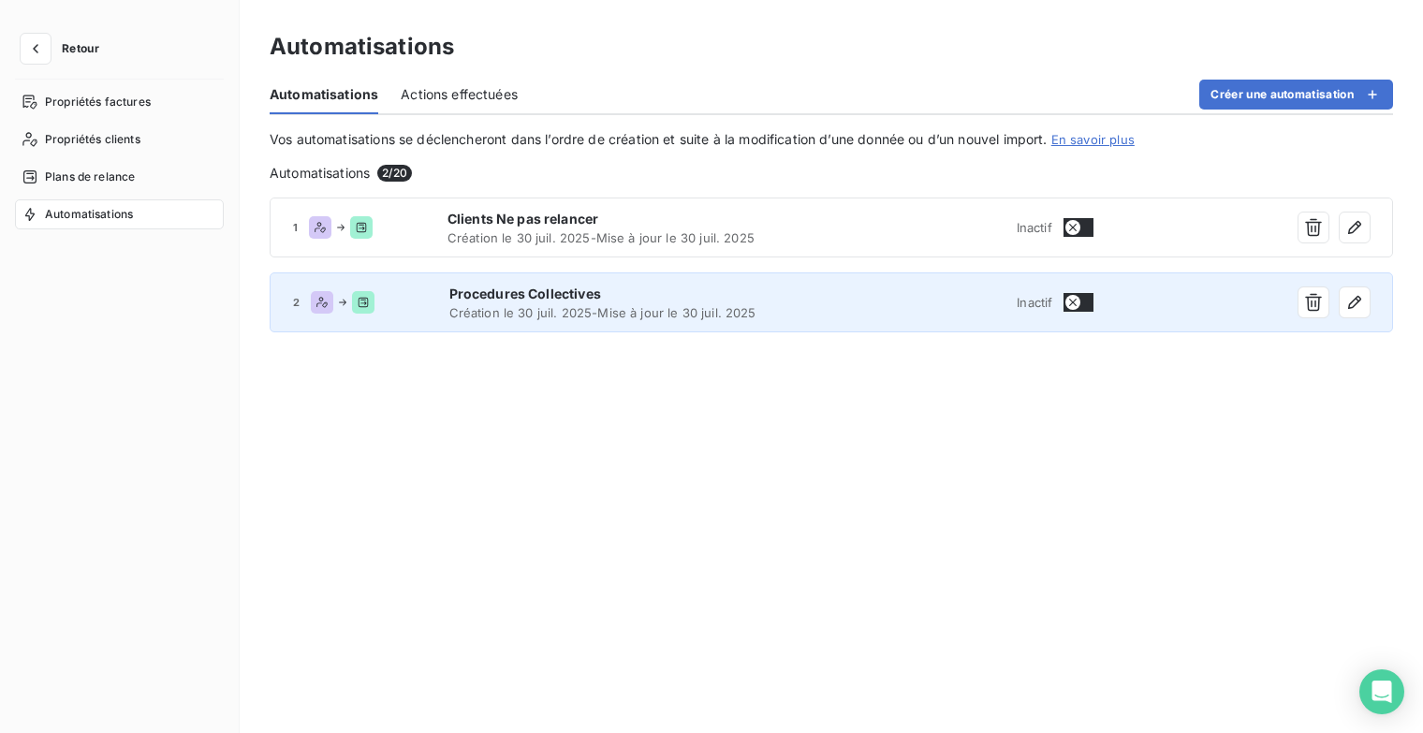
click at [530, 310] on span "Création le 30 juil. 2025 - Mise à jour le 30 juil. 2025" at bounding box center [639, 312] width 380 height 15
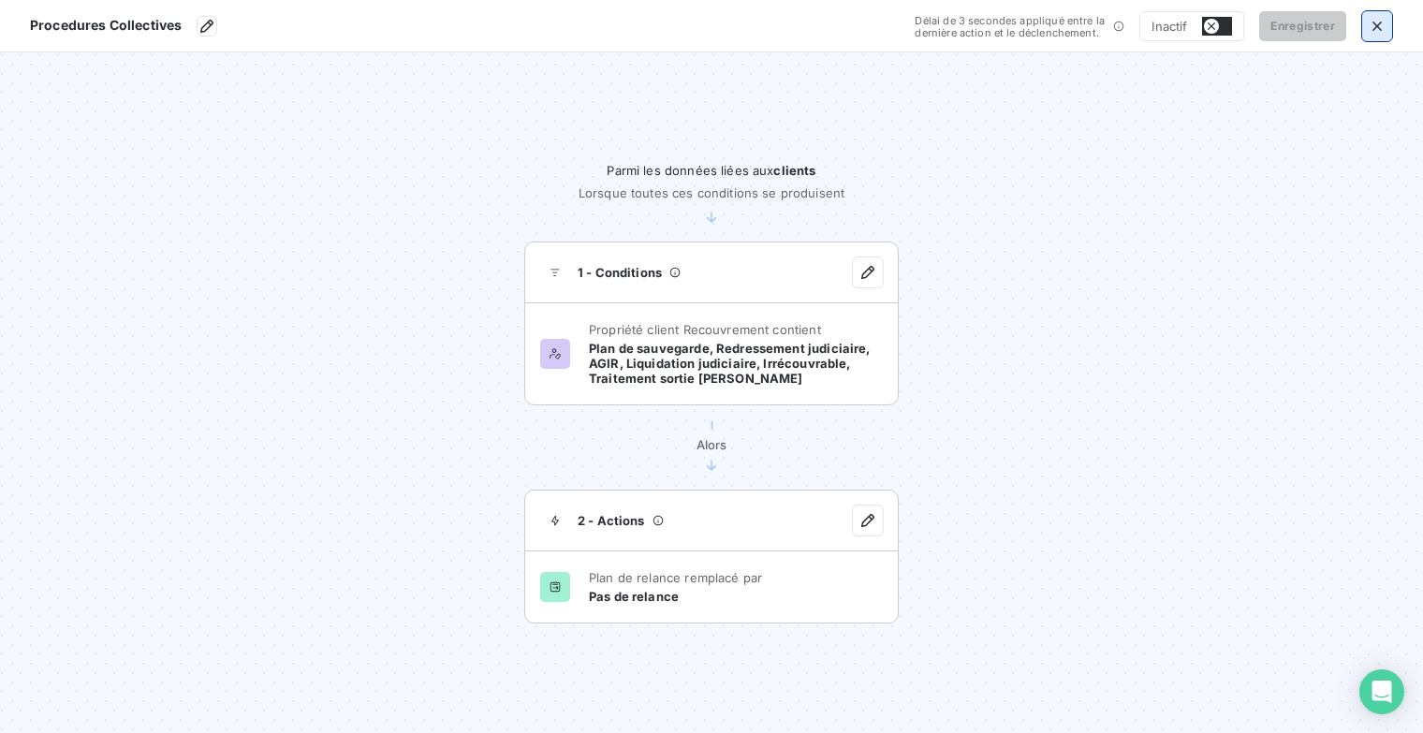
click at [1373, 33] on icon "button" at bounding box center [1377, 26] width 19 height 19
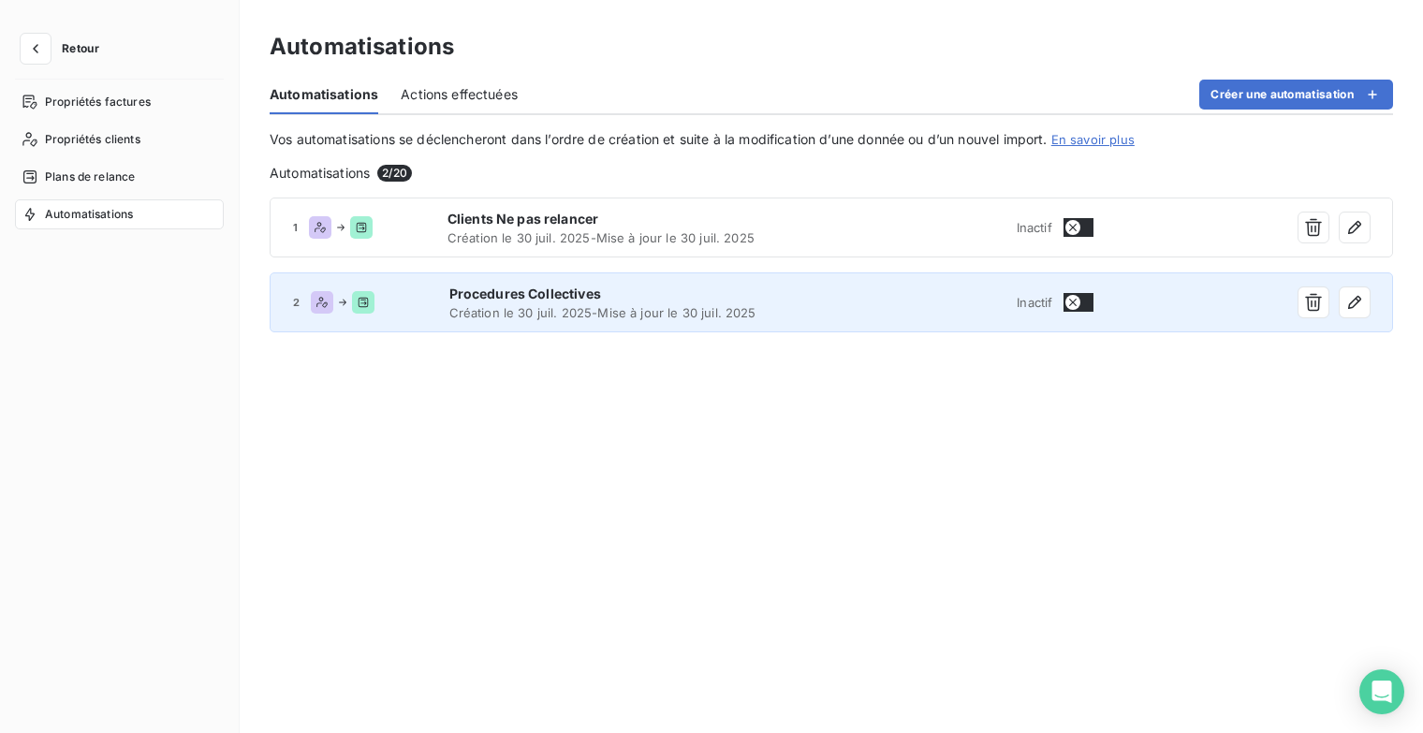
click at [527, 305] on span "Création le 30 juil. 2025 - Mise à jour le 30 juil. 2025" at bounding box center [639, 312] width 380 height 15
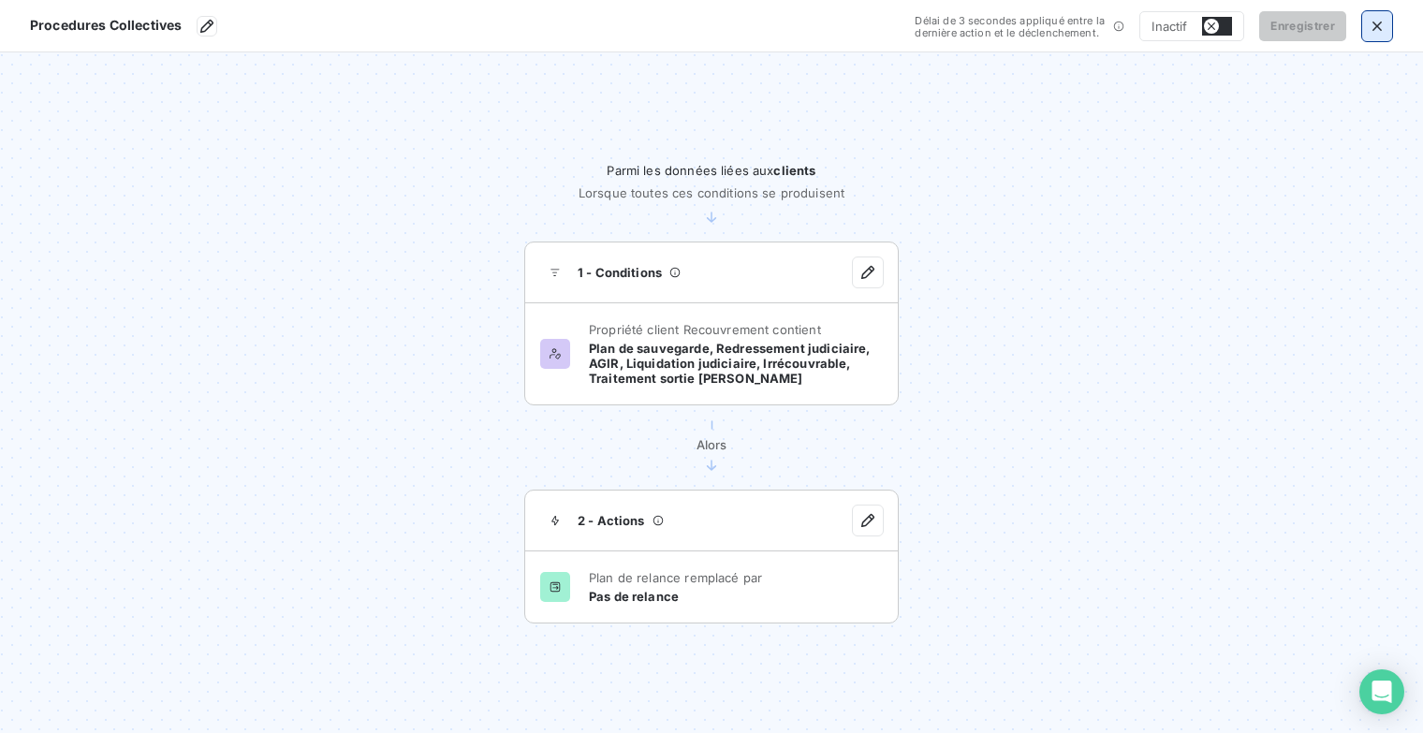
click at [1381, 36] on button "button" at bounding box center [1377, 26] width 30 height 30
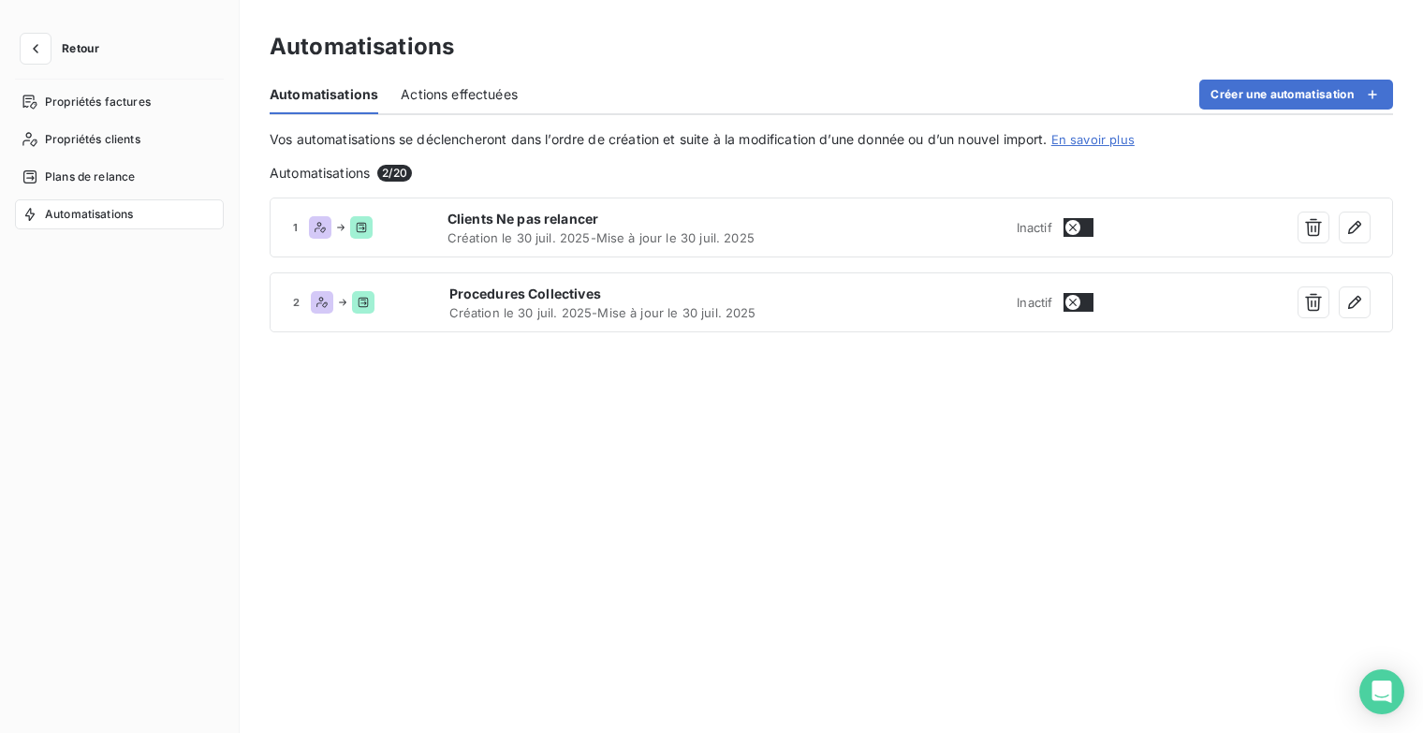
click at [1316, 434] on div "1 Clients Ne pas relancer Création le 30 juil. 2025 - Mise à jour le 30 juil. 2…" at bounding box center [831, 450] width 1123 height 505
click at [38, 45] on icon "button" at bounding box center [35, 48] width 19 height 19
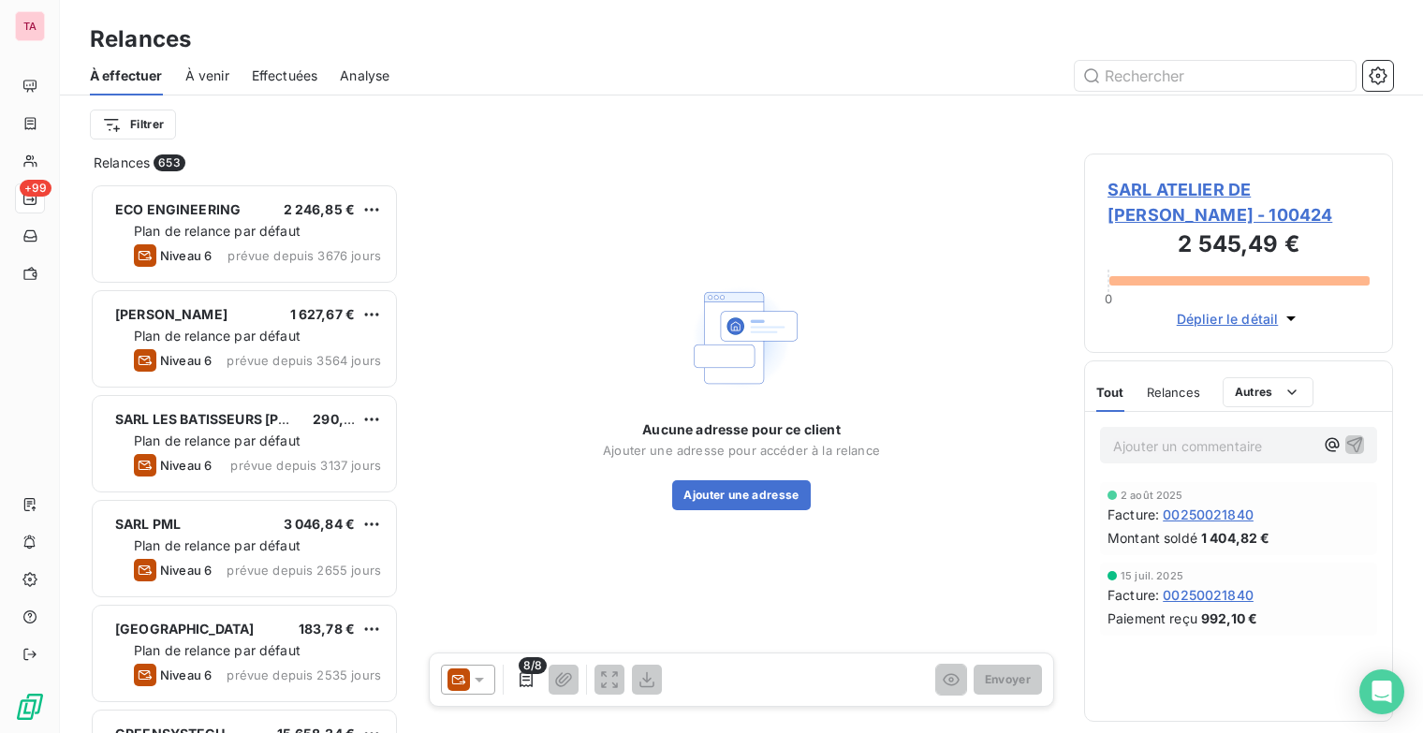
scroll to position [535, 294]
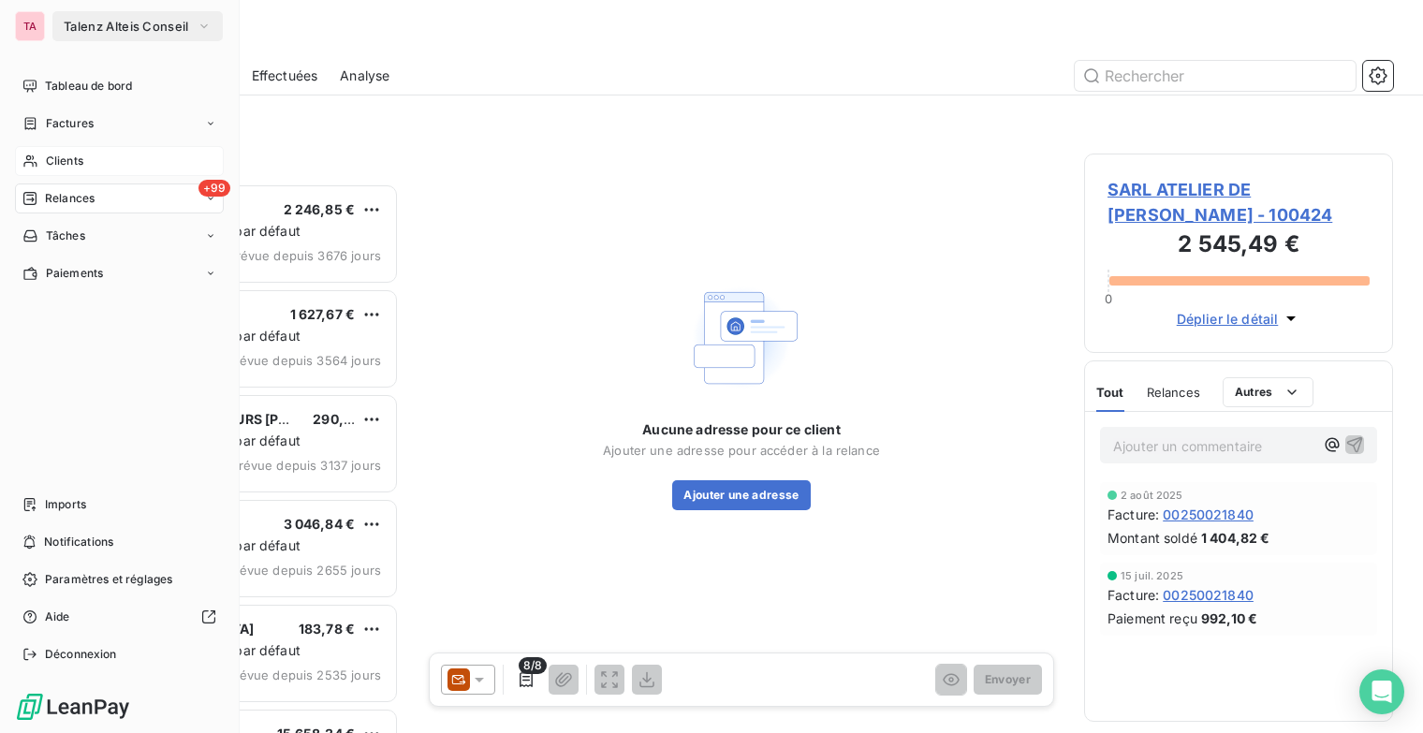
click at [49, 152] on div "Clients" at bounding box center [119, 161] width 209 height 30
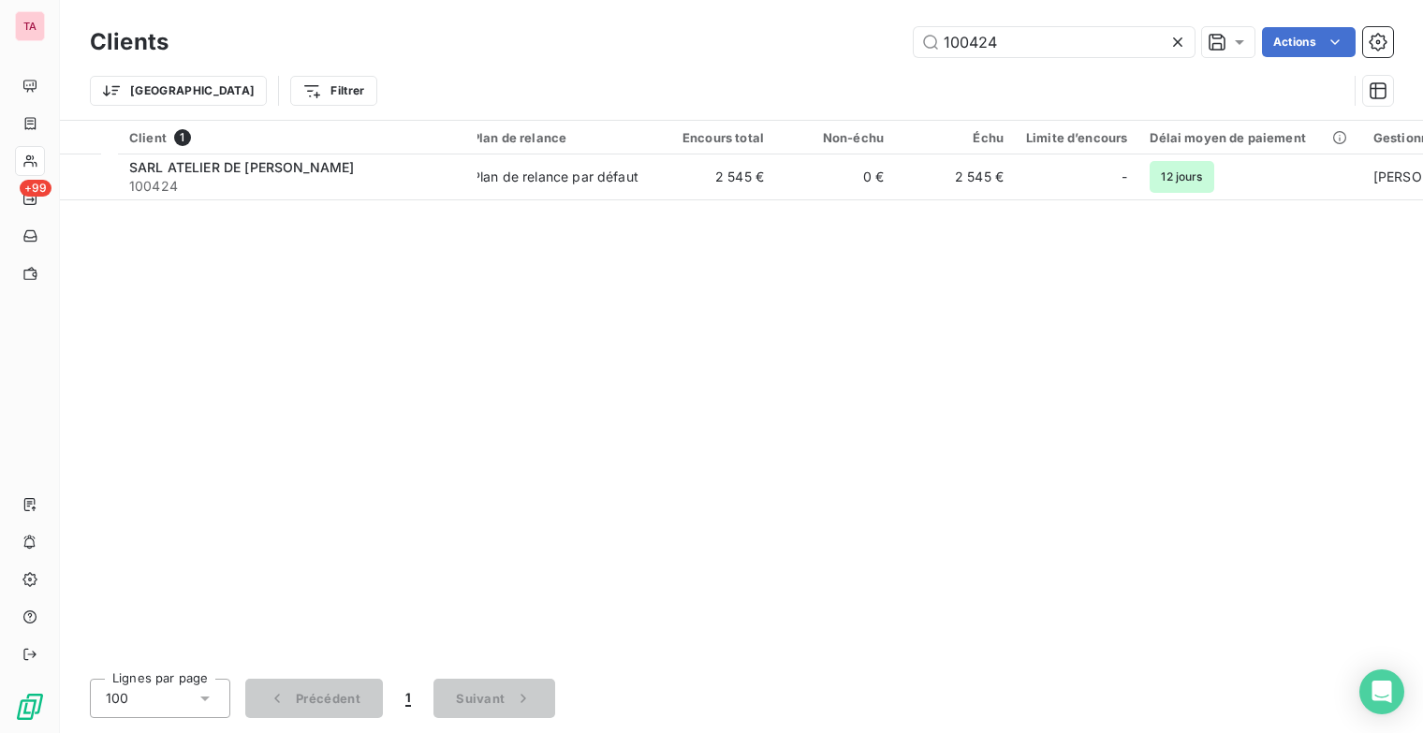
click at [1175, 49] on icon at bounding box center [1177, 42] width 19 height 19
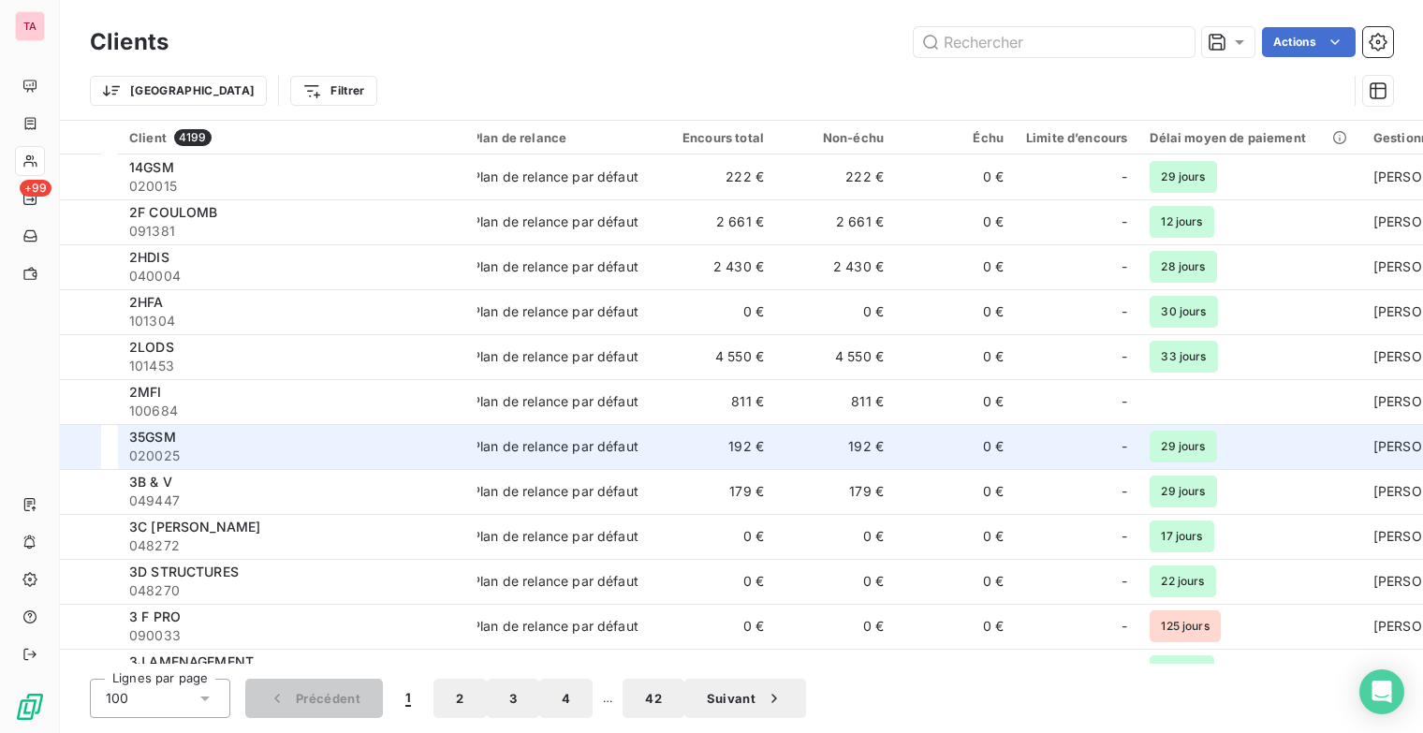
click at [151, 443] on span "35GSM" at bounding box center [152, 437] width 47 height 16
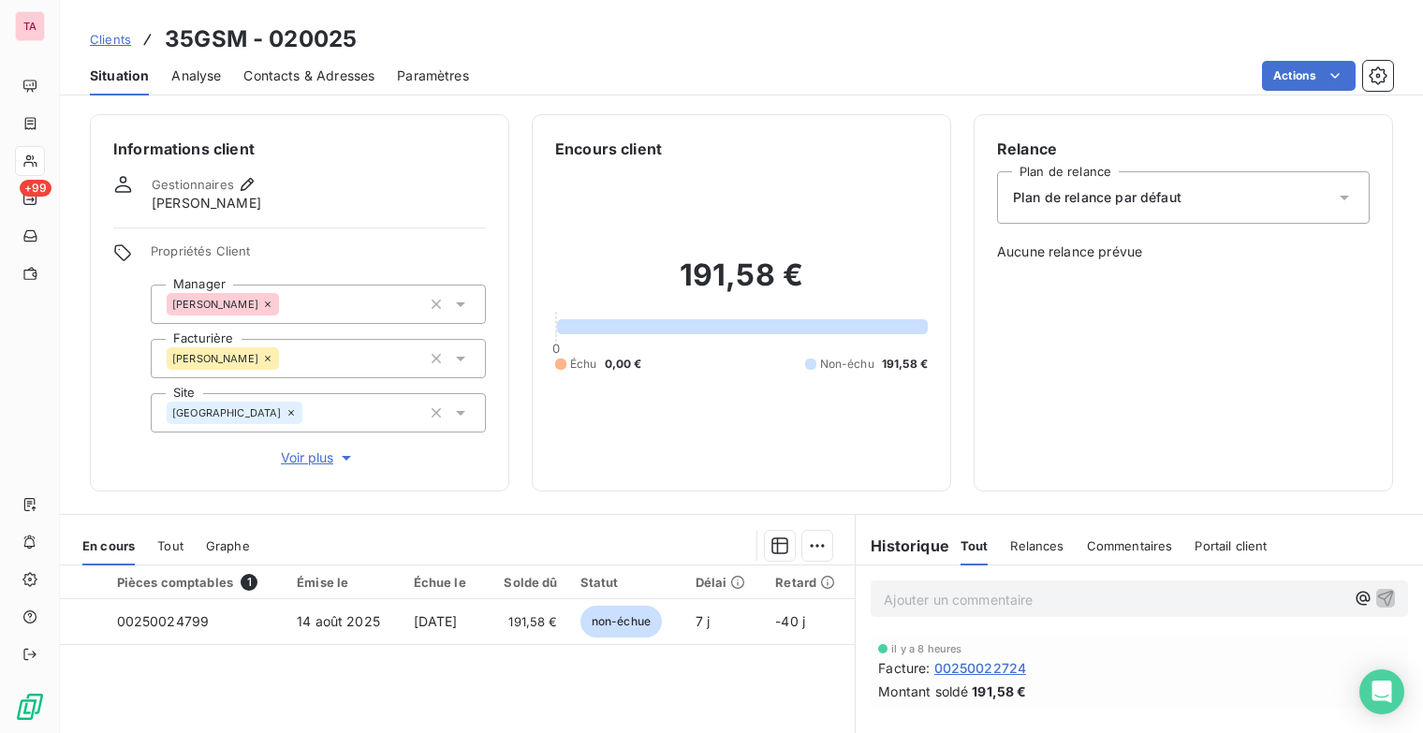
click at [288, 71] on span "Contacts & Adresses" at bounding box center [308, 75] width 131 height 19
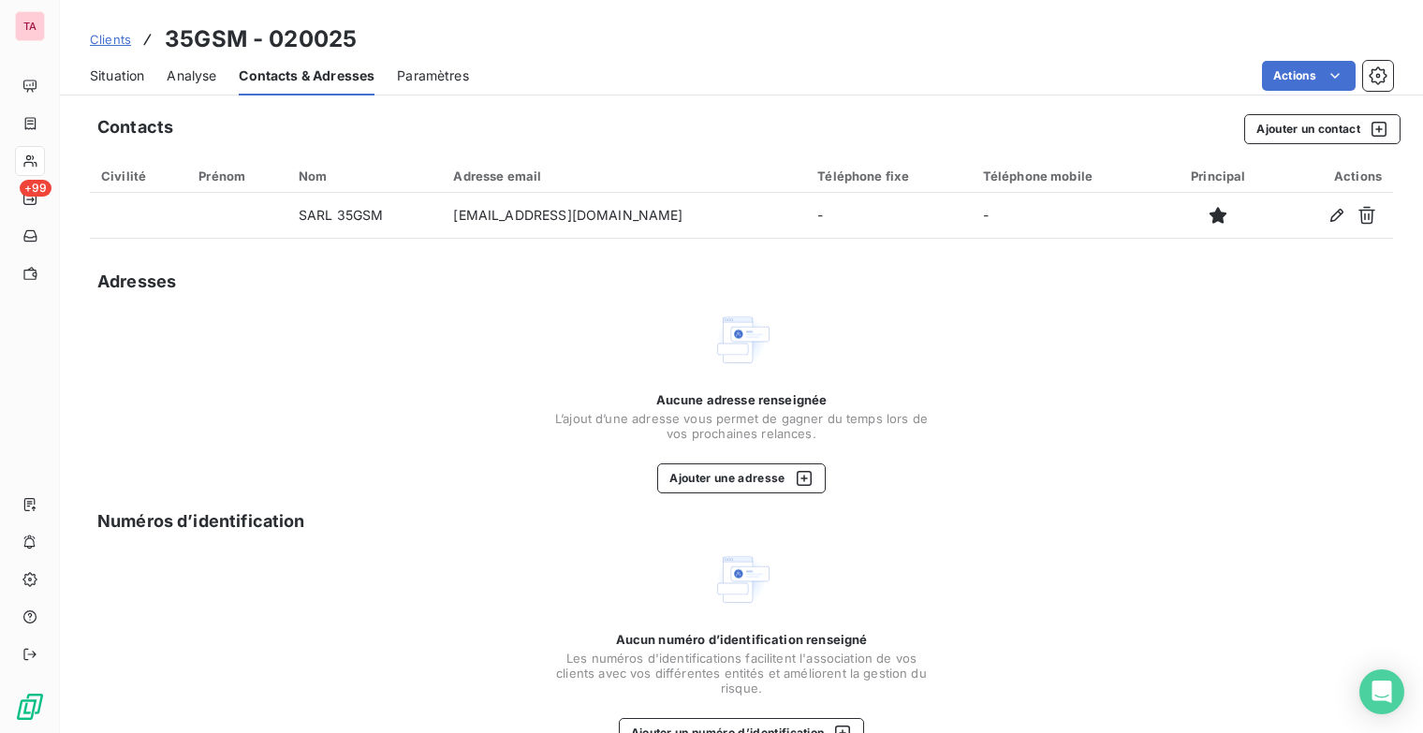
click at [125, 78] on span "Situation" at bounding box center [117, 75] width 54 height 19
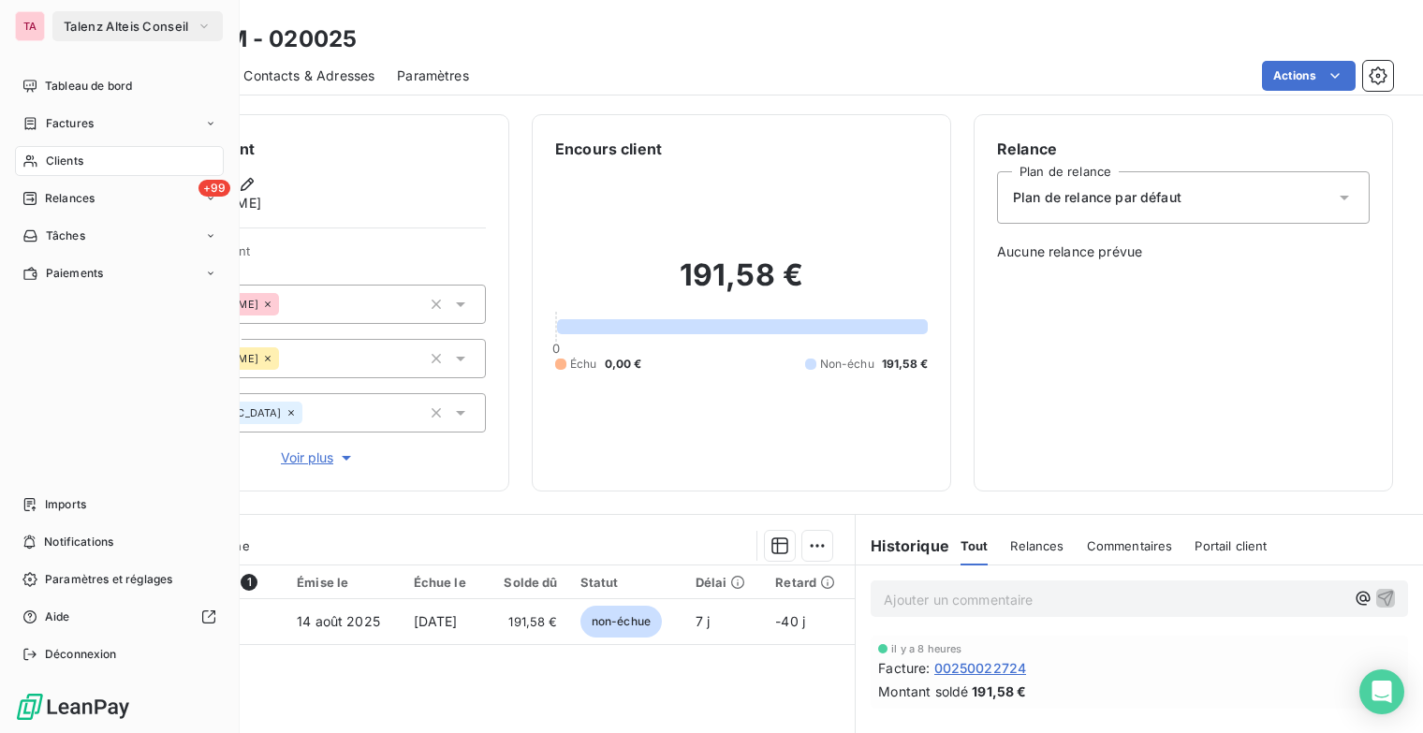
click at [64, 157] on span "Clients" at bounding box center [64, 161] width 37 height 17
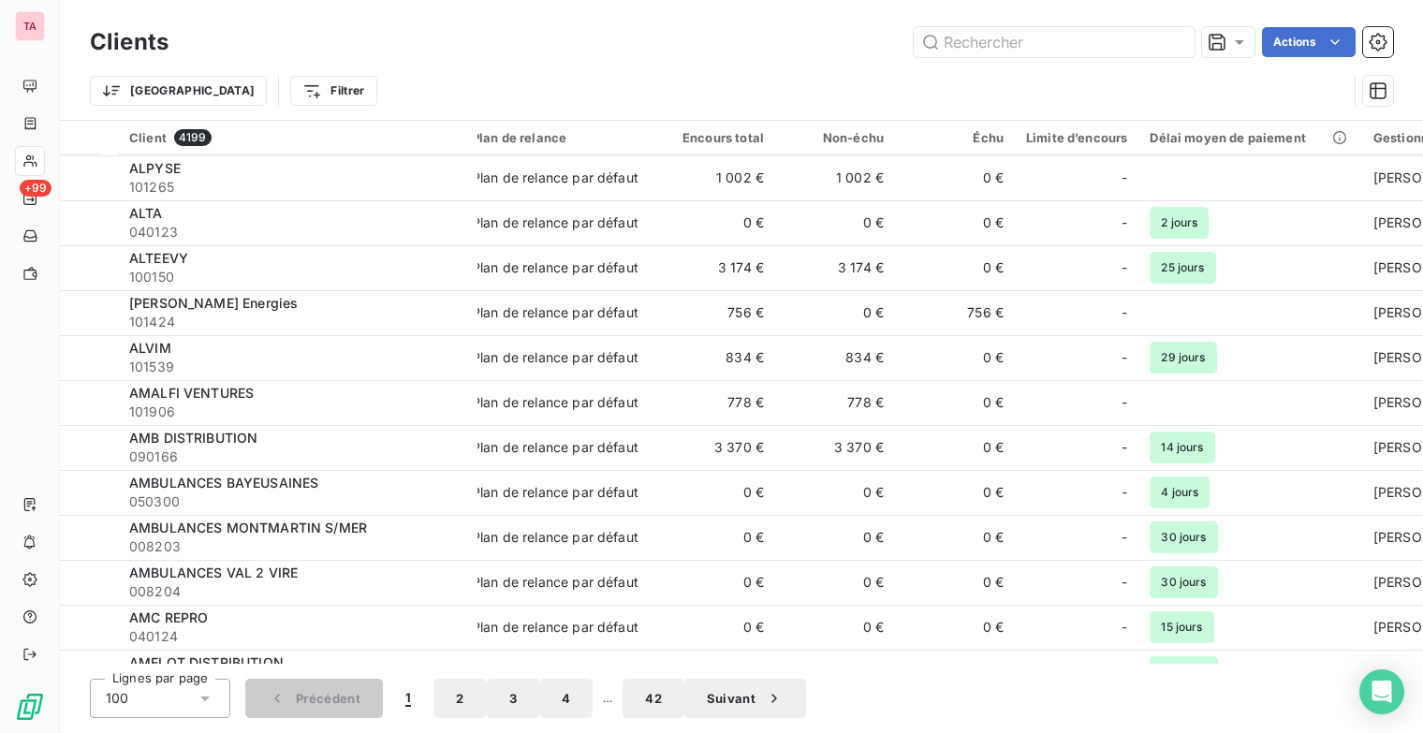
scroll to position [3992, 0]
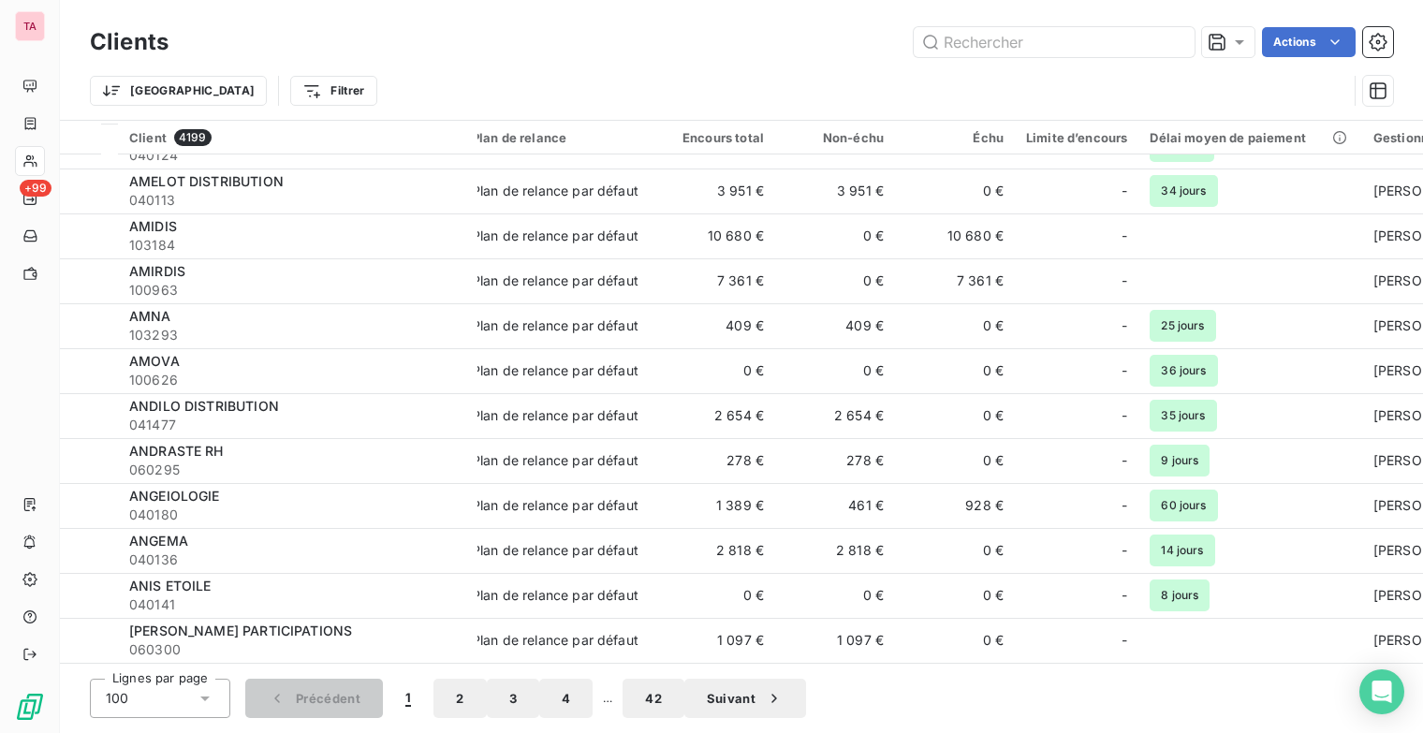
click at [539, 707] on button "4" at bounding box center [565, 698] width 53 height 39
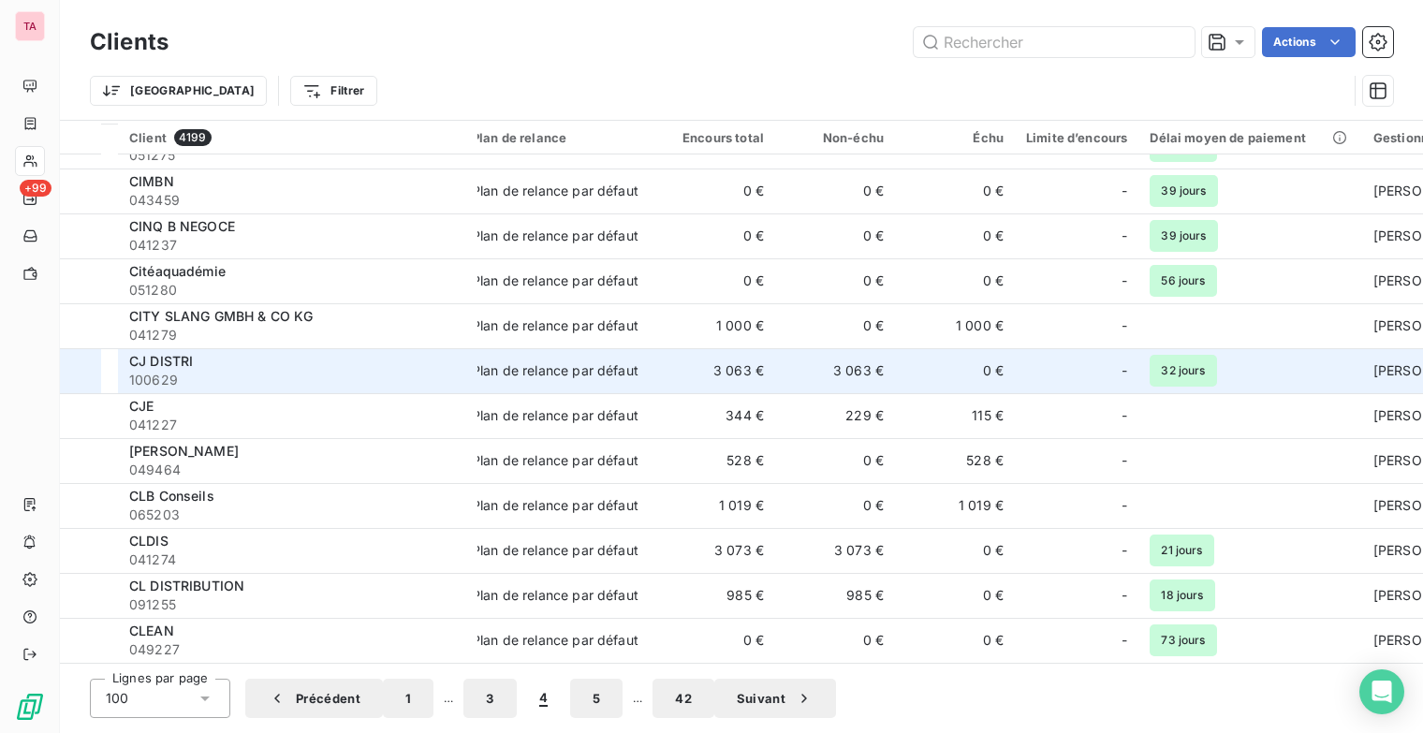
click at [202, 360] on div "CJ DISTRI" at bounding box center [297, 361] width 337 height 19
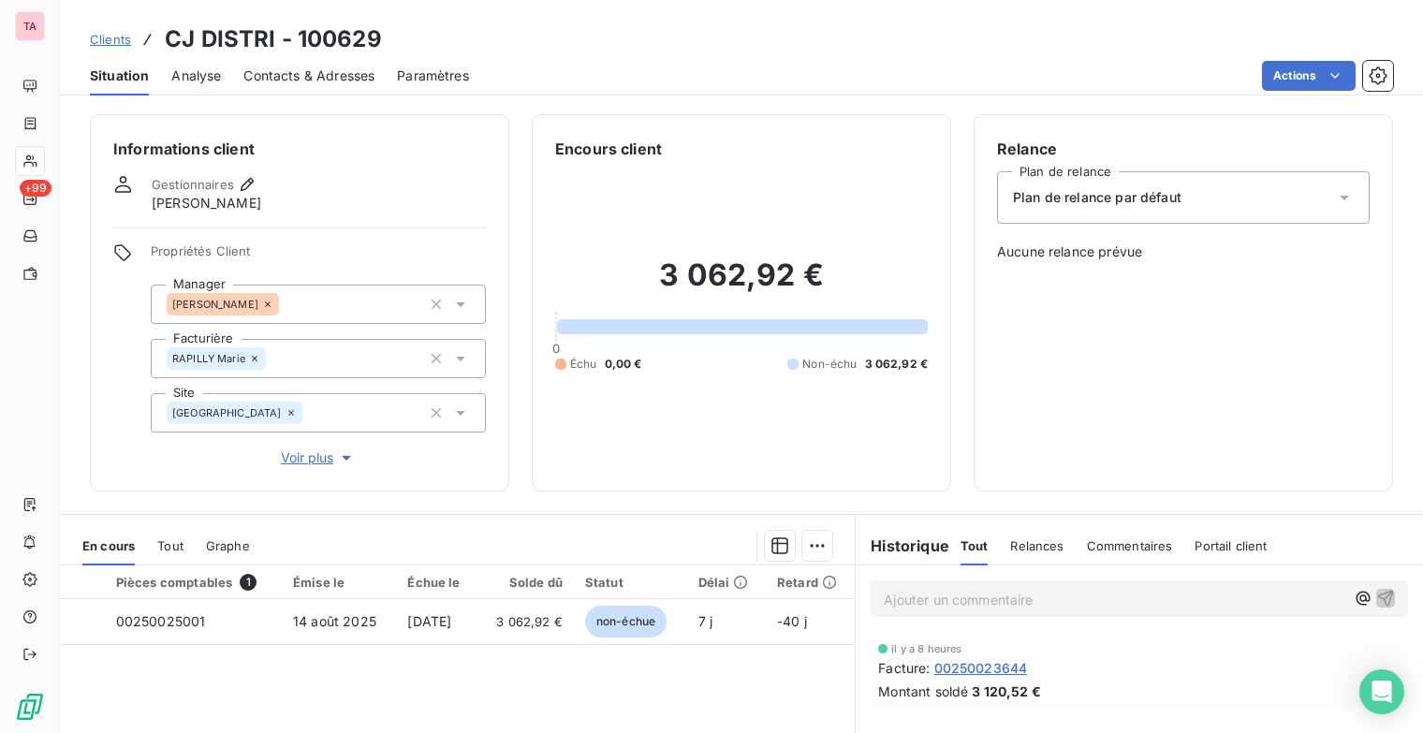
click at [267, 78] on span "Contacts & Adresses" at bounding box center [308, 75] width 131 height 19
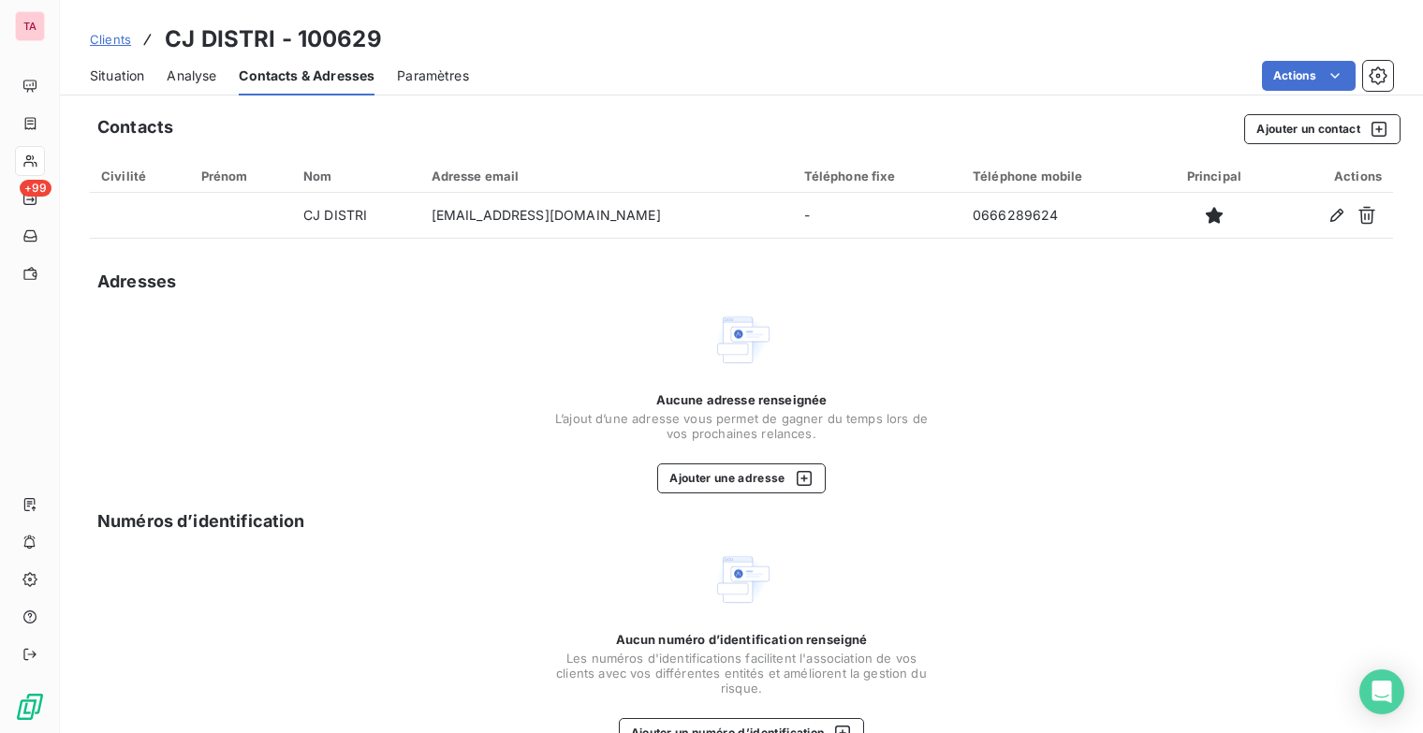
click at [111, 76] on span "Situation" at bounding box center [117, 75] width 54 height 19
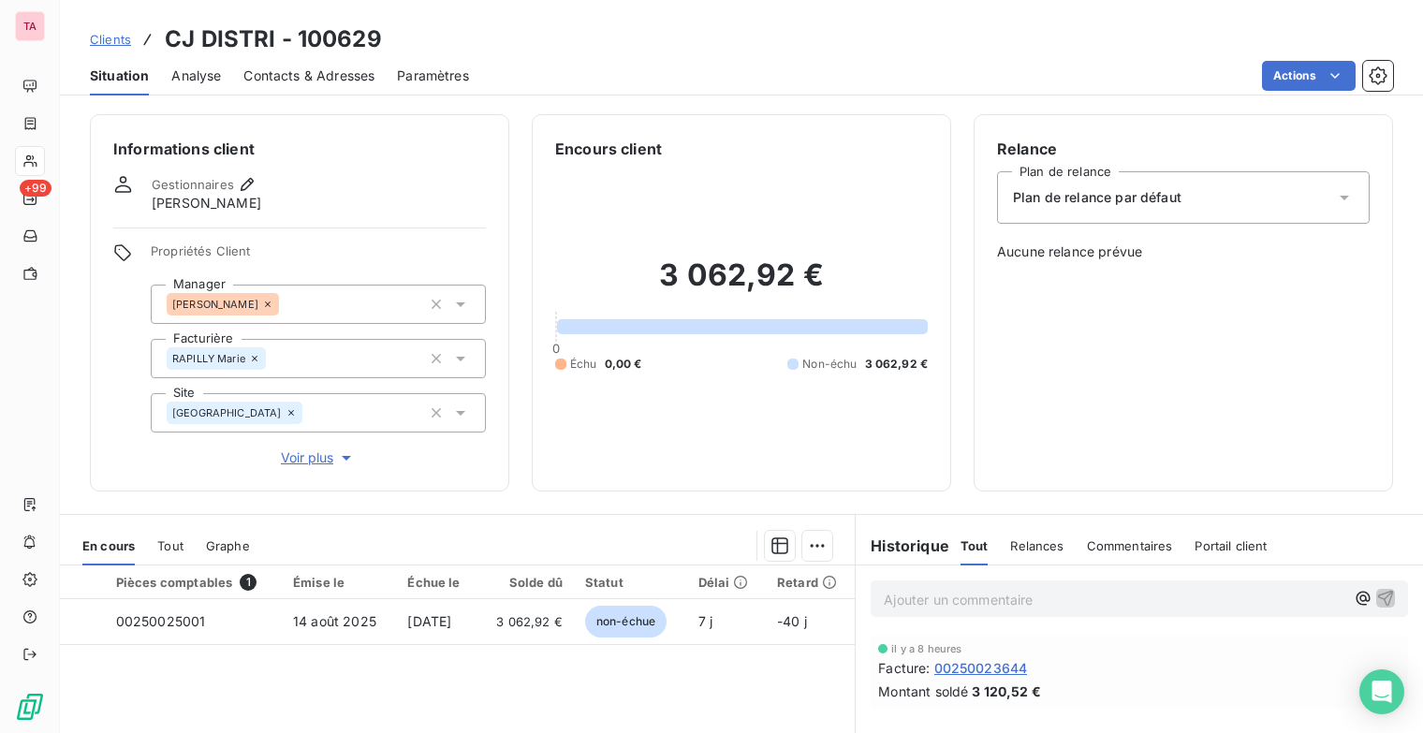
click at [341, 83] on span "Contacts & Adresses" at bounding box center [308, 75] width 131 height 19
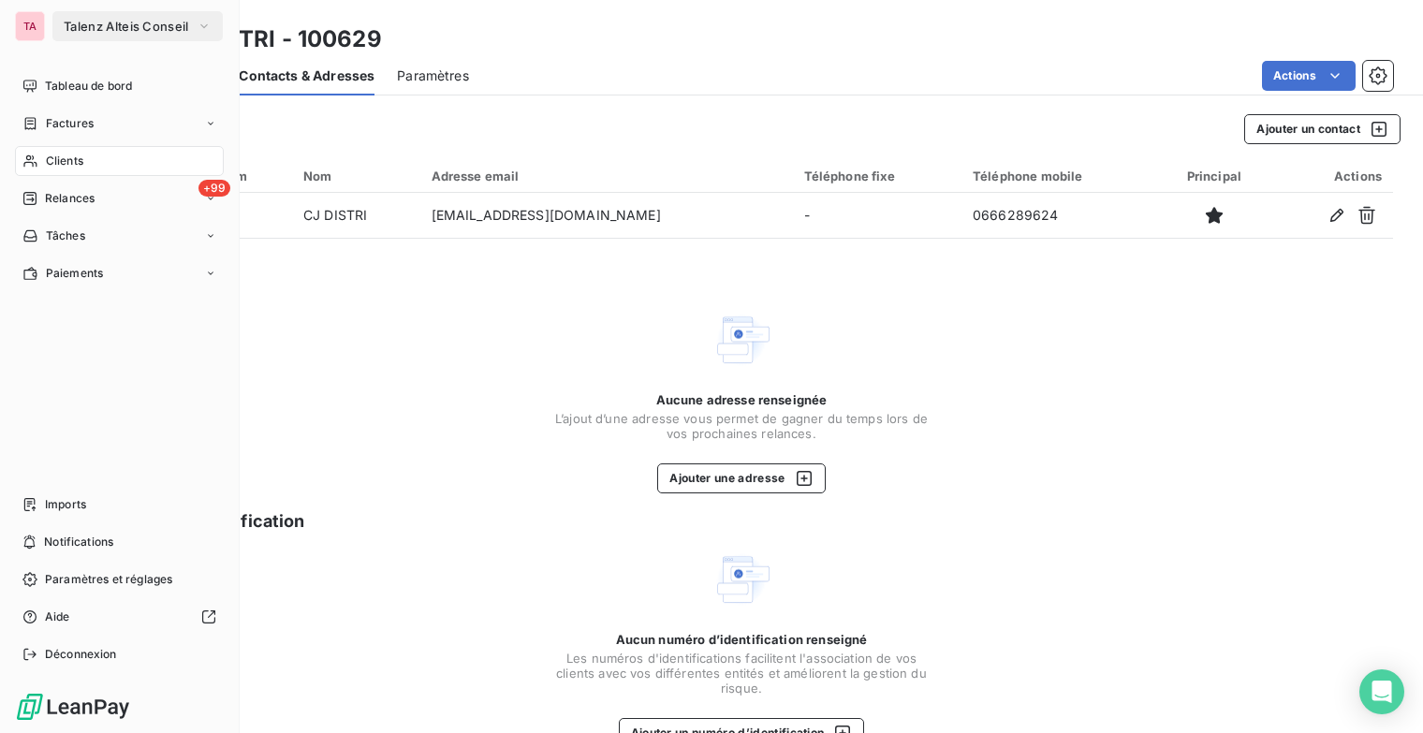
click at [50, 156] on span "Clients" at bounding box center [64, 161] width 37 height 17
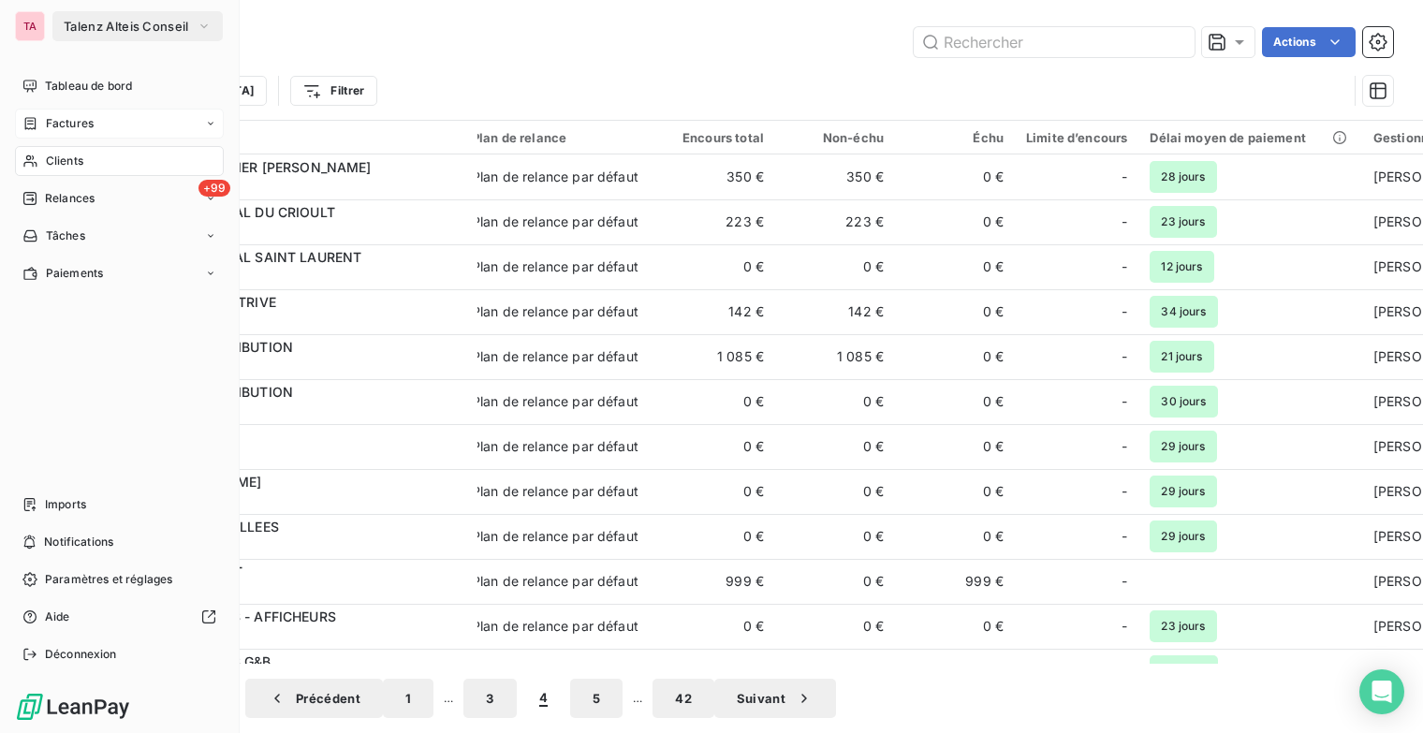
click at [59, 122] on span "Factures" at bounding box center [70, 123] width 48 height 17
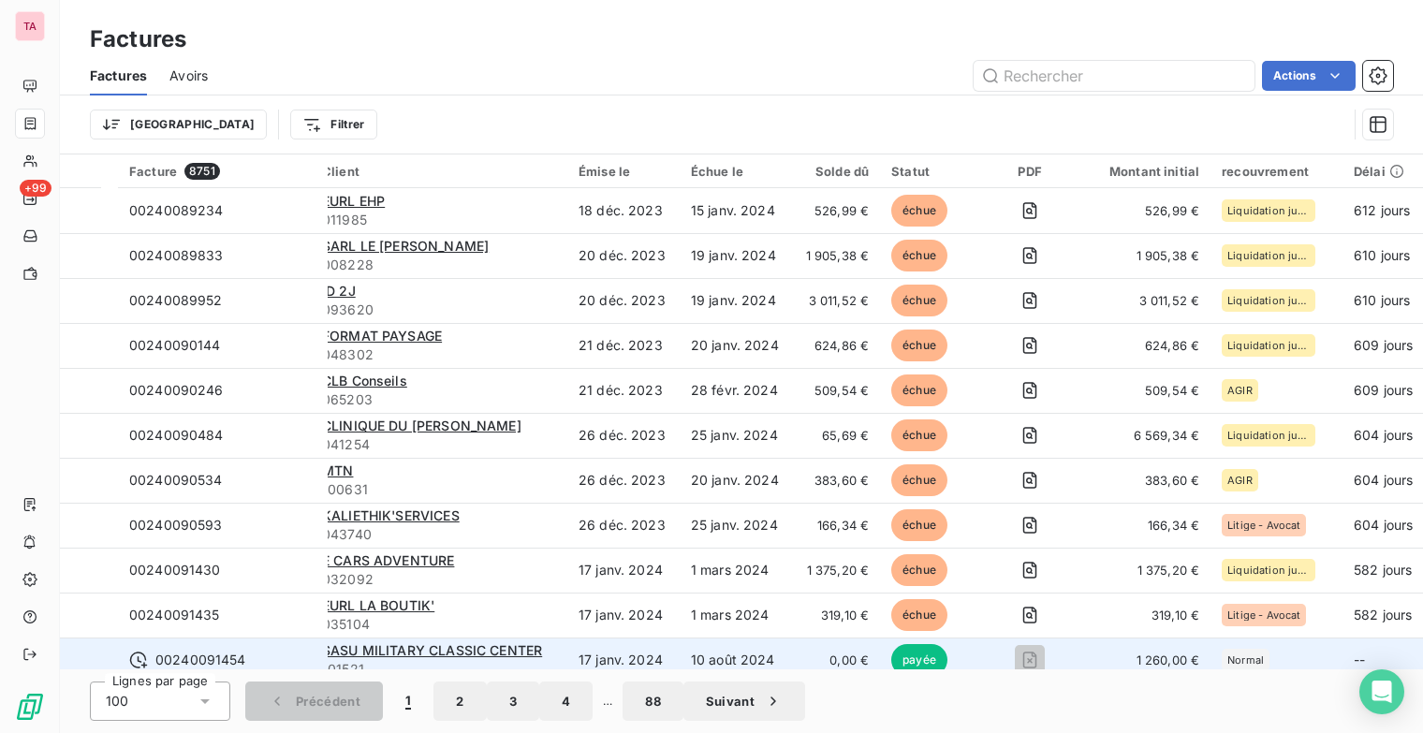
click at [792, 660] on td "10 août 2024" at bounding box center [736, 659] width 112 height 45
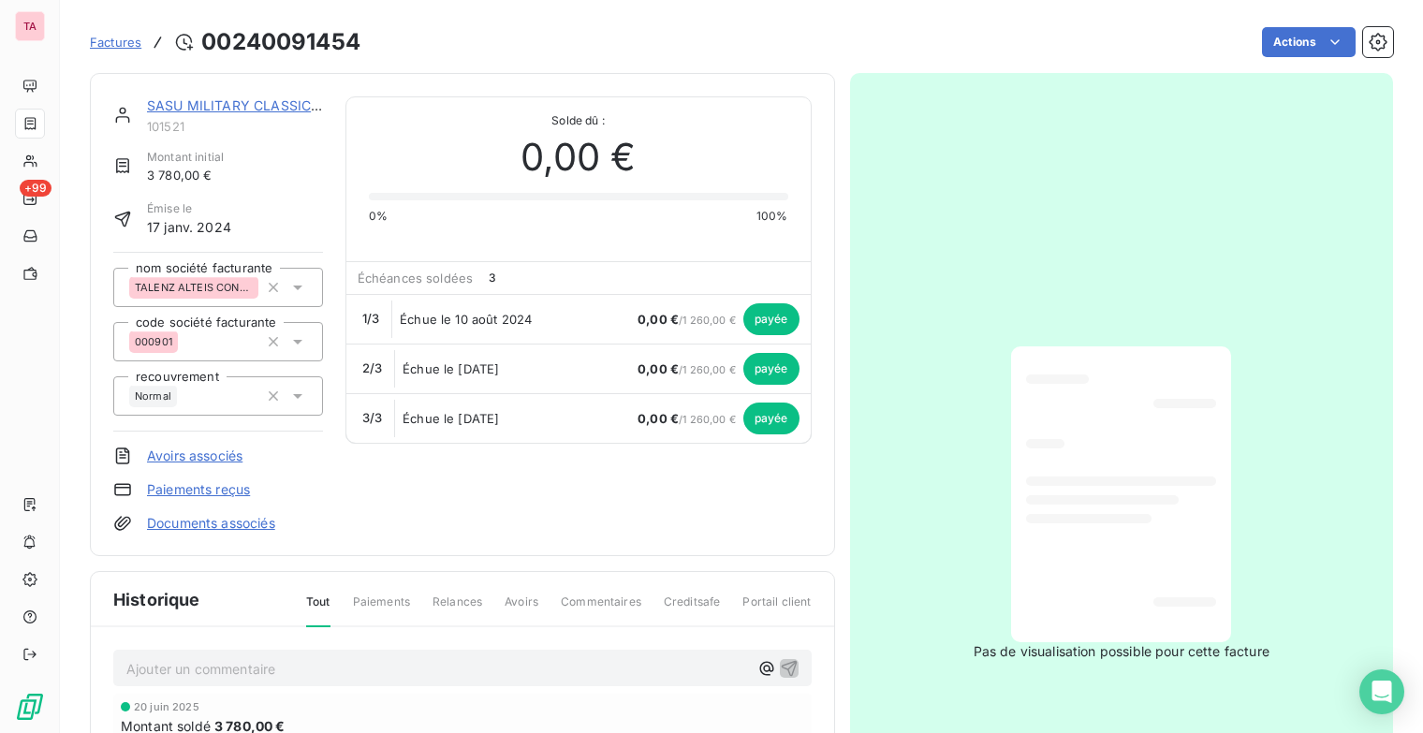
click at [110, 44] on span "Factures" at bounding box center [115, 42] width 51 height 15
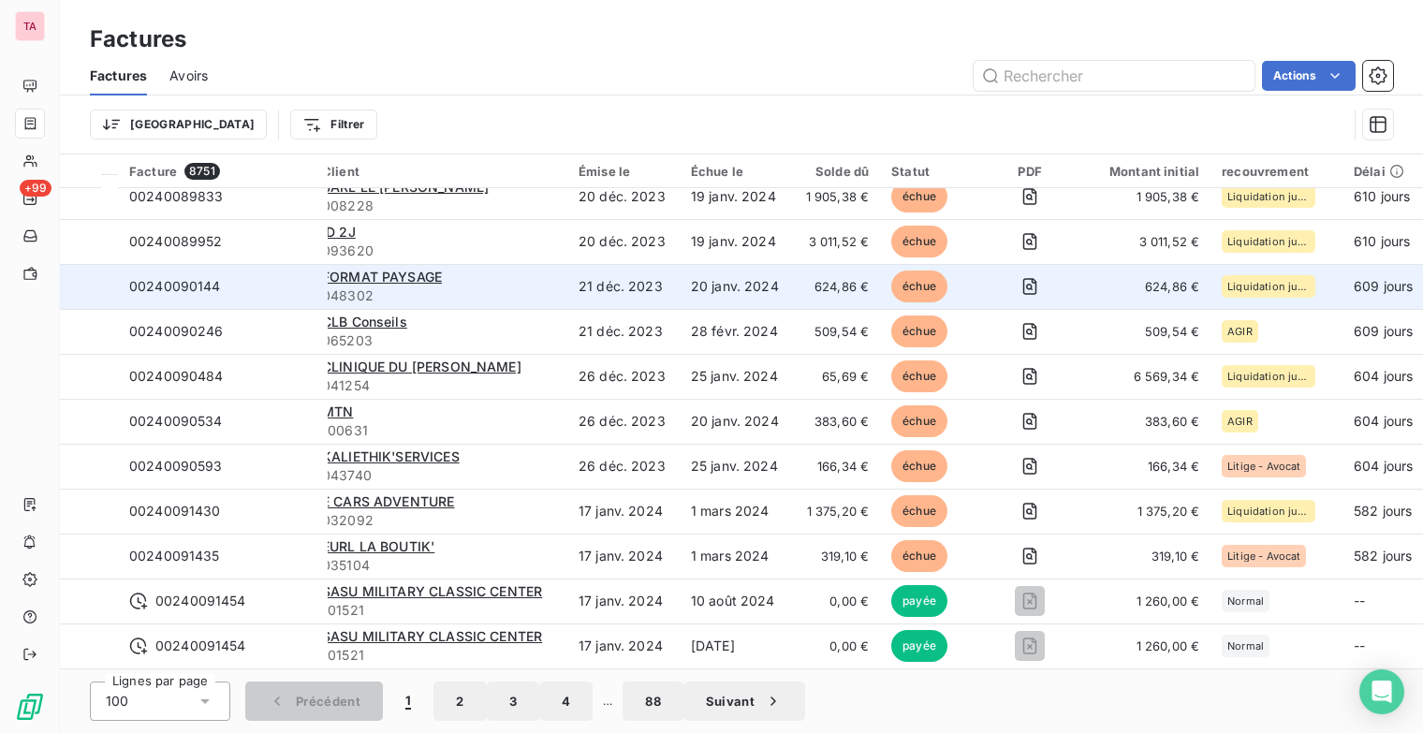
scroll to position [69, 0]
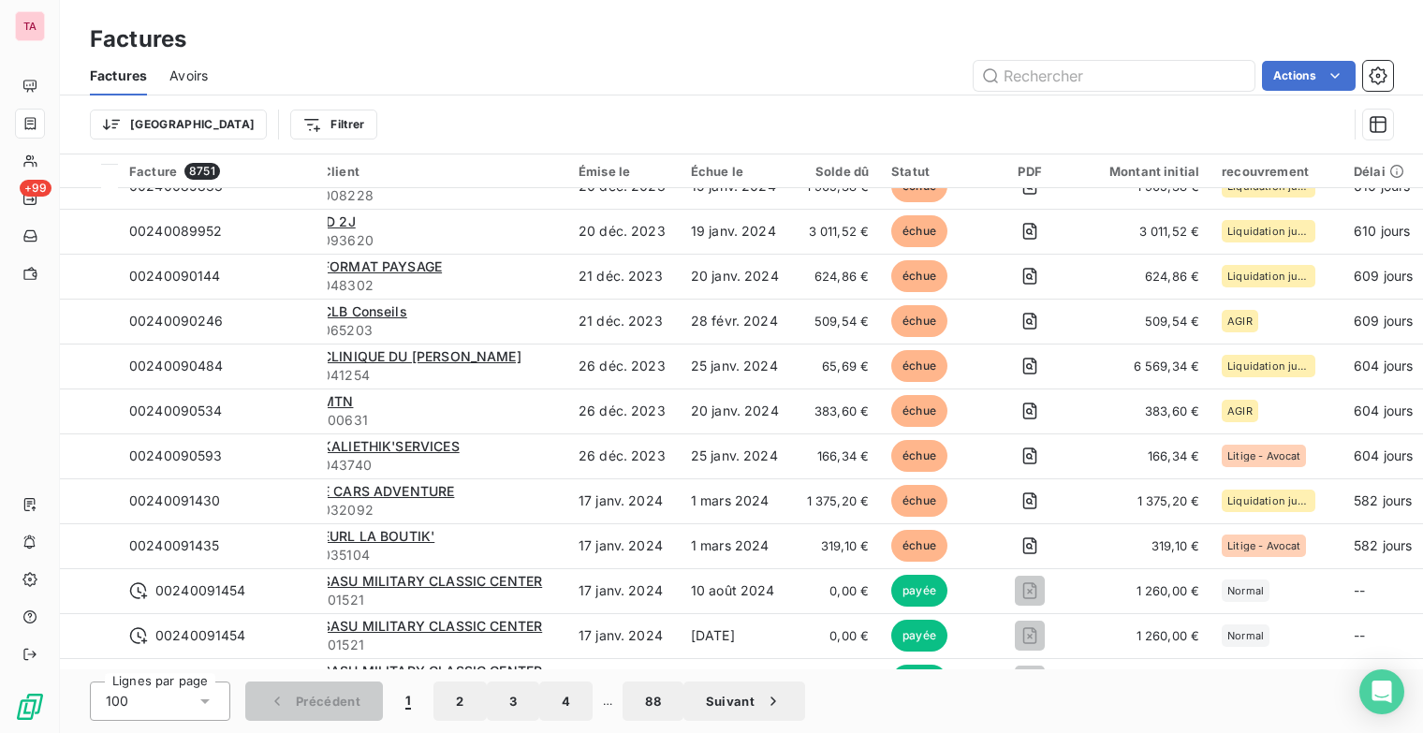
click at [305, 29] on div "Factures" at bounding box center [741, 39] width 1363 height 34
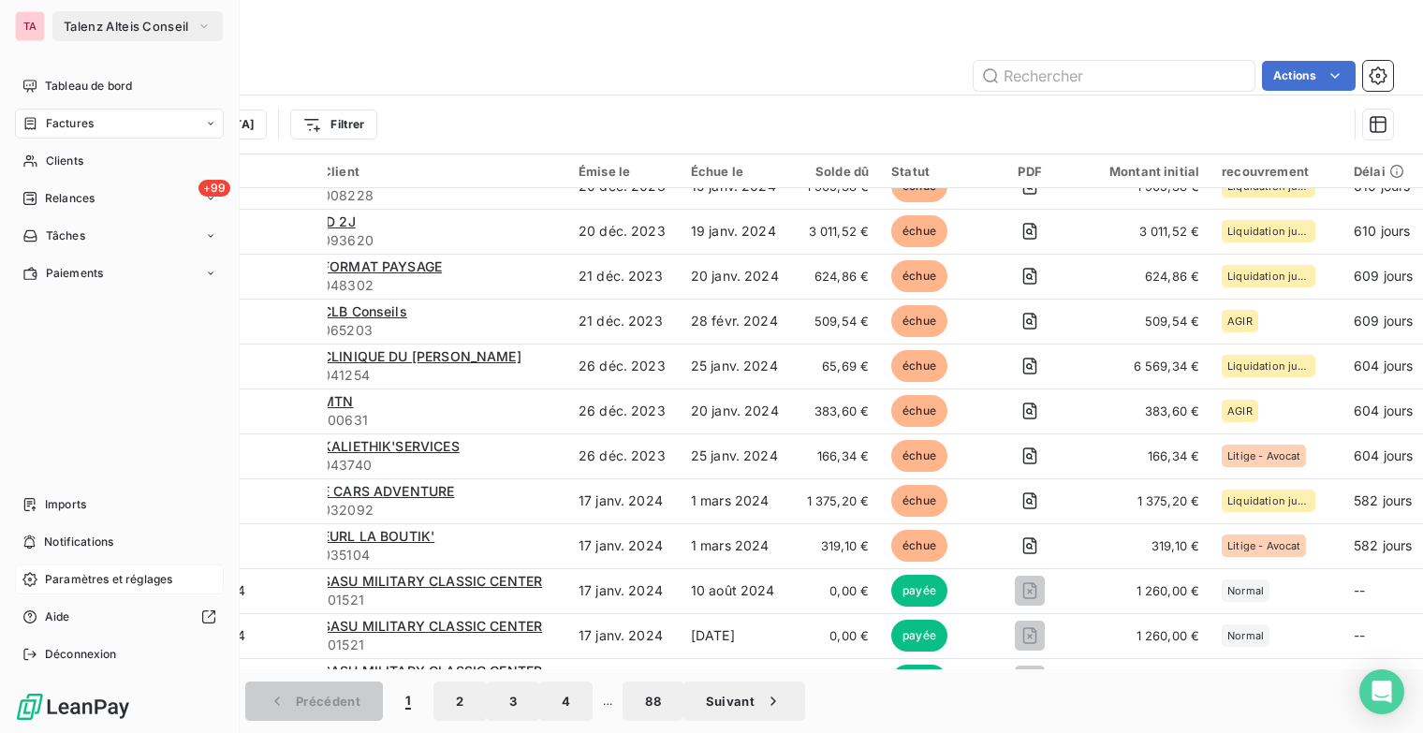
click at [82, 572] on span "Paramètres et réglages" at bounding box center [108, 579] width 127 height 17
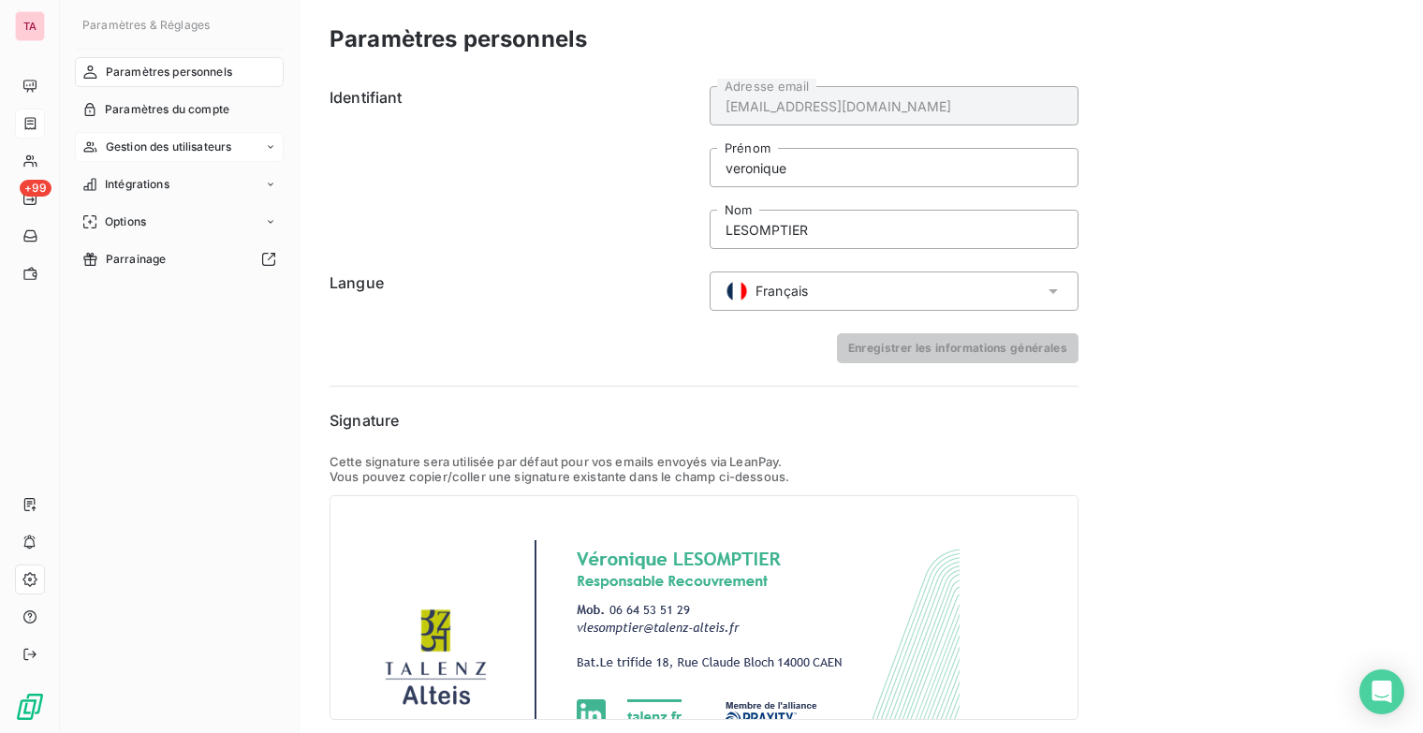
click at [158, 151] on span "Gestion des utilisateurs" at bounding box center [169, 147] width 126 height 17
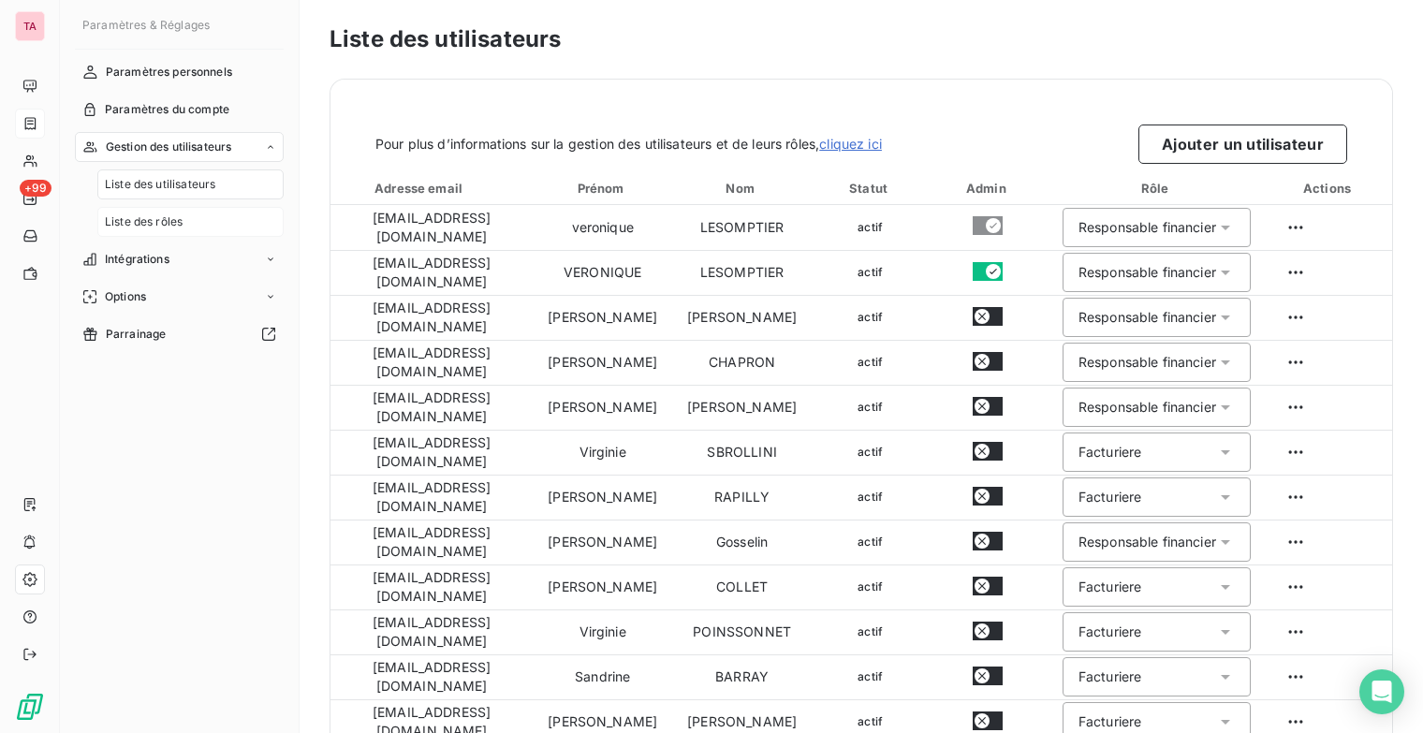
click at [157, 224] on span "Liste des rôles" at bounding box center [144, 221] width 78 height 17
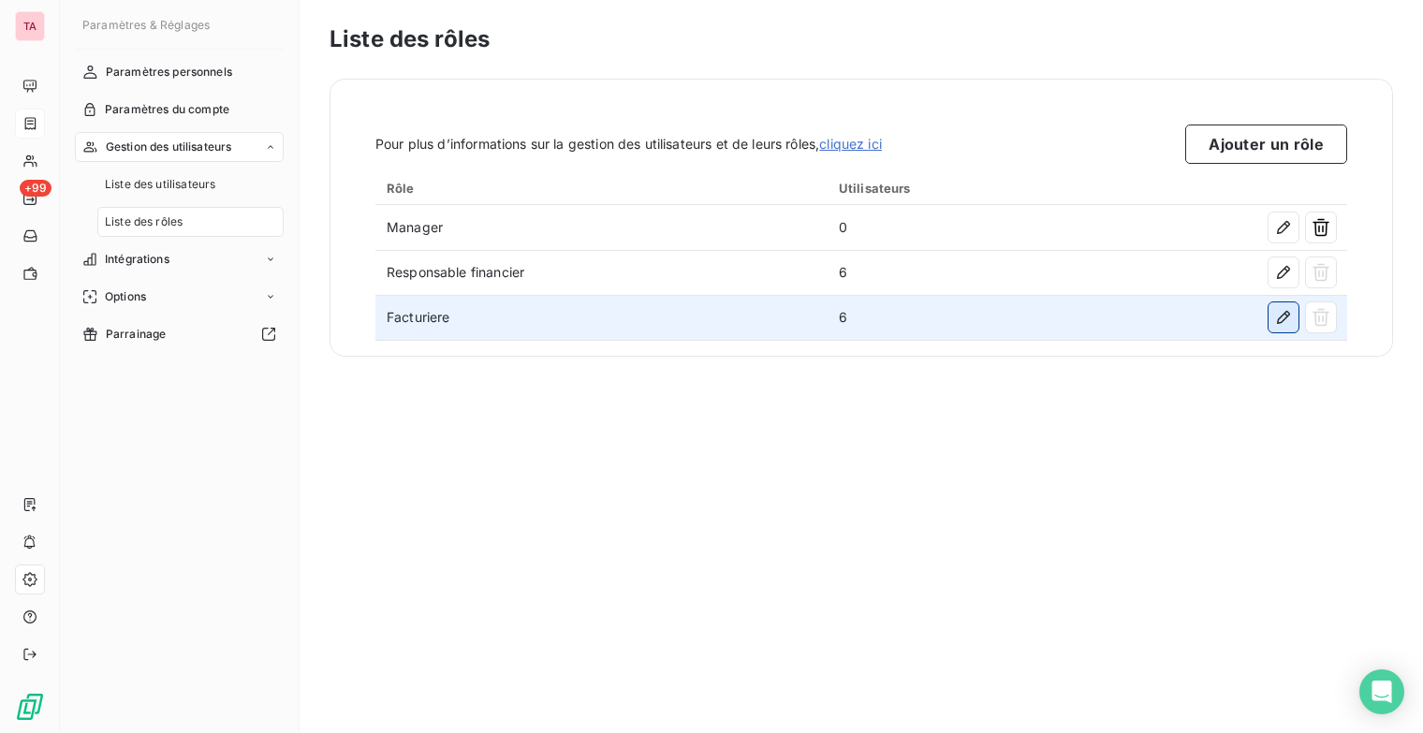
click at [1288, 315] on icon "button" at bounding box center [1283, 317] width 13 height 13
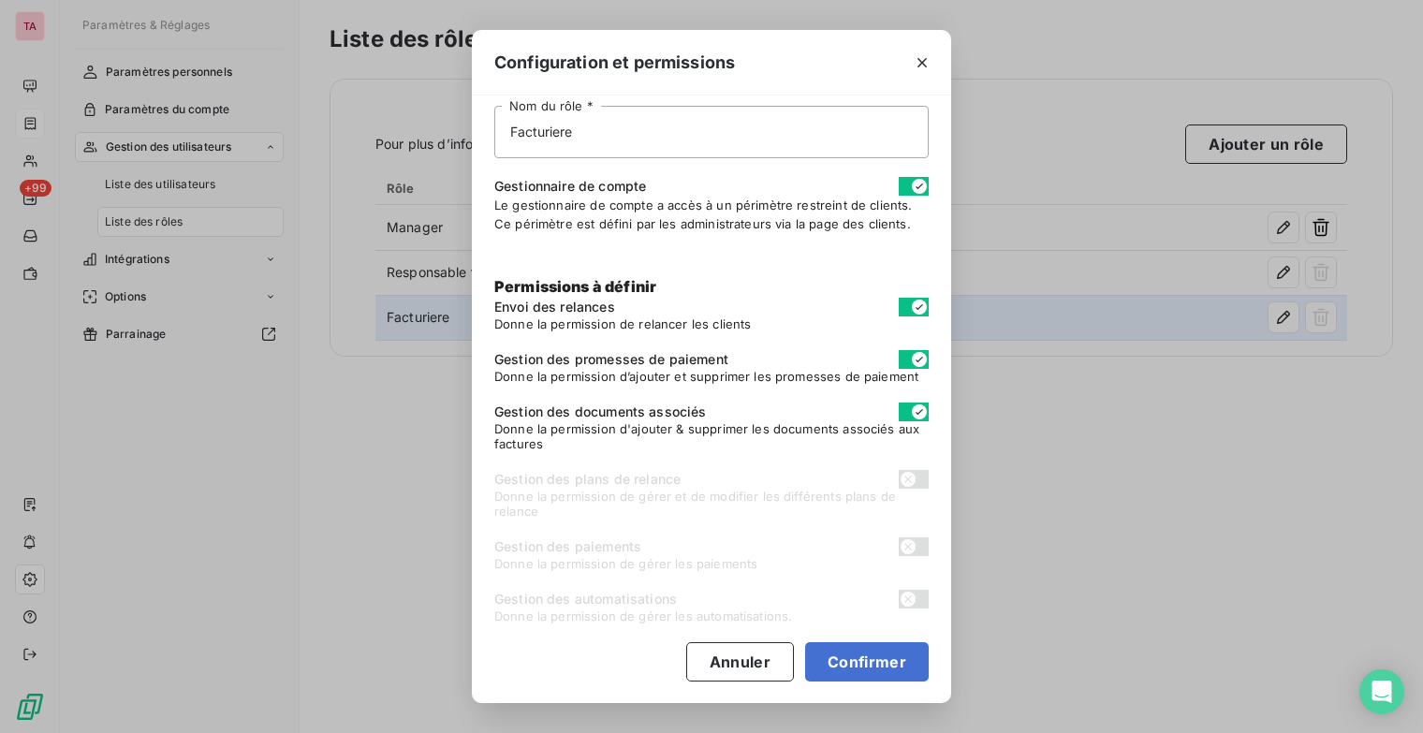
scroll to position [58, 0]
click at [764, 663] on button "Annuler" at bounding box center [740, 662] width 108 height 39
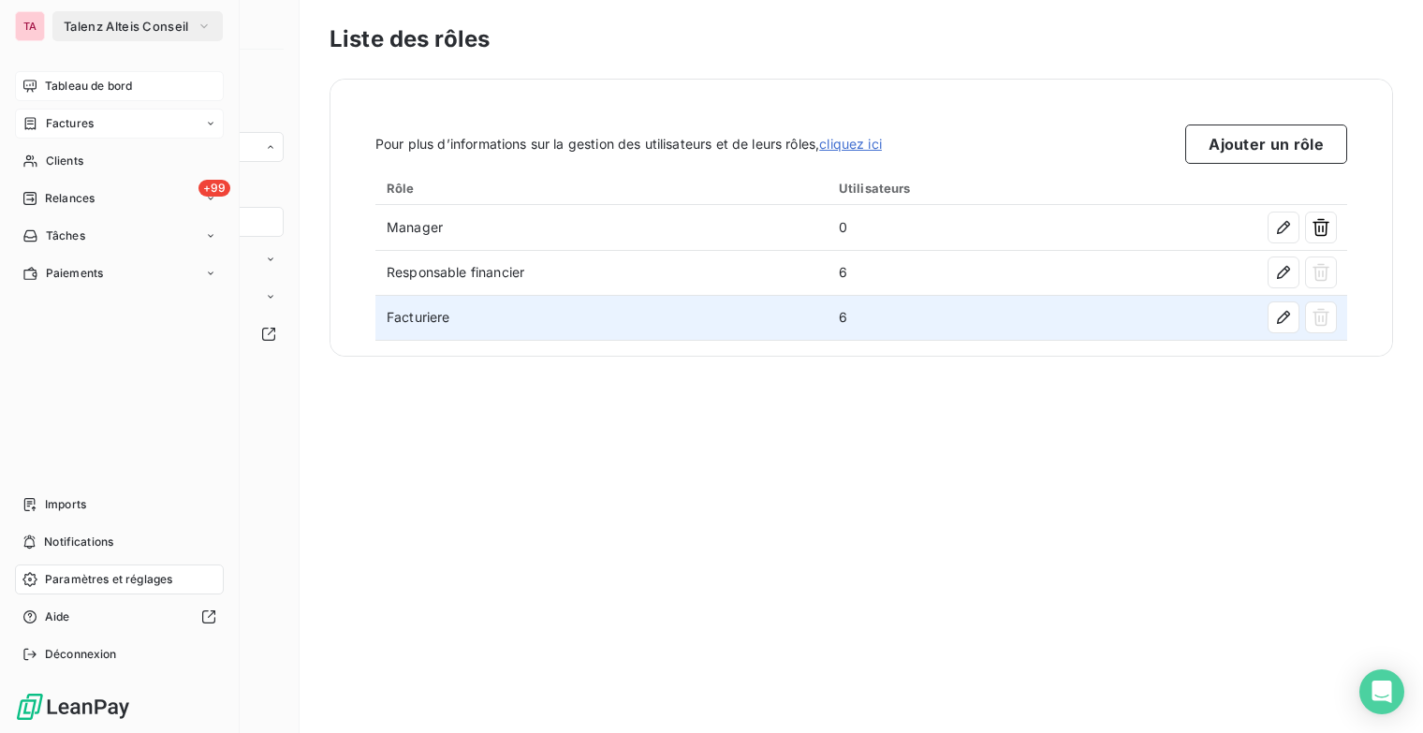
click at [64, 86] on span "Tableau de bord" at bounding box center [88, 86] width 87 height 17
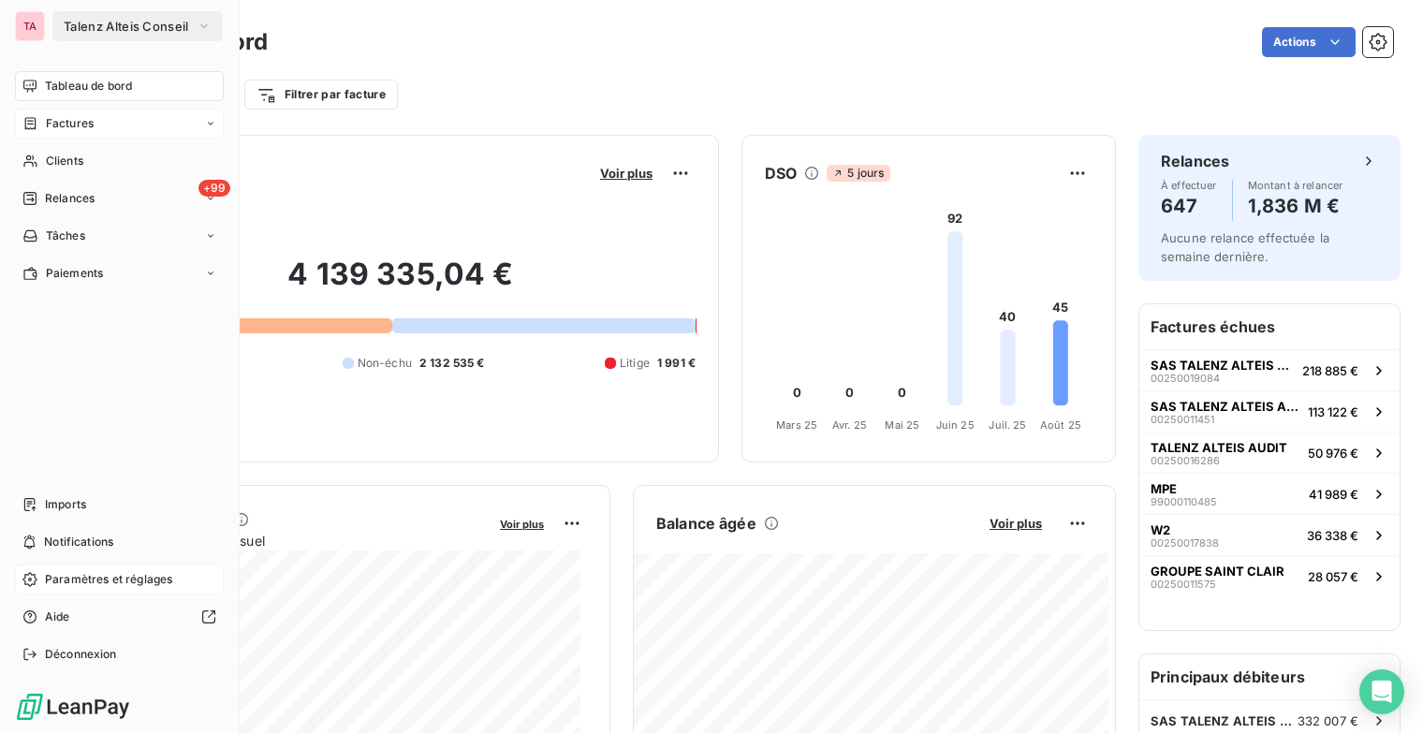
click at [69, 126] on span "Factures" at bounding box center [70, 123] width 48 height 17
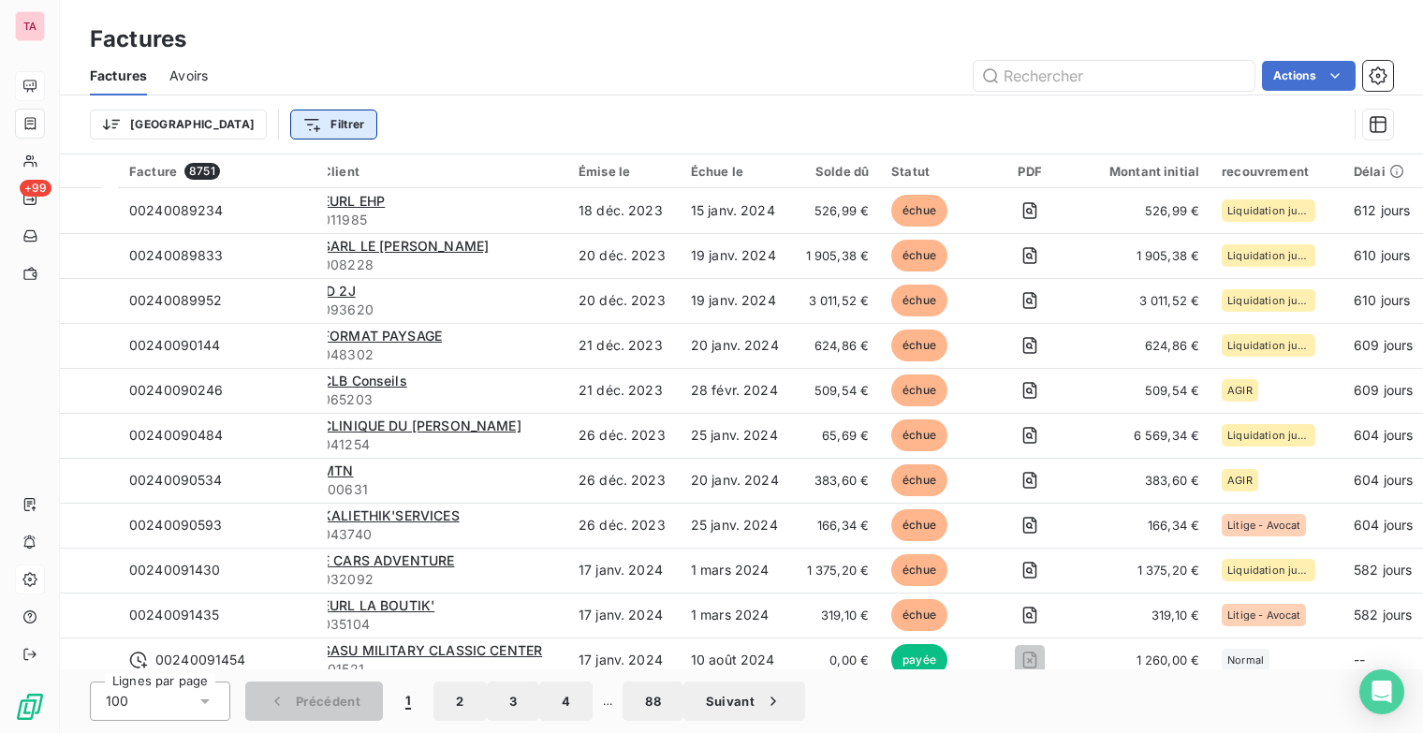
click at [226, 127] on html "TA +99 Factures Factures Avoirs Actions Trier Filtrer Facture 8751 Client Émise…" at bounding box center [711, 366] width 1423 height 733
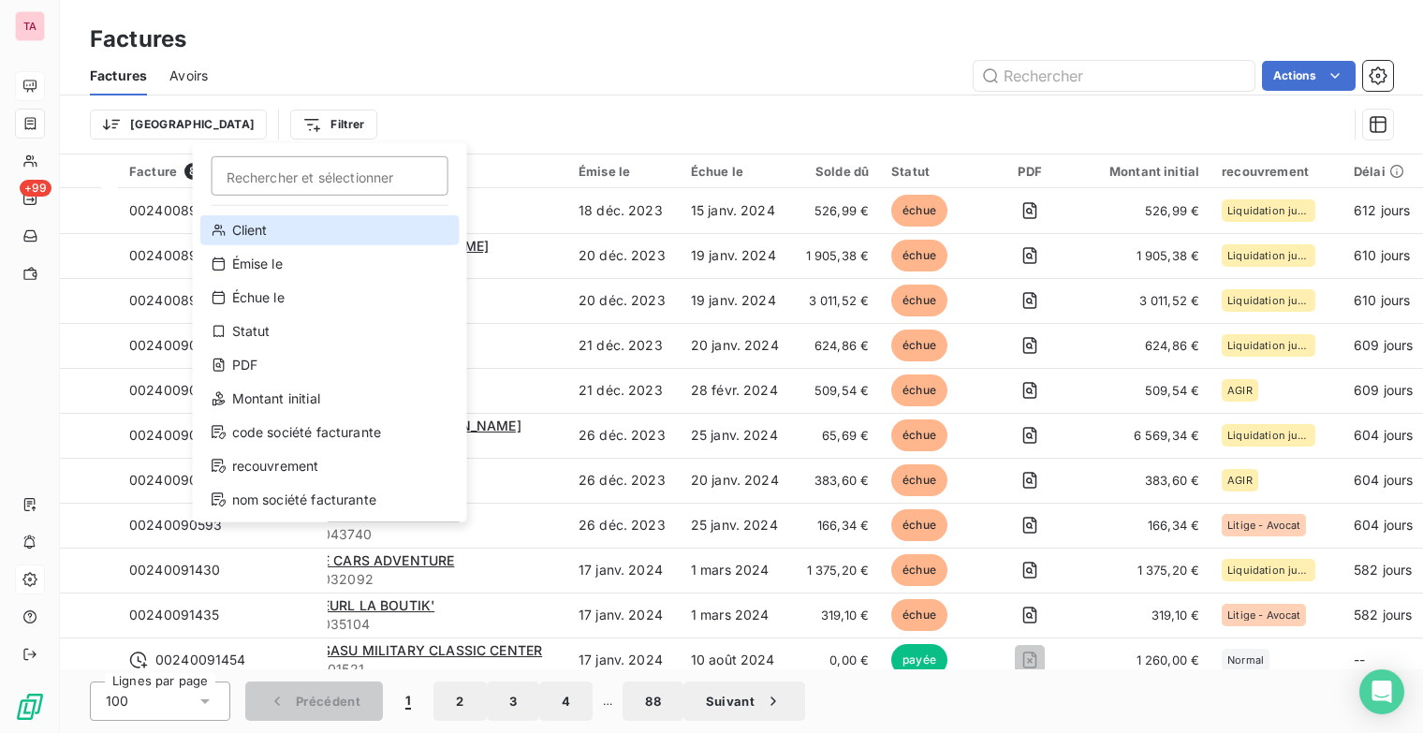
click at [240, 236] on div "Client" at bounding box center [329, 230] width 259 height 30
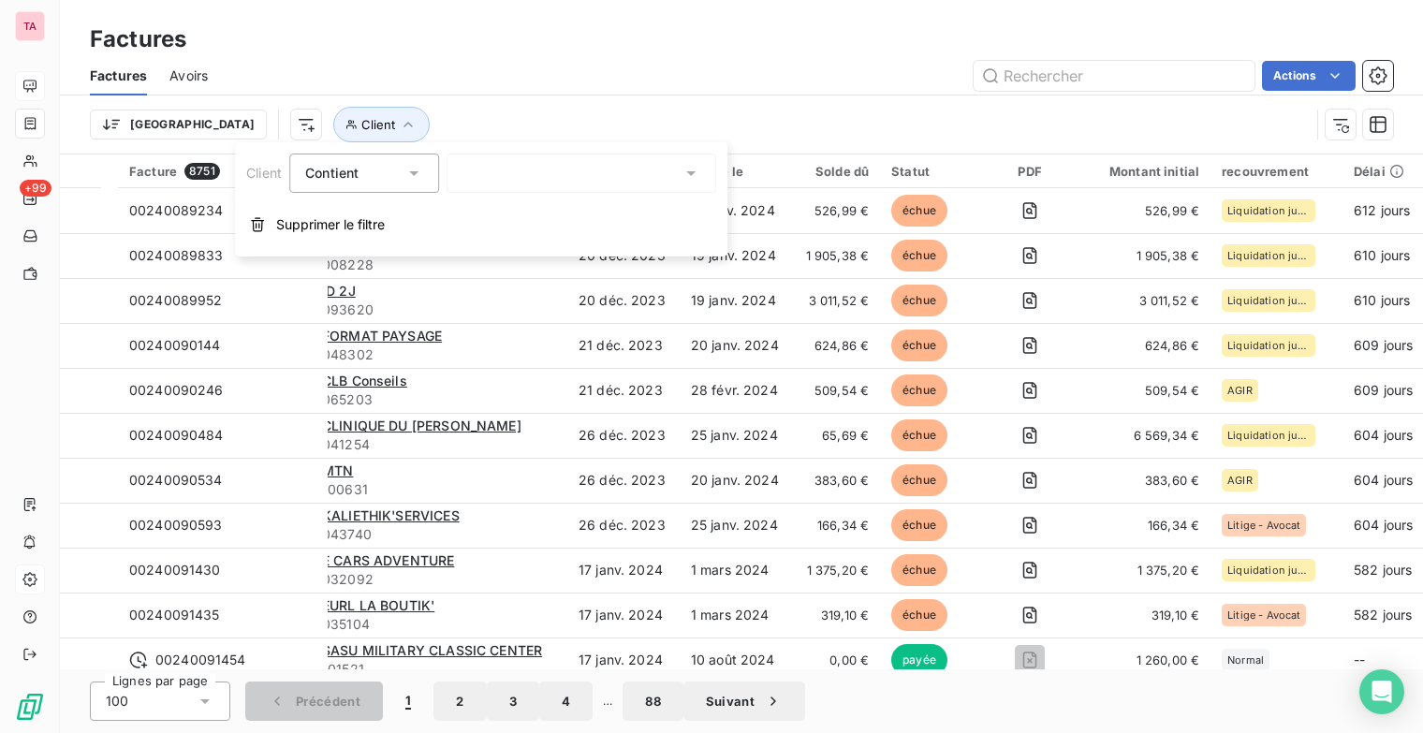
click at [564, 179] on div at bounding box center [582, 173] width 270 height 39
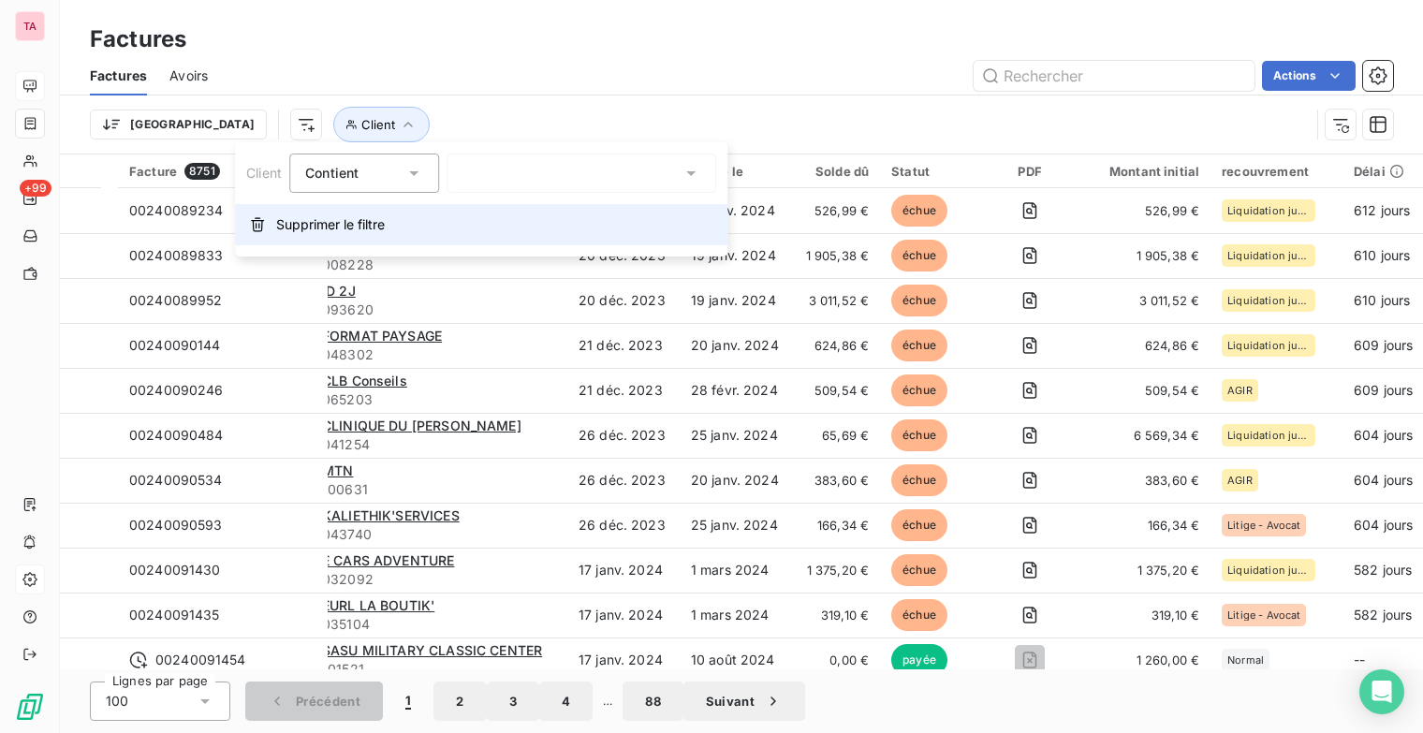
click at [370, 223] on span "Supprimer le filtre" at bounding box center [330, 224] width 109 height 19
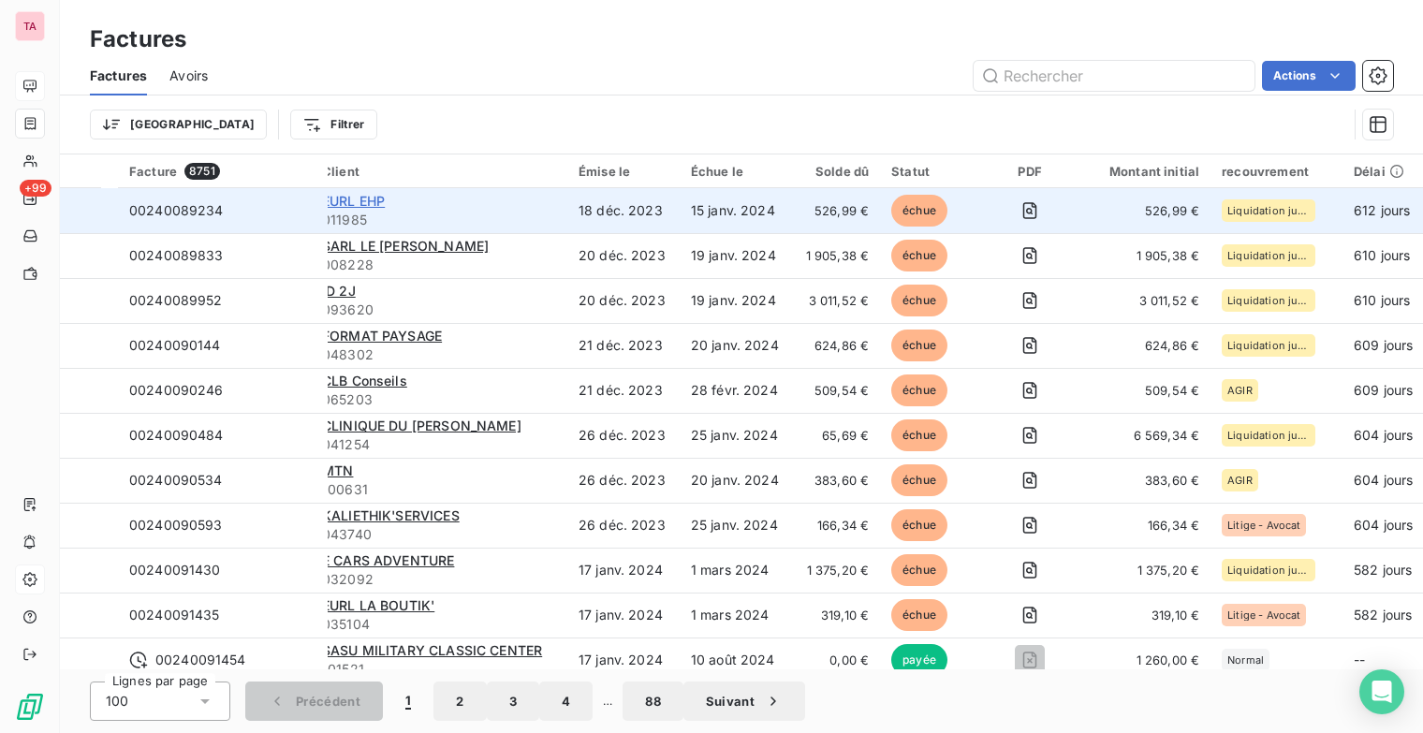
click at [378, 203] on span "EURL EHP" at bounding box center [353, 201] width 63 height 16
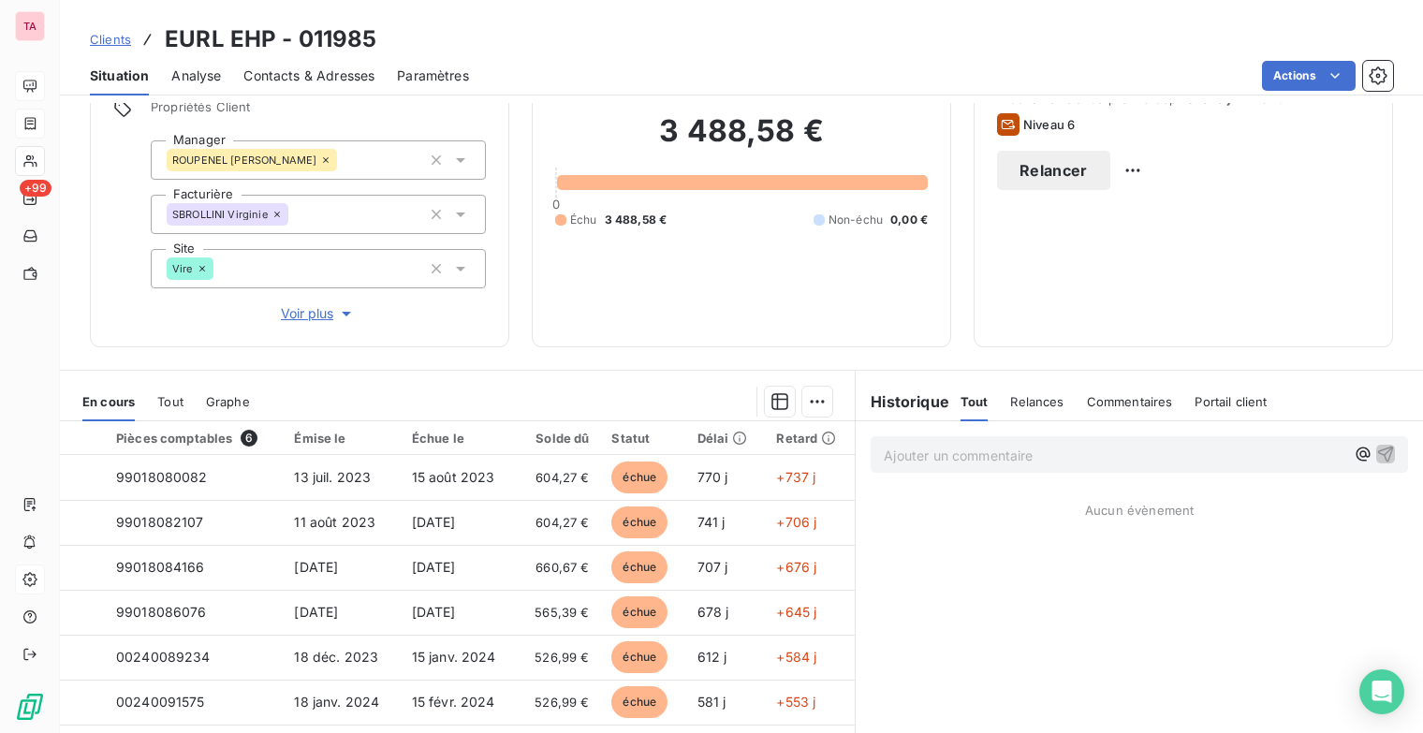
scroll to position [167, 0]
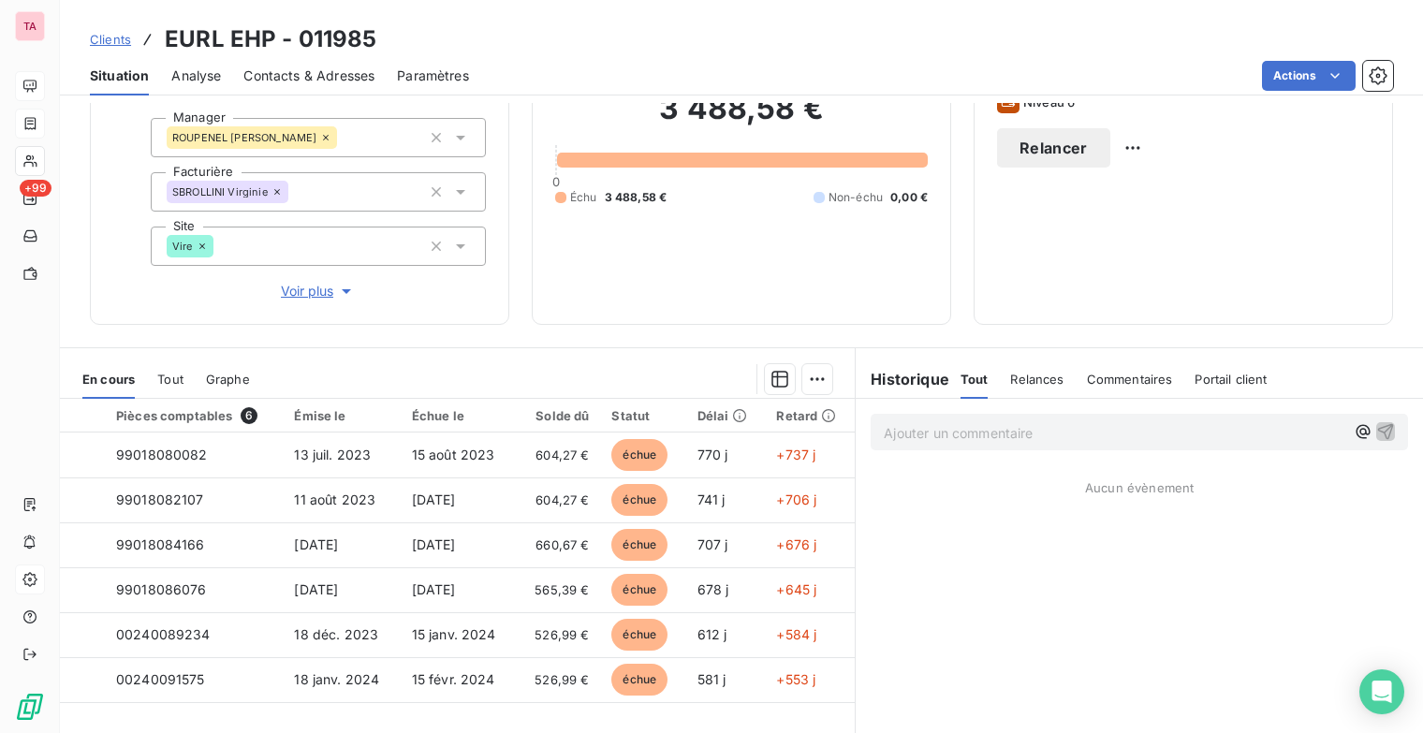
click at [1027, 384] on span "Relances" at bounding box center [1036, 379] width 53 height 15
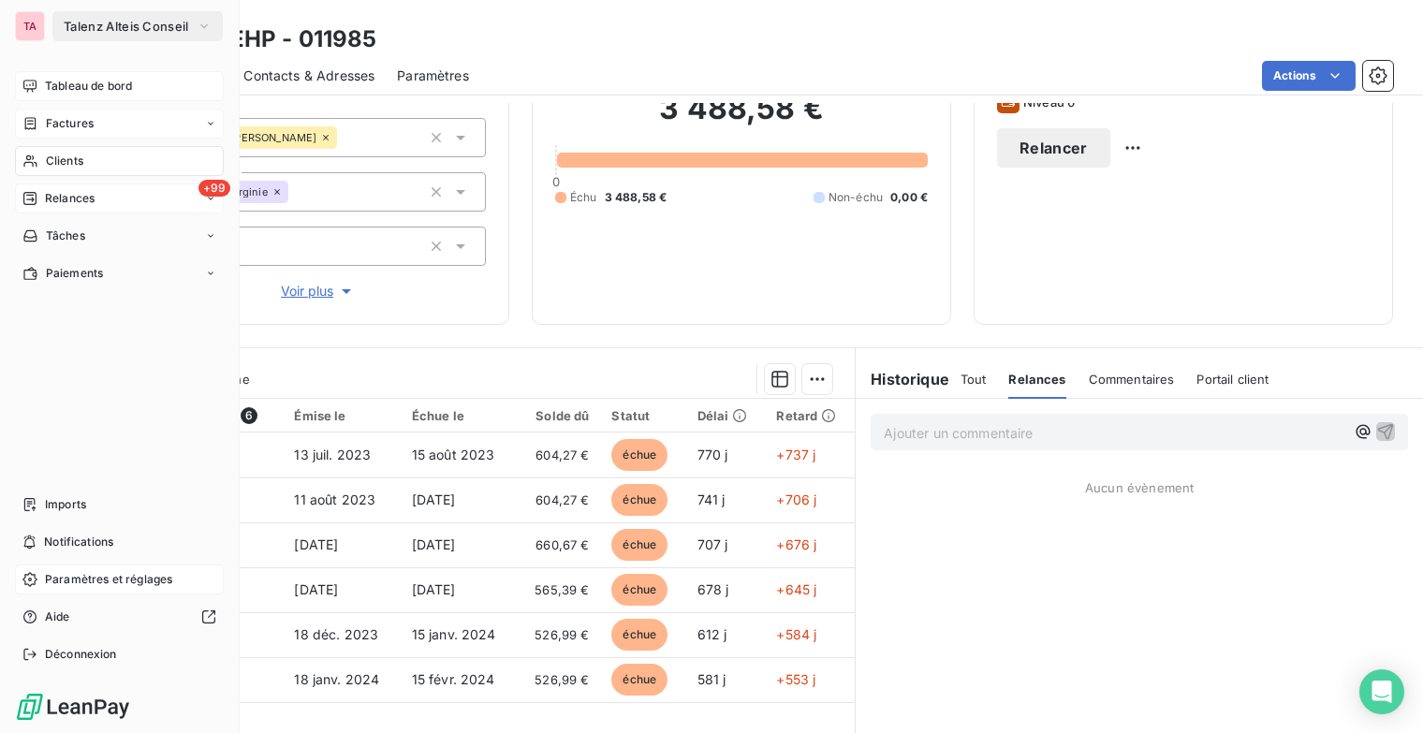
click at [35, 201] on icon at bounding box center [29, 198] width 13 height 13
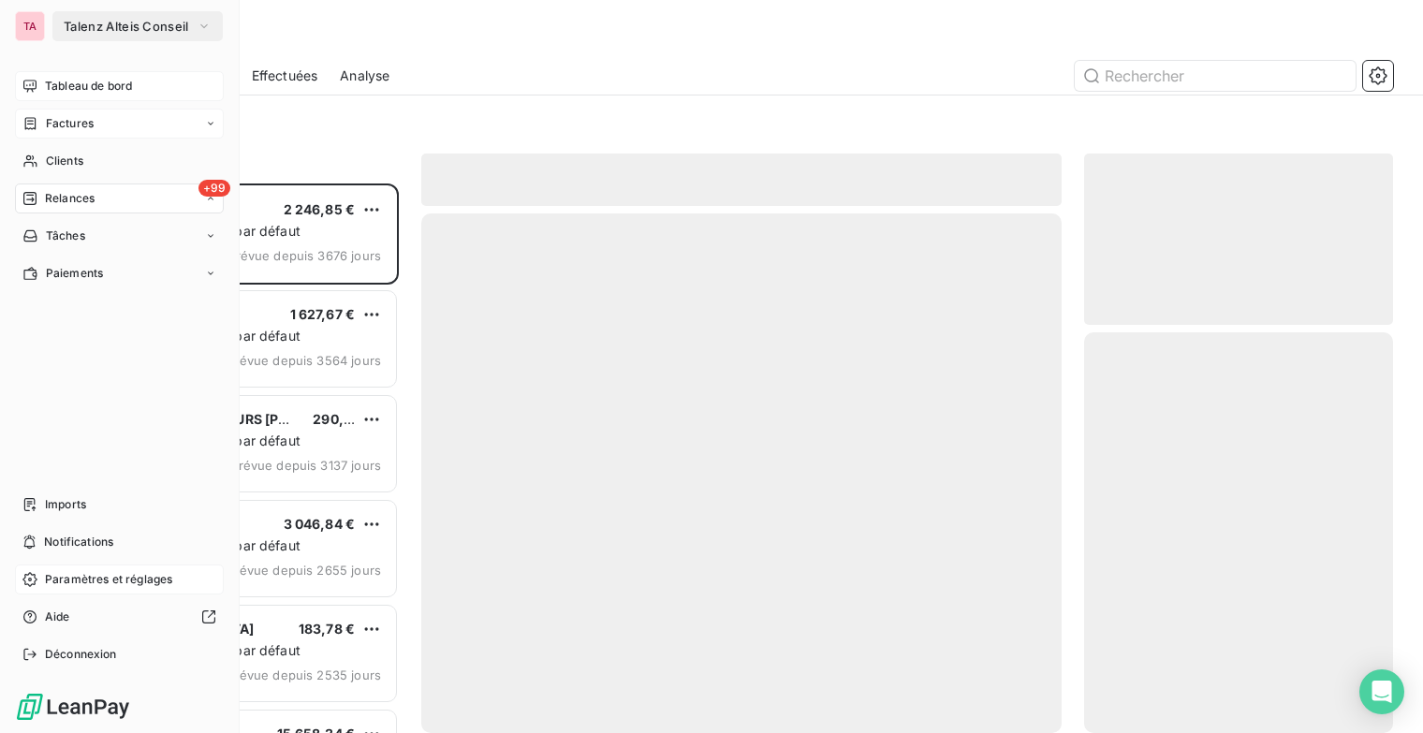
scroll to position [535, 294]
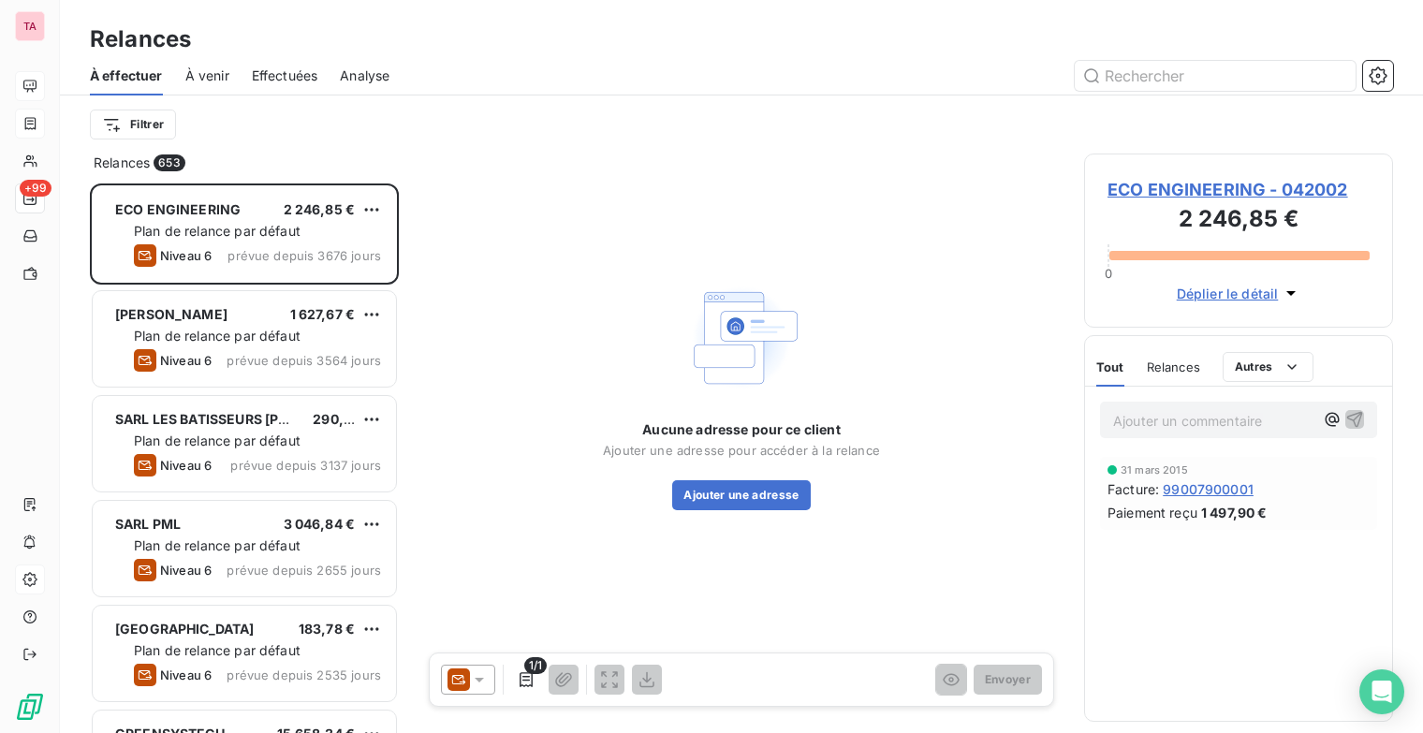
click at [281, 80] on span "Effectuées" at bounding box center [285, 75] width 66 height 19
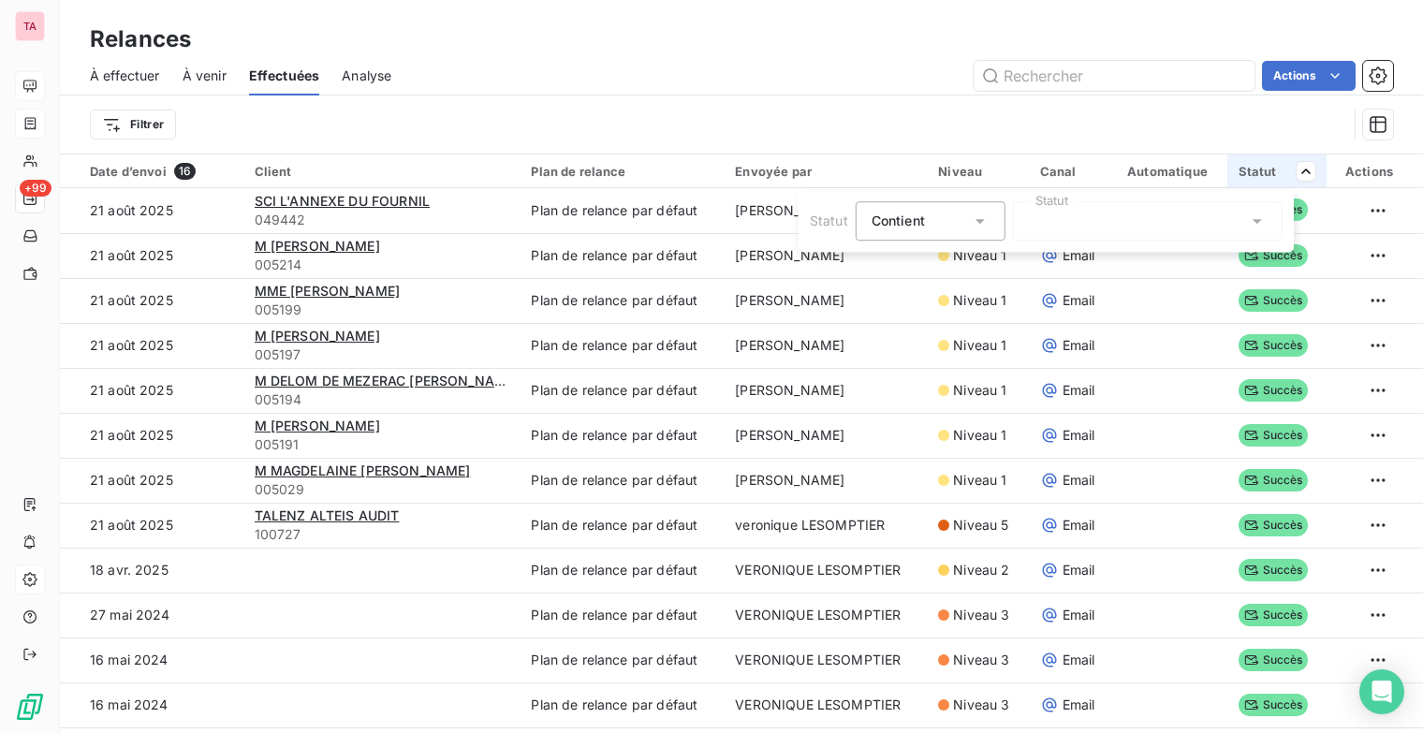
click at [1263, 222] on icon at bounding box center [1257, 221] width 19 height 19
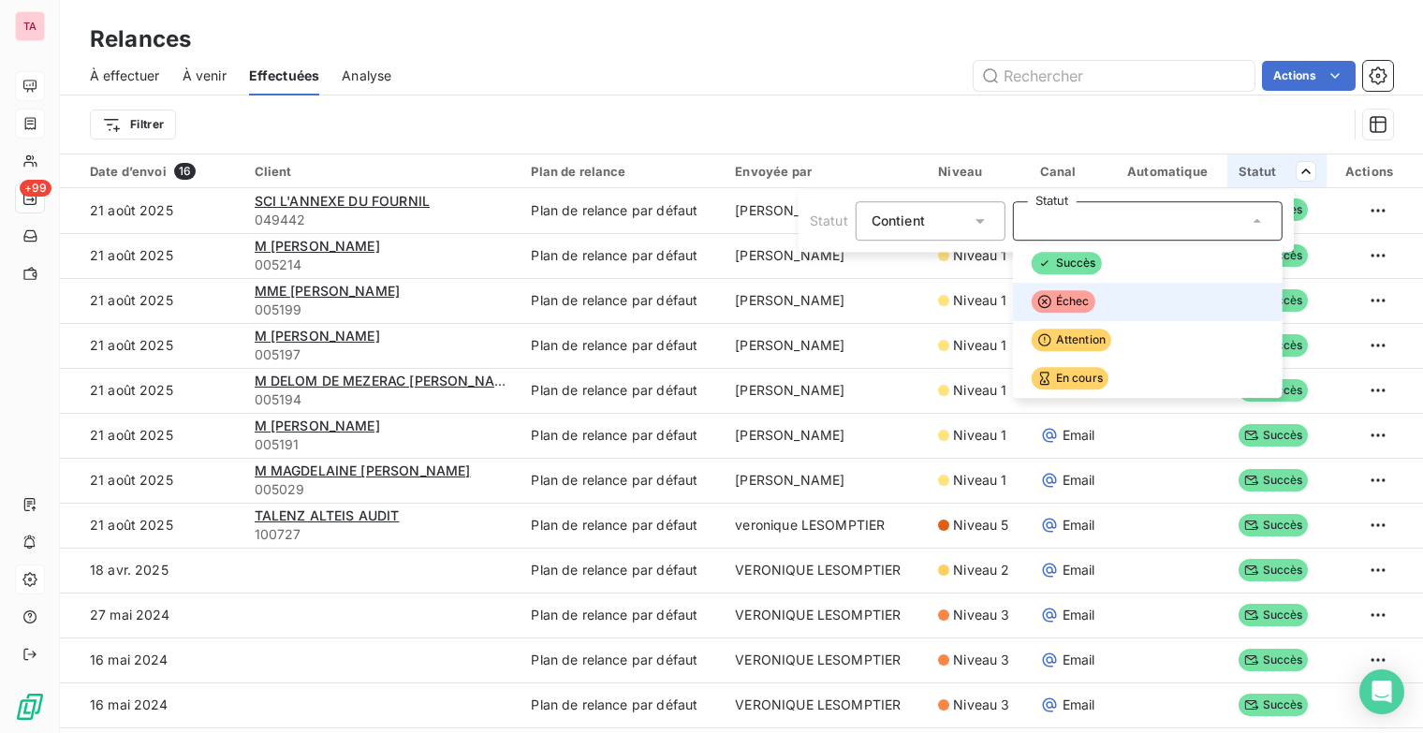
click at [1024, 302] on div at bounding box center [1024, 302] width 0 height 0
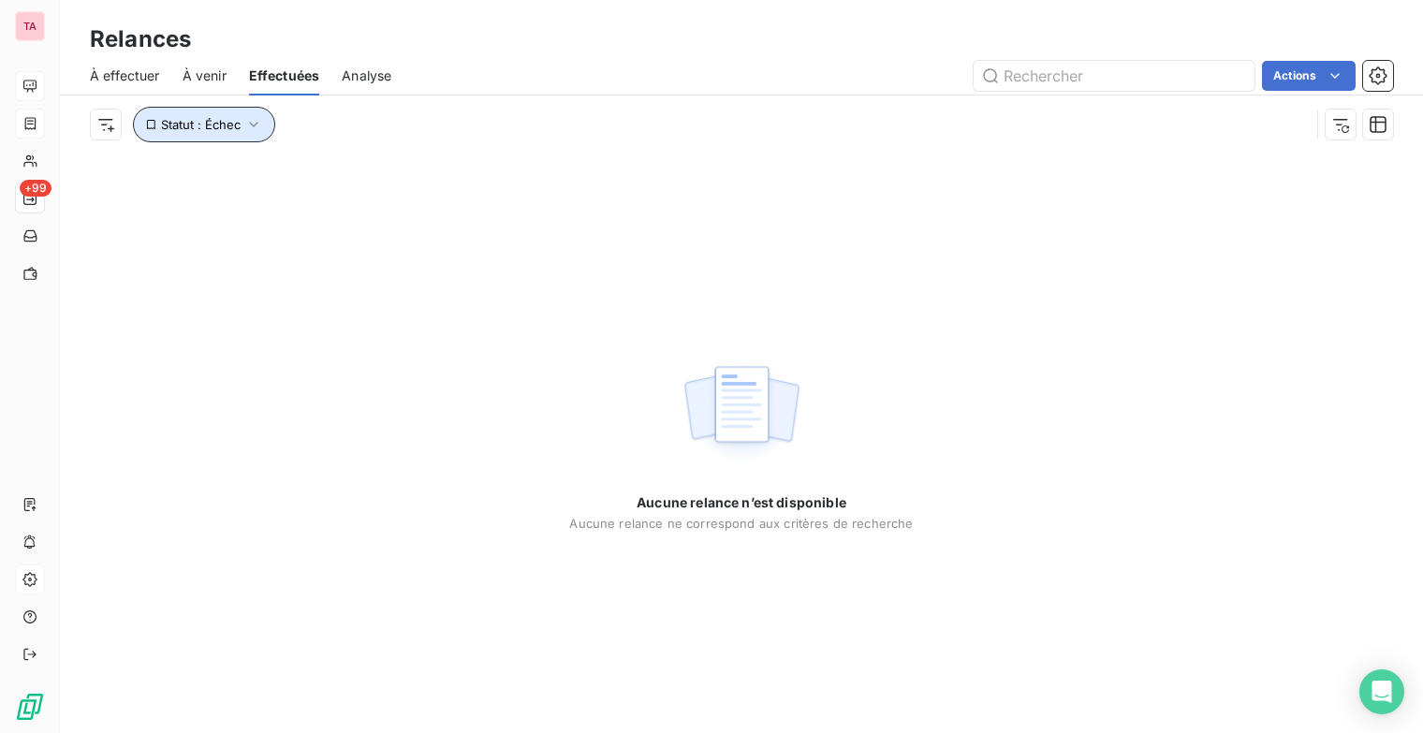
click at [256, 125] on icon "button" at bounding box center [253, 124] width 19 height 19
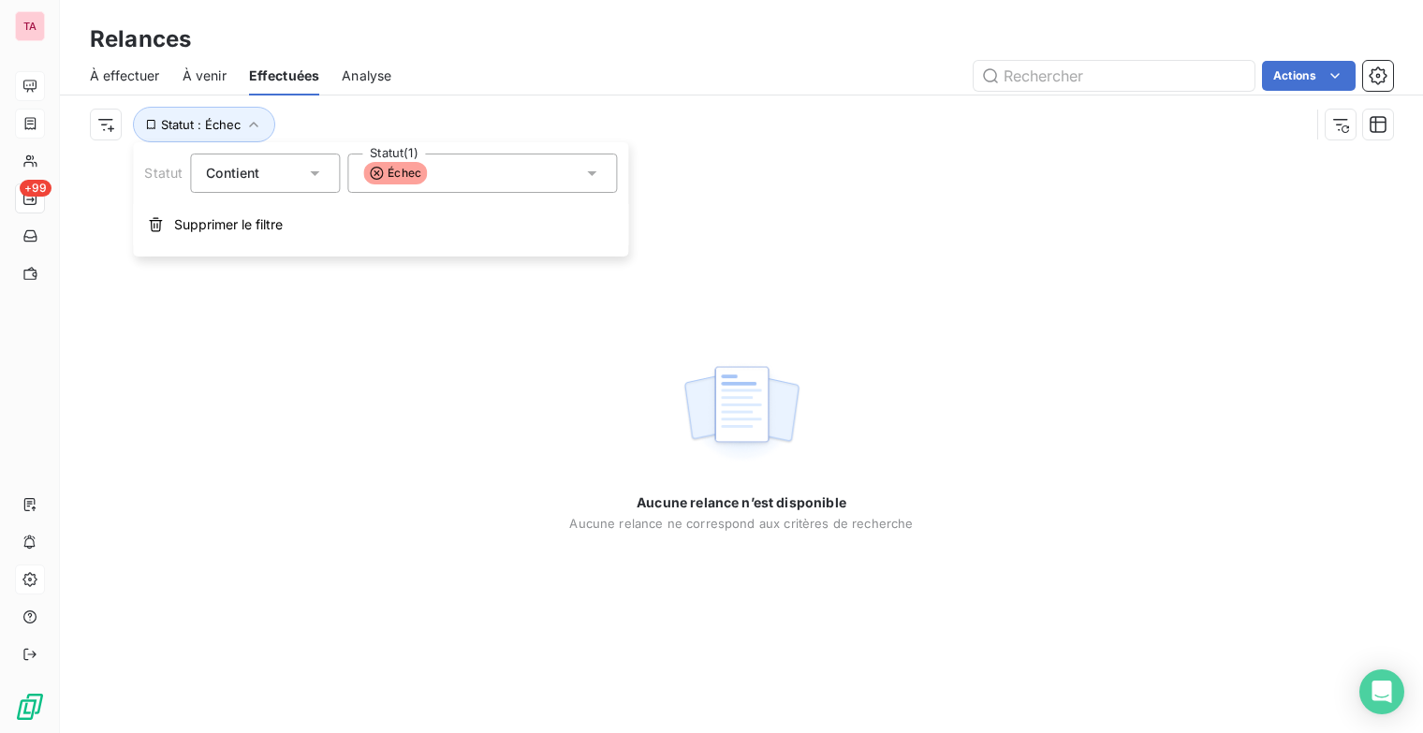
click at [593, 172] on icon at bounding box center [591, 173] width 9 height 5
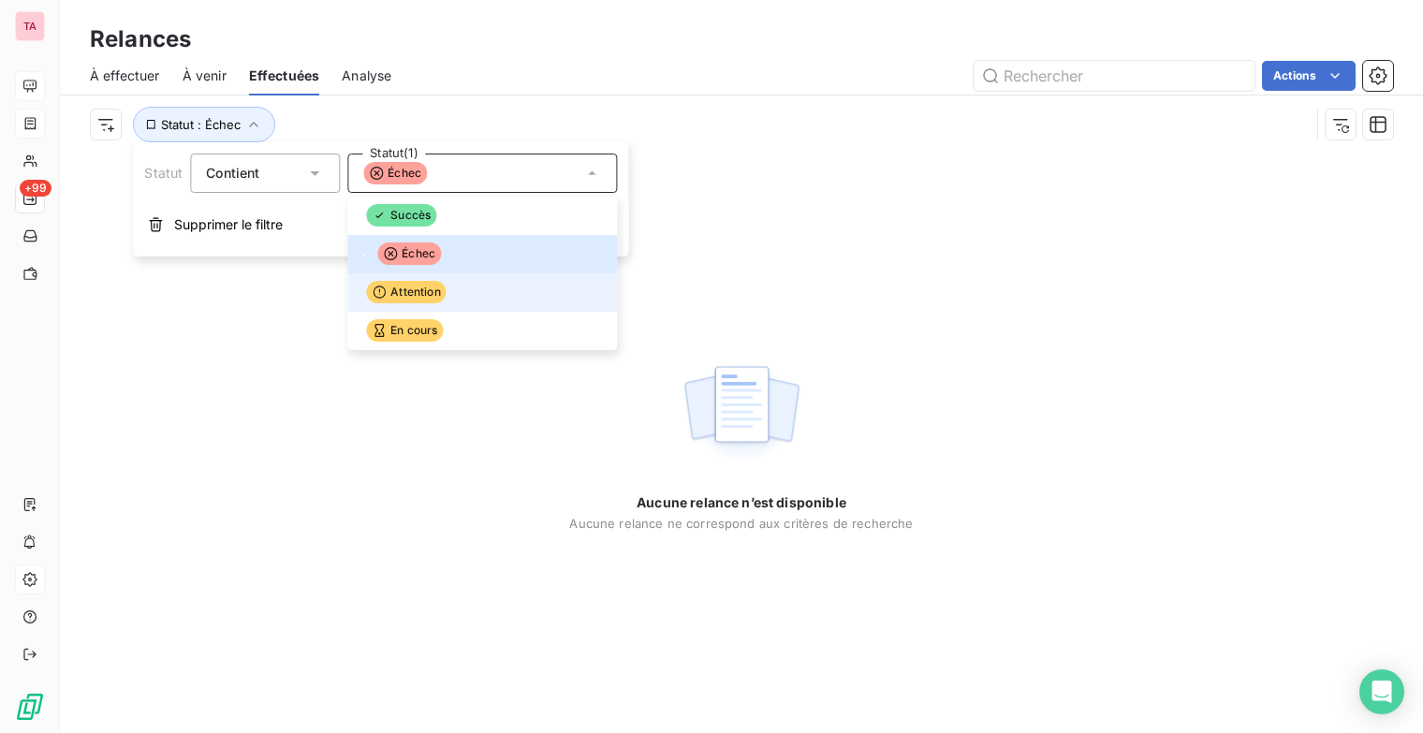
click at [359, 293] on div at bounding box center [359, 293] width 0 height 0
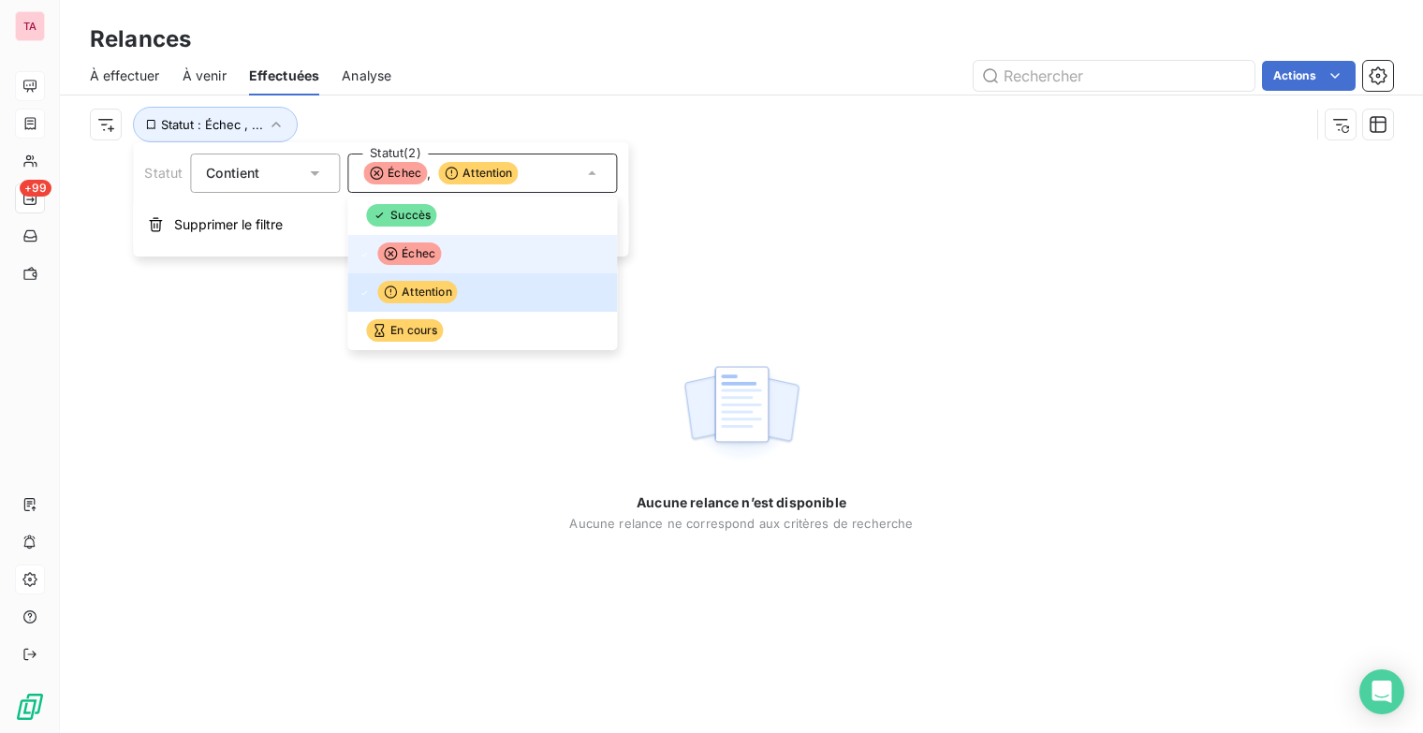
click at [365, 252] on icon at bounding box center [364, 254] width 11 height 11
click at [753, 218] on div "Aucune relance n’est disponible Aucune relance ne correspond aux critères de re…" at bounding box center [741, 443] width 1363 height 579
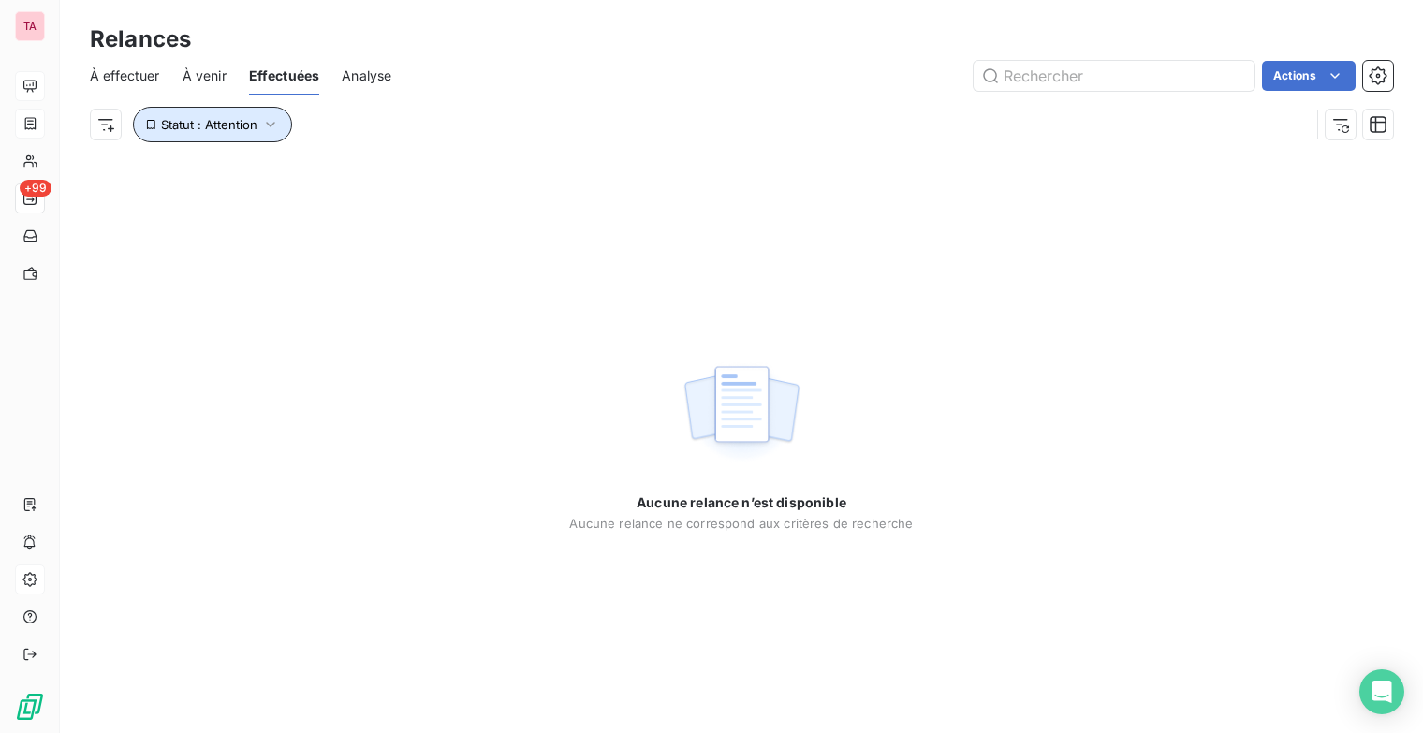
click at [266, 125] on icon "button" at bounding box center [270, 124] width 19 height 19
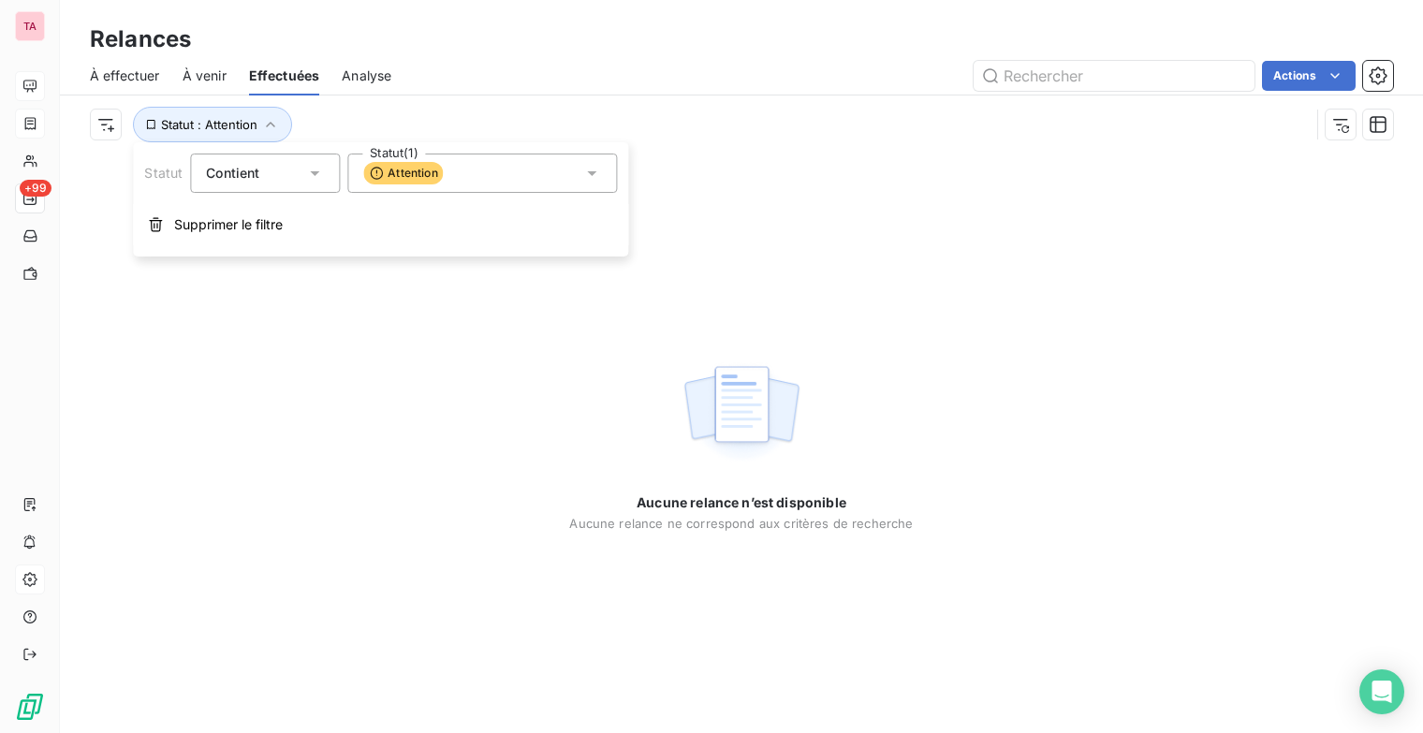
click at [588, 175] on icon at bounding box center [591, 173] width 19 height 19
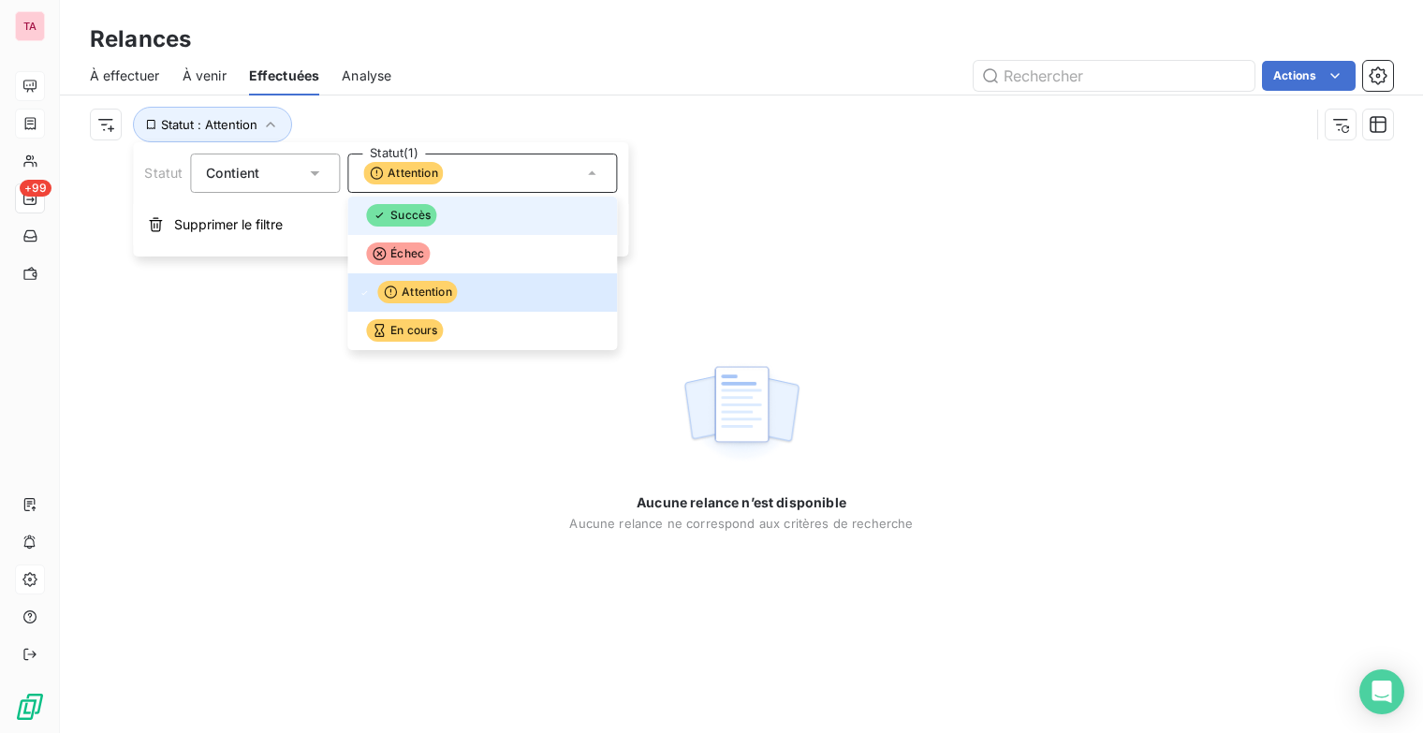
click at [359, 216] on div at bounding box center [359, 216] width 0 height 0
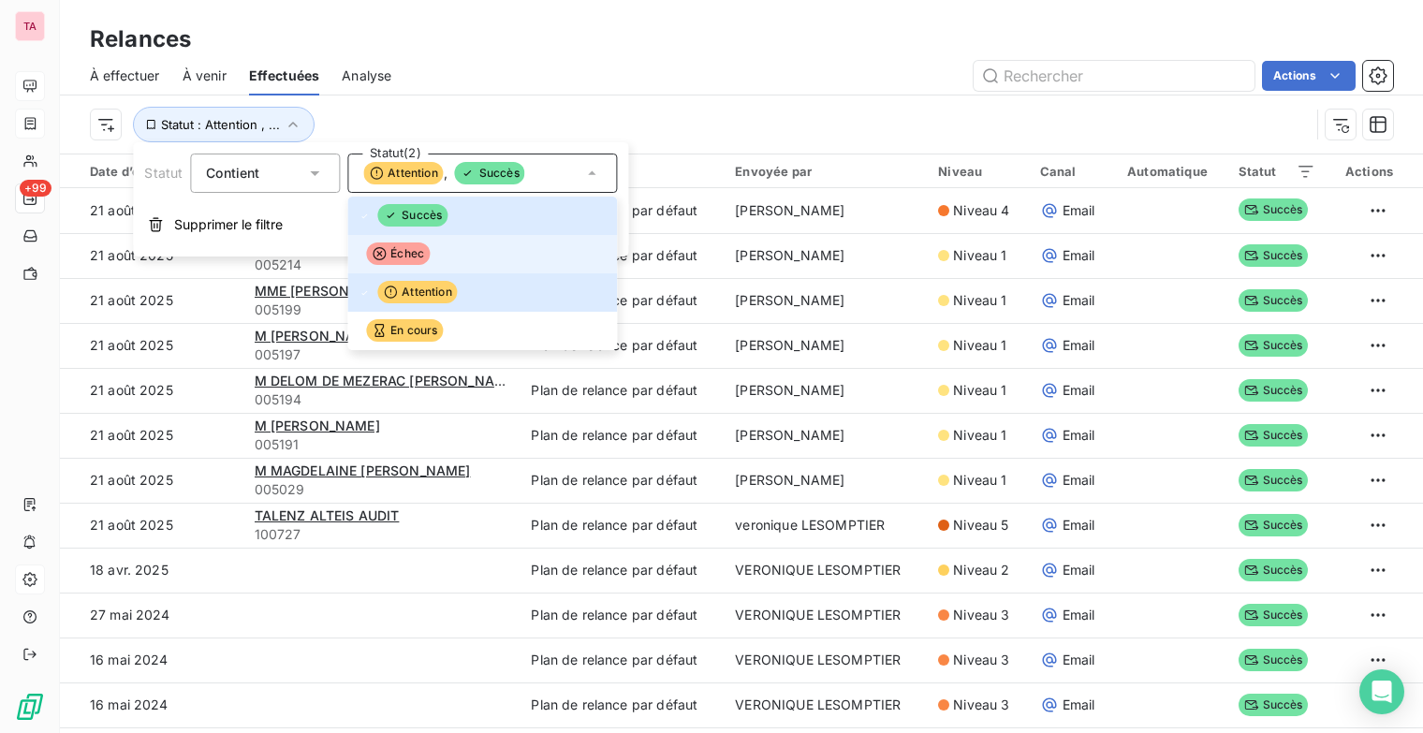
click at [359, 255] on div at bounding box center [359, 255] width 0 height 0
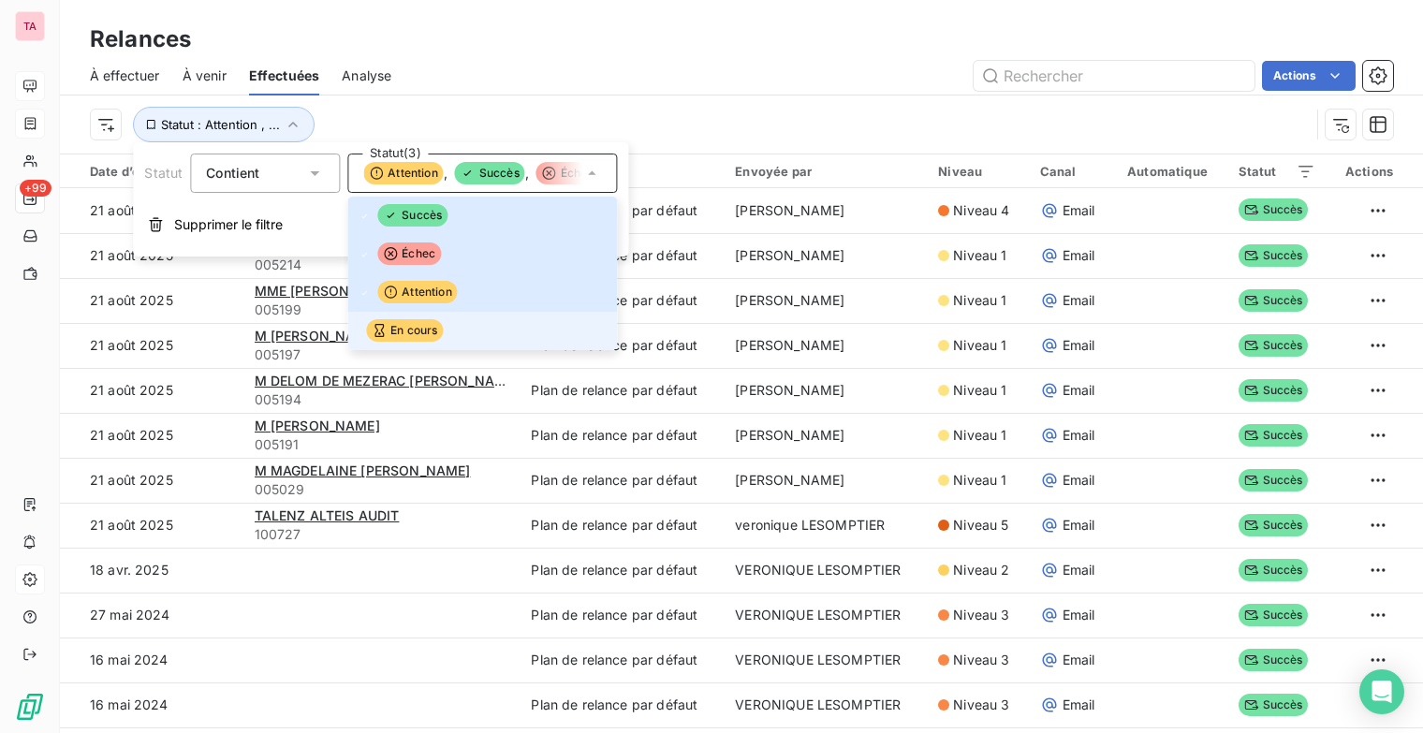
drag, startPoint x: 367, startPoint y: 257, endPoint x: 367, endPoint y: 330, distance: 72.1
click at [367, 330] on ul "Succès Échec Attention En cours" at bounding box center [482, 274] width 270 height 154
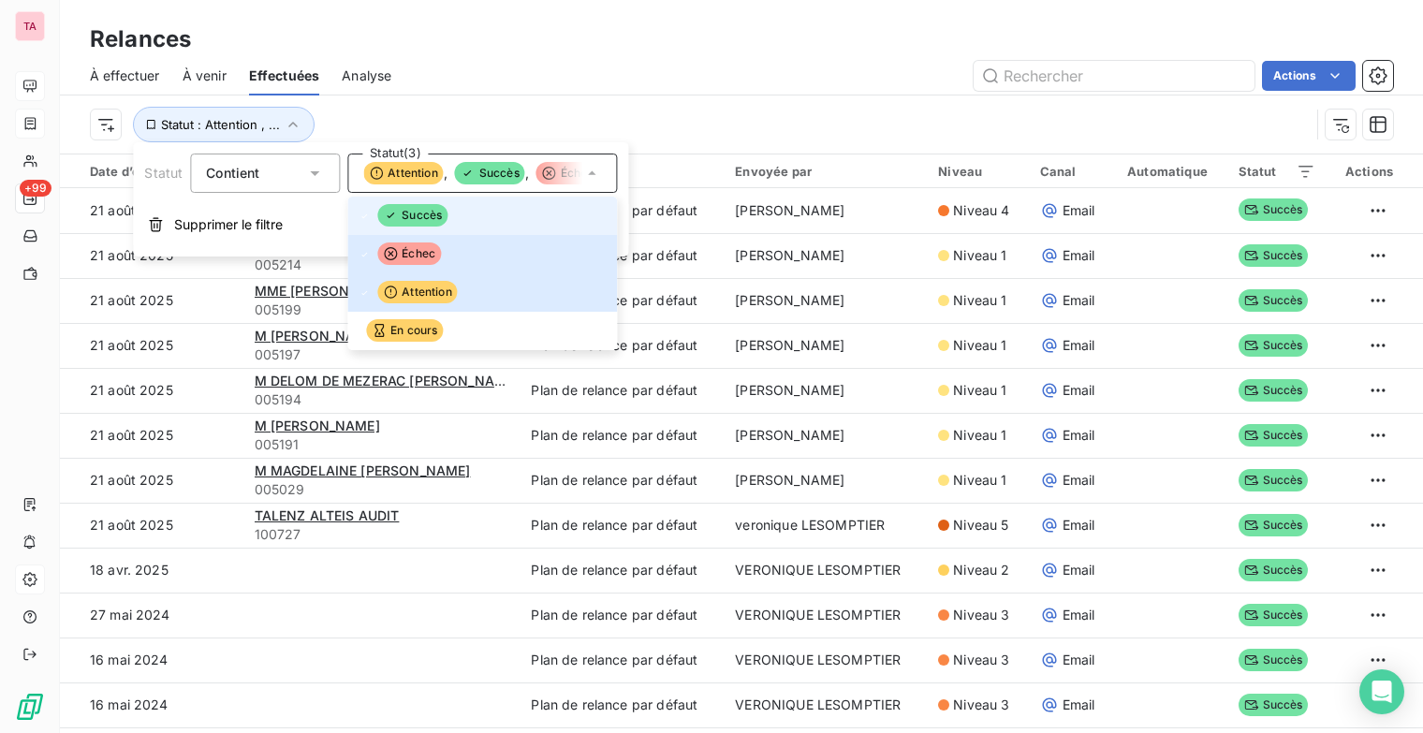
click at [365, 220] on icon at bounding box center [364, 216] width 11 height 11
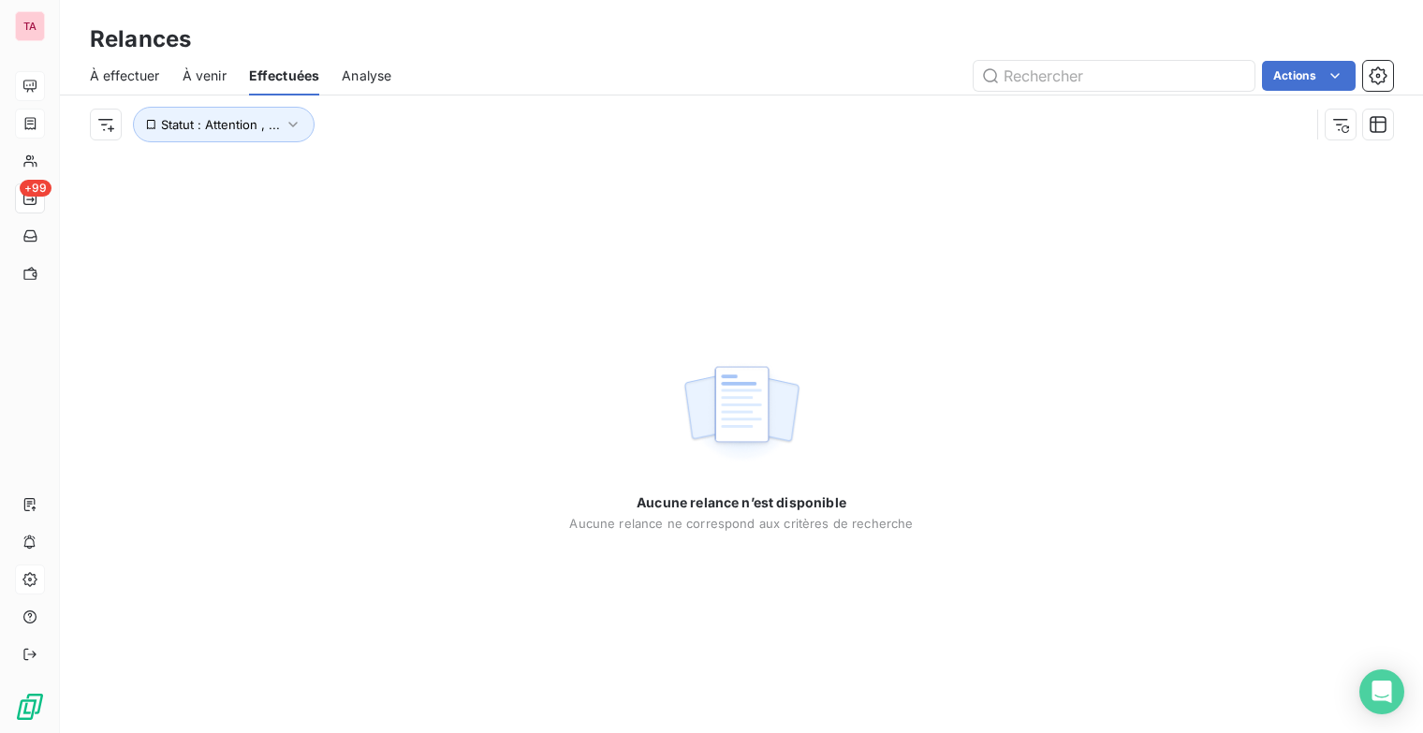
click at [440, 85] on div "Actions" at bounding box center [903, 76] width 979 height 30
click at [292, 122] on icon "button" at bounding box center [293, 124] width 19 height 19
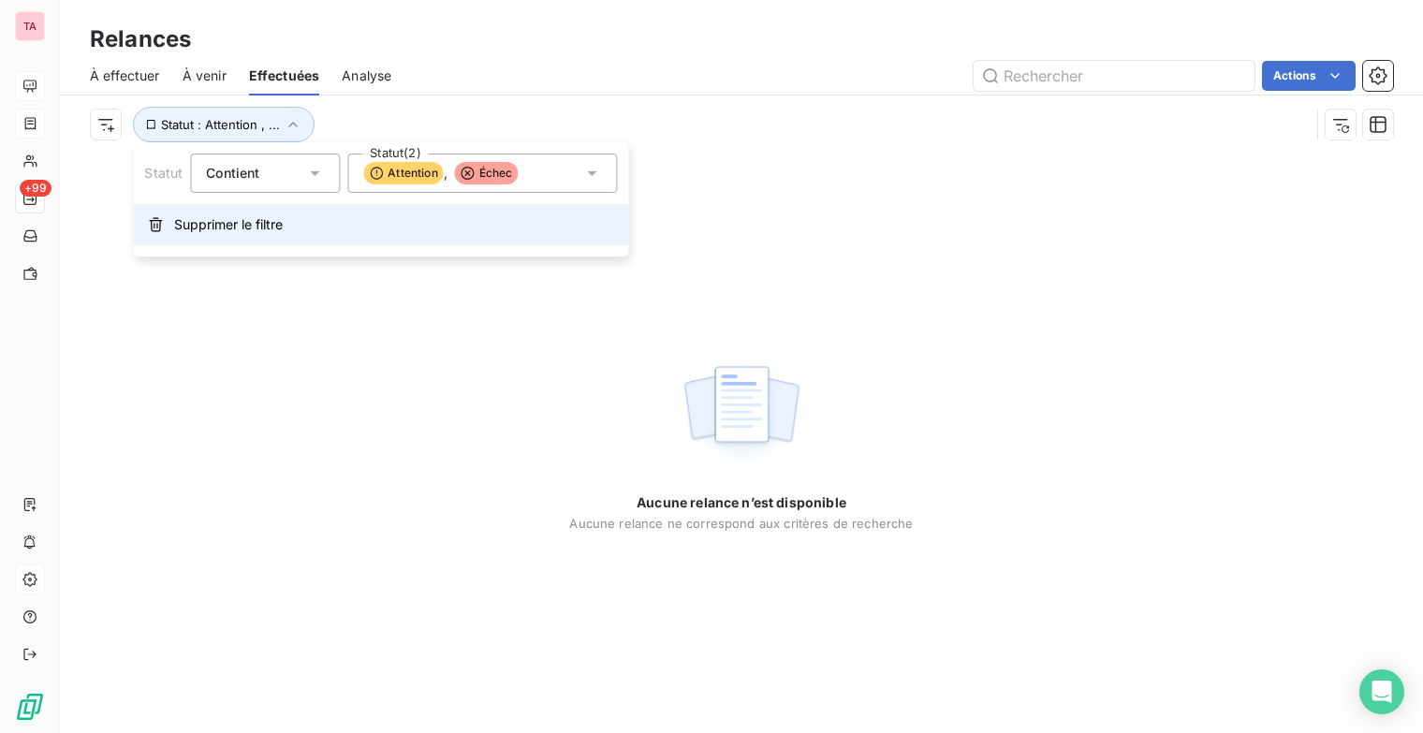
click at [208, 231] on span "Supprimer le filtre" at bounding box center [228, 224] width 109 height 19
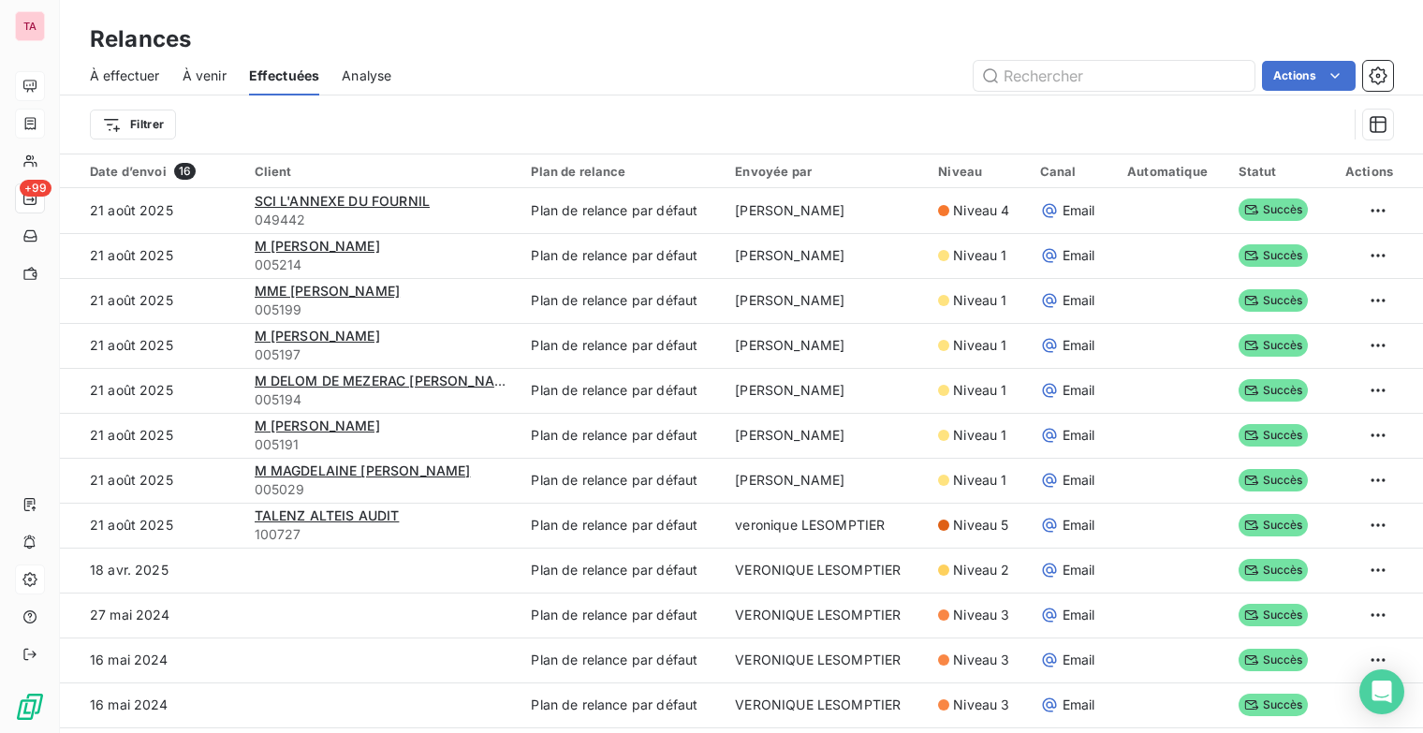
click at [120, 79] on span "À effectuer" at bounding box center [125, 75] width 70 height 19
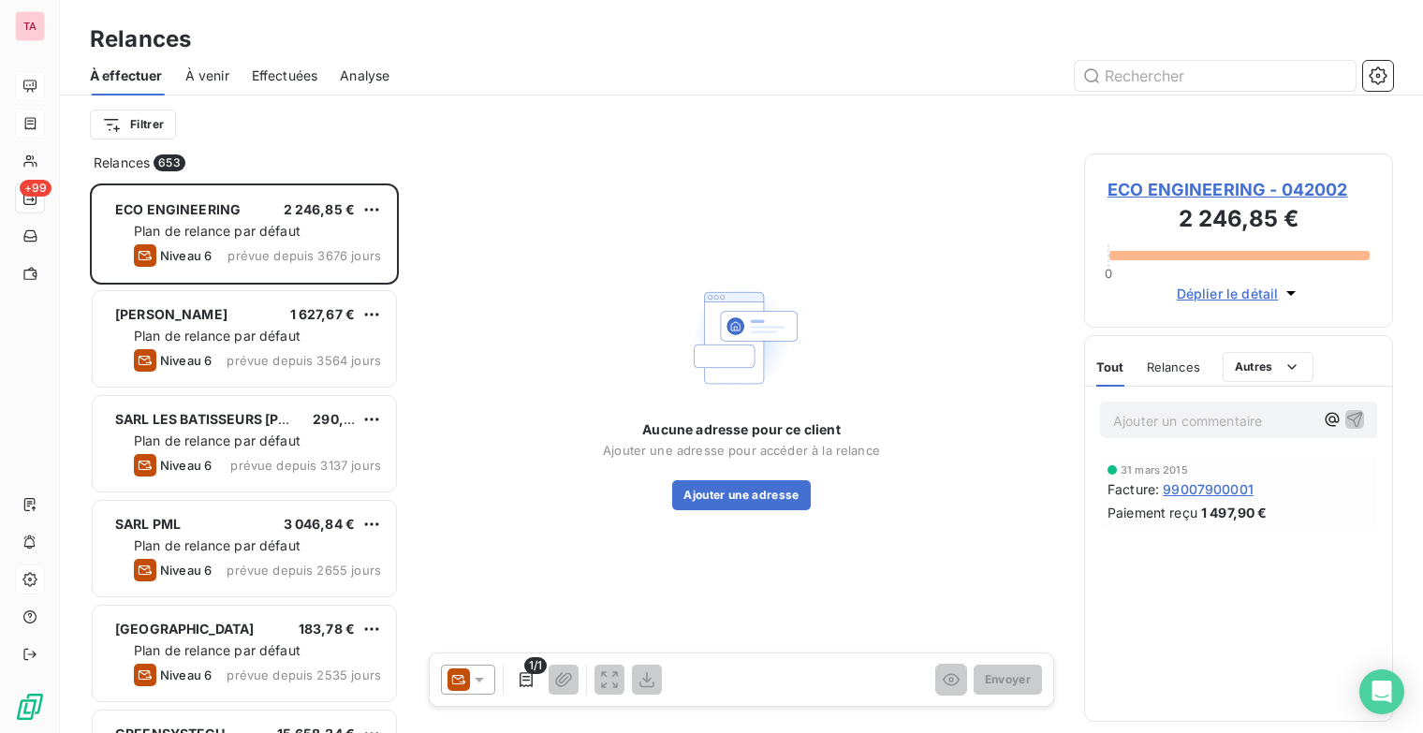
scroll to position [535, 294]
click at [202, 81] on span "À venir" at bounding box center [207, 75] width 44 height 19
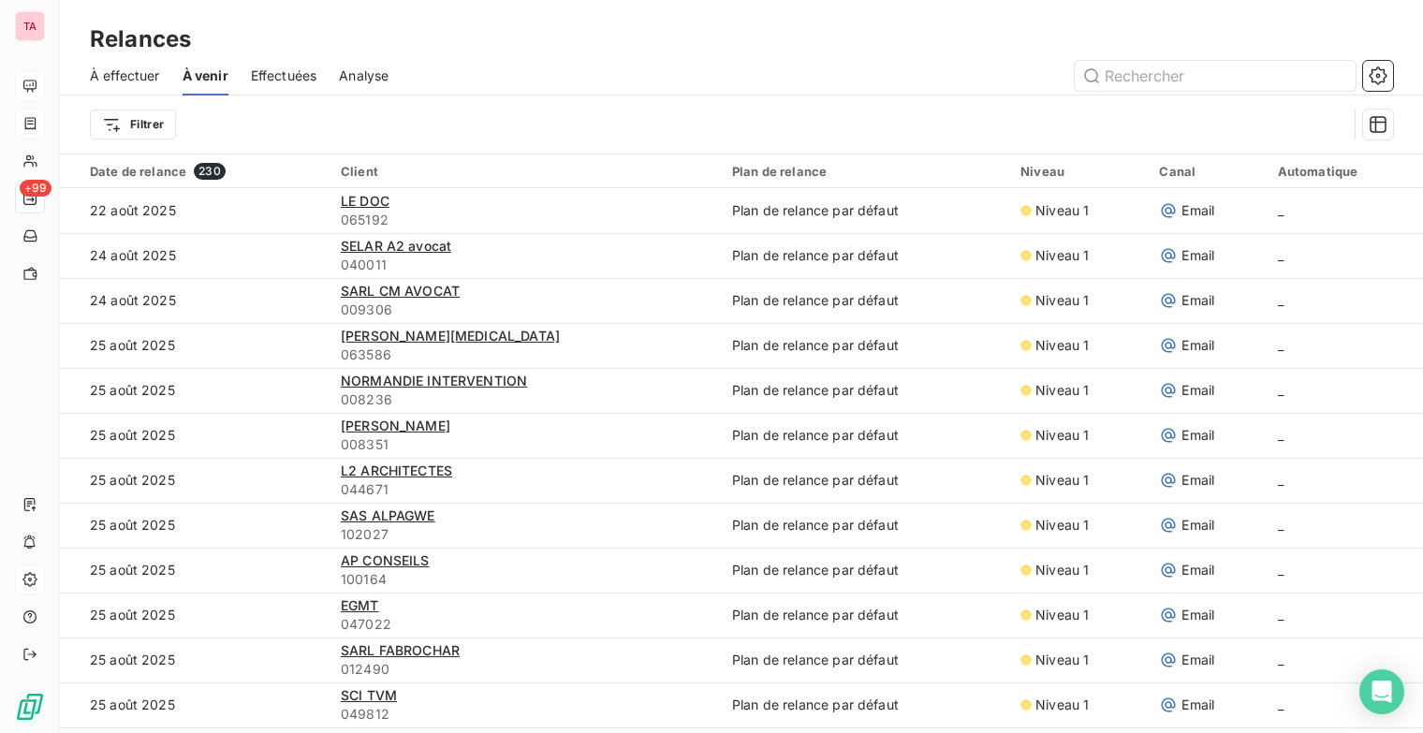
click at [352, 82] on span "Analyse" at bounding box center [364, 75] width 50 height 19
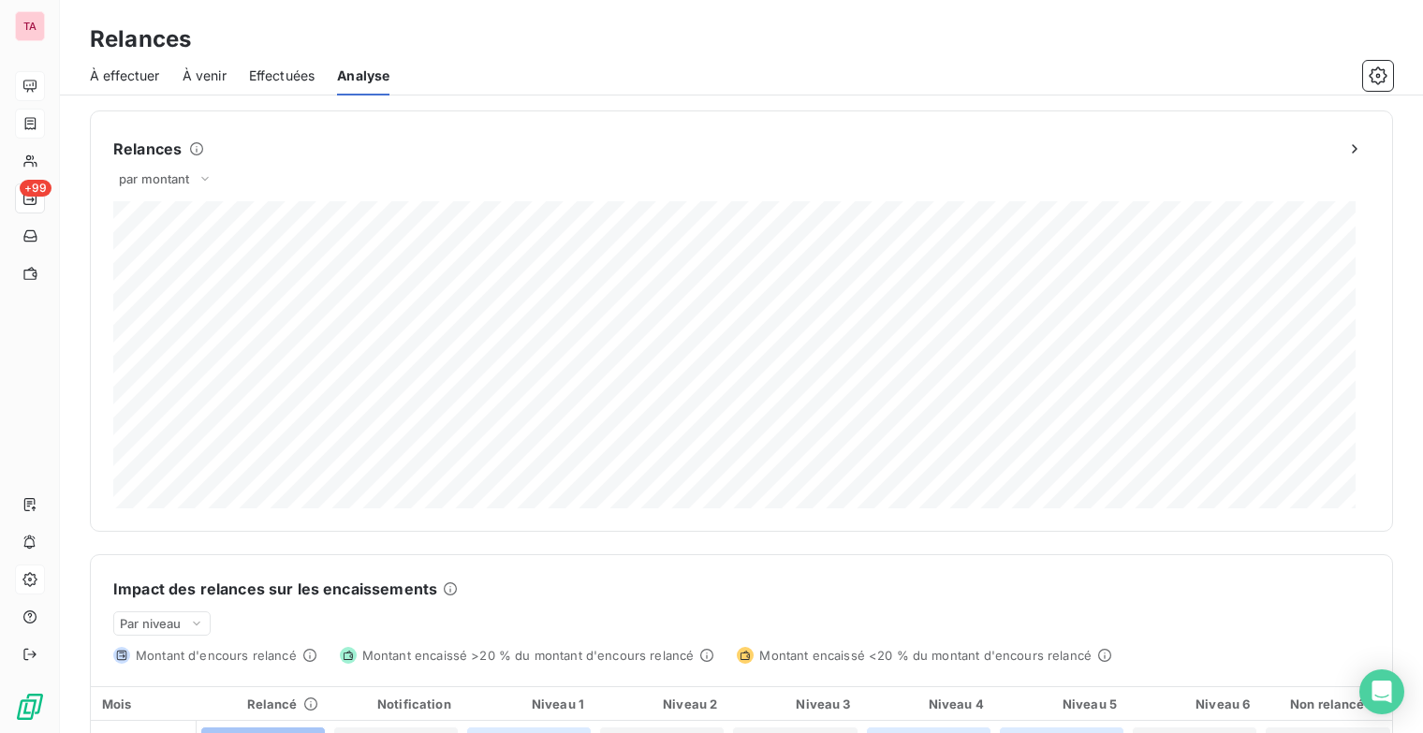
click at [133, 83] on span "À effectuer" at bounding box center [125, 75] width 70 height 19
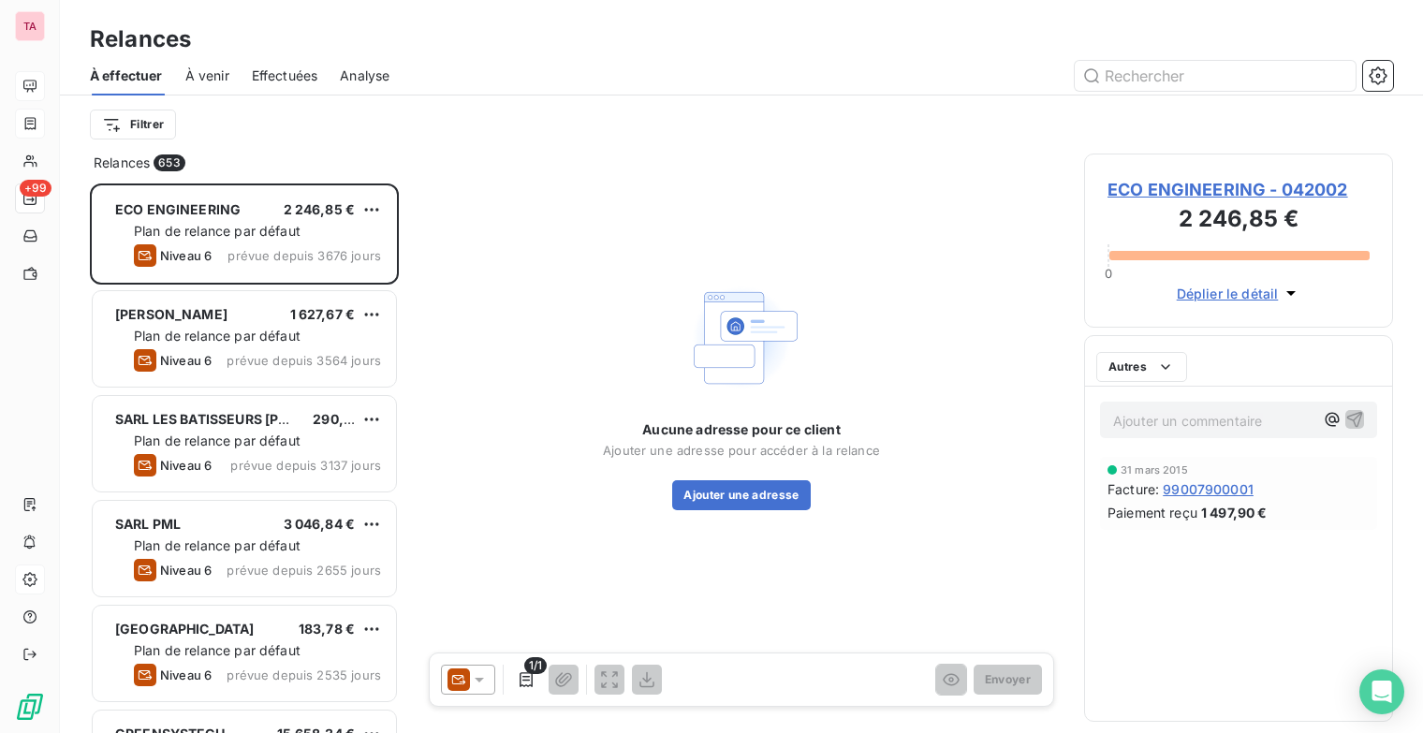
scroll to position [535, 294]
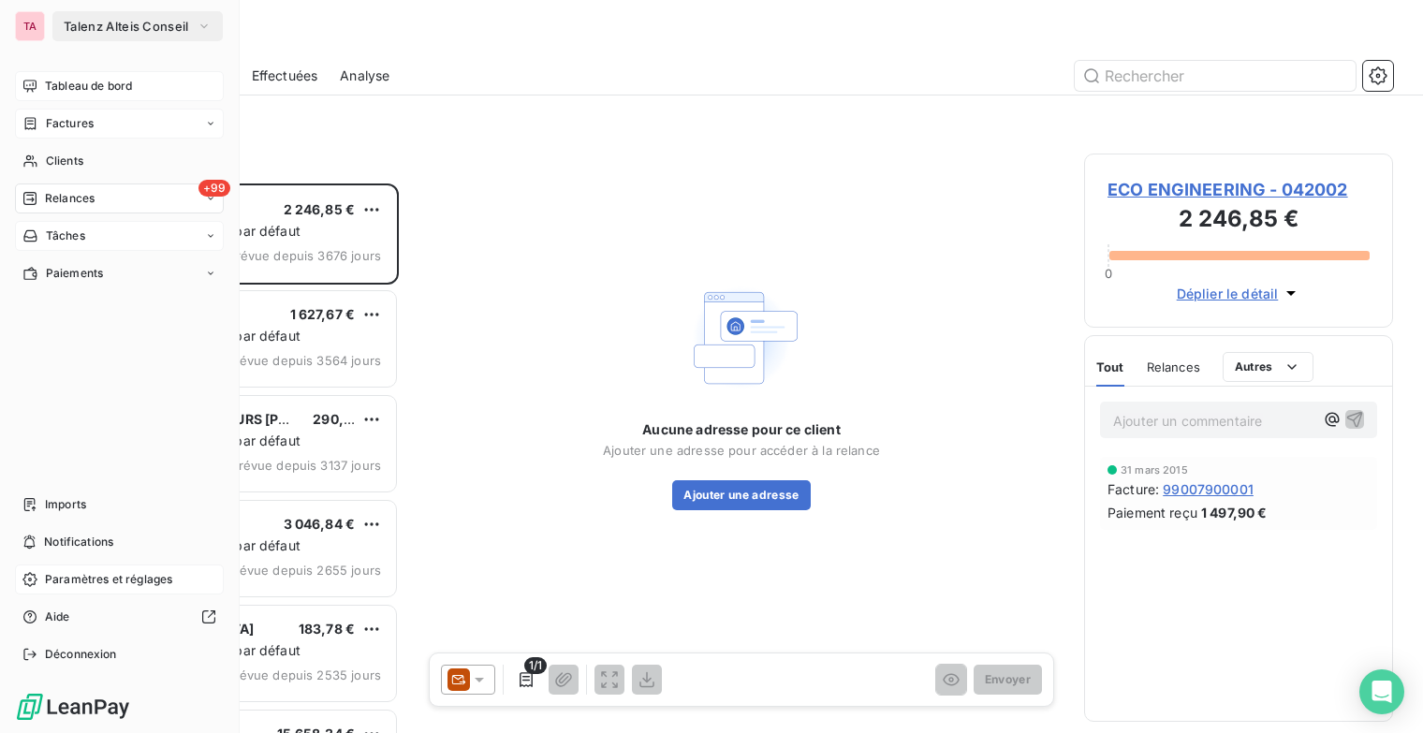
click at [81, 235] on span "Tâches" at bounding box center [65, 235] width 39 height 17
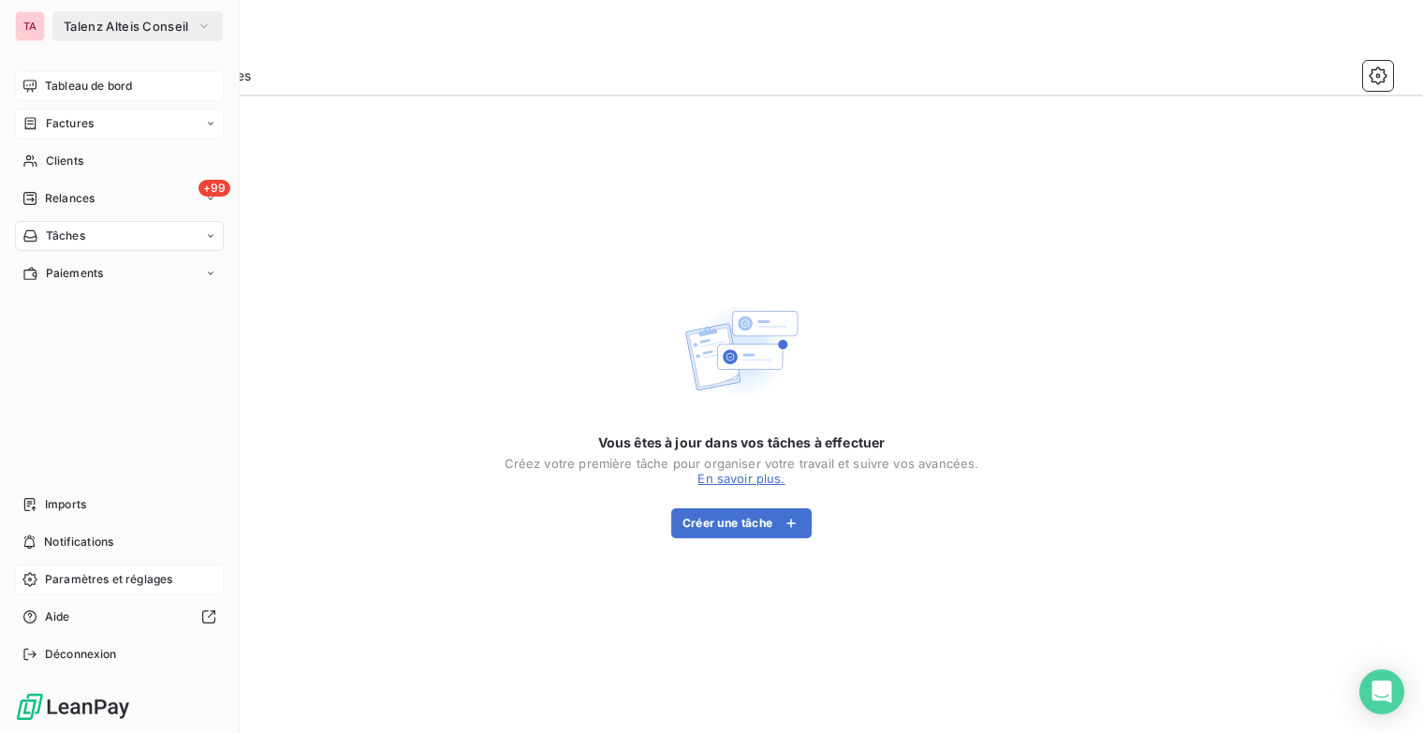
click at [84, 123] on span "Factures" at bounding box center [70, 123] width 48 height 17
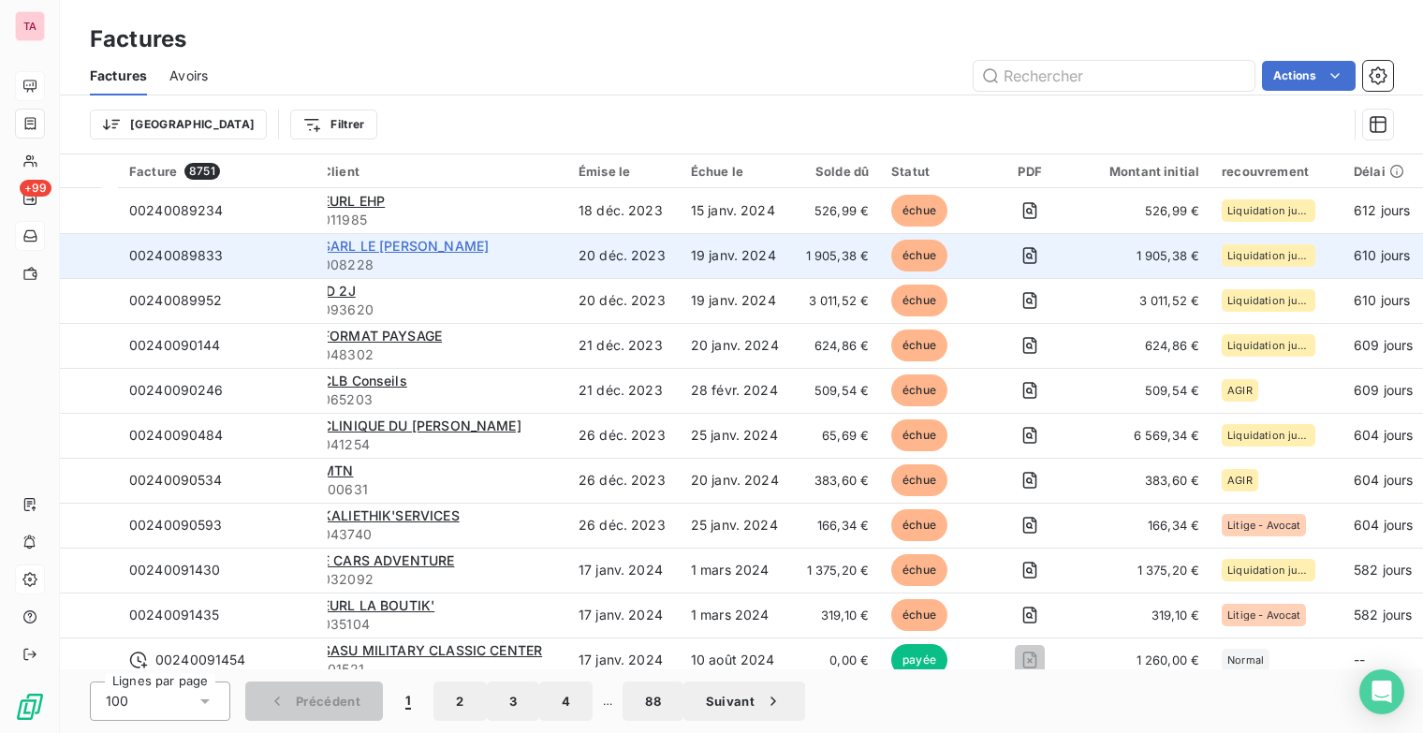
click at [375, 240] on span "SARL LE [PERSON_NAME]" at bounding box center [405, 246] width 167 height 16
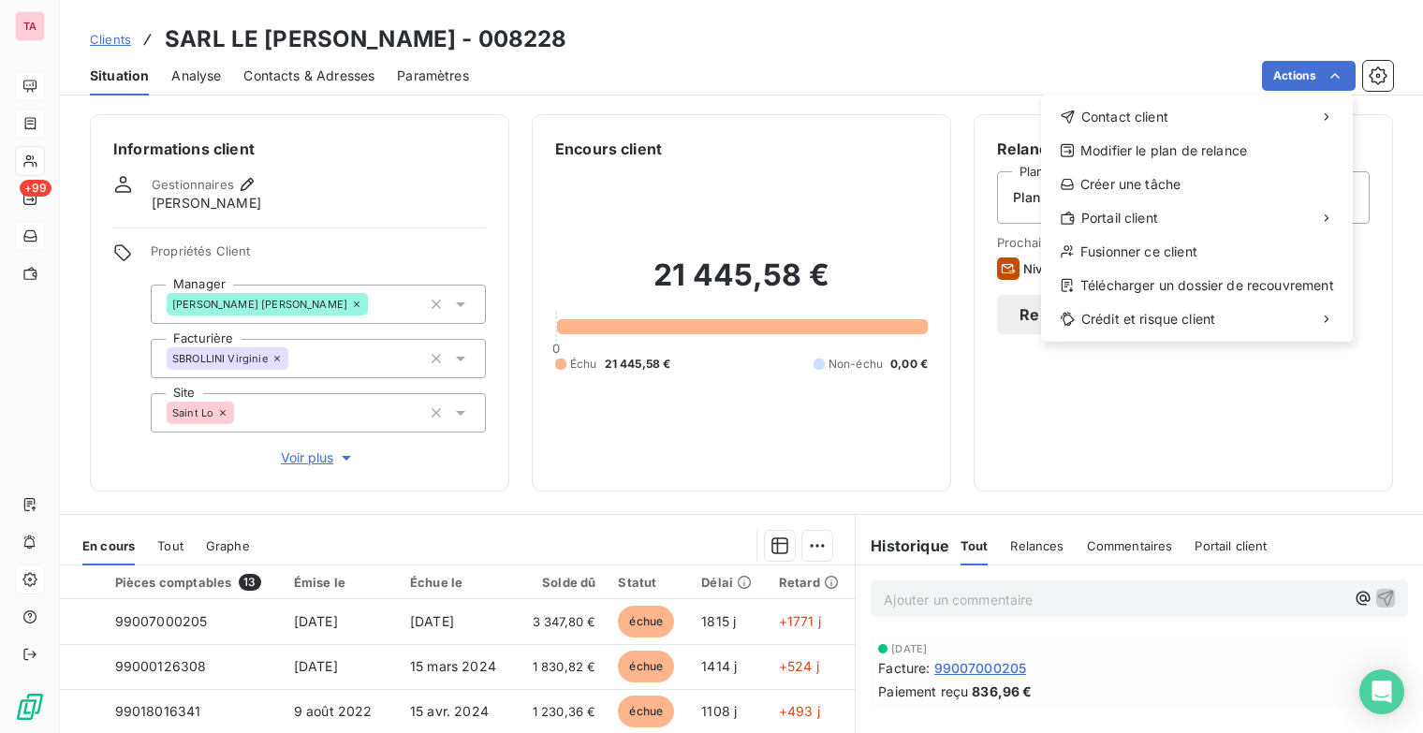
click at [805, 546] on html "TA +99 Clients SARL LE [PERSON_NAME] - 008228 Situation Analyse Contacts & Adre…" at bounding box center [711, 366] width 1423 height 733
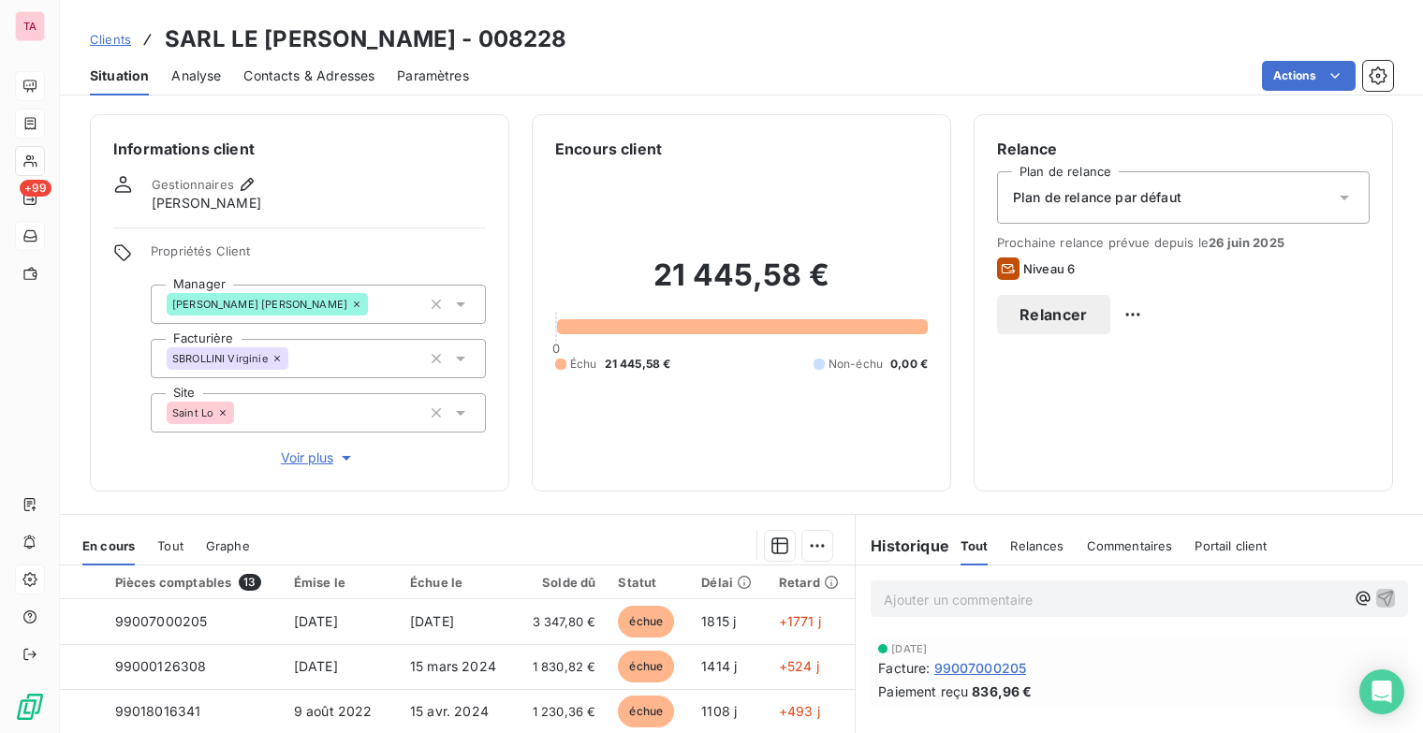
click at [805, 546] on html "TA +99 Clients SARL LE [PERSON_NAME] - 008228 Situation Analyse Contacts & Adre…" at bounding box center [711, 366] width 1423 height 733
click at [783, 460] on html "TA +99 Clients SARL LE [PERSON_NAME] - 008228 Situation Analyse Contacts & Adre…" at bounding box center [711, 366] width 1423 height 733
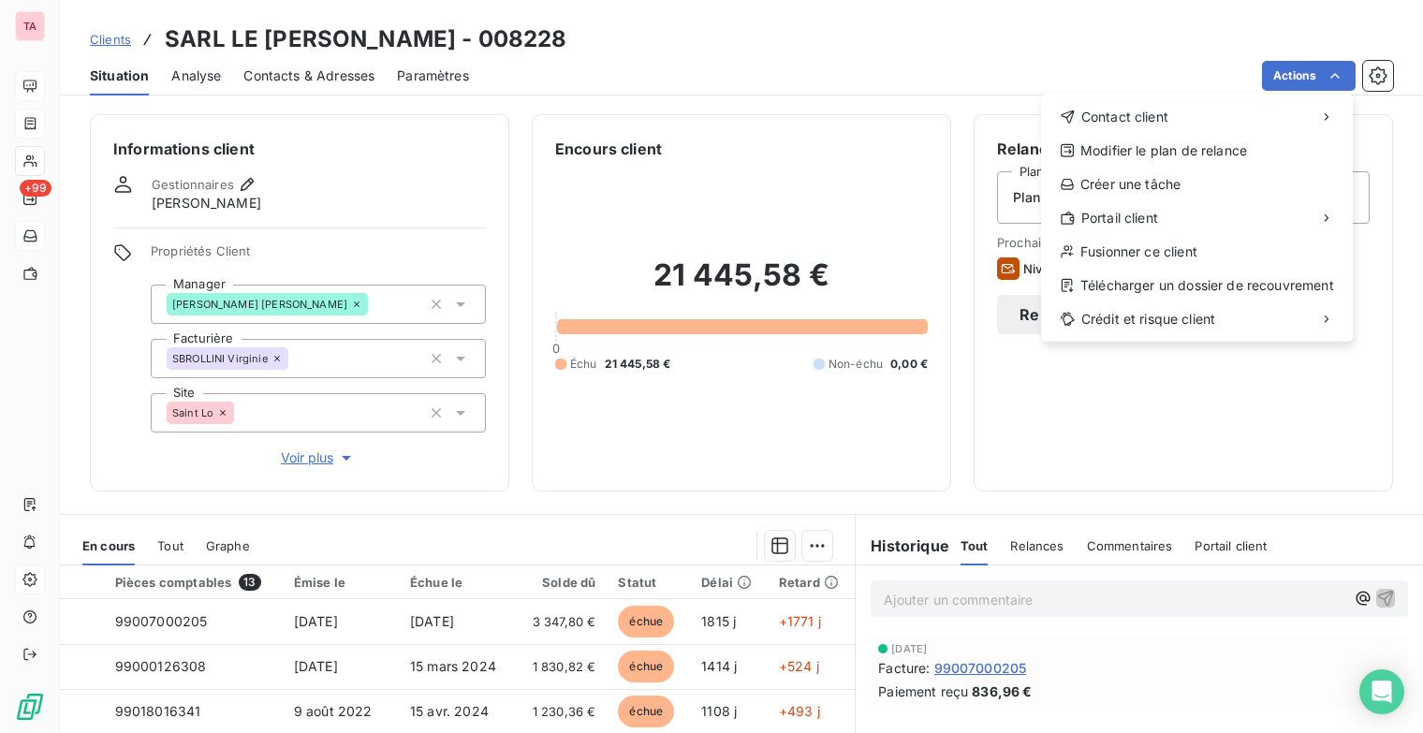
click at [955, 498] on html "TA +99 Clients SARL LE [PERSON_NAME] - 008228 Situation Analyse Contacts & Adre…" at bounding box center [711, 366] width 1423 height 733
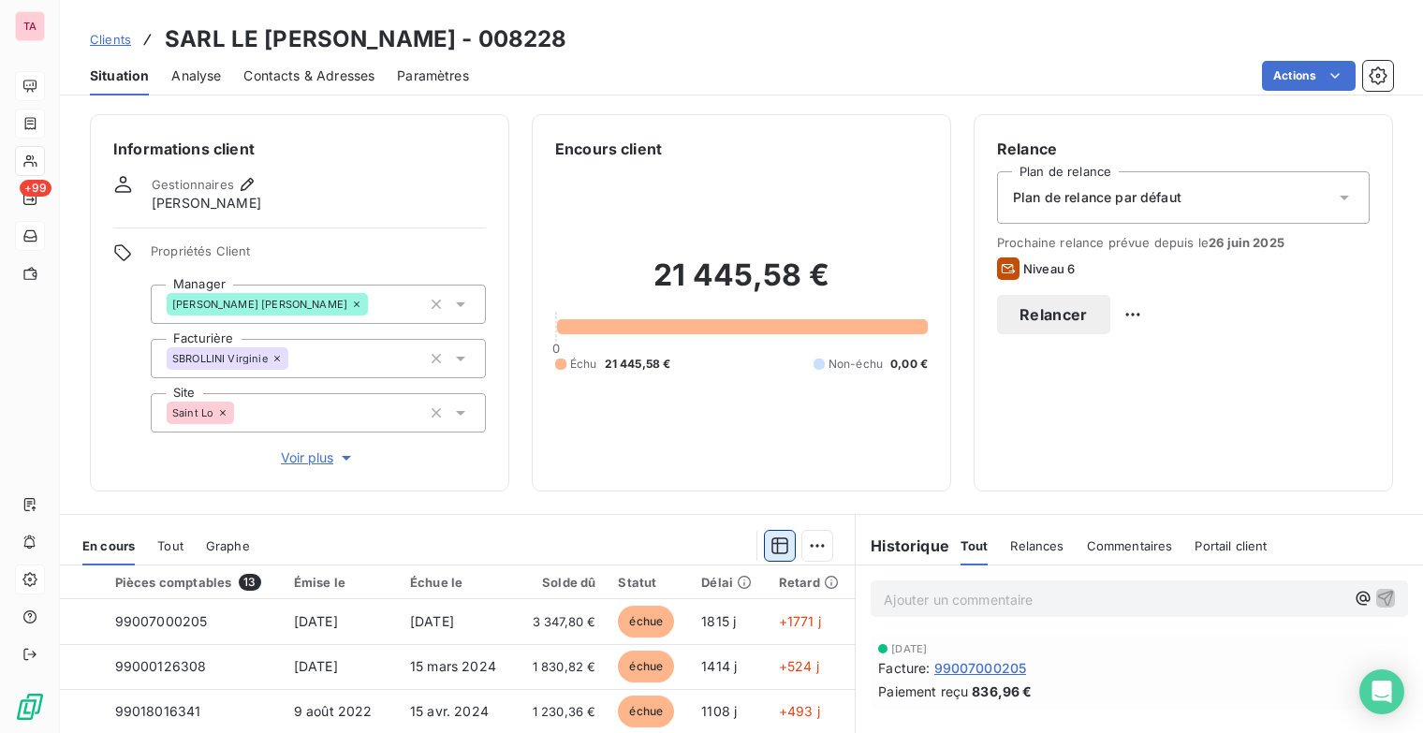
click at [775, 542] on icon "button" at bounding box center [779, 545] width 19 height 19
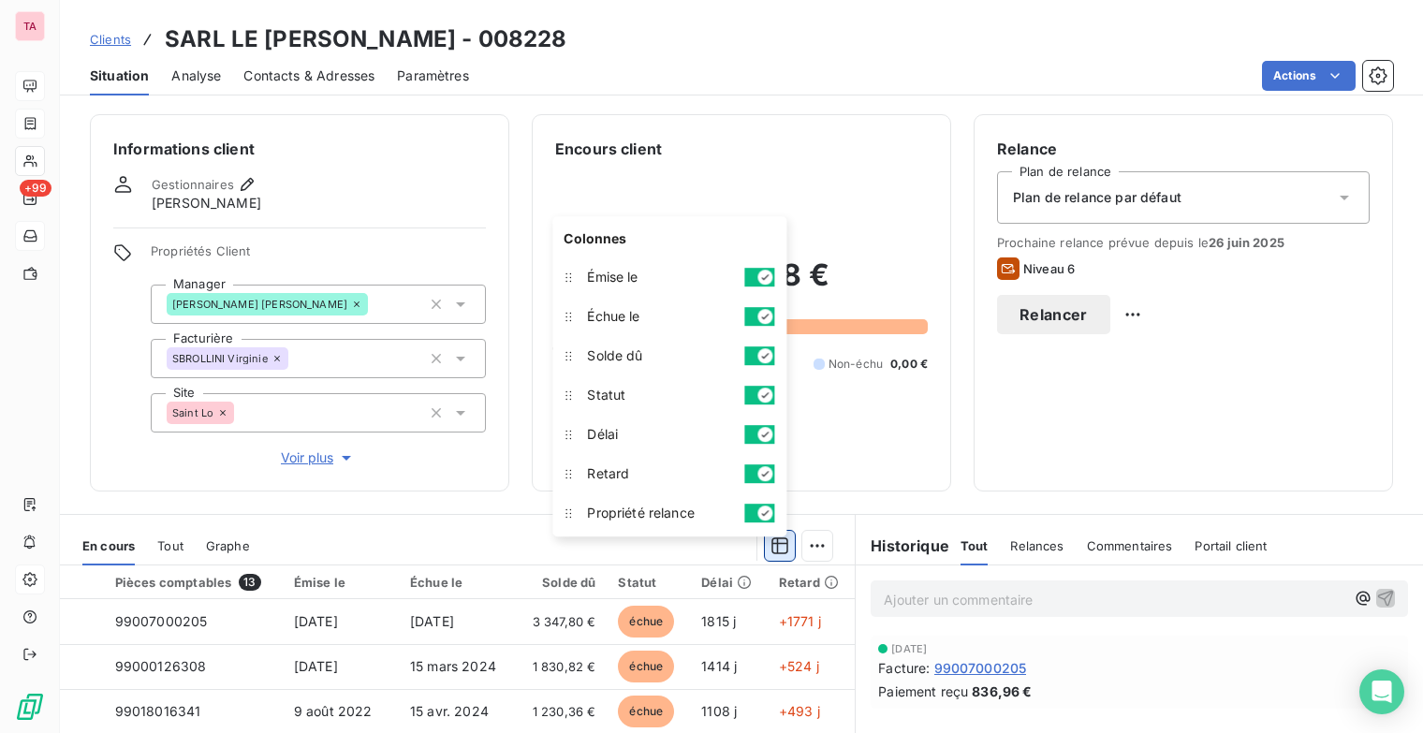
click at [775, 542] on icon "button" at bounding box center [779, 545] width 19 height 19
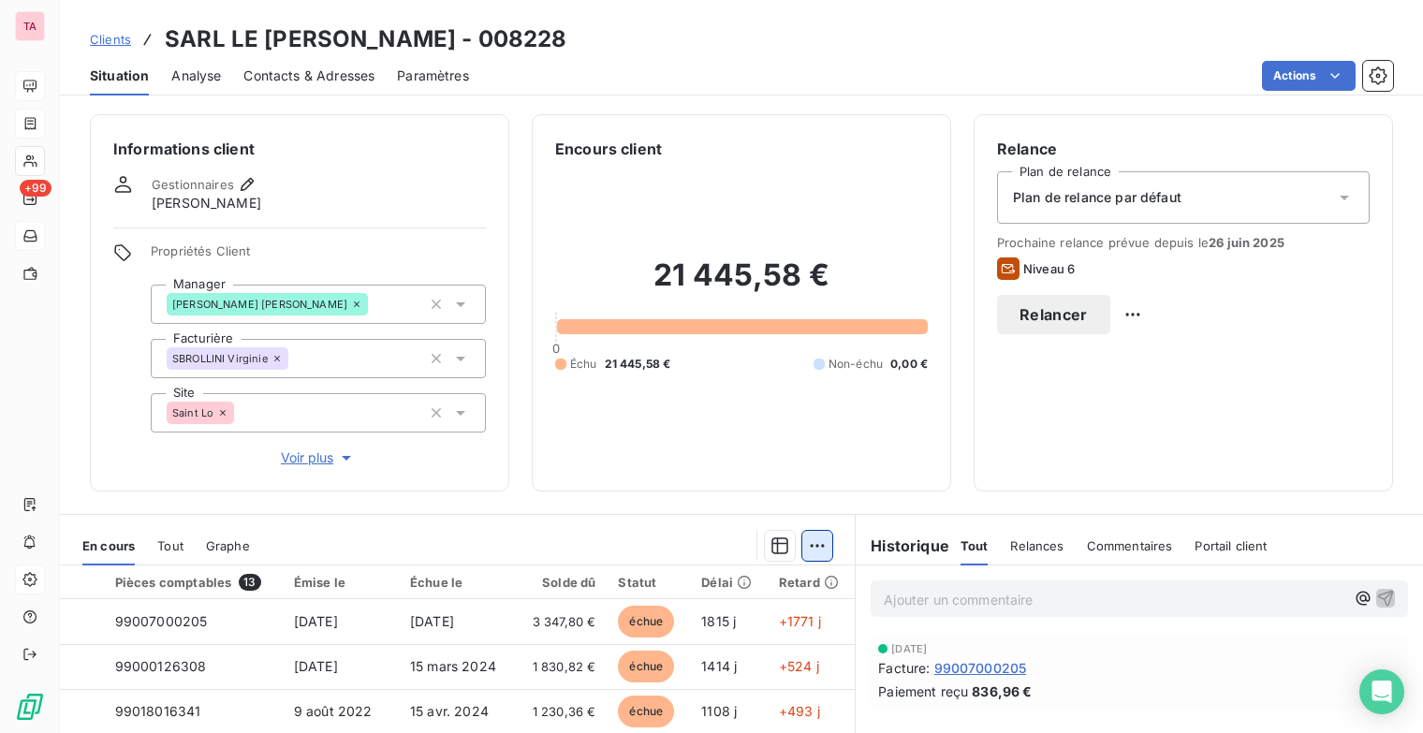
click at [816, 547] on html "TA +99 Clients SARL LE [PERSON_NAME] - 008228 Situation Analyse Contacts & Adre…" at bounding box center [711, 366] width 1423 height 733
click at [930, 508] on html "TA +99 Clients SARL LE [PERSON_NAME] - 008228 Situation Analyse Contacts & Adre…" at bounding box center [711, 366] width 1423 height 733
click at [1105, 549] on span "Commentaires" at bounding box center [1130, 545] width 86 height 15
click at [1030, 459] on html "TA +99 Clients SARL LE [PERSON_NAME] - 008228 Situation Analyse Contacts & Adre…" at bounding box center [711, 366] width 1423 height 733
click at [934, 594] on p "Ajouter un commentaire ﻿" at bounding box center [1115, 599] width 462 height 23
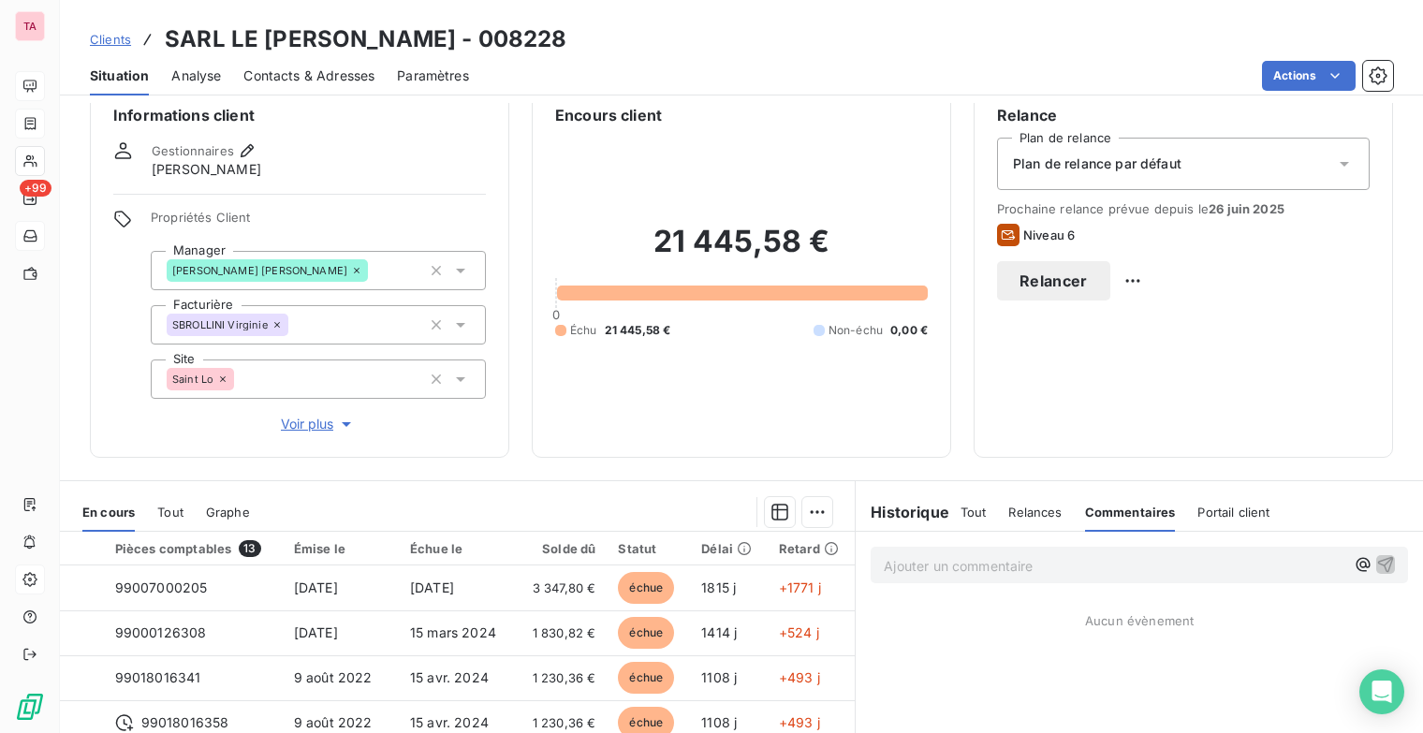
scroll to position [24, 0]
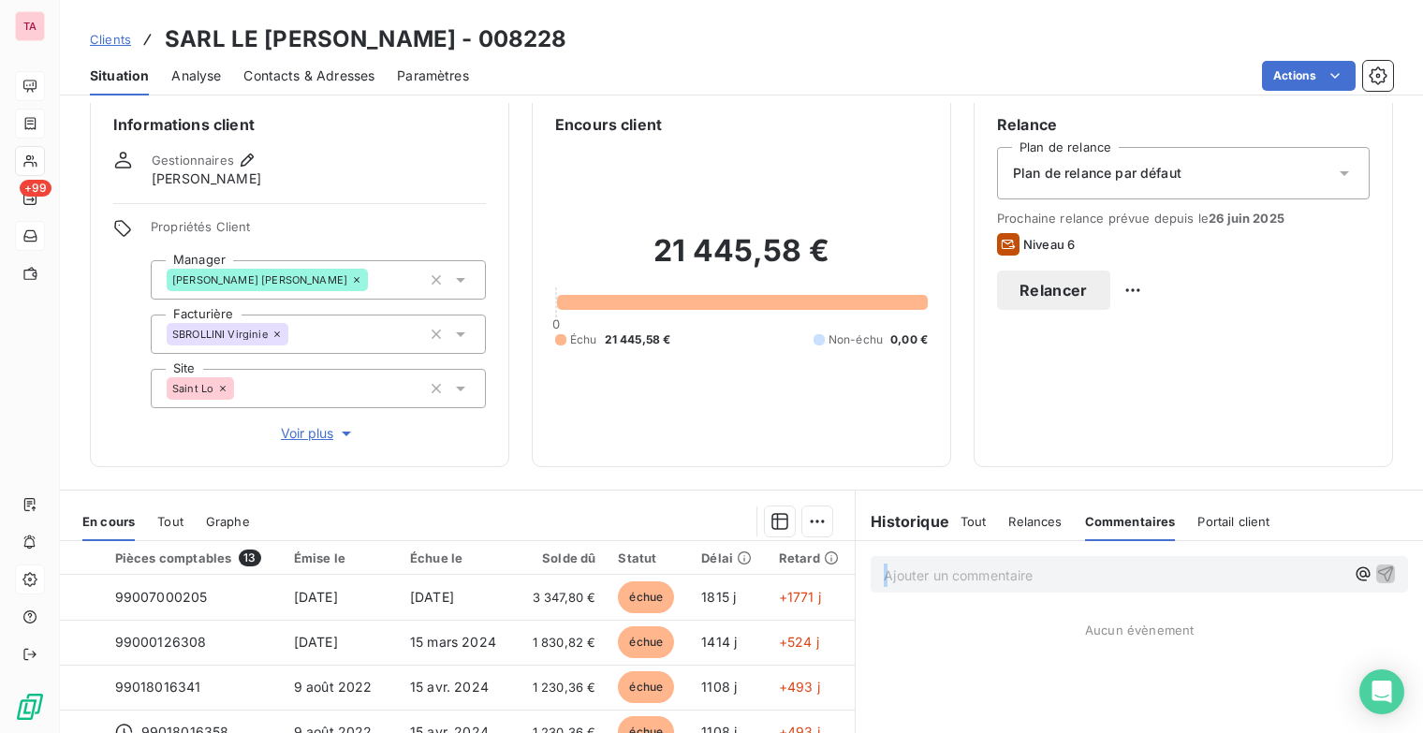
drag, startPoint x: 1065, startPoint y: 700, endPoint x: 934, endPoint y: 566, distance: 187.3
click at [1030, 520] on span "Relances" at bounding box center [1034, 521] width 53 height 15
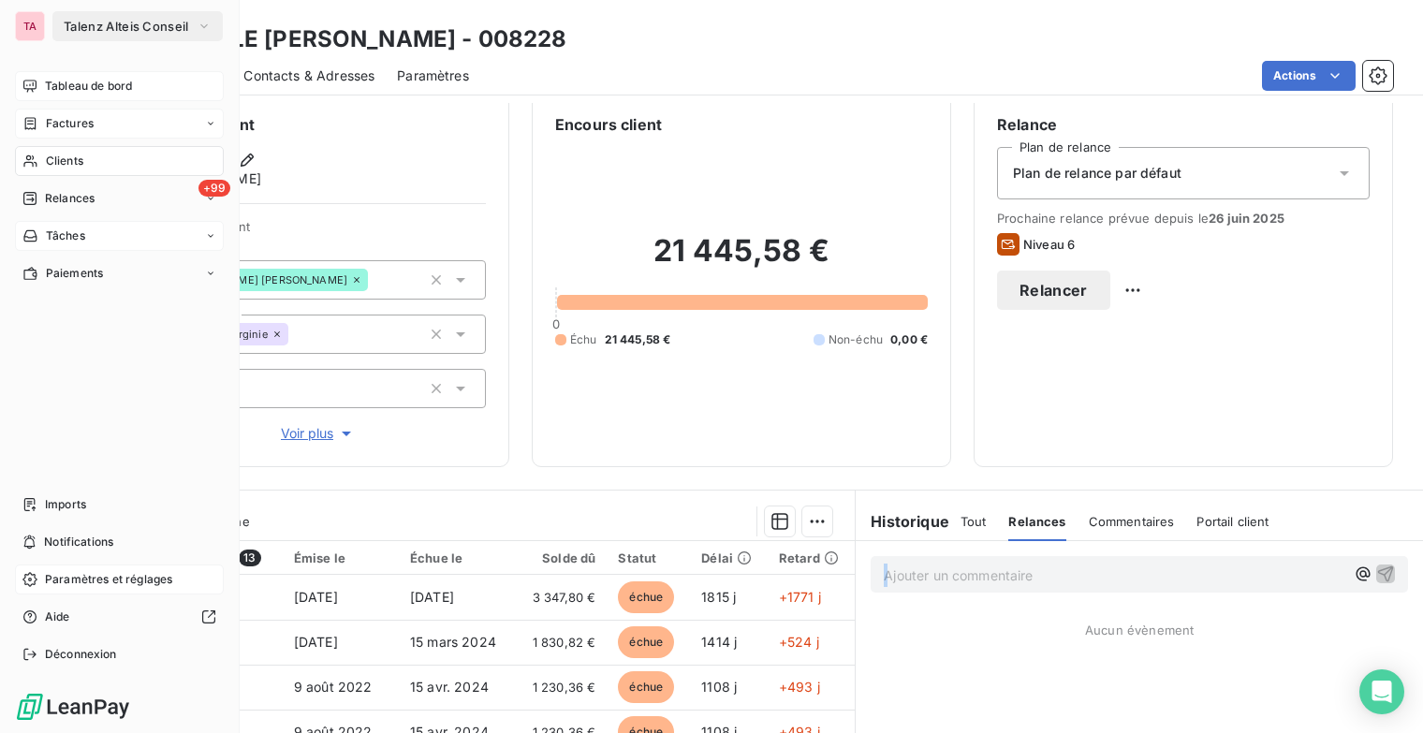
click at [57, 84] on span "Tableau de bord" at bounding box center [88, 86] width 87 height 17
